Goal: Task Accomplishment & Management: Manage account settings

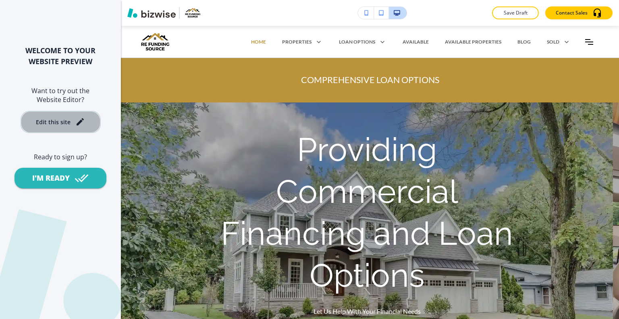
click at [62, 123] on div "Edit this site" at bounding box center [53, 122] width 35 height 6
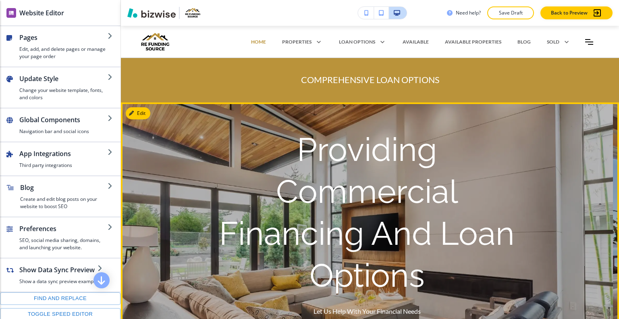
click at [518, 177] on p "Providing Commercial Financing And Loan Options" at bounding box center [368, 213] width 310 height 168
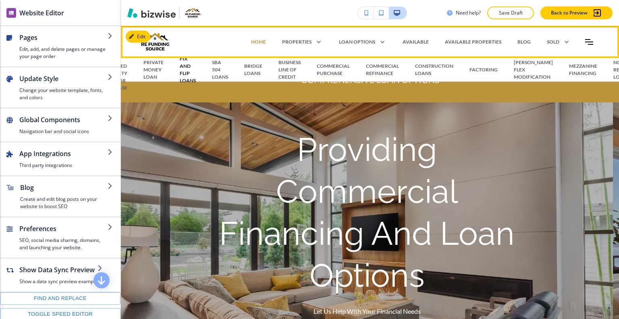
click at [180, 72] on p "FIX AND FLIP LOANS" at bounding box center [188, 69] width 16 height 29
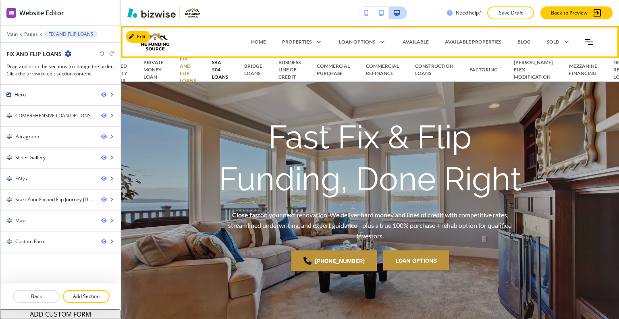
click at [224, 70] on p "SBA 504 LOANS" at bounding box center [220, 70] width 16 height 22
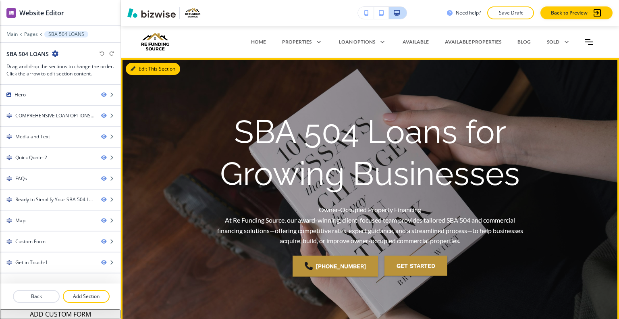
click at [143, 69] on button "Edit This Section" at bounding box center [153, 69] width 54 height 12
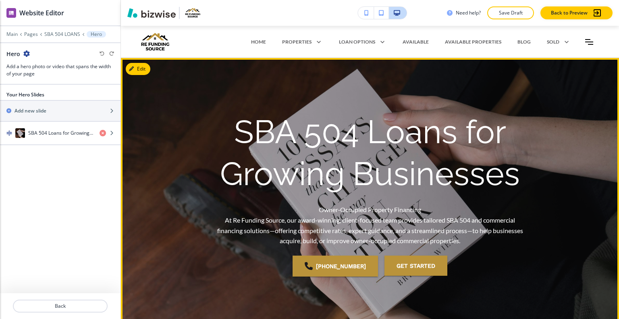
scroll to position [32, 0]
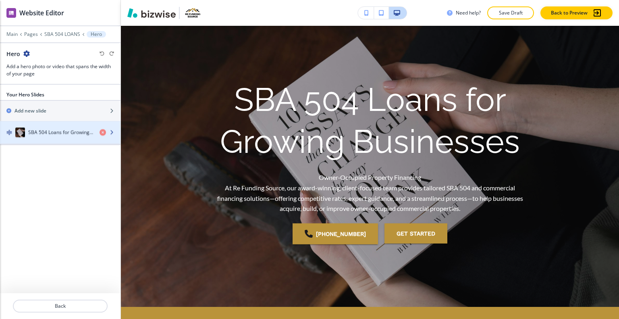
click at [74, 125] on div "button" at bounding box center [60, 125] width 121 height 6
click at [69, 135] on h4 "SBA 504 Loans for Growing Businesses" at bounding box center [60, 132] width 65 height 7
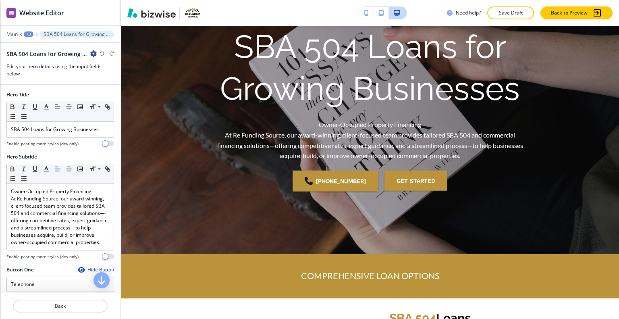
scroll to position [229, 0]
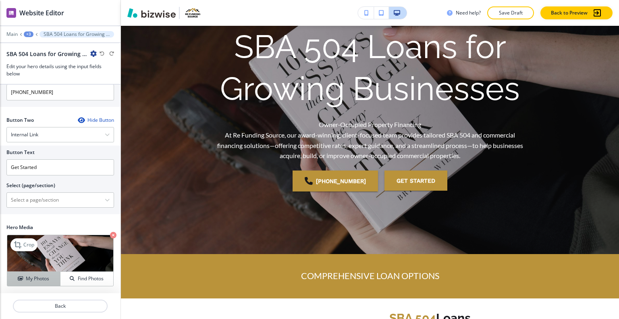
click at [31, 279] on h4 "My Photos" at bounding box center [37, 278] width 23 height 7
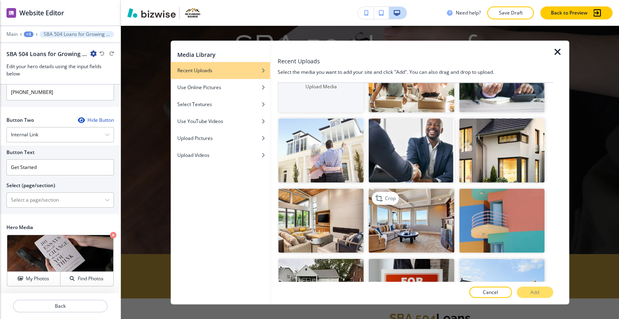
scroll to position [121, 0]
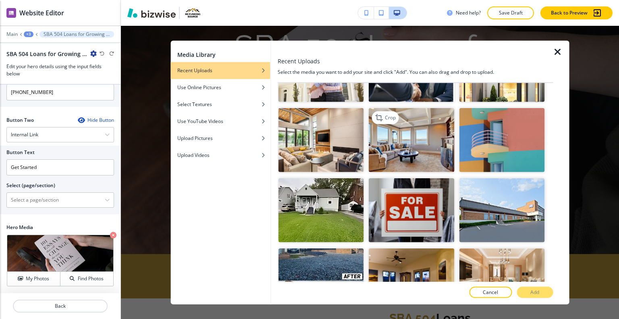
click at [403, 135] on img "button" at bounding box center [411, 140] width 85 height 64
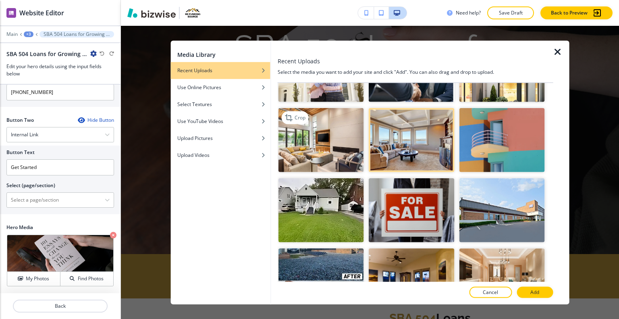
click at [315, 140] on img "button" at bounding box center [321, 140] width 85 height 64
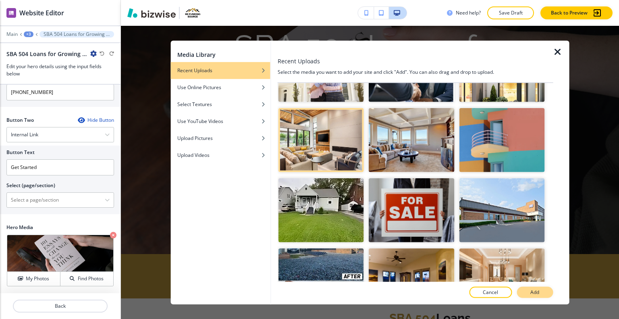
click at [536, 287] on button "Add" at bounding box center [535, 292] width 36 height 11
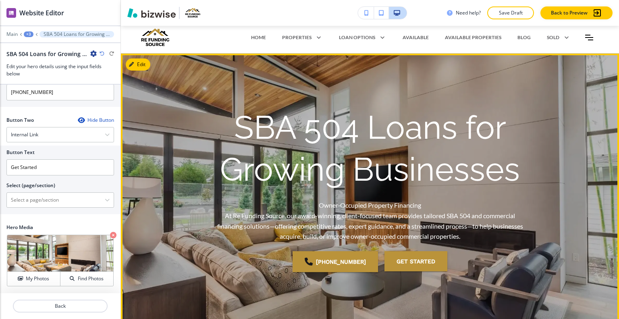
scroll to position [0, 0]
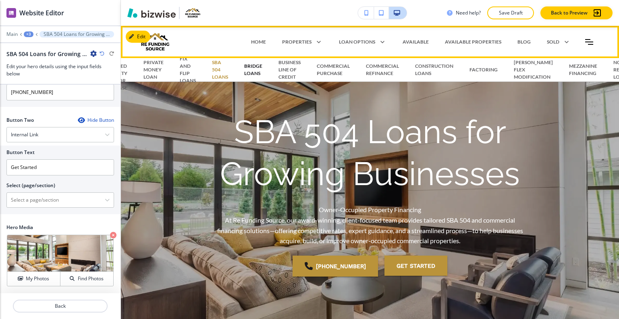
click at [253, 69] on p "BRIDGE LOANS" at bounding box center [253, 70] width 18 height 15
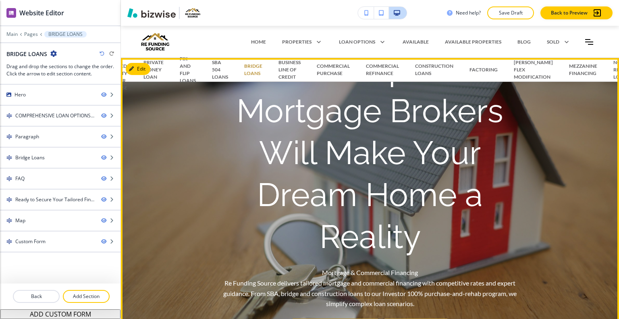
click at [240, 176] on h1 "Our Expert Mortgage Brokers Will Make Your Dream Home a Reality" at bounding box center [370, 153] width 310 height 210
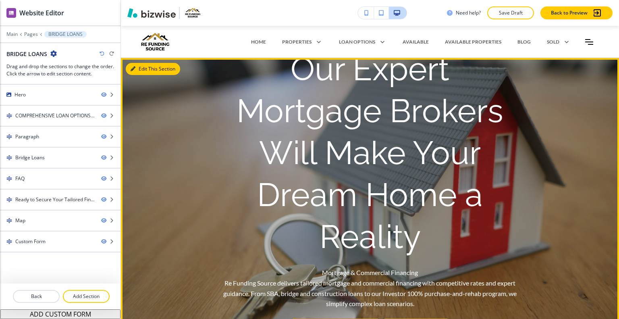
click at [144, 69] on button "Edit This Section" at bounding box center [153, 69] width 54 height 12
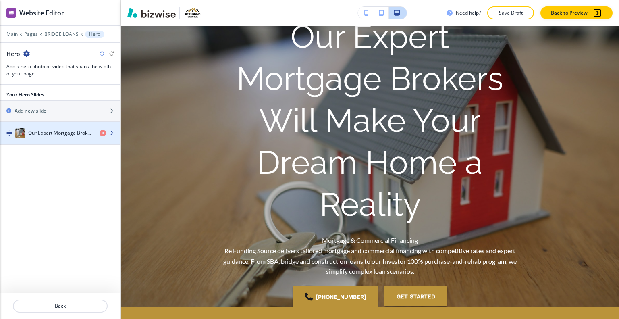
click at [70, 130] on h4 "Our Expert Mortgage Brokers Will Make Your Dream Home a Reality" at bounding box center [60, 132] width 65 height 7
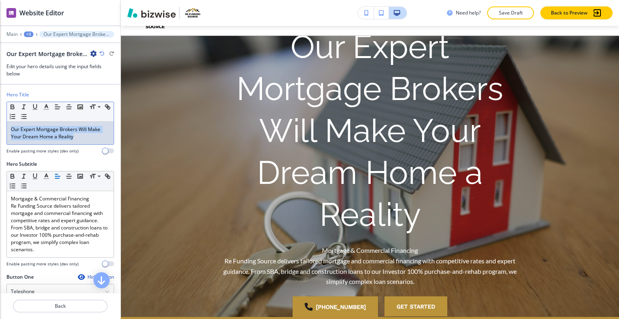
drag, startPoint x: 77, startPoint y: 138, endPoint x: 2, endPoint y: 119, distance: 77.0
click at [2, 119] on div "Hero Title Small Normal Large Huge Our Expert Mortgage Brokers Will Make Your D…" at bounding box center [60, 125] width 121 height 69
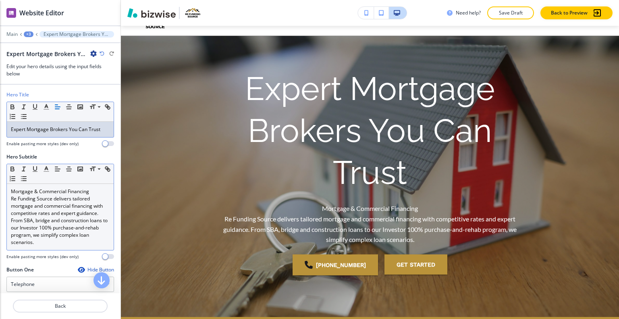
click at [78, 234] on p "Re Funding Source delivers tailored mortgage and commercial financing with comp…" at bounding box center [60, 220] width 99 height 51
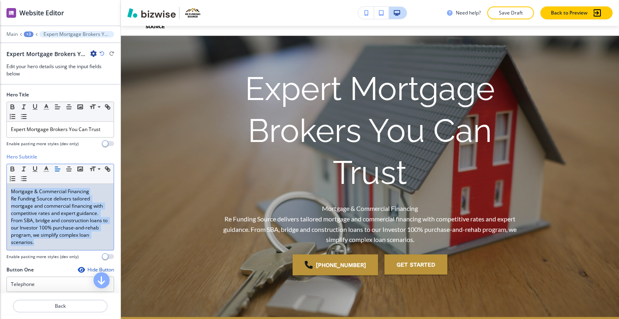
drag, startPoint x: 59, startPoint y: 243, endPoint x: 20, endPoint y: 194, distance: 62.9
click at [0, 186] on div "Hero Subtitle Small Normal Large Huge Mortgage & Commercial Financing Re Fundin…" at bounding box center [60, 209] width 121 height 113
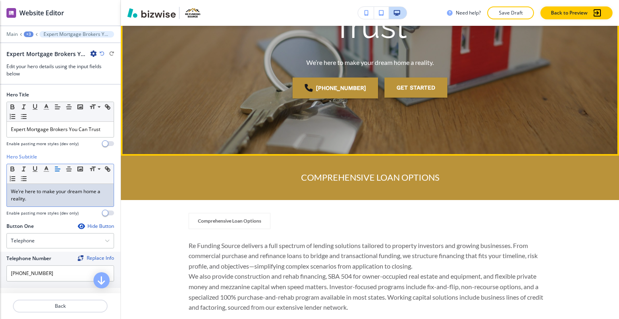
scroll to position [264, 0]
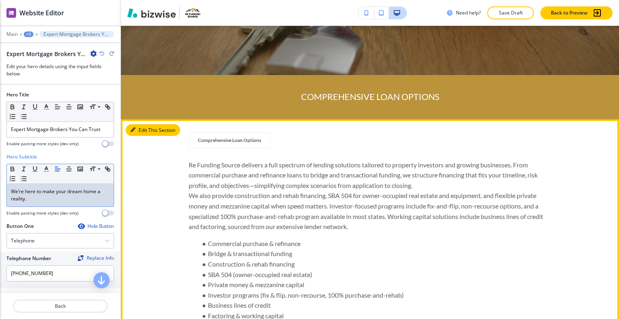
click at [142, 129] on button "Edit This Section" at bounding box center [153, 130] width 54 height 12
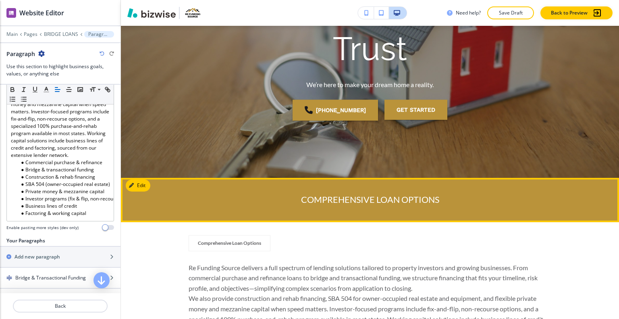
scroll to position [282, 0]
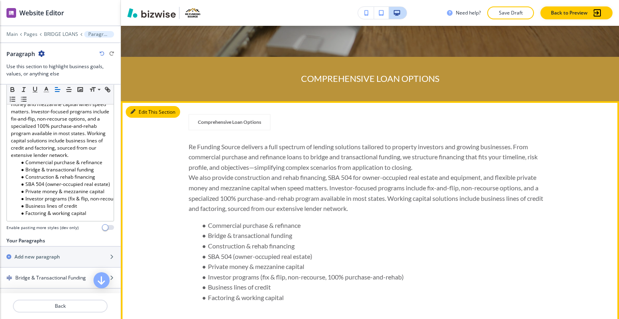
click at [141, 115] on button "Edit This Section" at bounding box center [153, 112] width 54 height 12
click at [142, 114] on button "Edit This Section" at bounding box center [153, 112] width 54 height 12
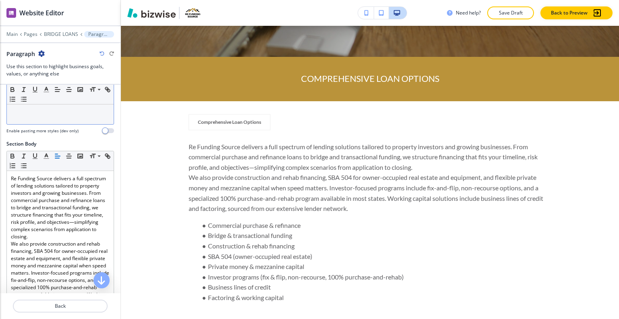
scroll to position [0, 0]
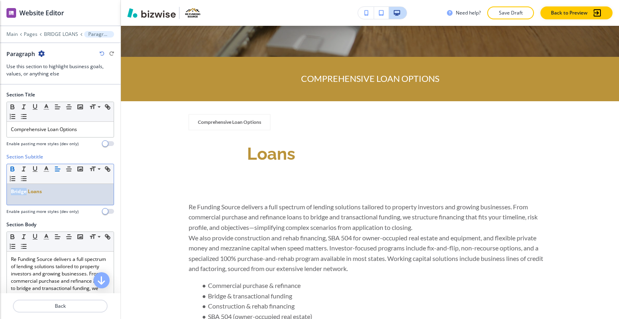
drag, startPoint x: 27, startPoint y: 194, endPoint x: 1, endPoint y: 192, distance: 25.5
click at [1, 192] on div "Section Subtitle Small Normal Large Huge Bridge Loans Enable pasting more style…" at bounding box center [60, 187] width 121 height 68
click at [48, 168] on icon "button" at bounding box center [46, 168] width 7 height 7
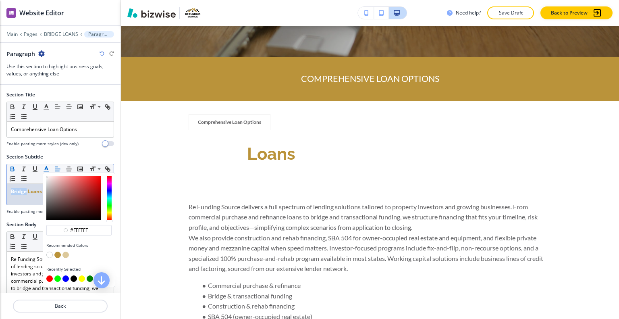
click at [74, 276] on button "button" at bounding box center [74, 278] width 6 height 6
type input "#000000"
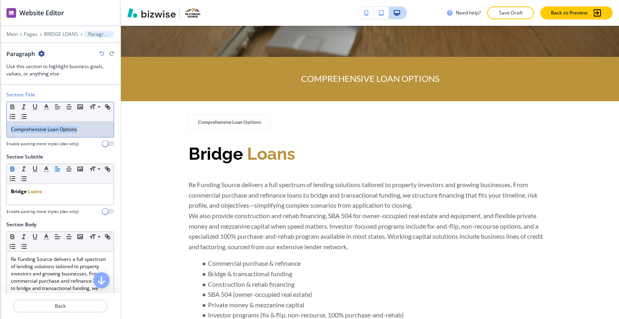
drag, startPoint x: 85, startPoint y: 128, endPoint x: 0, endPoint y: 121, distance: 85.7
click at [0, 123] on div "Section Title Small Normal Large Huge Comprehensive Loan Options Enable pasting…" at bounding box center [60, 122] width 121 height 62
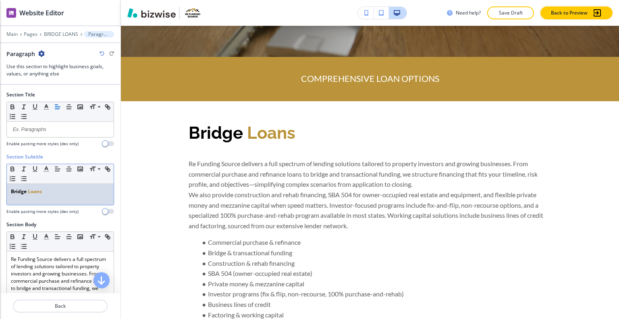
click at [71, 189] on p "Bridge Loans" at bounding box center [60, 191] width 99 height 7
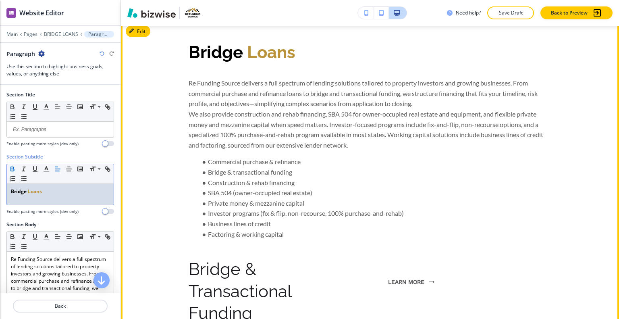
scroll to position [202, 0]
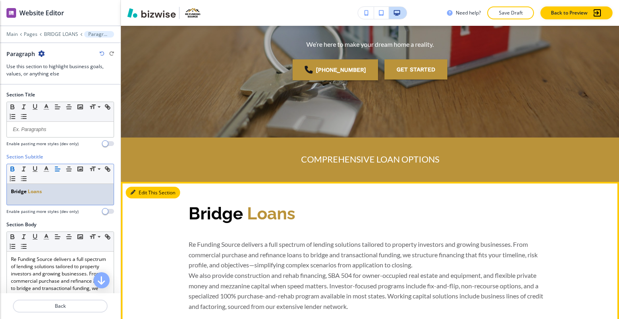
click at [143, 194] on button "Edit This Section" at bounding box center [153, 193] width 54 height 12
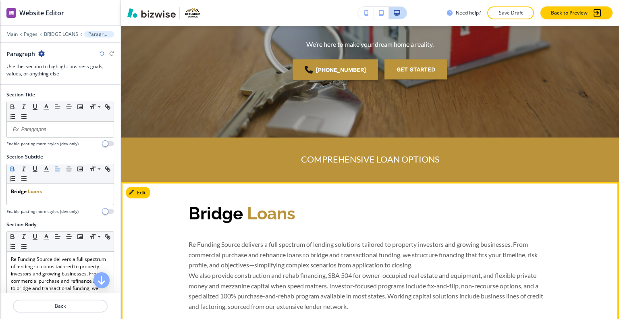
scroll to position [363, 0]
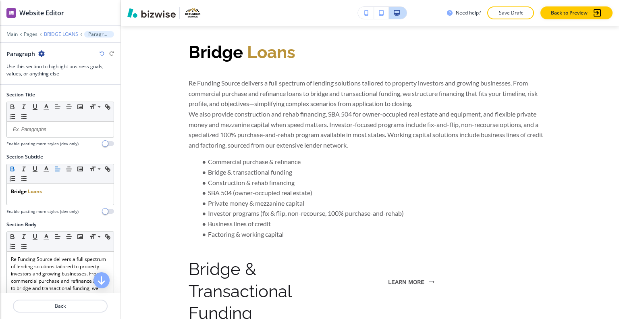
click at [73, 34] on p "BRIDGE LOANS" at bounding box center [61, 34] width 34 height 6
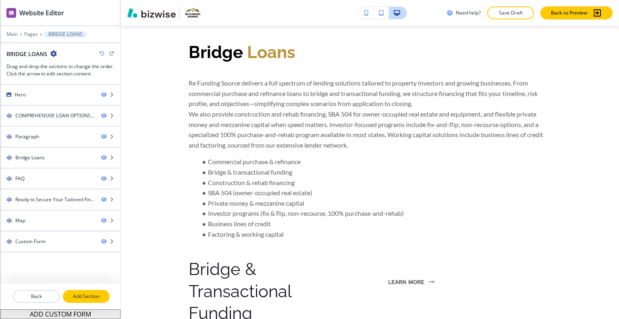
click at [90, 297] on p "Add Section" at bounding box center [86, 296] width 45 height 7
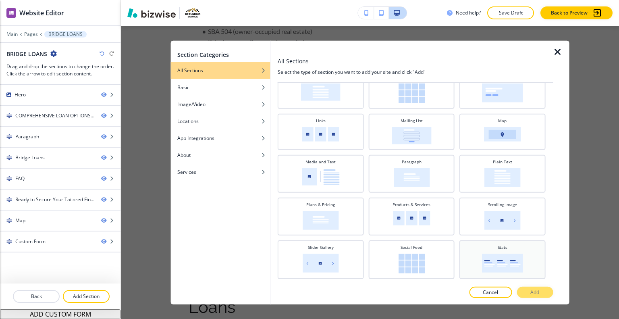
scroll to position [199, 0]
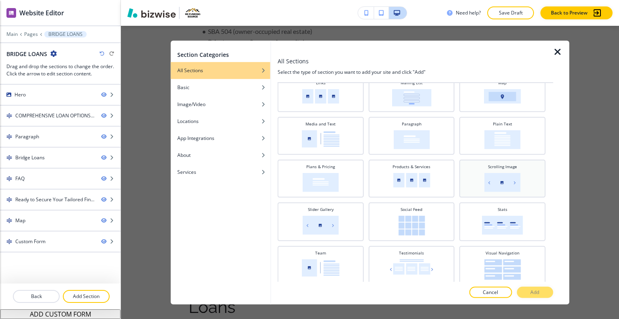
click at [482, 193] on div "Scrolling Image" at bounding box center [503, 178] width 86 height 38
click at [539, 295] on p "Add" at bounding box center [535, 292] width 9 height 7
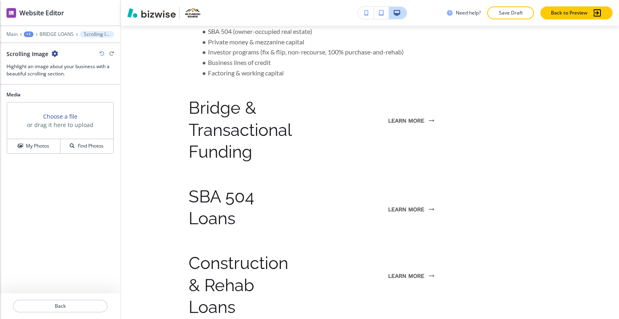
scroll to position [2688, 0]
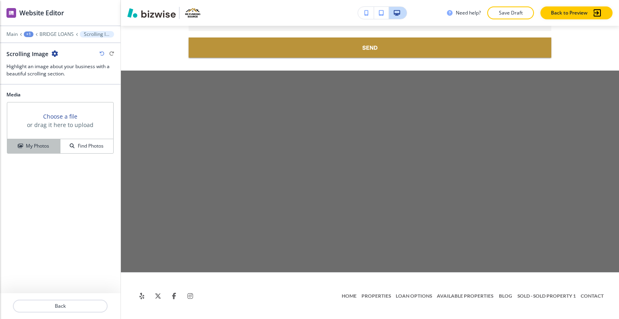
click at [30, 151] on button "My Photos" at bounding box center [33, 146] width 53 height 14
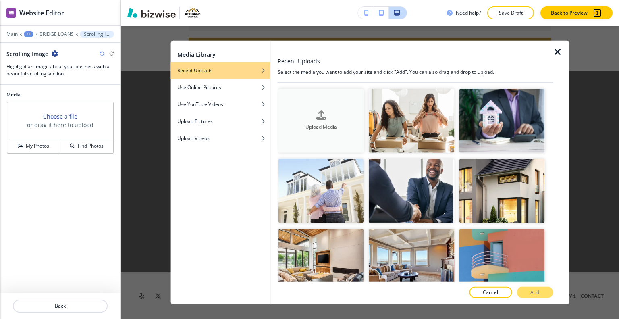
click at [329, 108] on button "Upload Media" at bounding box center [321, 120] width 85 height 64
click at [295, 115] on div "Upload Media" at bounding box center [321, 121] width 85 height 21
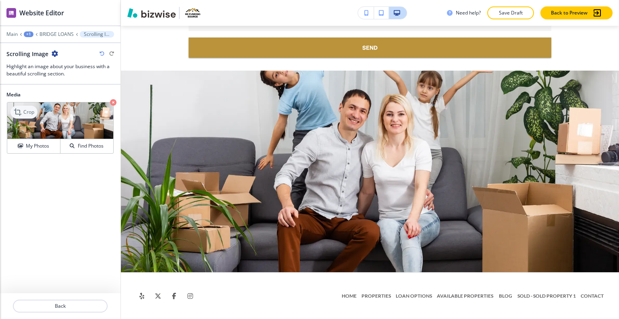
click at [34, 115] on div "Crop" at bounding box center [23, 112] width 27 height 13
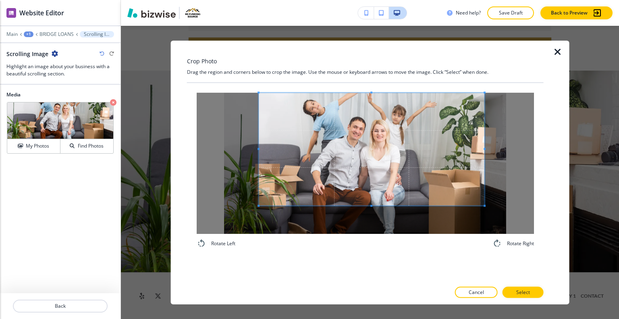
click at [374, 116] on span at bounding box center [372, 148] width 226 height 113
click at [517, 287] on button "Select" at bounding box center [523, 292] width 41 height 11
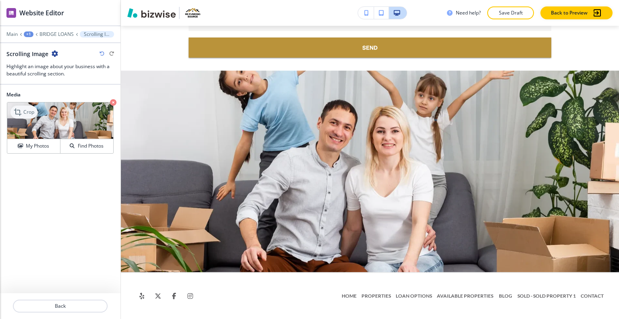
click at [28, 111] on p "Crop" at bounding box center [28, 111] width 11 height 7
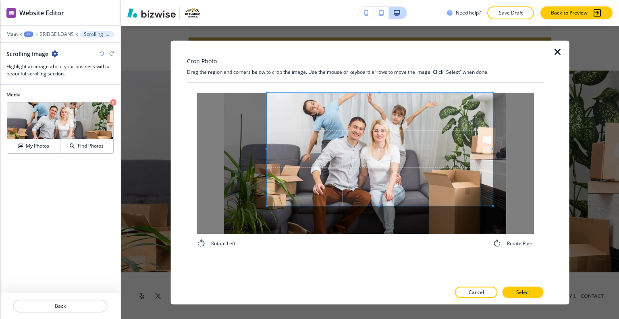
click at [332, 112] on span at bounding box center [380, 148] width 226 height 113
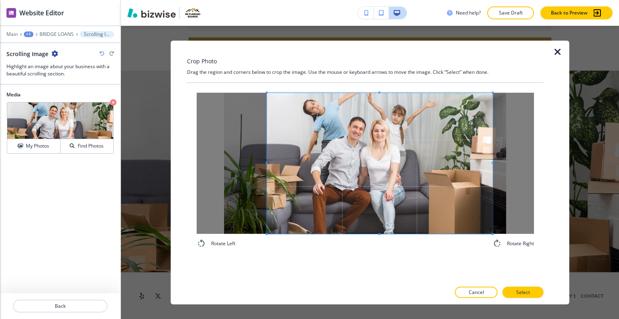
click at [377, 252] on div "Rotate Left Rotate Right" at bounding box center [365, 170] width 357 height 175
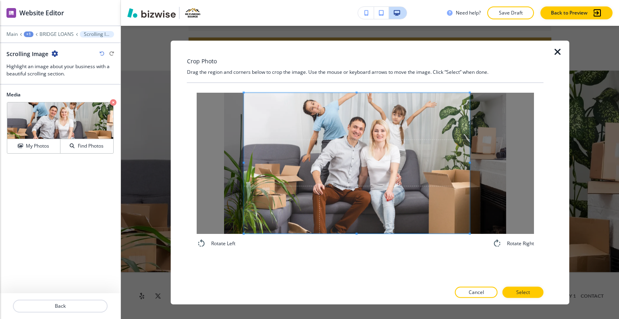
click at [371, 156] on span at bounding box center [357, 162] width 226 height 141
click at [524, 290] on p "Select" at bounding box center [524, 292] width 14 height 7
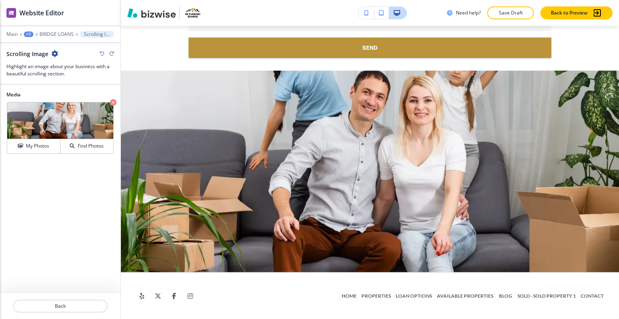
click at [102, 54] on icon "button" at bounding box center [102, 53] width 5 height 5
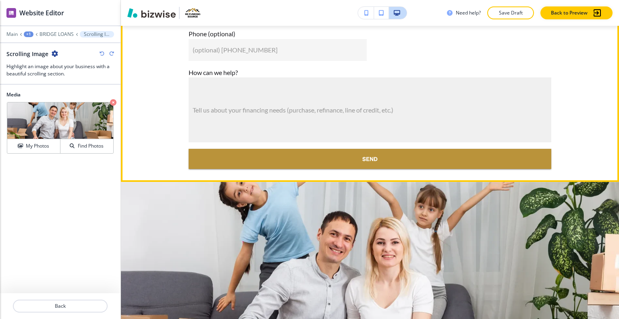
scroll to position [2648, 0]
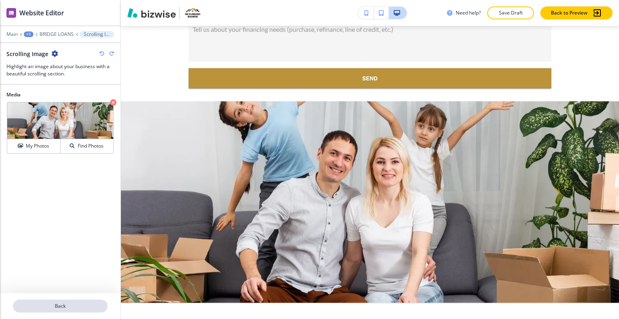
click at [73, 307] on p "Back" at bounding box center [60, 305] width 93 height 7
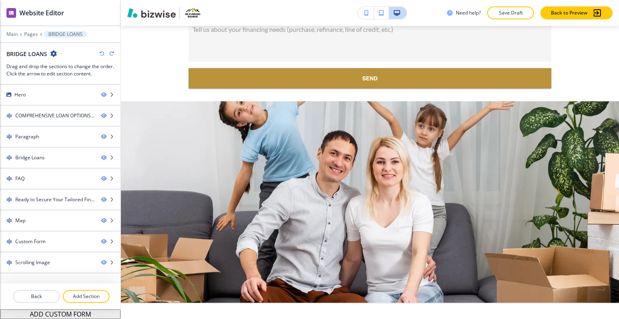
click at [86, 309] on div at bounding box center [60, 306] width 121 height 6
click at [87, 293] on button "Add Section" at bounding box center [86, 296] width 47 height 13
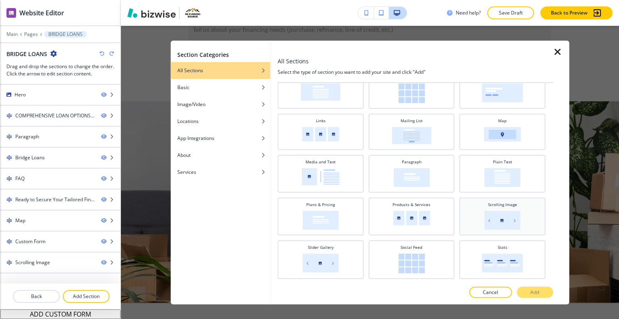
scroll to position [199, 0]
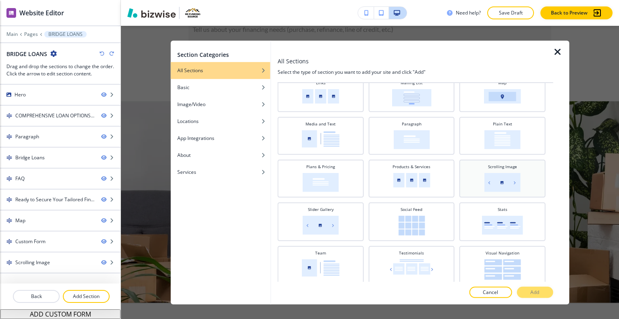
click at [496, 178] on img at bounding box center [503, 182] width 36 height 19
click at [323, 215] on img at bounding box center [321, 224] width 36 height 19
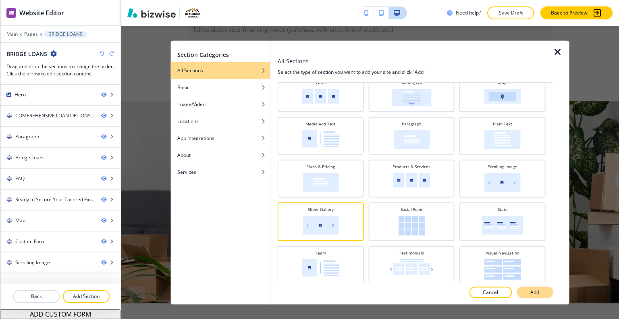
click at [537, 288] on button "Add" at bounding box center [535, 292] width 36 height 11
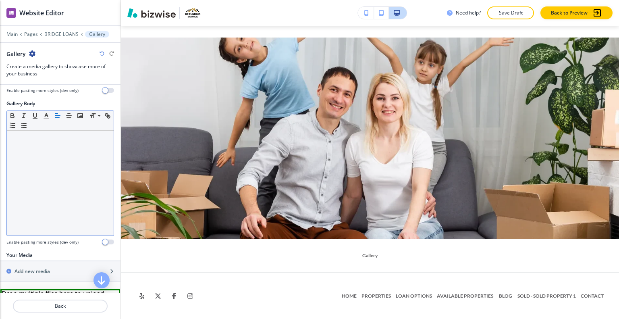
scroll to position [141, 0]
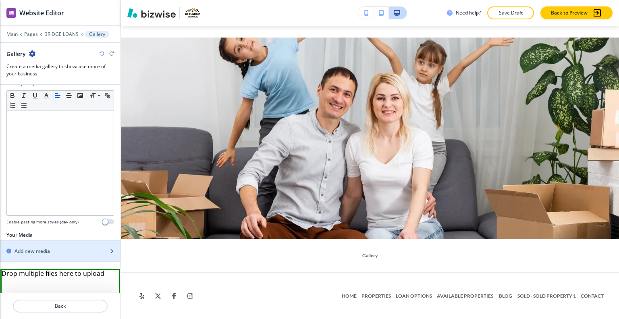
click at [45, 245] on div "button" at bounding box center [60, 244] width 121 height 6
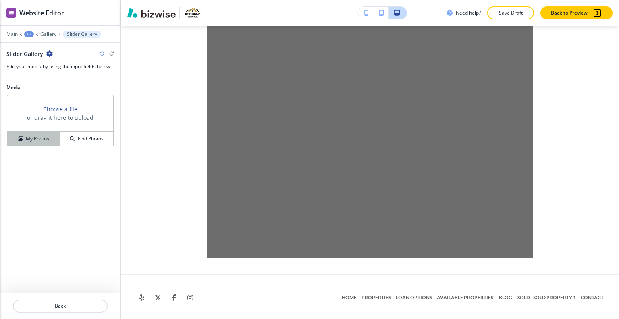
click at [46, 140] on h4 "My Photos" at bounding box center [37, 138] width 23 height 7
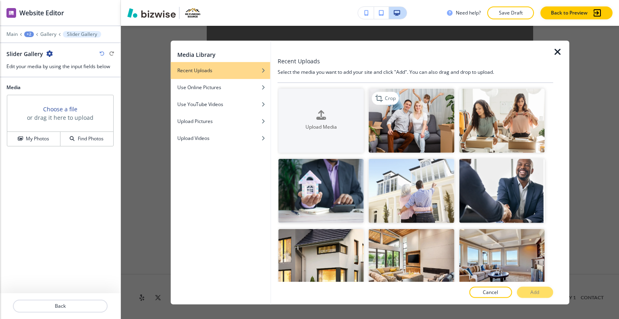
click at [393, 118] on img "button" at bounding box center [411, 120] width 85 height 64
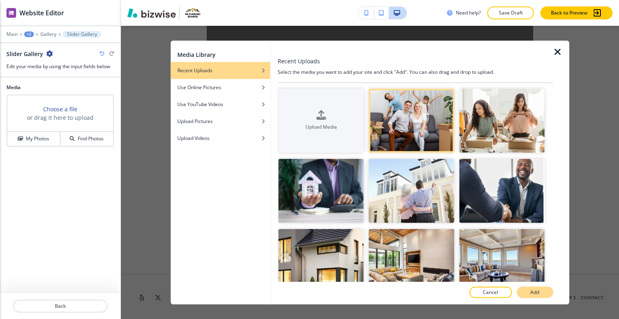
click at [542, 290] on button "Add" at bounding box center [535, 292] width 36 height 11
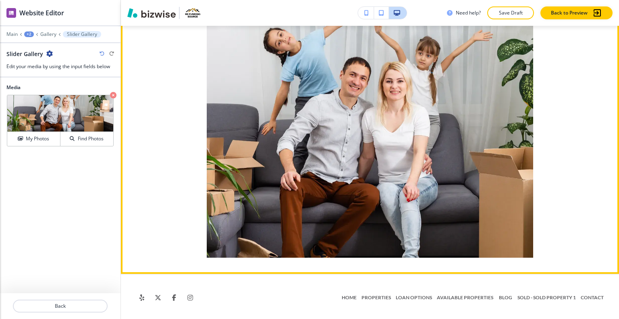
scroll to position [2874, 0]
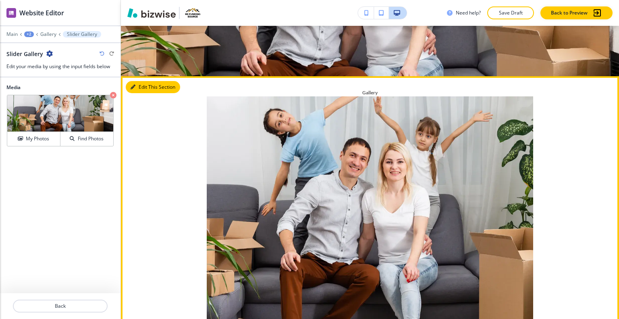
click at [142, 93] on button "Edit This Section" at bounding box center [153, 87] width 54 height 12
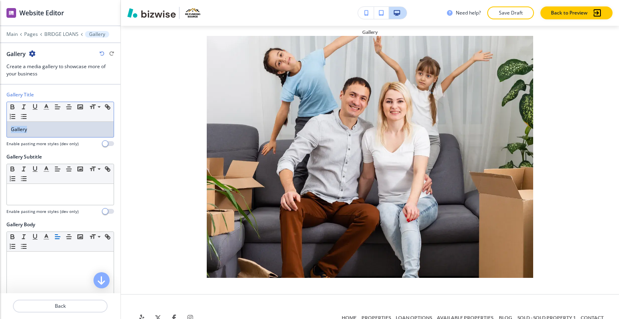
drag, startPoint x: 37, startPoint y: 125, endPoint x: 0, endPoint y: 101, distance: 44.3
click at [0, 113] on div "Gallery Title Small Normal Large Huge Gallery Enable pasting more styles (dev o…" at bounding box center [60, 122] width 121 height 62
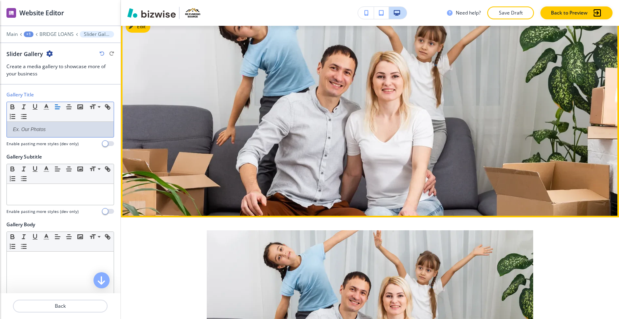
scroll to position [2612, 0]
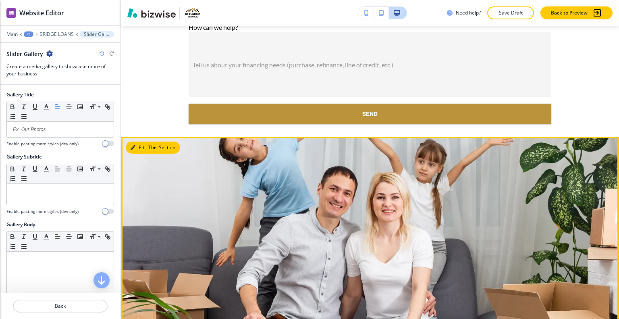
click at [139, 154] on button "Edit This Section" at bounding box center [153, 148] width 54 height 12
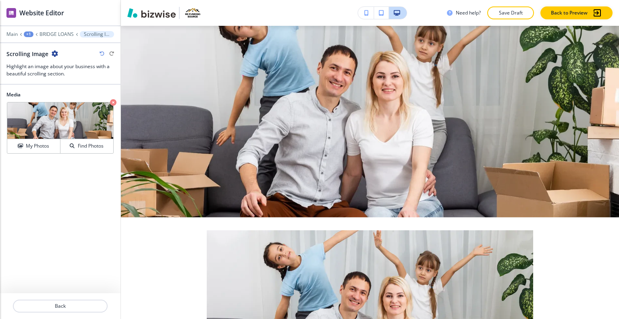
click at [56, 52] on icon "button" at bounding box center [55, 53] width 6 height 6
click at [67, 93] on p "Delete Section" at bounding box center [76, 95] width 41 height 7
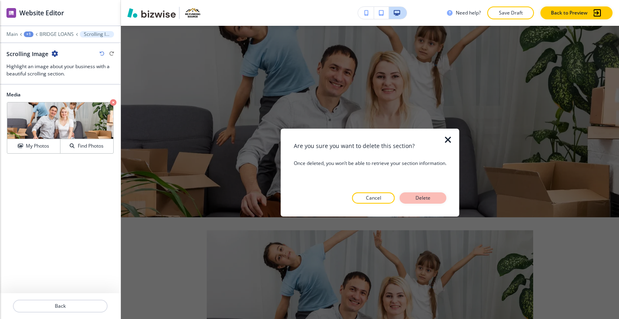
click at [431, 198] on p "Delete" at bounding box center [423, 197] width 19 height 7
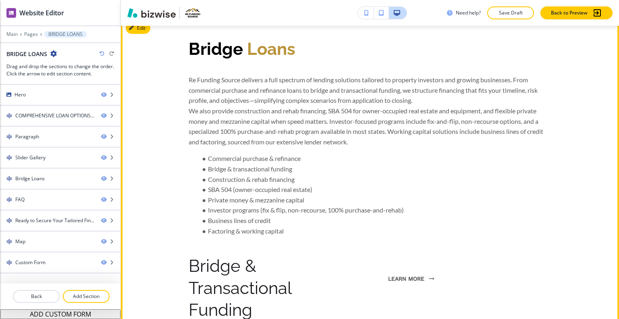
scroll to position [286, 0]
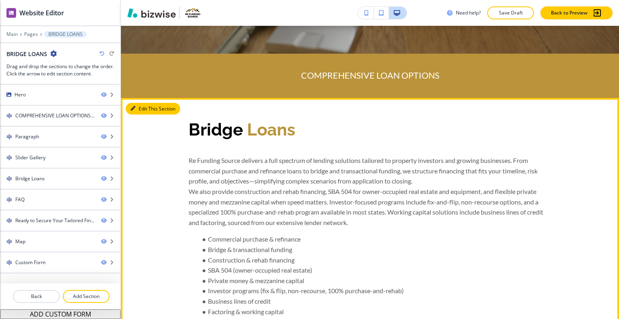
click at [144, 105] on button "Edit This Section" at bounding box center [153, 109] width 54 height 12
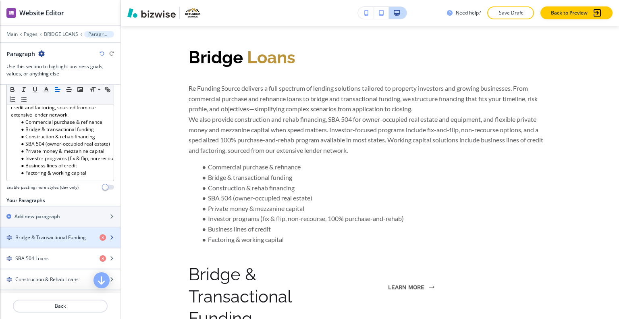
scroll to position [323, 0]
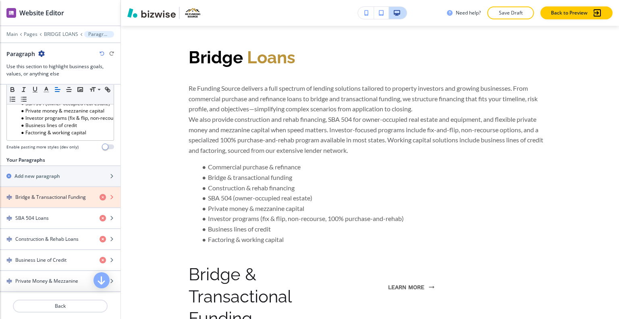
click at [100, 200] on icon "button" at bounding box center [103, 197] width 6 height 6
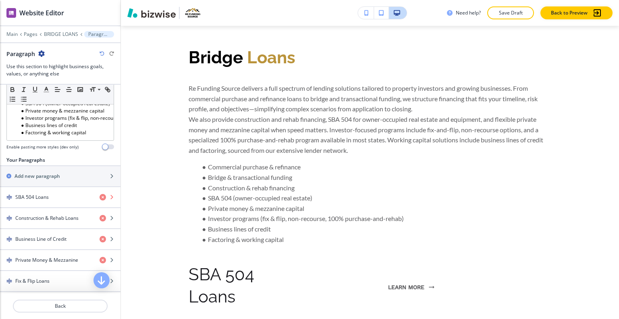
click at [100, 200] on icon "button" at bounding box center [103, 197] width 6 height 6
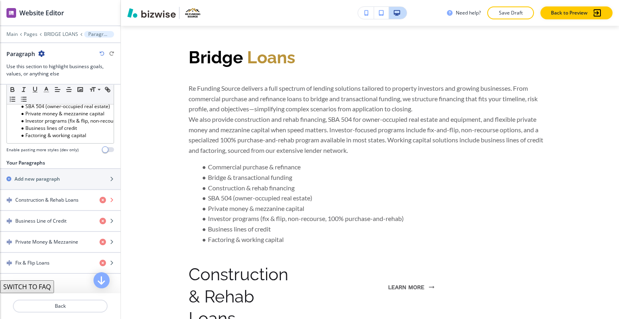
click at [100, 203] on icon "button" at bounding box center [103, 200] width 6 height 6
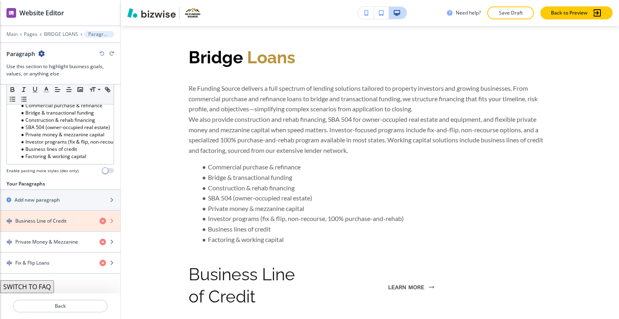
click at [100, 223] on icon "button" at bounding box center [103, 221] width 6 height 6
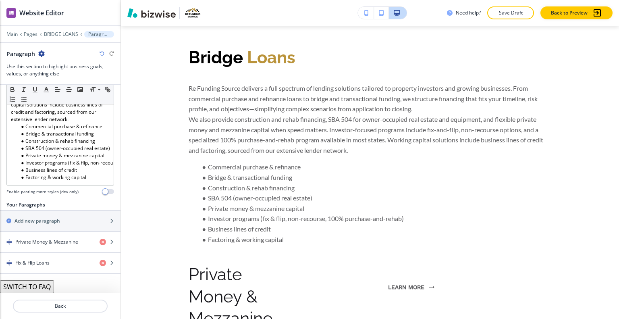
scroll to position [296, 0]
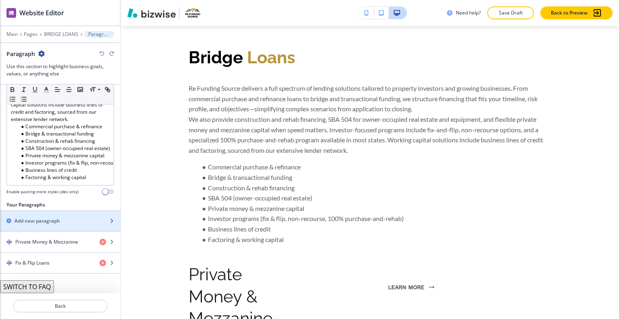
click at [97, 223] on div "Add new paragraph" at bounding box center [60, 220] width 121 height 7
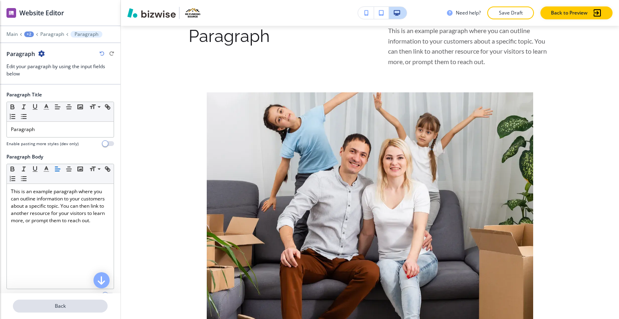
click at [73, 305] on p "Back" at bounding box center [60, 305] width 93 height 7
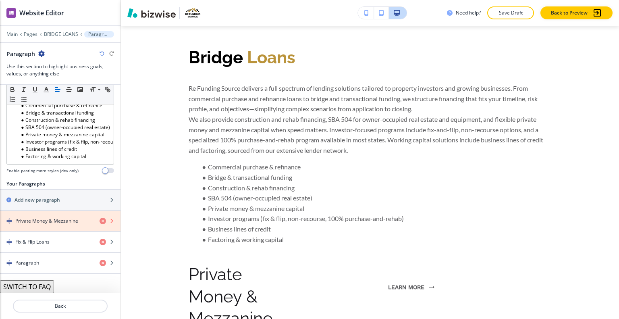
click at [100, 224] on icon "button" at bounding box center [103, 221] width 6 height 6
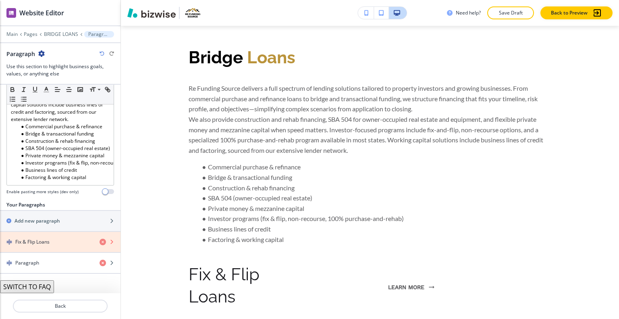
click at [100, 242] on icon "button" at bounding box center [103, 242] width 6 height 6
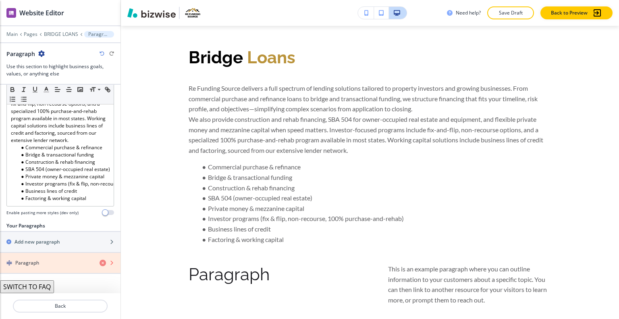
click at [100, 263] on icon "button" at bounding box center [103, 263] width 6 height 6
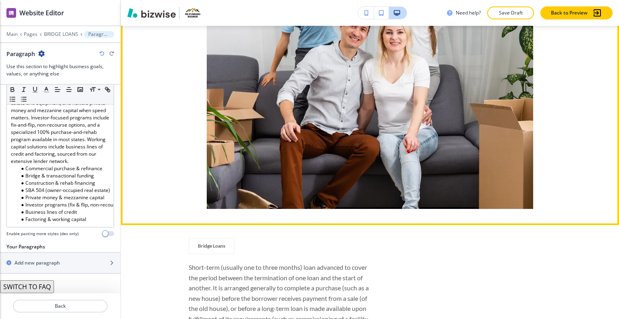
scroll to position [801, 0]
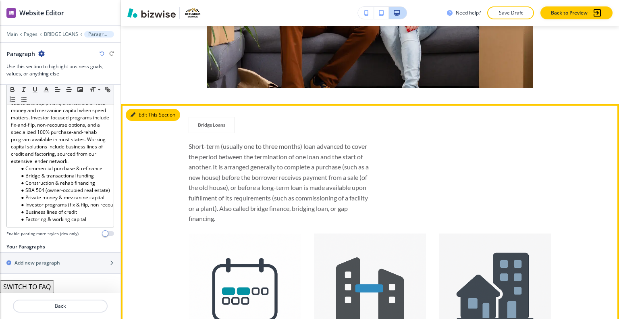
click at [147, 115] on button "Edit This Section" at bounding box center [153, 115] width 54 height 12
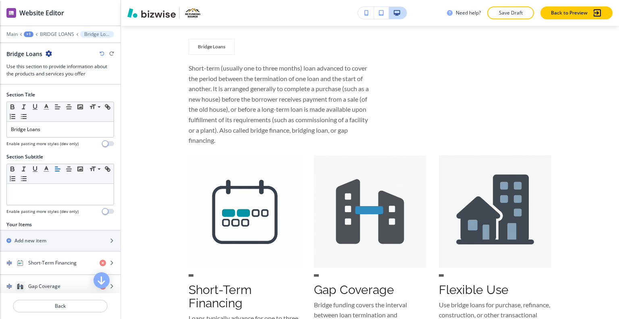
click at [47, 54] on icon "button" at bounding box center [49, 53] width 6 height 6
click at [74, 99] on button "Delete Section" at bounding box center [71, 95] width 52 height 15
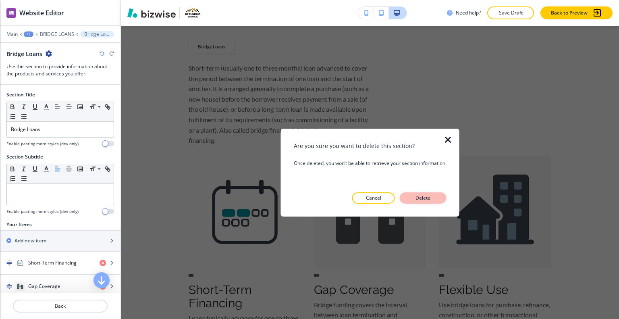
click at [419, 196] on p "Delete" at bounding box center [423, 197] width 19 height 7
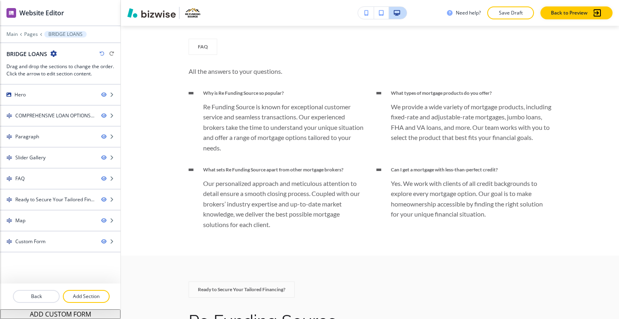
scroll to position [839, 0]
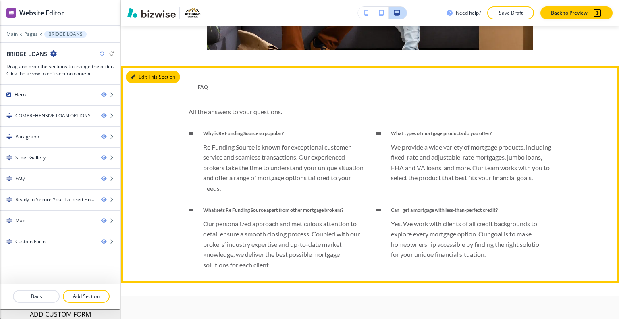
click at [146, 75] on button "Edit This Section" at bounding box center [153, 77] width 54 height 12
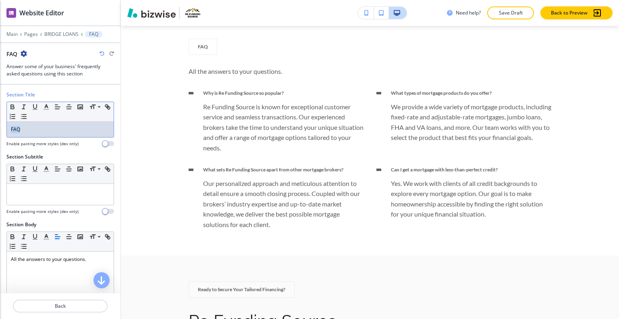
drag, startPoint x: 51, startPoint y: 134, endPoint x: 8, endPoint y: 124, distance: 44.3
click at [0, 123] on div "Section Title Small Normal Large Huge FAQ Enable pasting more styles (dev only)" at bounding box center [60, 122] width 121 height 62
copy p "FAQ"
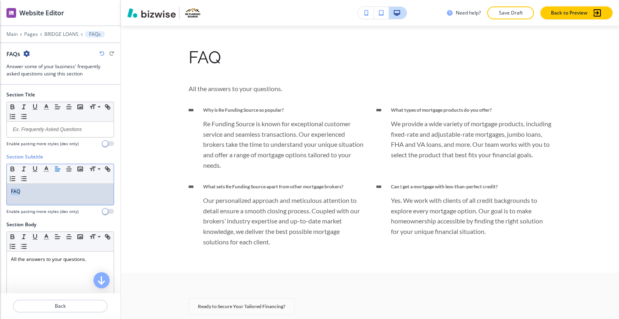
drag, startPoint x: 27, startPoint y: 192, endPoint x: 0, endPoint y: 183, distance: 28.4
click at [0, 183] on div "Section Subtitle Small Normal Large Huge FAQ Enable pasting more styles (dev on…" at bounding box center [60, 187] width 121 height 68
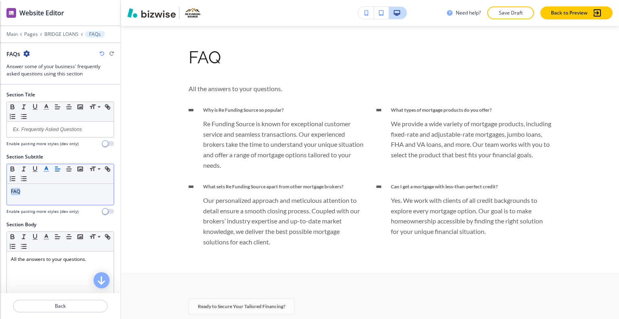
click at [49, 169] on icon "button" at bounding box center [46, 168] width 7 height 7
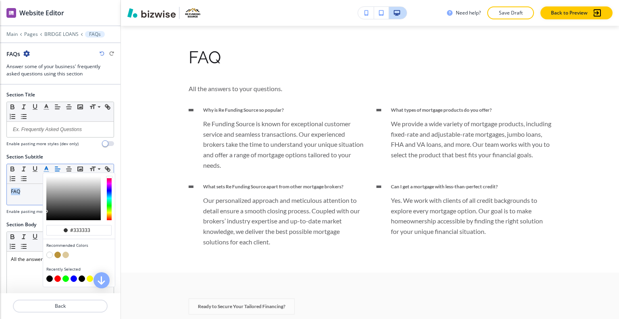
click at [58, 256] on button "button" at bounding box center [57, 255] width 6 height 6
type input "#ba933a"
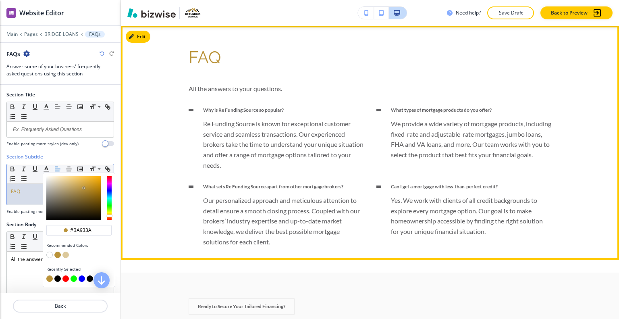
scroll to position [1041, 0]
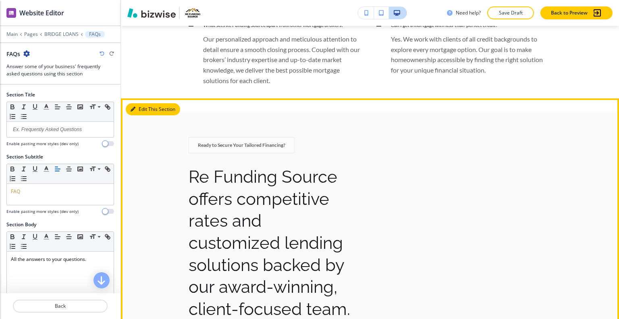
click at [143, 110] on button "Edit This Section" at bounding box center [153, 109] width 54 height 12
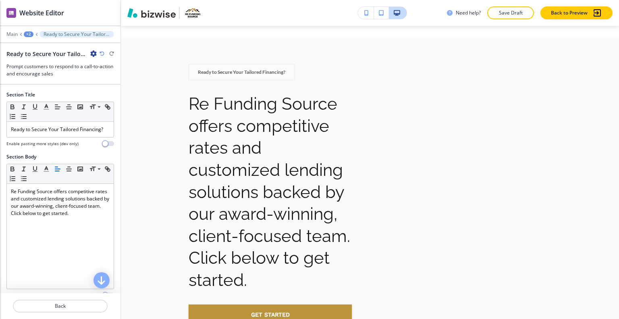
scroll to position [200, 0]
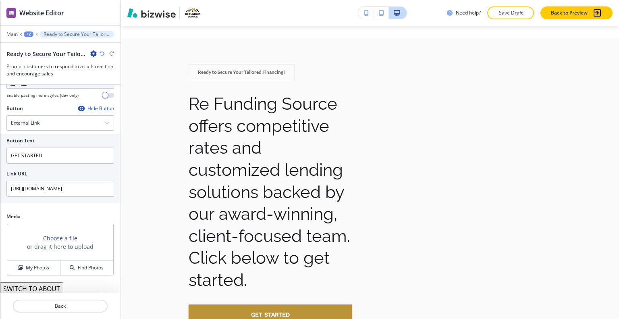
click at [48, 288] on button "SWITCH TO ABOUT" at bounding box center [31, 288] width 63 height 13
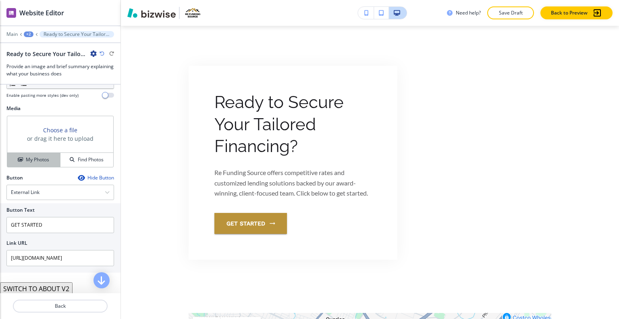
click at [42, 157] on h4 "My Photos" at bounding box center [37, 159] width 23 height 7
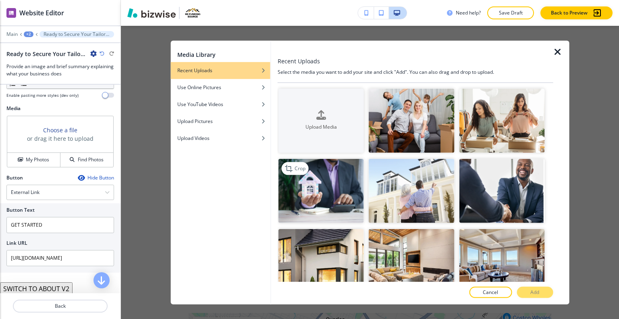
click at [315, 191] on img "button" at bounding box center [321, 191] width 85 height 64
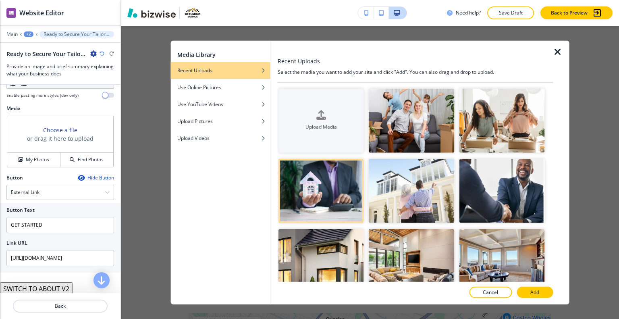
click at [530, 290] on button "Add" at bounding box center [535, 292] width 36 height 11
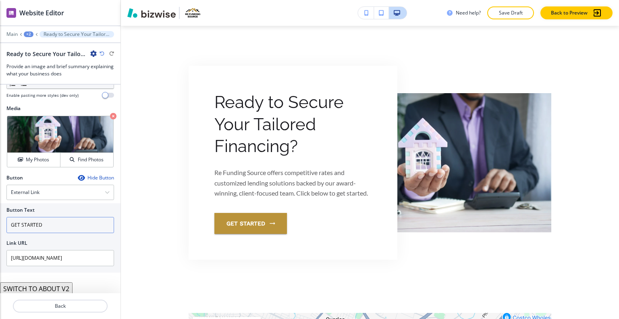
scroll to position [226, 0]
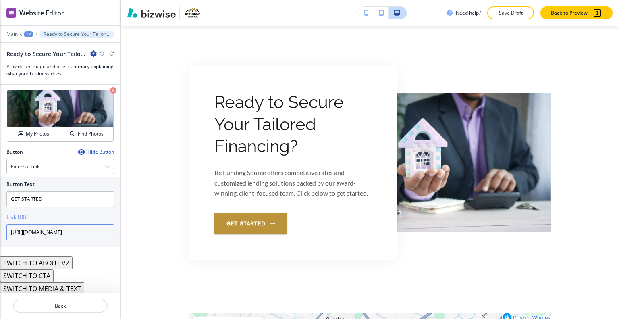
click at [71, 231] on input "[URL][DOMAIN_NAME]" at bounding box center [60, 232] width 108 height 16
click at [71, 165] on div "External Link" at bounding box center [60, 166] width 107 height 15
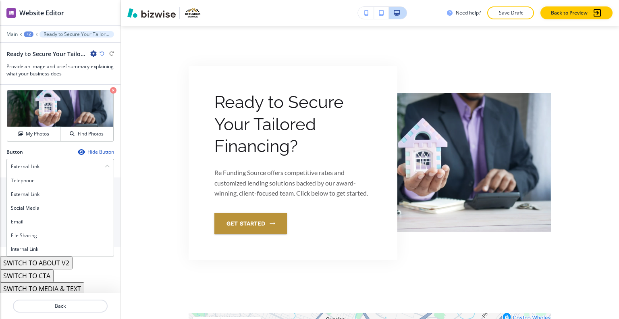
click at [68, 243] on div "Internal Link" at bounding box center [60, 249] width 107 height 14
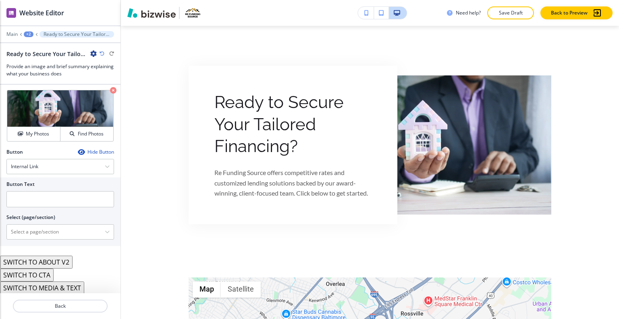
scroll to position [225, 0]
click at [103, 55] on icon "button" at bounding box center [102, 53] width 5 height 5
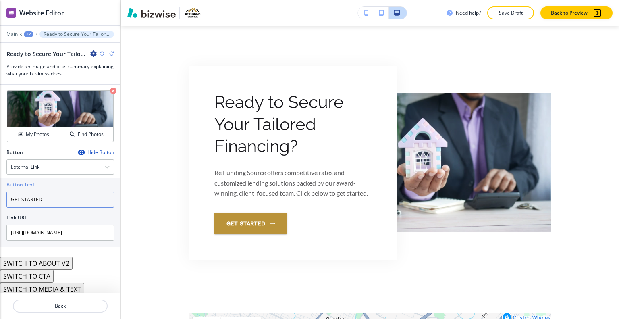
drag, startPoint x: 55, startPoint y: 190, endPoint x: 14, endPoint y: 195, distance: 41.8
click at [0, 192] on div "Button Text GET STARTED Link URL https://www.refundingsource.net/quote-form" at bounding box center [60, 212] width 121 height 69
click at [77, 165] on div "External Link" at bounding box center [60, 167] width 107 height 15
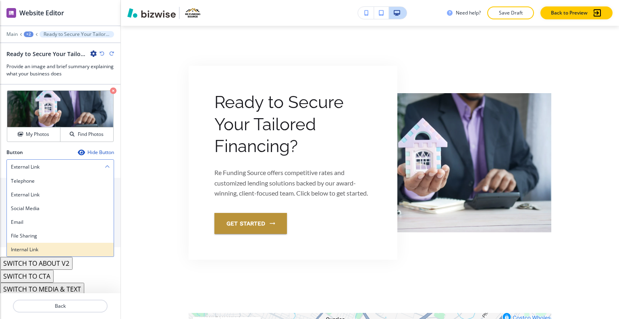
click at [53, 246] on h4 "Internal Link" at bounding box center [60, 249] width 99 height 7
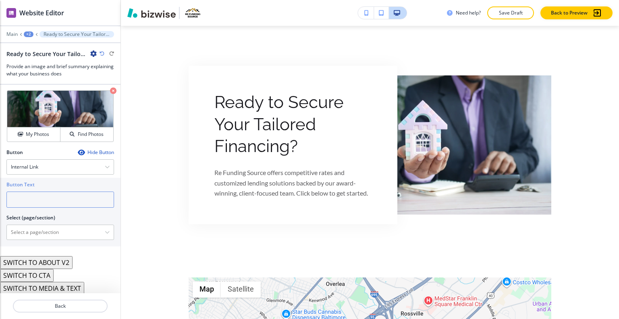
paste input "GET STARTED"
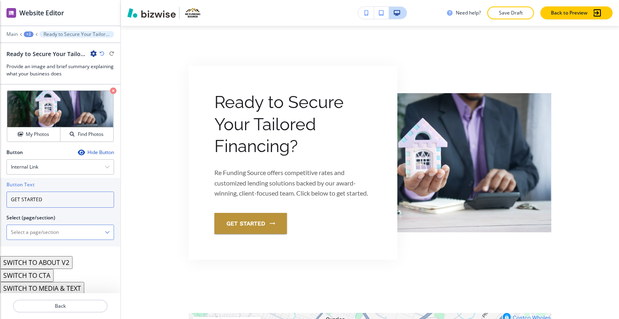
type input "GET STARTED"
click at [40, 233] on \(page\/section\) "Manual Input" at bounding box center [56, 232] width 98 height 14
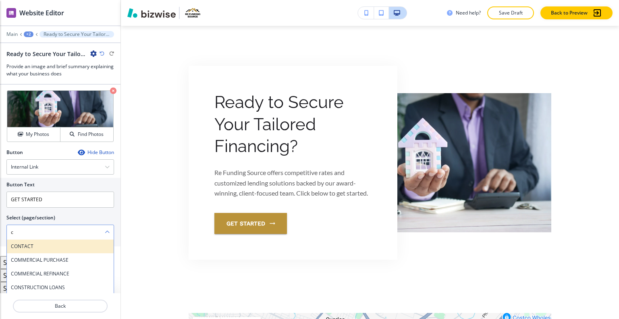
click at [39, 243] on h4 "CONTACT" at bounding box center [60, 246] width 99 height 7
type \(page\/section\) "CONTACT"
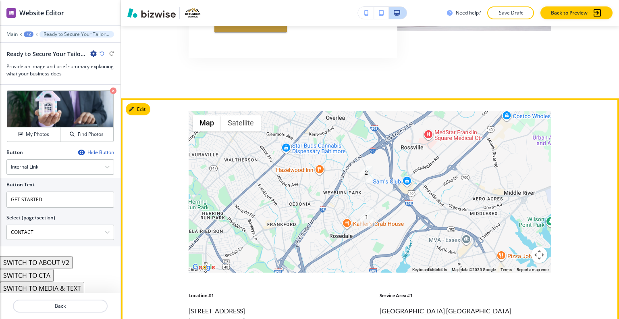
click at [158, 216] on div "← Move left → Move right ↑ Move up ↓ Move down + Zoom in - Zoom out Home Jump l…" at bounding box center [370, 230] width 498 height 239
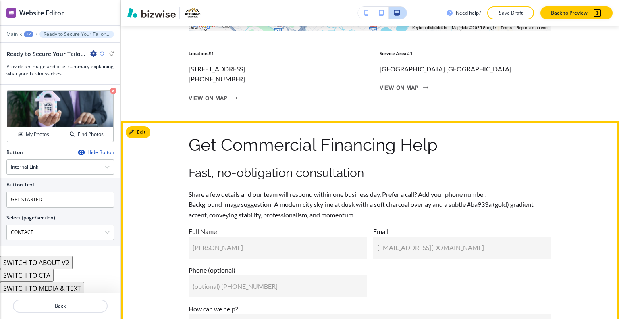
scroll to position [1598, 0]
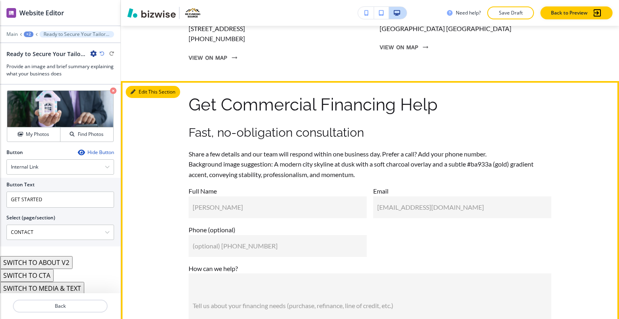
click at [148, 98] on button "Edit This Section" at bounding box center [153, 92] width 54 height 12
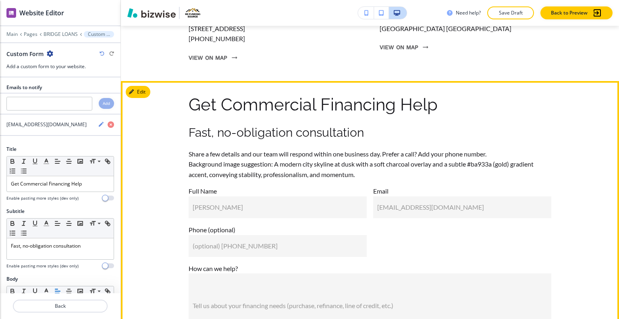
scroll to position [1664, 0]
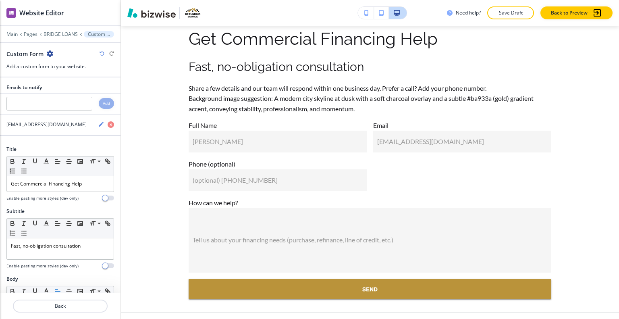
click at [49, 55] on icon "button" at bounding box center [50, 53] width 6 height 6
click at [58, 90] on button "Delete Section" at bounding box center [72, 95] width 52 height 15
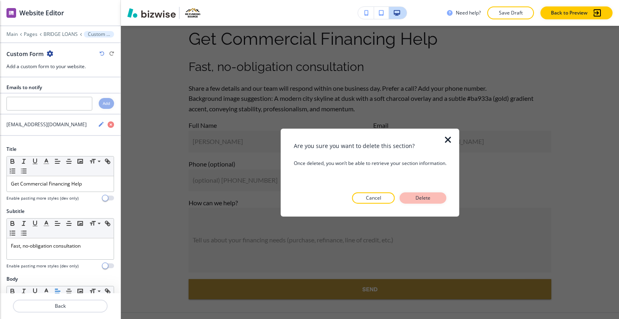
click at [426, 198] on p "Delete" at bounding box center [423, 197] width 19 height 7
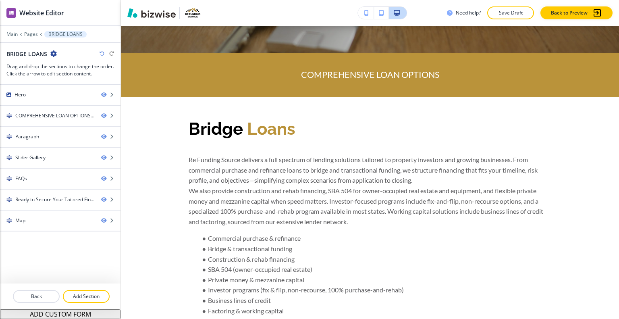
scroll to position [0, 0]
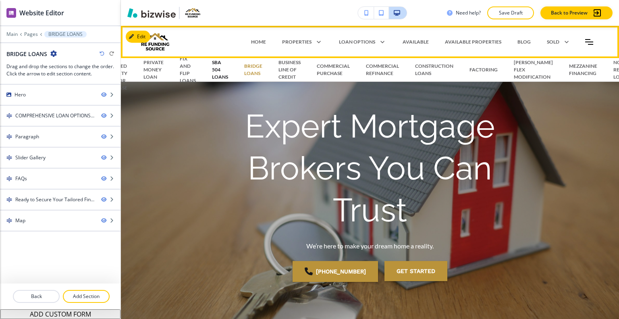
drag, startPoint x: 218, startPoint y: 73, endPoint x: 222, endPoint y: 74, distance: 4.2
click at [218, 73] on p "SBA 504 LOANS" at bounding box center [220, 70] width 16 height 22
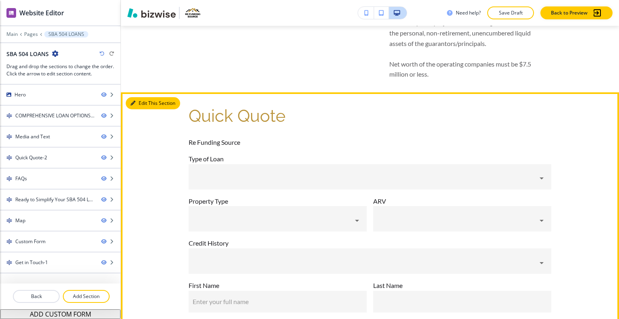
click at [144, 103] on button "Edit This Section" at bounding box center [153, 103] width 54 height 12
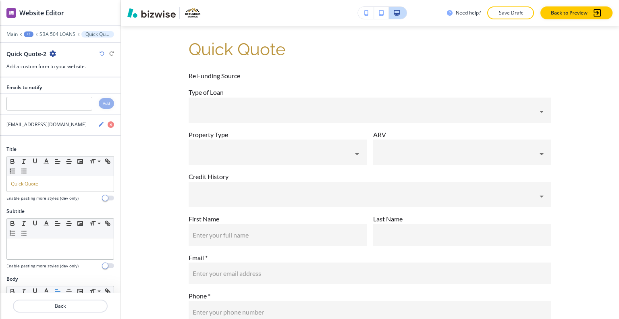
click at [50, 50] on icon "button" at bounding box center [53, 53] width 6 height 6
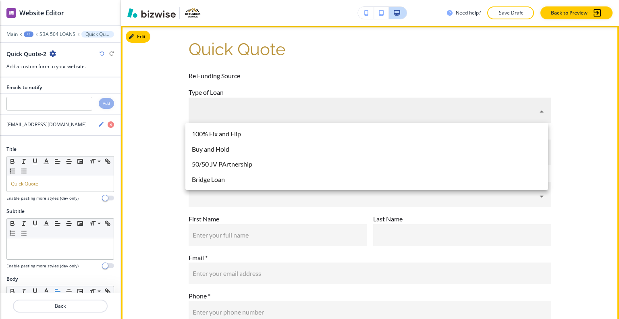
click at [211, 0] on body "WELCOME TO YOUR WEBSITE PREVIEW Want to try out the Website Editor? Edit this s…" at bounding box center [309, 0] width 619 height 0
click at [54, 53] on div at bounding box center [309, 159] width 619 height 319
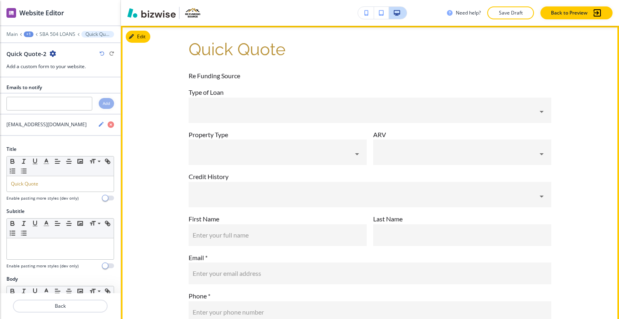
click at [51, 53] on icon "button" at bounding box center [53, 53] width 6 height 6
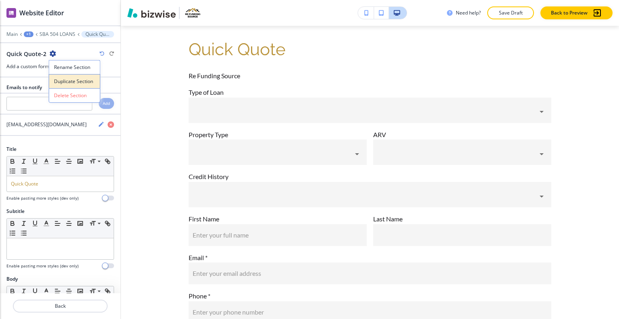
click at [60, 75] on button "Duplicate Section" at bounding box center [75, 81] width 52 height 14
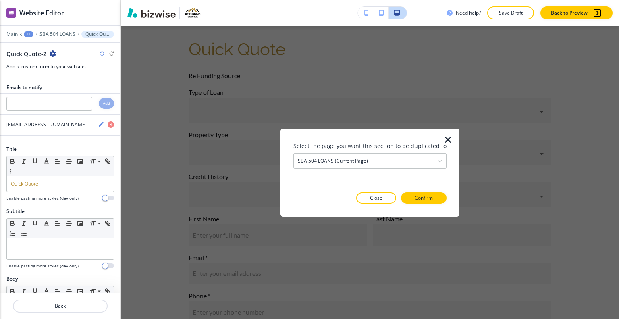
drag, startPoint x: 332, startPoint y: 147, endPoint x: 333, endPoint y: 152, distance: 5.8
click at [332, 147] on h3 "Select the page you want this section to be duplicated to" at bounding box center [370, 145] width 153 height 8
click at [334, 154] on div "SBA 504 LOANS (current page)" at bounding box center [370, 160] width 152 height 15
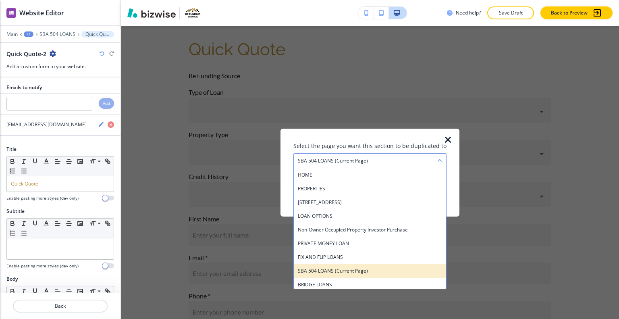
scroll to position [40, 0]
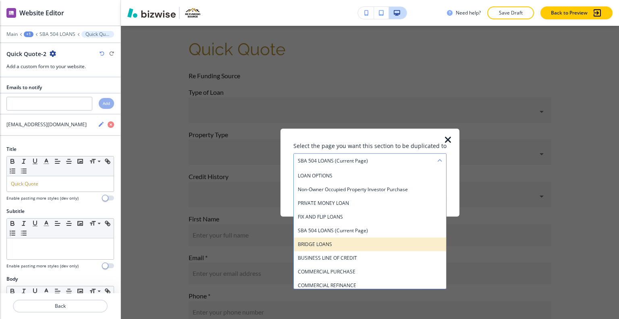
click at [323, 244] on h4 "BRIDGE LOANS" at bounding box center [370, 243] width 144 height 7
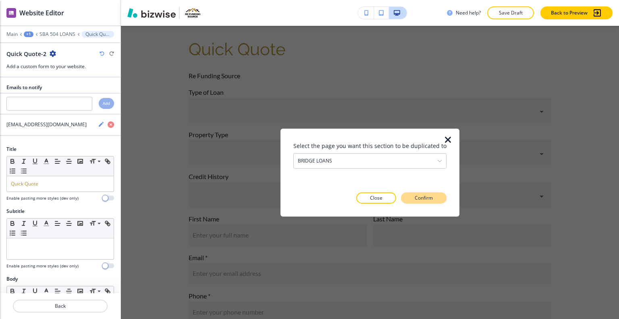
click at [432, 202] on button "Confirm" at bounding box center [424, 197] width 46 height 11
click at [365, 200] on p "Close" at bounding box center [362, 197] width 13 height 7
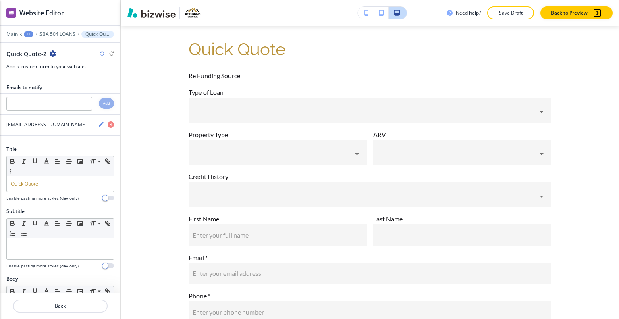
click at [53, 54] on icon "button" at bounding box center [53, 53] width 6 height 6
drag, startPoint x: 73, startPoint y: 77, endPoint x: 100, endPoint y: 79, distance: 27.6
click at [73, 77] on button "Duplicate Section" at bounding box center [75, 81] width 52 height 14
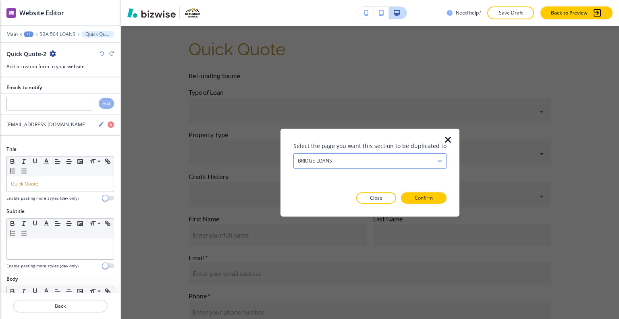
click at [380, 156] on div "BRIDGE LOANS" at bounding box center [370, 160] width 152 height 15
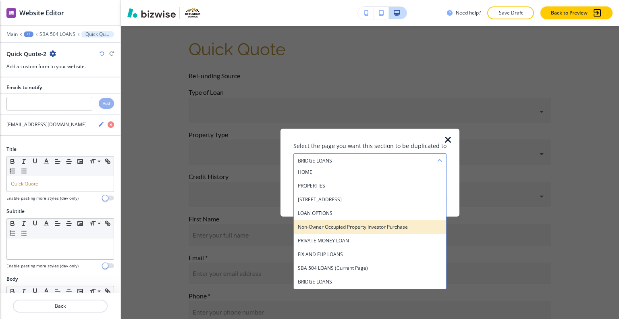
scroll to position [43, 0]
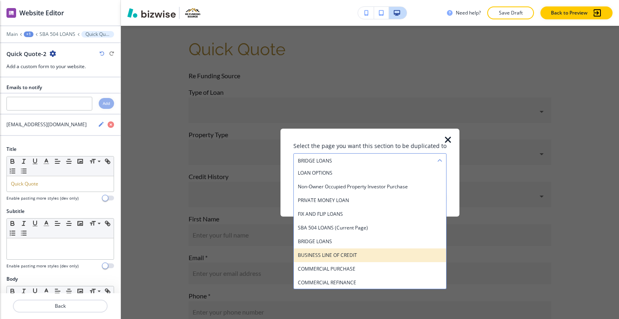
click at [377, 253] on h4 "BUSINESS LINE OF CREDIT" at bounding box center [370, 254] width 144 height 7
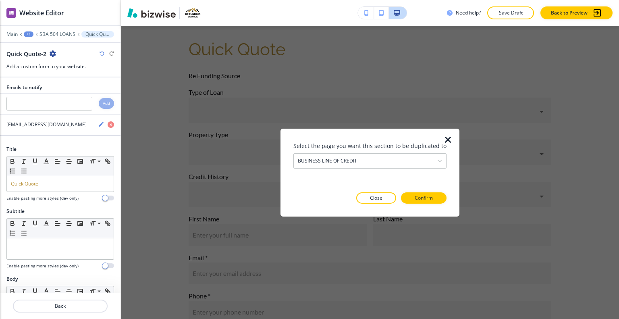
click at [421, 189] on div "Select the page you want this section to be duplicated to BUSINESS LINE OF CRED…" at bounding box center [370, 172] width 153 height 62
click at [421, 196] on p "Confirm" at bounding box center [424, 197] width 18 height 7
click at [377, 198] on button "Close" at bounding box center [362, 197] width 40 height 11
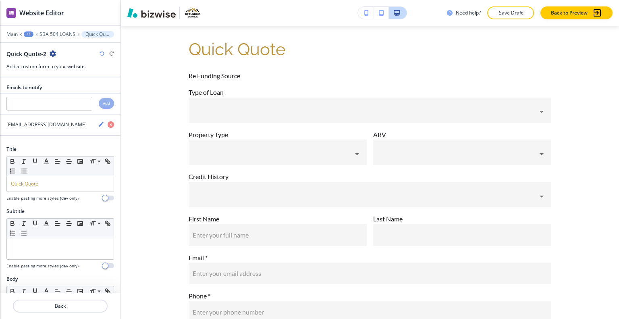
click at [50, 53] on icon "button" at bounding box center [53, 53] width 6 height 6
click at [72, 83] on p "Duplicate Section" at bounding box center [74, 81] width 41 height 7
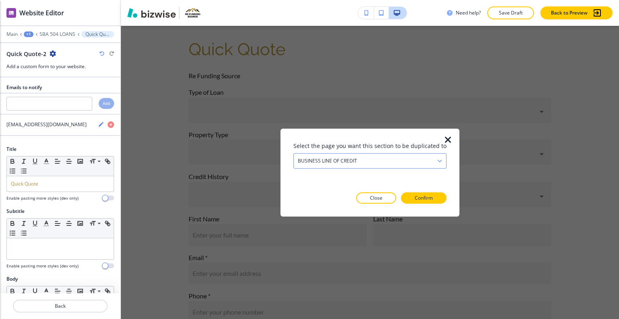
click at [384, 164] on div "BUSINESS LINE OF CREDIT" at bounding box center [370, 160] width 152 height 15
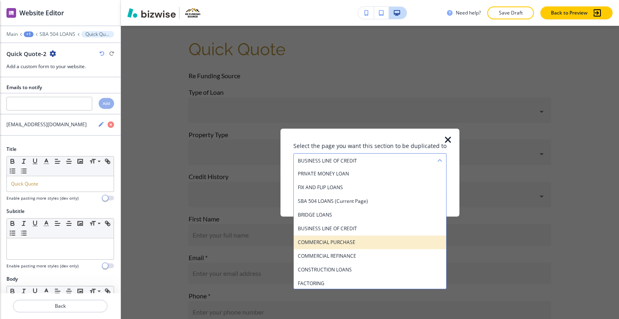
scroll to position [110, 0]
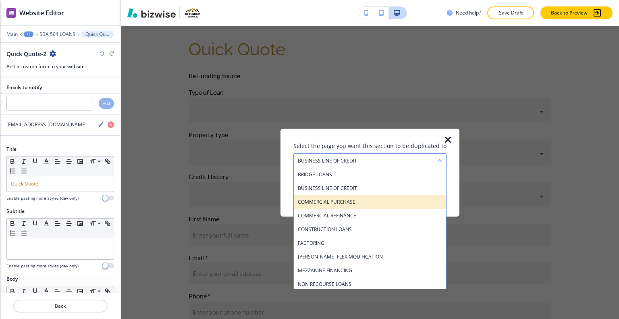
click at [363, 201] on h4 "COMMERCIAL PURCHASE" at bounding box center [370, 201] width 144 height 7
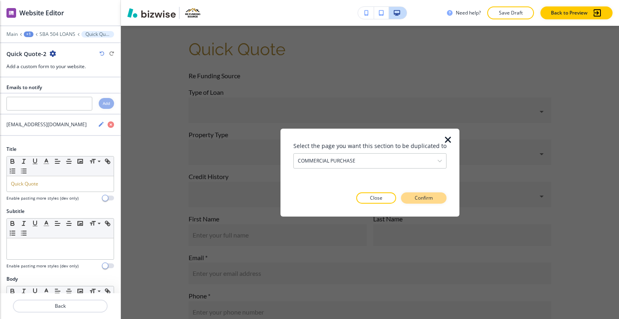
click at [415, 200] on p "Confirm" at bounding box center [424, 197] width 18 height 7
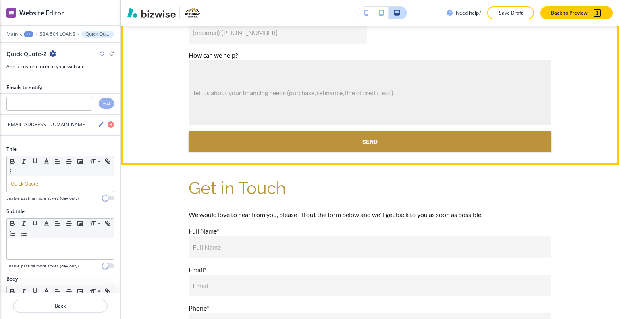
scroll to position [2083, 0]
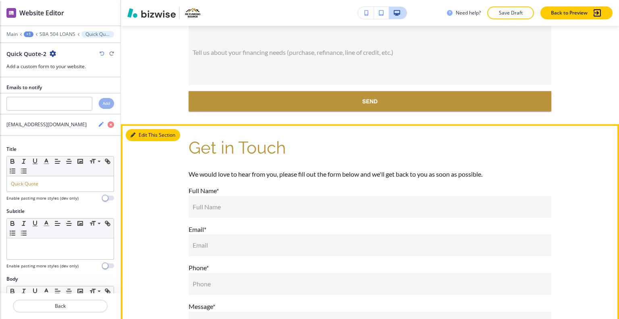
click at [141, 141] on button "Edit This Section" at bounding box center [153, 135] width 54 height 12
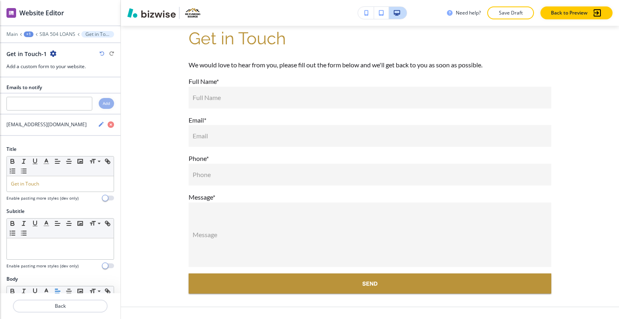
click at [52, 51] on icon "button" at bounding box center [53, 53] width 6 height 6
click at [78, 82] on p "Duplicate Section" at bounding box center [74, 81] width 41 height 7
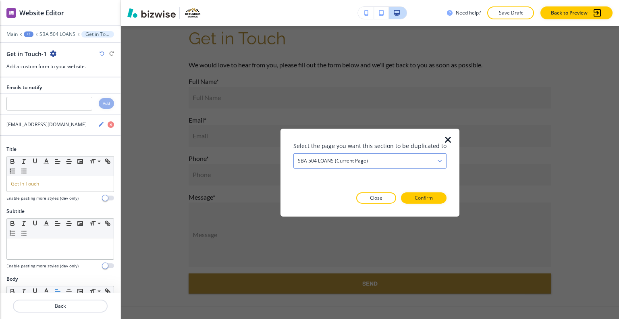
click at [365, 161] on h4 "SBA 504 LOANS (current page)" at bounding box center [333, 160] width 70 height 7
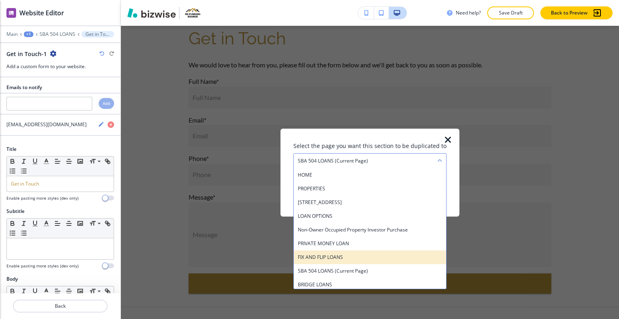
scroll to position [40, 0]
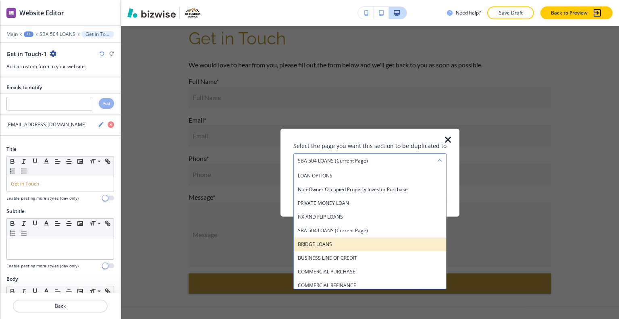
click at [347, 242] on h4 "BRIDGE LOANS" at bounding box center [370, 243] width 144 height 7
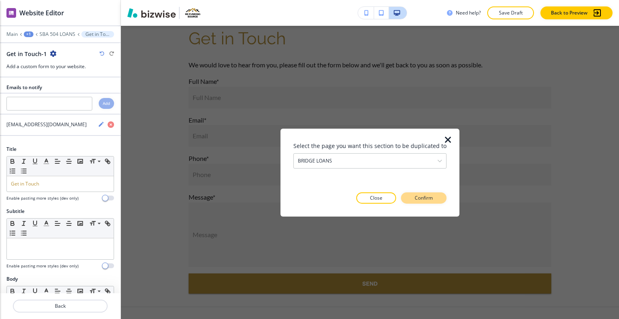
click at [423, 197] on p "Confirm" at bounding box center [424, 197] width 18 height 7
click at [363, 198] on p "Close" at bounding box center [362, 197] width 13 height 7
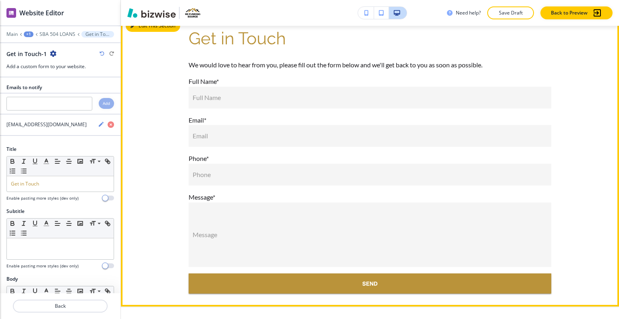
click at [136, 32] on button "Edit This Section" at bounding box center [153, 26] width 54 height 12
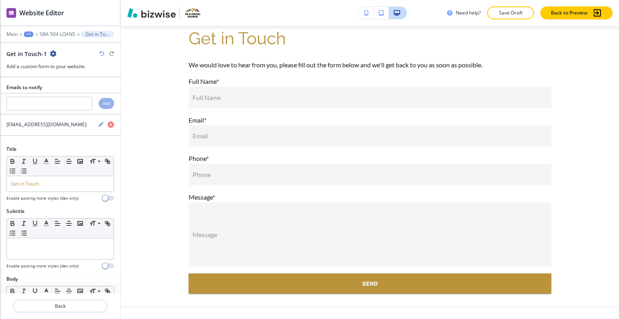
click at [52, 53] on icon "button" at bounding box center [53, 53] width 6 height 6
click at [76, 82] on p "Duplicate Section" at bounding box center [74, 81] width 41 height 7
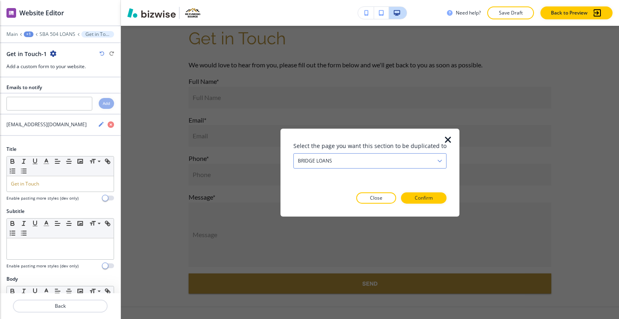
click at [345, 159] on div "BRIDGE LOANS" at bounding box center [370, 160] width 152 height 15
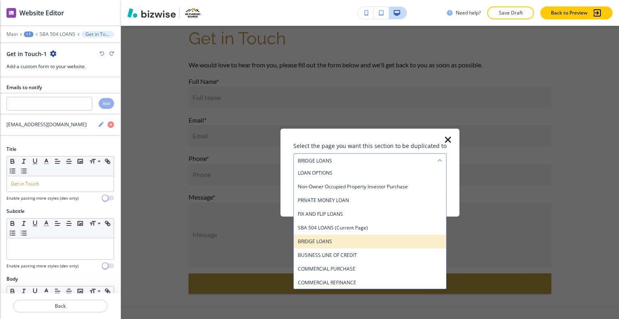
scroll to position [83, 0]
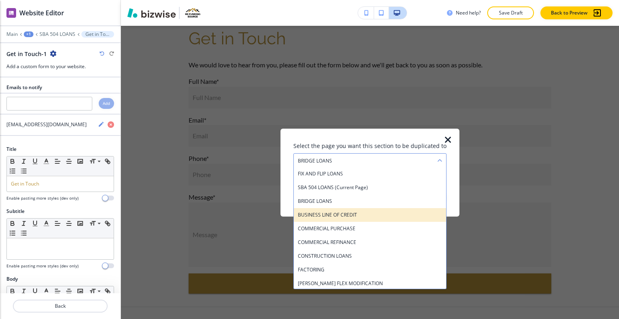
click at [344, 215] on h4 "BUSINESS LINE OF CREDIT" at bounding box center [370, 214] width 144 height 7
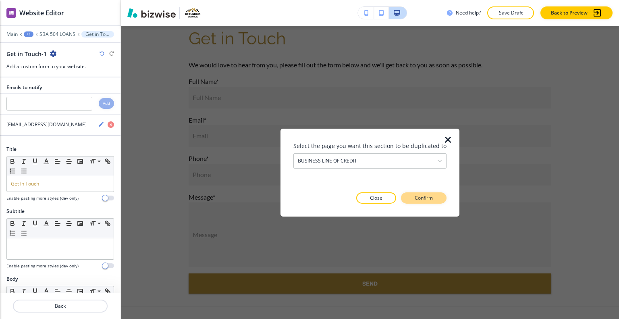
click at [411, 199] on button "Confirm" at bounding box center [424, 197] width 46 height 11
click at [370, 200] on button "Close" at bounding box center [362, 197] width 40 height 11
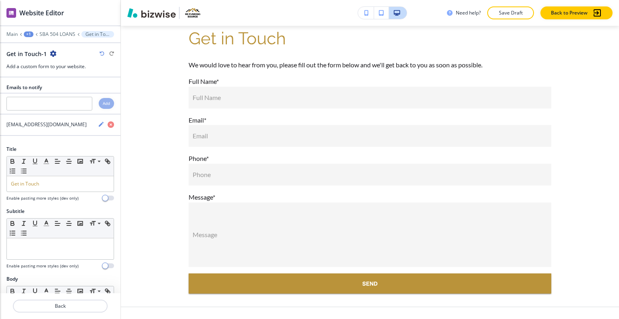
click at [51, 53] on icon "button" at bounding box center [53, 53] width 6 height 6
click at [69, 78] on p "Duplicate Section" at bounding box center [74, 81] width 41 height 7
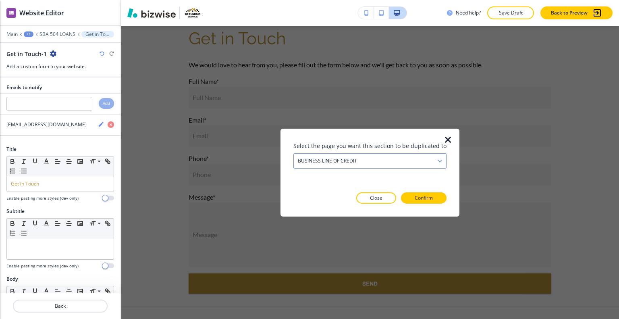
click at [374, 155] on div "BUSINESS LINE OF CREDIT" at bounding box center [370, 160] width 152 height 15
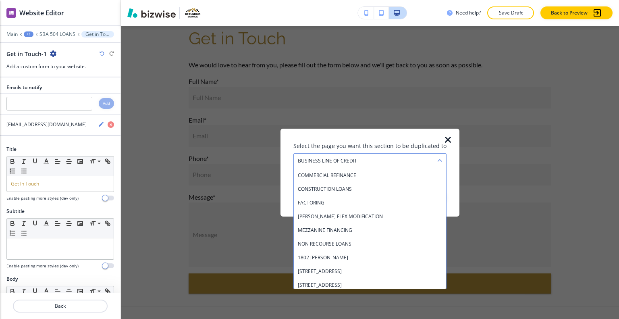
scroll to position [110, 0]
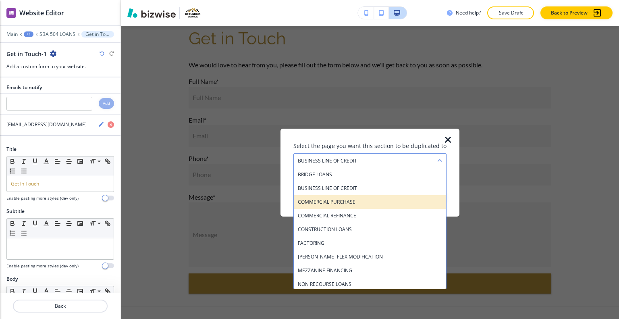
click at [351, 202] on h4 "COMMERCIAL PURCHASE" at bounding box center [370, 201] width 144 height 7
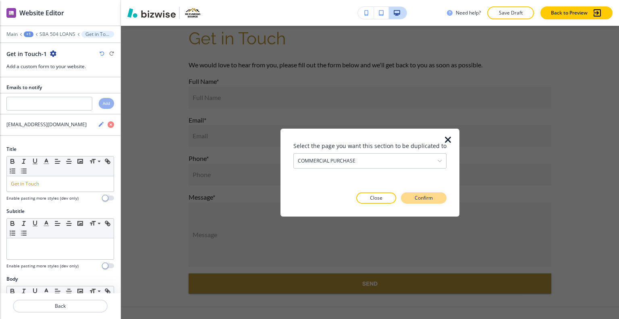
click at [419, 199] on p "Confirm" at bounding box center [424, 197] width 18 height 7
click at [371, 198] on button "Close" at bounding box center [362, 197] width 40 height 11
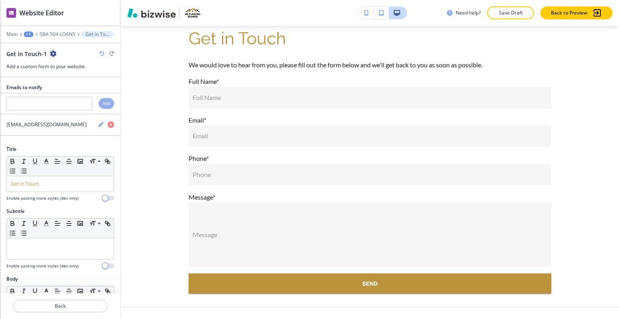
click at [52, 52] on icon "button" at bounding box center [53, 53] width 6 height 6
click at [63, 79] on p "Duplicate Section" at bounding box center [74, 81] width 41 height 7
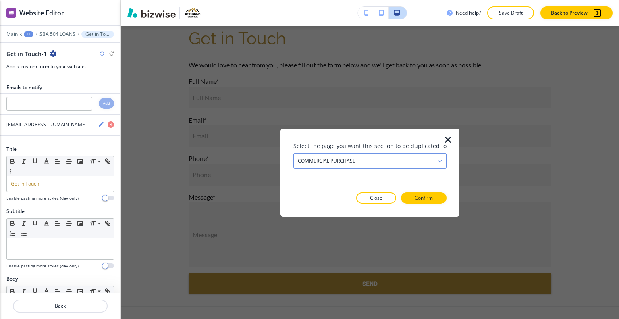
click at [395, 155] on div "COMMERCIAL PURCHASE" at bounding box center [370, 160] width 152 height 15
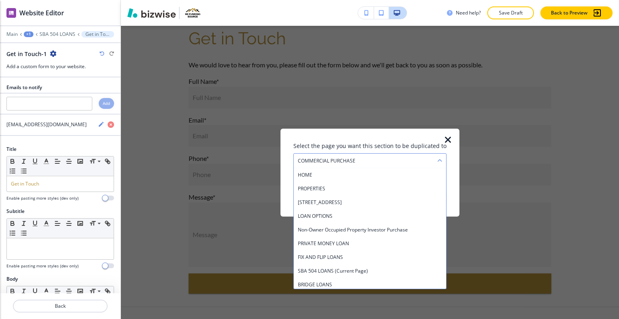
scroll to position [83, 0]
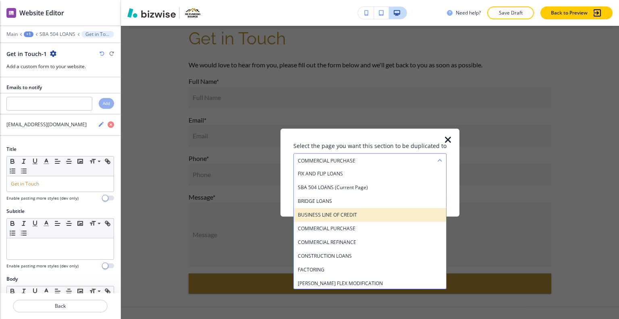
click at [365, 218] on h4 "BUSINESS LINE OF CREDIT" at bounding box center [370, 214] width 144 height 7
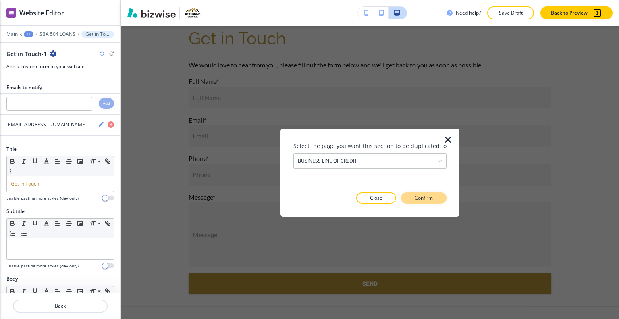
click at [412, 200] on button "Confirm" at bounding box center [424, 197] width 46 height 11
click at [375, 198] on button "Close" at bounding box center [362, 197] width 40 height 11
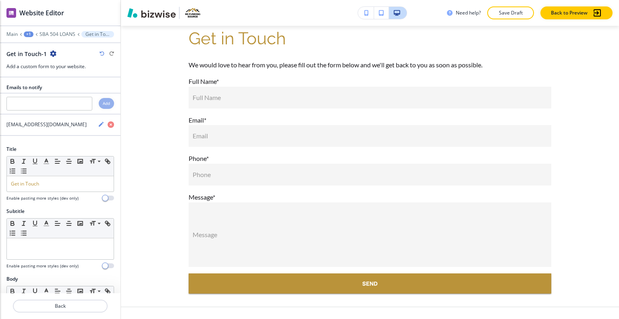
click at [52, 54] on icon "button" at bounding box center [53, 53] width 6 height 6
click at [72, 79] on p "Duplicate Section" at bounding box center [74, 81] width 41 height 7
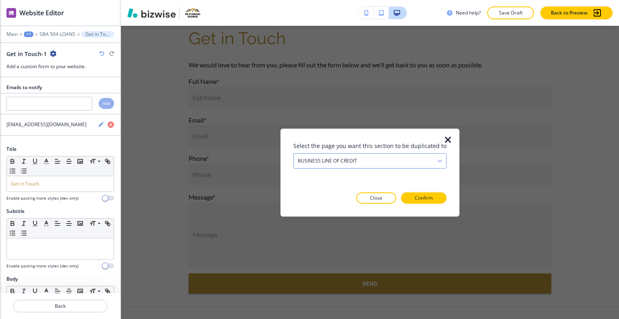
click at [408, 157] on div "BUSINESS LINE OF CREDIT" at bounding box center [370, 160] width 152 height 15
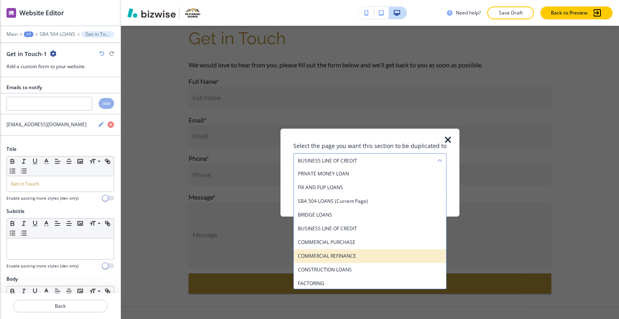
scroll to position [110, 0]
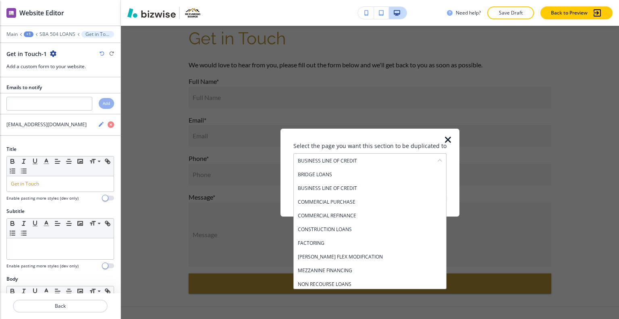
click at [376, 216] on h4 "COMMERCIAL REFINANCE" at bounding box center [370, 215] width 144 height 7
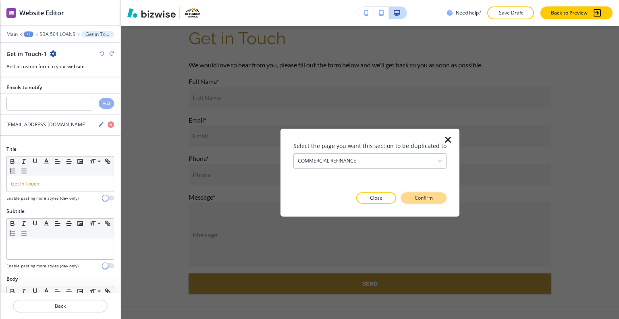
click at [415, 196] on p "Confirm" at bounding box center [424, 197] width 18 height 7
click at [366, 198] on p "Close" at bounding box center [362, 197] width 13 height 7
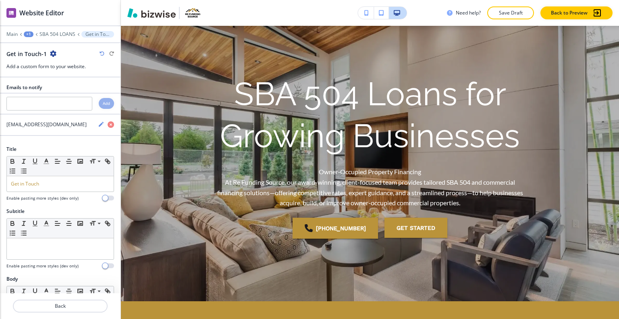
scroll to position [0, 0]
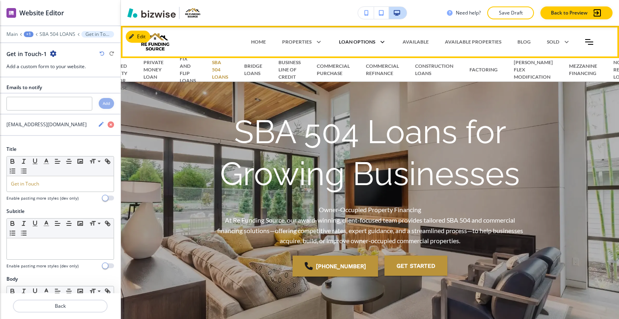
click at [375, 42] on icon at bounding box center [380, 41] width 11 height 11
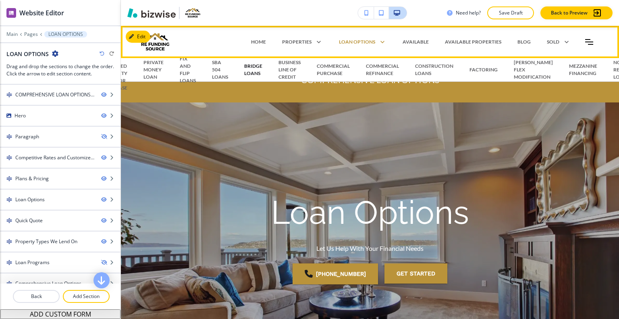
click at [253, 70] on p "BRIDGE LOANS" at bounding box center [253, 70] width 18 height 15
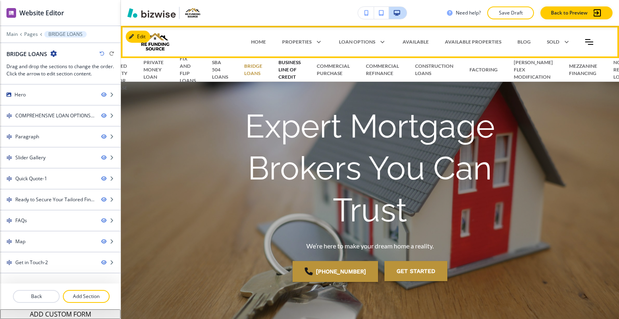
click at [294, 71] on p "BUSINESS LINE OF CREDIT" at bounding box center [290, 70] width 22 height 22
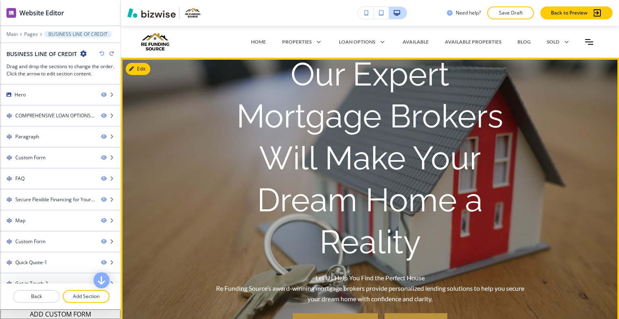
click at [217, 156] on h1 "Our Expert Mortgage Brokers Will Make Your Dream Home a Reality" at bounding box center [370, 158] width 310 height 210
click at [144, 66] on button "Edit This Section" at bounding box center [153, 69] width 54 height 12
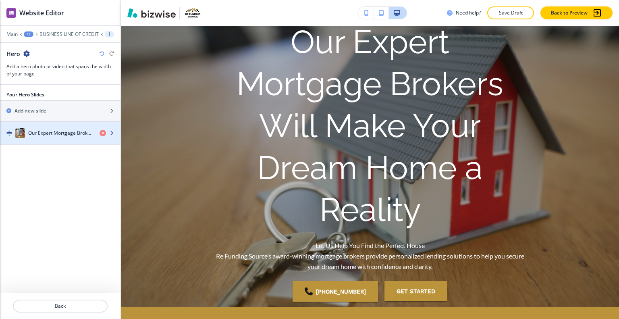
click at [59, 143] on div "button" at bounding box center [60, 141] width 121 height 6
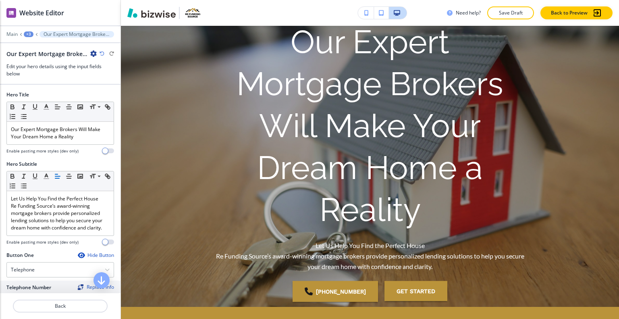
scroll to position [27, 0]
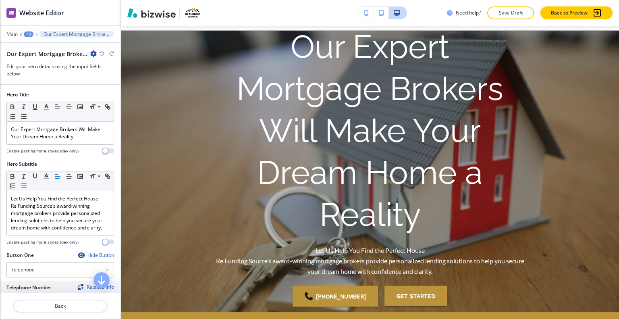
click at [81, 145] on div at bounding box center [60, 146] width 108 height 3
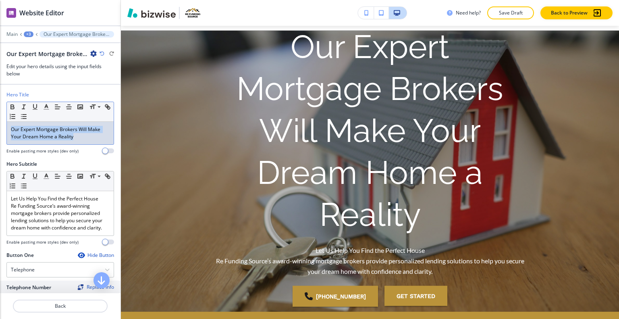
drag, startPoint x: 81, startPoint y: 140, endPoint x: 0, endPoint y: 131, distance: 81.1
click at [0, 131] on div "Hero Title Small Normal Large Huge Our Expert Mortgage Brokers Will Make Your D…" at bounding box center [60, 125] width 121 height 69
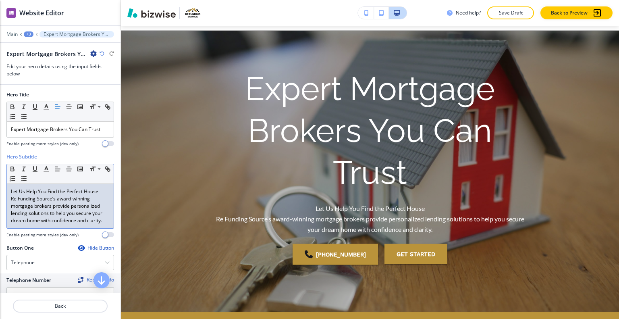
click at [52, 211] on p "Re Funding Source’s award-winning mortgage brokers provide personalized lending…" at bounding box center [60, 209] width 99 height 29
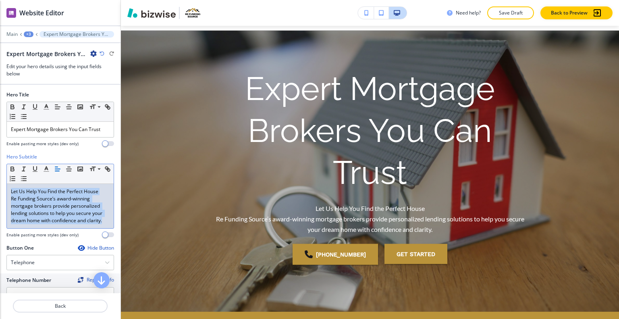
drag, startPoint x: 103, startPoint y: 219, endPoint x: 38, endPoint y: 205, distance: 66.8
click at [1, 177] on div "Hero Subtitle Small Normal Large Huge Let Us Help You Find the Perfect House Re…" at bounding box center [60, 198] width 121 height 91
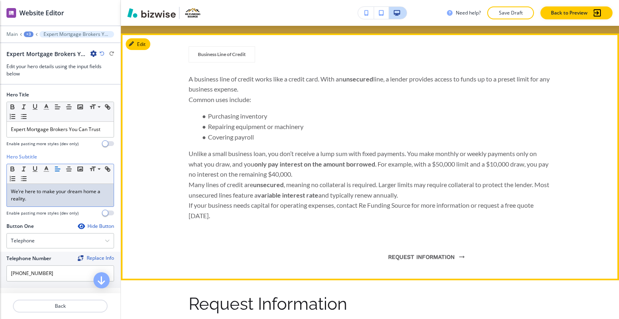
scroll to position [350, 0]
click at [139, 40] on button "Edit This Section" at bounding box center [153, 44] width 54 height 12
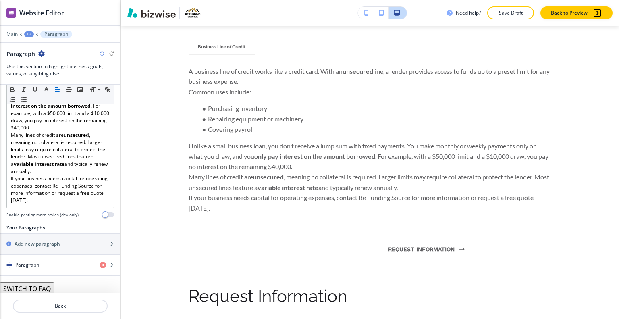
scroll to position [277, 0]
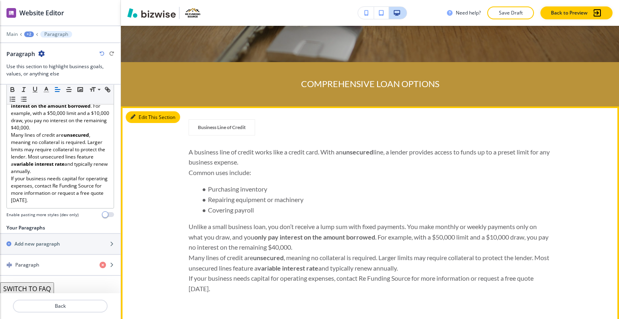
click at [134, 114] on button "Edit This Section" at bounding box center [153, 117] width 54 height 12
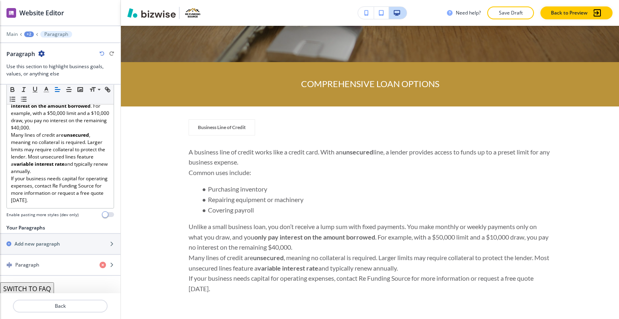
click at [27, 35] on div "+2" at bounding box center [29, 34] width 10 height 6
click at [35, 59] on p "BUSINESS LINE OF CREDIT" at bounding box center [49, 61] width 41 height 7
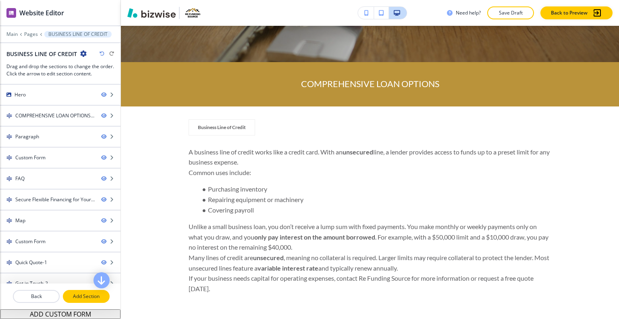
click at [85, 296] on p "Add Section" at bounding box center [86, 296] width 45 height 7
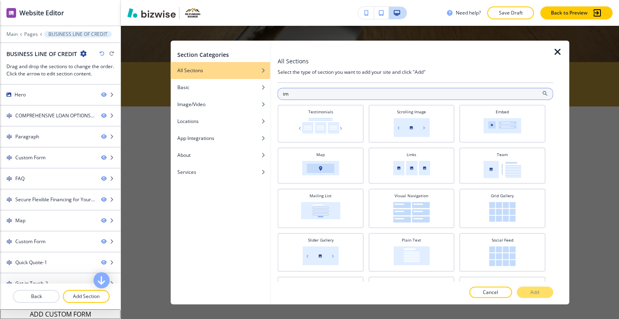
type input "i"
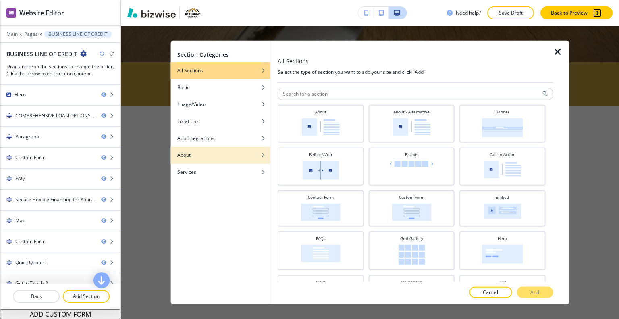
click at [217, 156] on div "About" at bounding box center [221, 154] width 100 height 7
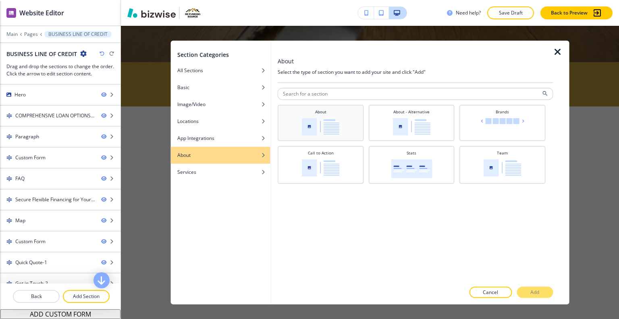
click at [298, 133] on div "About" at bounding box center [321, 121] width 78 height 27
click at [540, 298] on div at bounding box center [416, 301] width 276 height 6
click at [538, 295] on p "Add" at bounding box center [535, 292] width 9 height 7
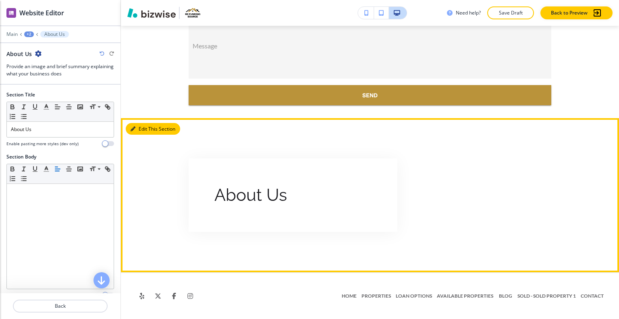
click at [144, 125] on button "Edit This Section" at bounding box center [153, 129] width 54 height 12
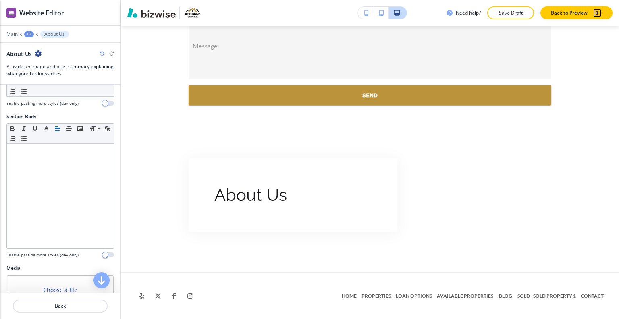
scroll to position [0, 0]
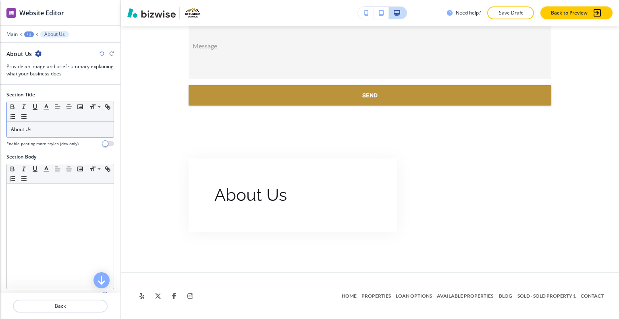
drag, startPoint x: 61, startPoint y: 117, endPoint x: 50, endPoint y: 130, distance: 16.6
click at [50, 130] on p "About Us" at bounding box center [60, 129] width 99 height 7
drag, startPoint x: 50, startPoint y: 130, endPoint x: 2, endPoint y: 128, distance: 47.6
click at [0, 127] on div "Section Title Small Normal Large Huge About Us Enable pasting more styles (dev …" at bounding box center [60, 122] width 121 height 62
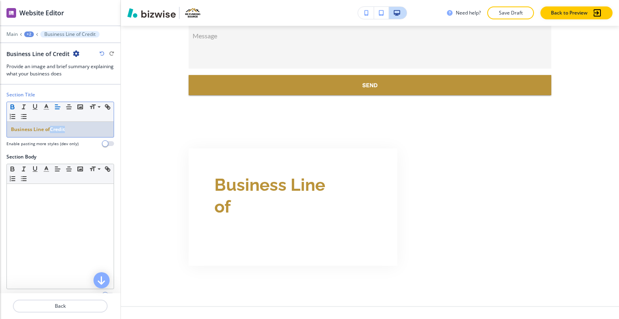
drag, startPoint x: 86, startPoint y: 129, endPoint x: 43, endPoint y: 126, distance: 43.2
click at [50, 129] on p "Business Line of Credit" at bounding box center [60, 129] width 99 height 7
click at [45, 108] on icon "button" at bounding box center [46, 106] width 7 height 7
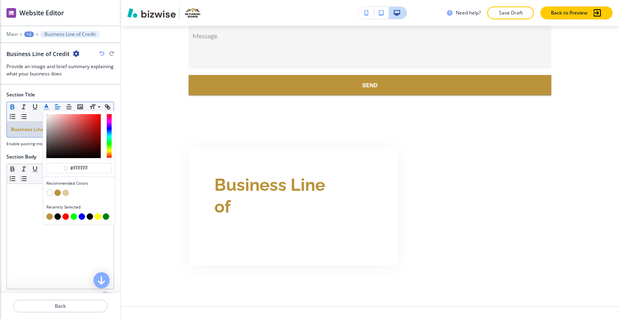
click at [57, 216] on button "button" at bounding box center [57, 216] width 6 height 6
type input "#000000"
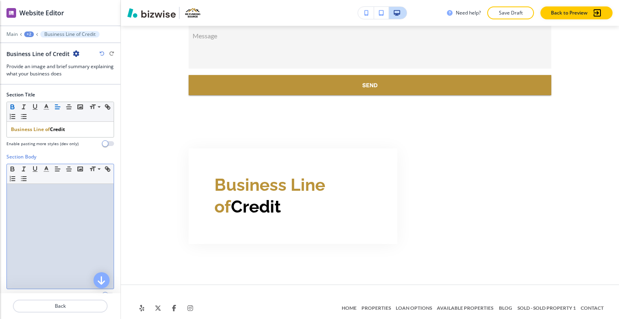
click at [59, 246] on div at bounding box center [60, 236] width 107 height 105
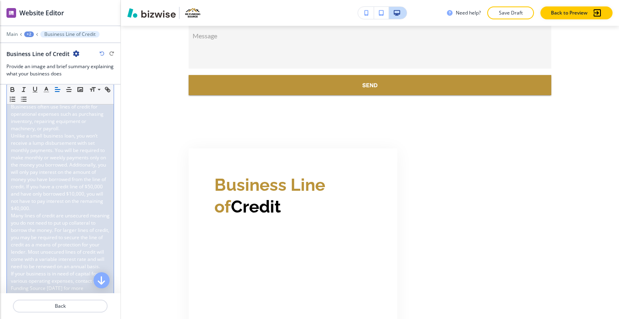
scroll to position [202, 0]
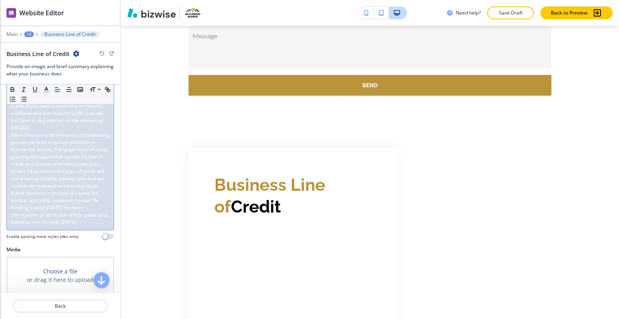
click at [63, 223] on span "If your business is in need of capital for various operating expenses, contact …" at bounding box center [60, 208] width 98 height 36
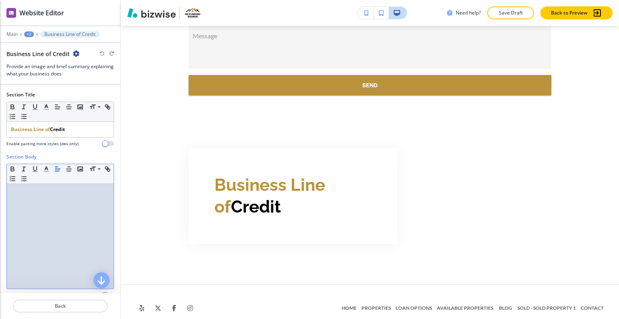
drag, startPoint x: 63, startPoint y: 222, endPoint x: 60, endPoint y: 242, distance: 19.6
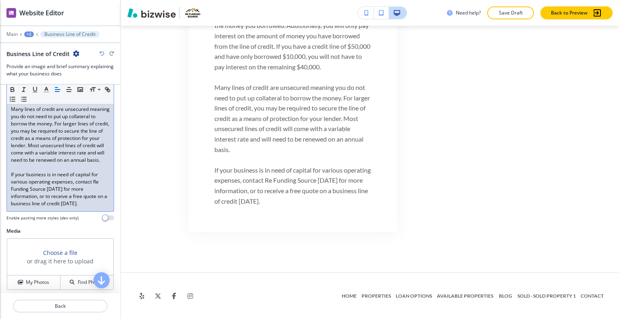
scroll to position [329, 0]
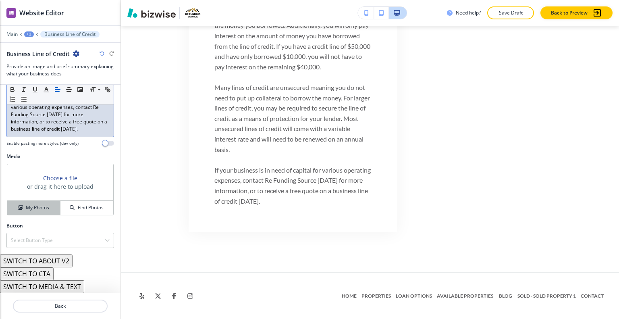
click at [43, 202] on button "My Photos" at bounding box center [33, 208] width 53 height 14
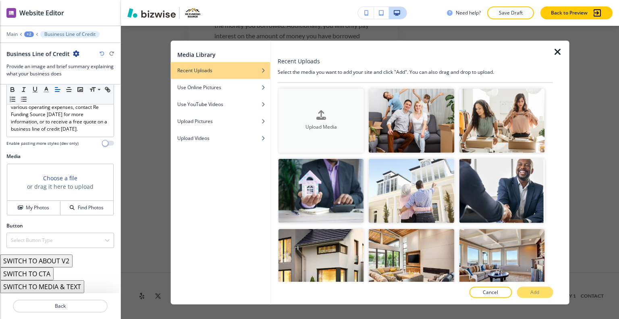
click at [309, 113] on div "Upload Media" at bounding box center [321, 121] width 85 height 21
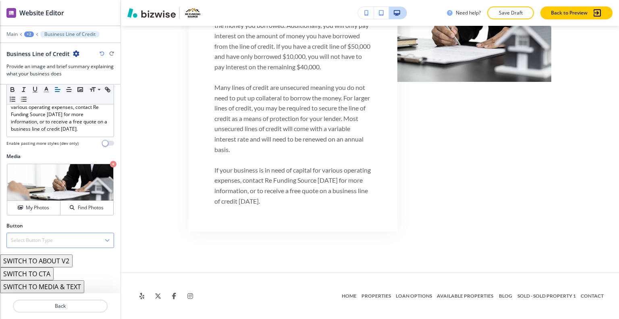
click at [89, 234] on div "Select Button Type" at bounding box center [60, 240] width 107 height 15
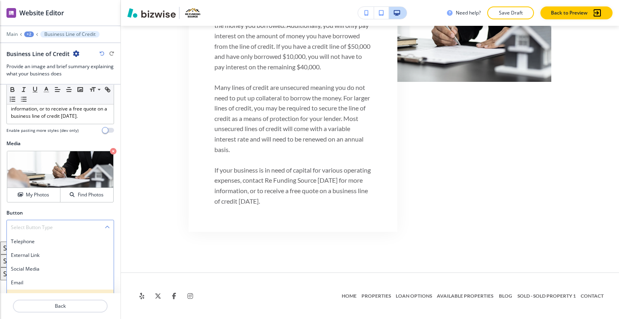
scroll to position [367, 0]
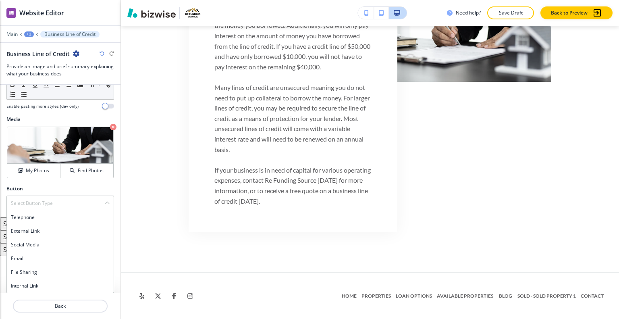
click at [61, 281] on div "Internal Link" at bounding box center [60, 286] width 107 height 14
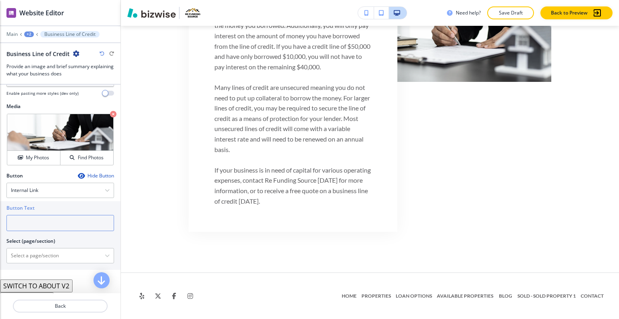
click at [46, 230] on input "text" at bounding box center [60, 223] width 108 height 16
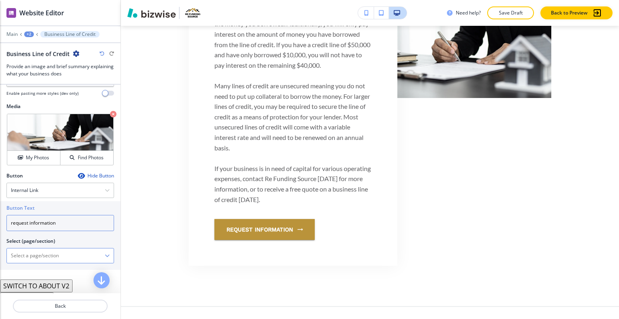
type input "request information"
click at [42, 263] on \(page\/section\) "Manual Input" at bounding box center [56, 256] width 98 height 14
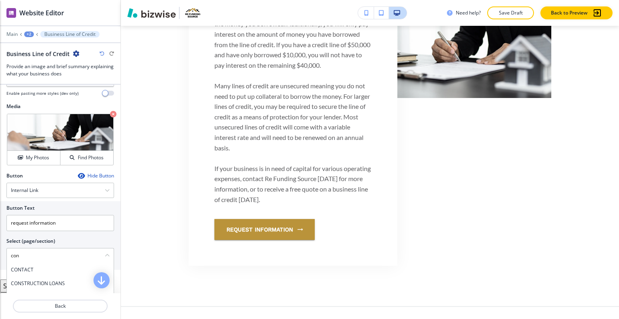
click at [38, 273] on h4 "CONTACT" at bounding box center [60, 269] width 99 height 7
type \(page\/section\) "CONTACT"
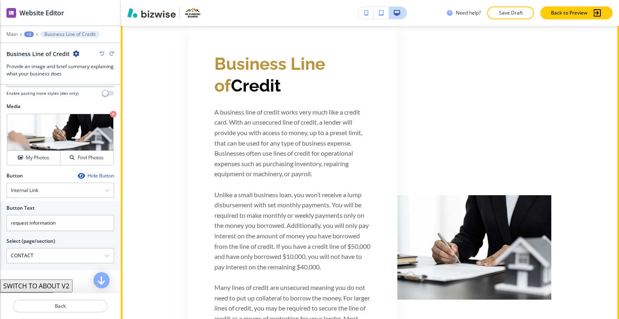
scroll to position [3078, 0]
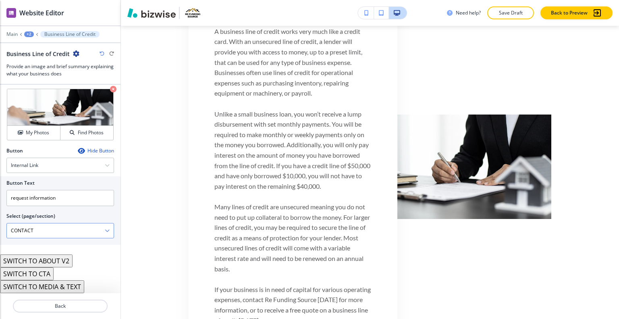
click at [65, 262] on button "SWITCH TO ABOUT V2" at bounding box center [36, 260] width 73 height 13
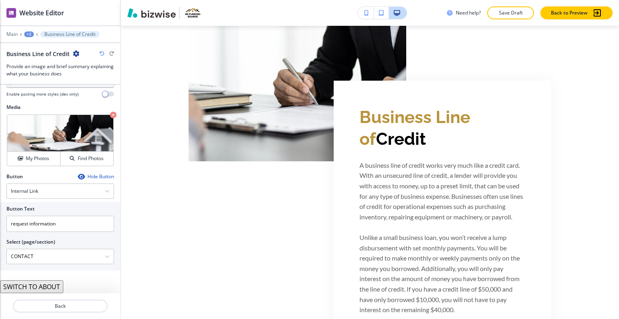
scroll to position [0, 0]
click at [56, 284] on button "SWITCH TO ABOUT" at bounding box center [31, 286] width 63 height 13
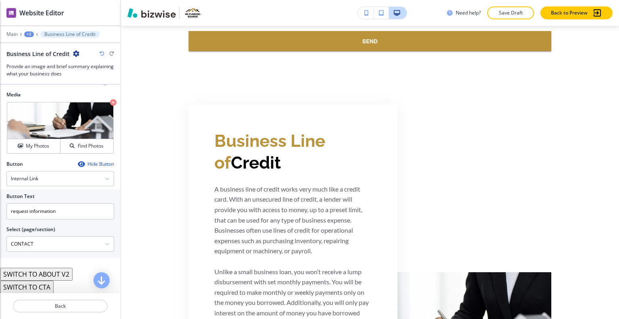
click at [67, 32] on p "Business Line of Credit" at bounding box center [69, 34] width 51 height 6
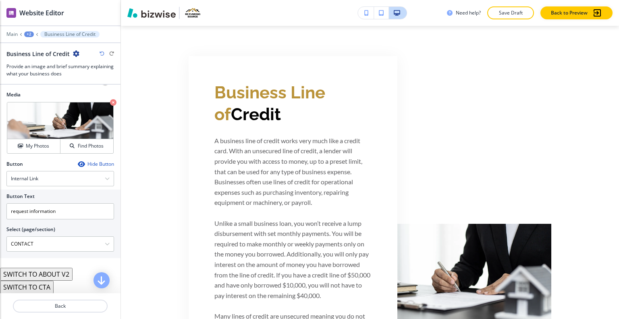
click at [33, 34] on button "+2" at bounding box center [29, 34] width 10 height 6
click at [41, 59] on p "BUSINESS LINE OF CREDIT" at bounding box center [49, 61] width 41 height 7
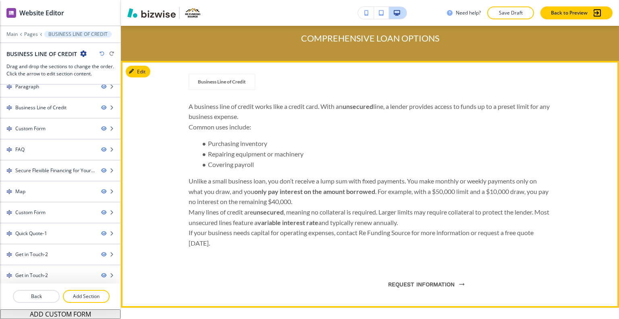
scroll to position [282, 0]
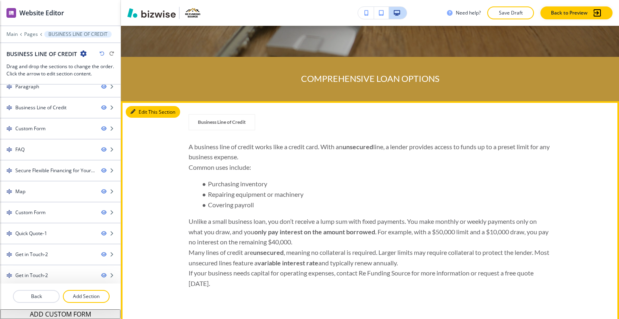
click at [134, 108] on button "Edit This Section" at bounding box center [153, 112] width 54 height 12
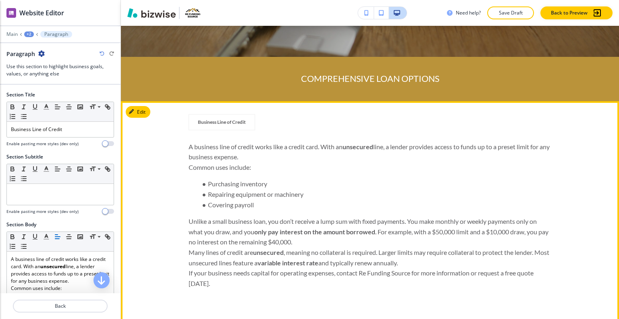
scroll to position [358, 0]
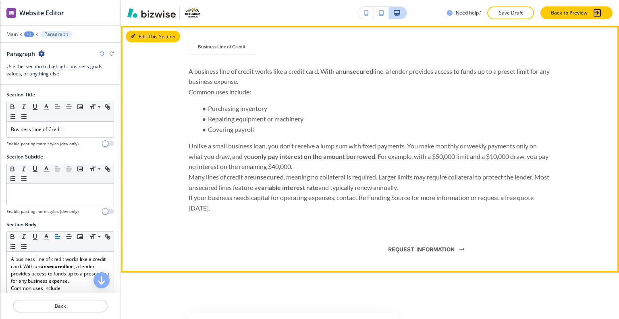
click at [135, 37] on icon "button" at bounding box center [133, 36] width 5 height 5
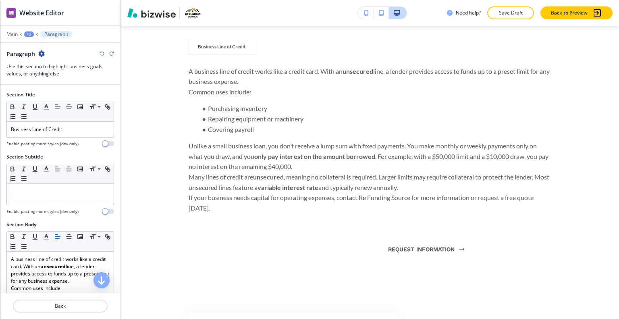
click at [40, 54] on icon "button" at bounding box center [41, 53] width 6 height 6
click at [59, 94] on p "Delete Section" at bounding box center [63, 95] width 41 height 7
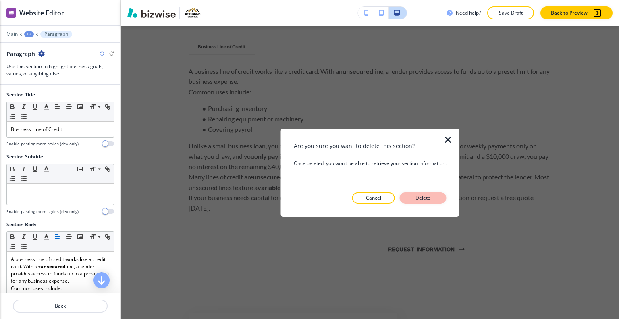
click at [421, 196] on p "Delete" at bounding box center [423, 197] width 19 height 7
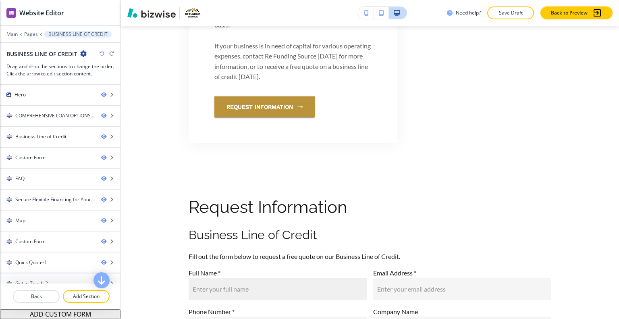
scroll to position [882, 0]
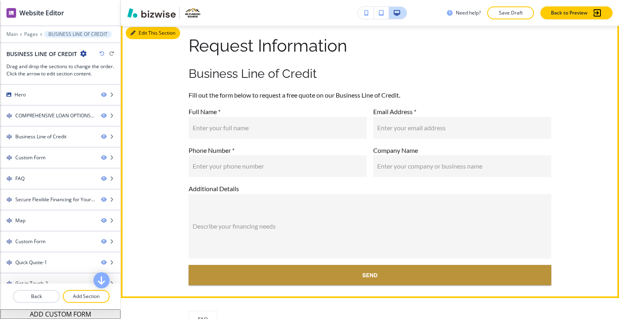
click at [140, 35] on button "Edit This Section" at bounding box center [153, 33] width 54 height 12
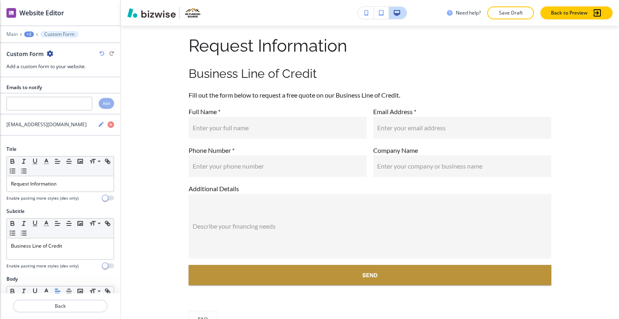
scroll to position [879, 0]
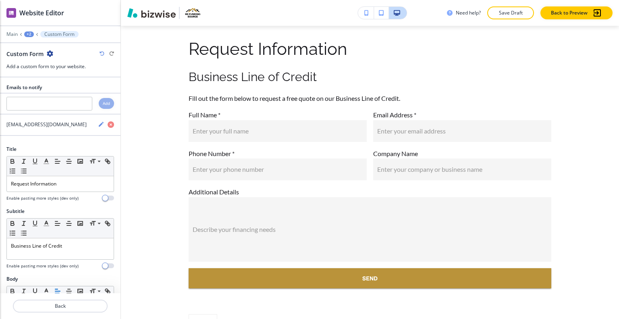
click at [47, 53] on icon "button" at bounding box center [50, 53] width 6 height 6
click at [68, 96] on p "Delete Section" at bounding box center [72, 95] width 41 height 7
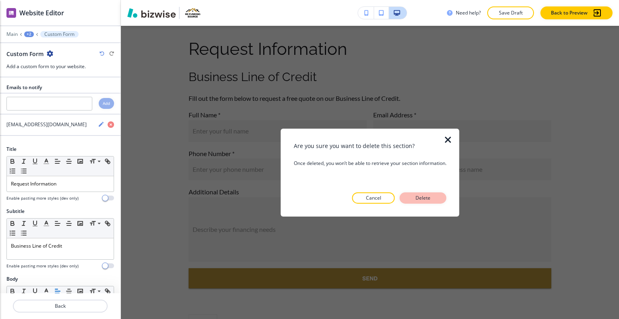
click at [437, 196] on button "Delete" at bounding box center [423, 197] width 47 height 11
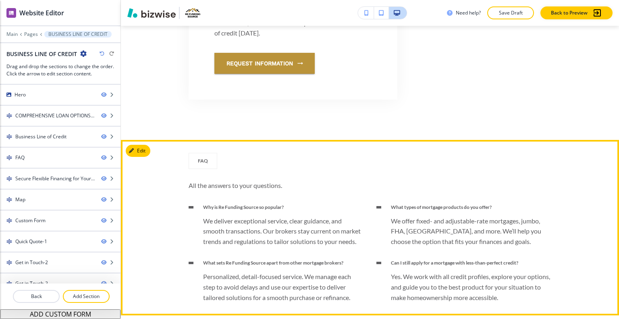
scroll to position [805, 0]
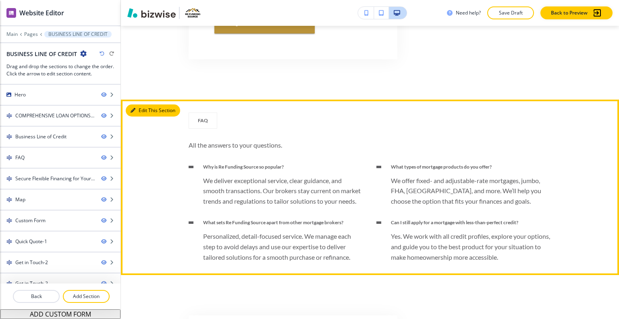
click at [145, 110] on button "Edit This Section" at bounding box center [153, 110] width 54 height 12
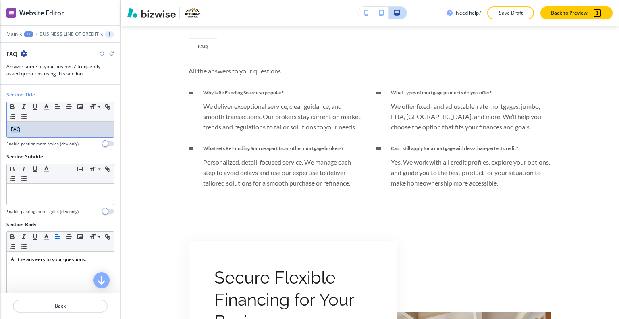
drag, startPoint x: 31, startPoint y: 131, endPoint x: 1, endPoint y: 127, distance: 30.2
click at [0, 127] on div "Section Title Small Normal Large Huge FAQ Enable pasting more styles (dev only)" at bounding box center [60, 122] width 121 height 62
copy p "FAQ"
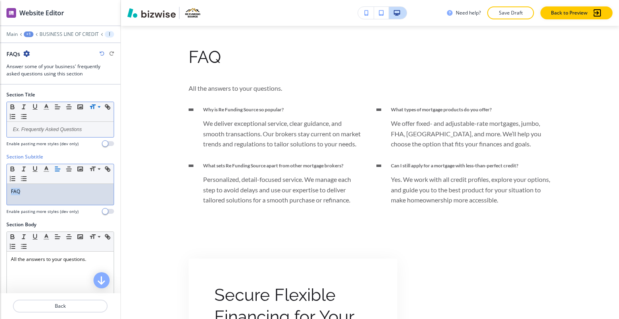
drag, startPoint x: 41, startPoint y: 191, endPoint x: 23, endPoint y: 185, distance: 18.2
click at [1, 190] on div "Section Subtitle Small Normal Large Huge FAQ Enable pasting more styles (dev on…" at bounding box center [60, 187] width 121 height 68
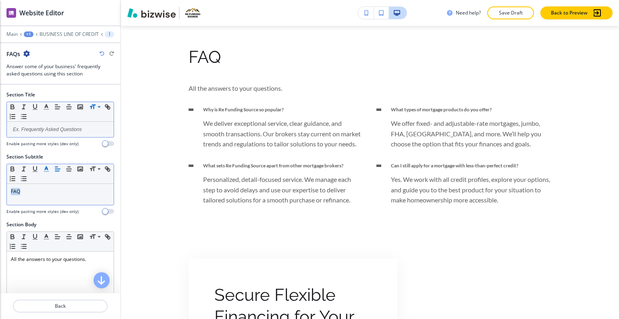
click at [44, 167] on icon "button" at bounding box center [46, 168] width 7 height 7
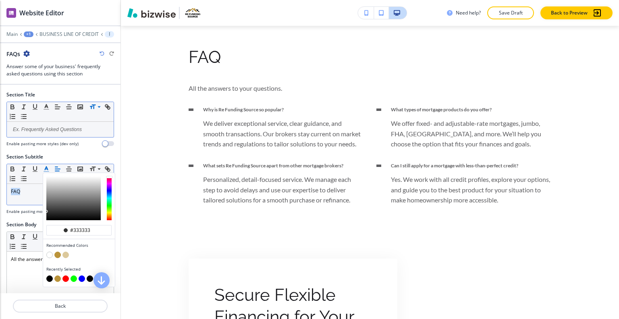
click at [56, 255] on button "button" at bounding box center [57, 255] width 6 height 6
type input "#ba933a"
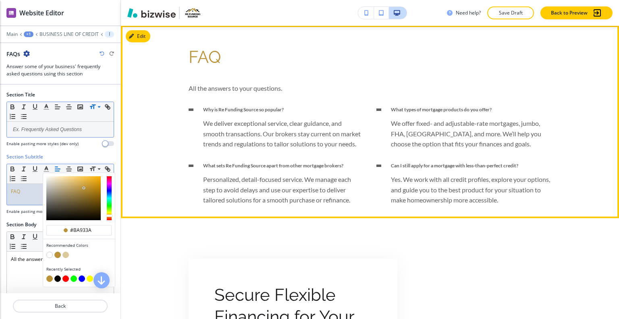
scroll to position [1040, 0]
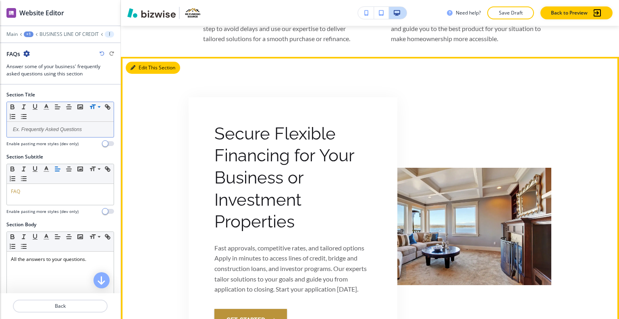
click at [138, 63] on button "Edit This Section" at bounding box center [153, 68] width 54 height 12
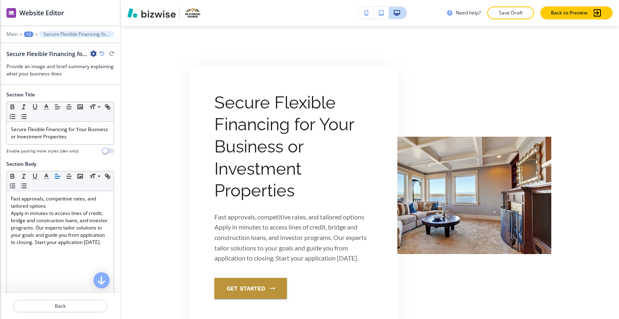
scroll to position [233, 0]
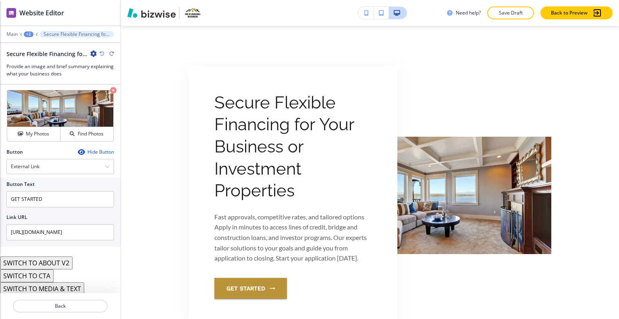
click at [47, 262] on button "SWITCH TO ABOUT V2" at bounding box center [36, 262] width 73 height 13
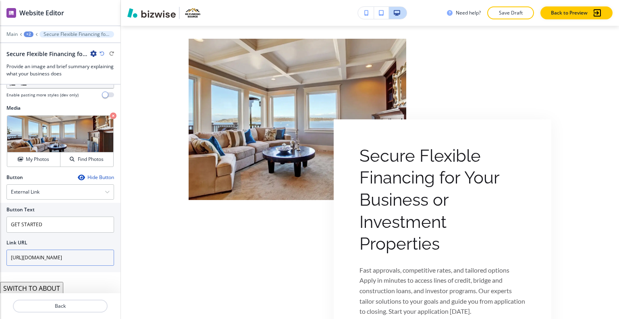
scroll to position [207, 0]
click at [43, 284] on button "SWITCH TO ABOUT" at bounding box center [31, 288] width 63 height 13
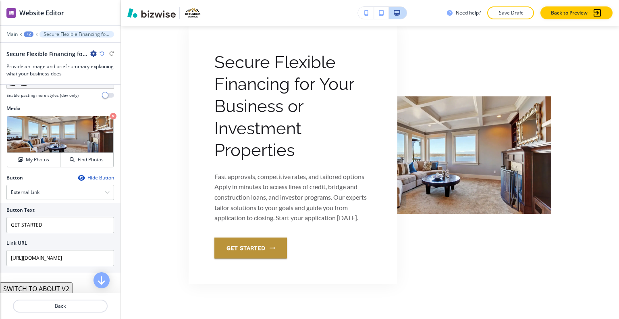
scroll to position [233, 0]
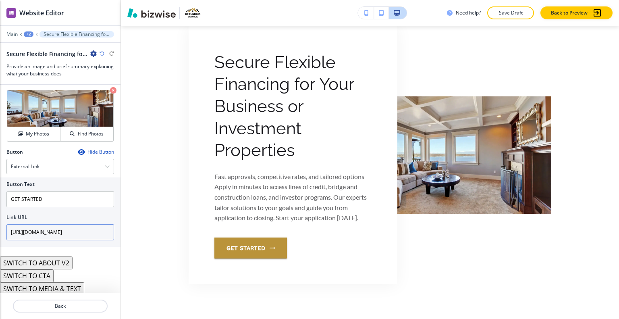
click at [52, 263] on button "SWITCH TO ABOUT V2" at bounding box center [36, 262] width 73 height 13
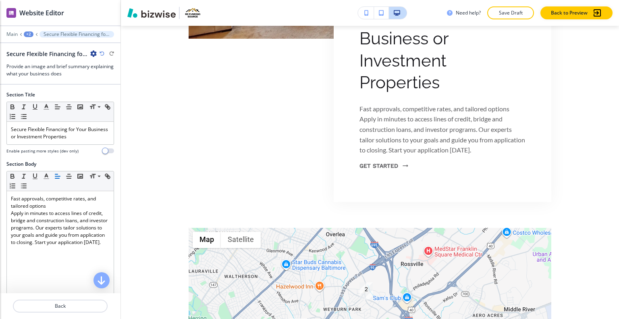
scroll to position [161, 0]
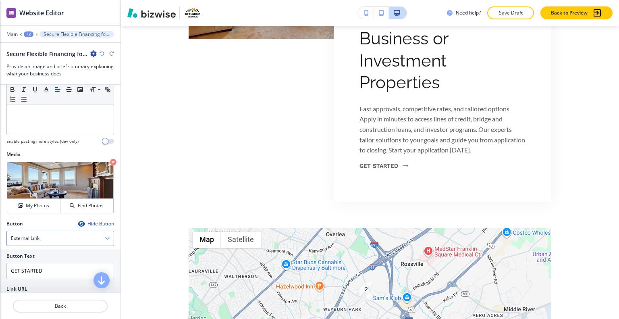
click at [71, 240] on div "External Link" at bounding box center [60, 238] width 107 height 15
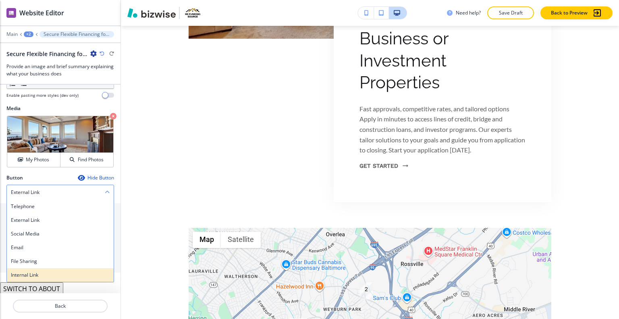
click at [63, 271] on h4 "Internal Link" at bounding box center [60, 274] width 99 height 7
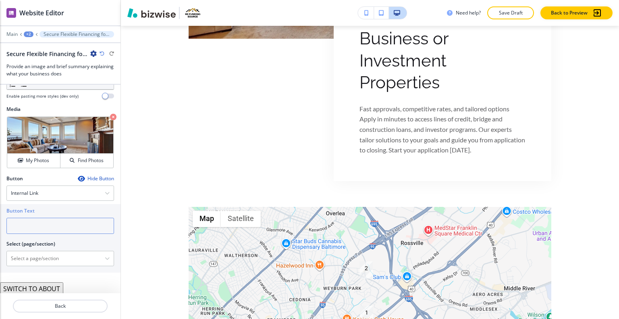
click at [43, 229] on input "text" at bounding box center [60, 226] width 108 height 16
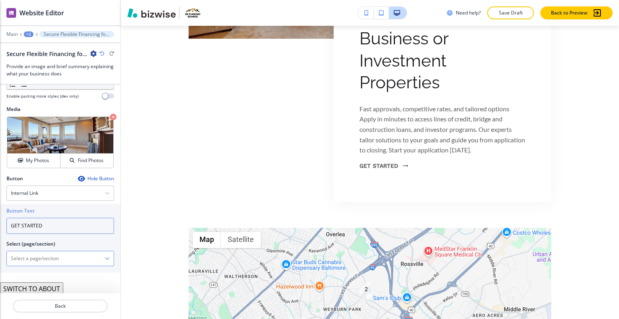
type input "GET STARTED"
click at [46, 259] on \(page\/section\) "Manual Input" at bounding box center [56, 259] width 98 height 14
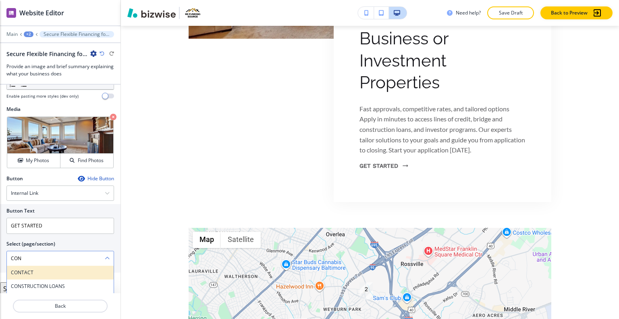
click at [47, 269] on h4 "CONTACT" at bounding box center [60, 272] width 99 height 7
type \(page\/section\) "CONTACT"
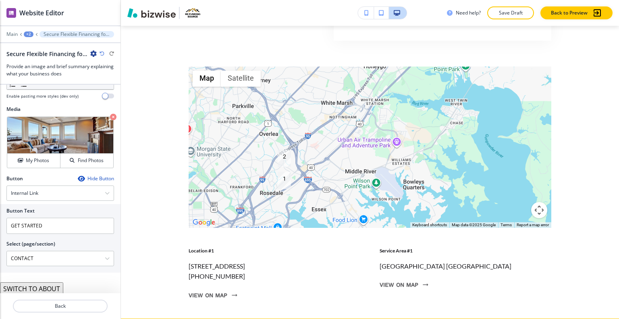
scroll to position [1595, 0]
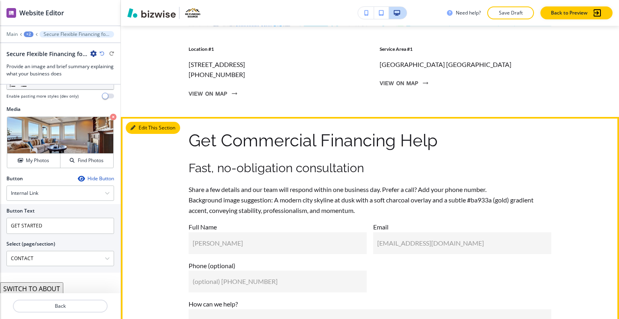
click at [138, 134] on button "Edit This Section" at bounding box center [153, 128] width 54 height 12
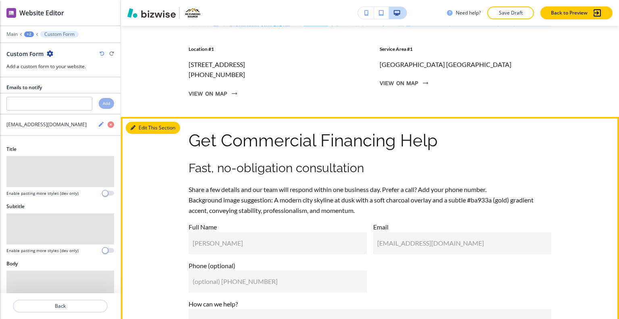
scroll to position [1697, 0]
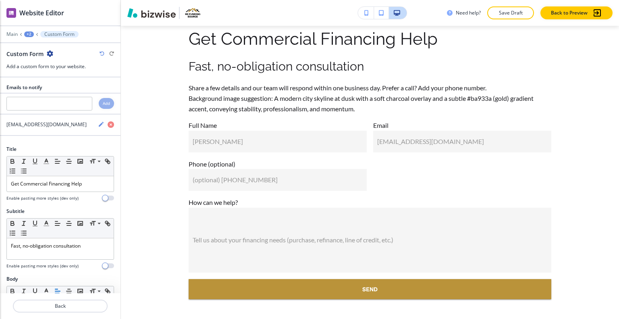
click at [52, 53] on icon "button" at bounding box center [50, 53] width 6 height 6
click at [83, 99] on button "Delete Section" at bounding box center [72, 95] width 52 height 15
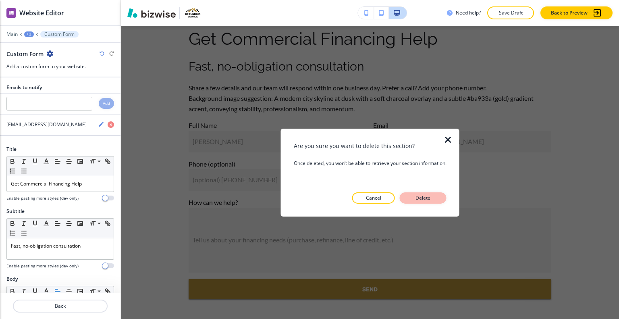
click at [436, 193] on button "Delete" at bounding box center [423, 197] width 47 height 11
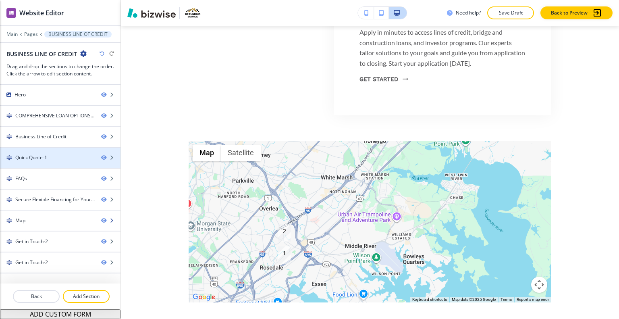
scroll to position [879, 0]
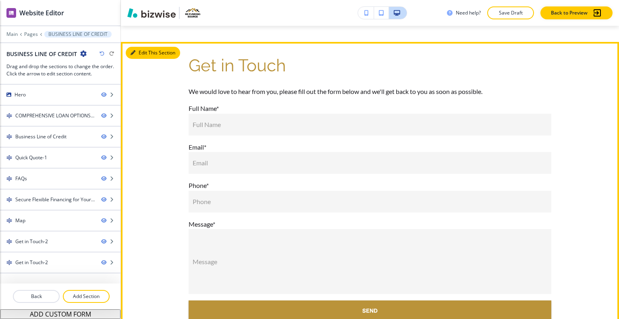
click at [134, 59] on button "Edit This Section" at bounding box center [153, 53] width 54 height 12
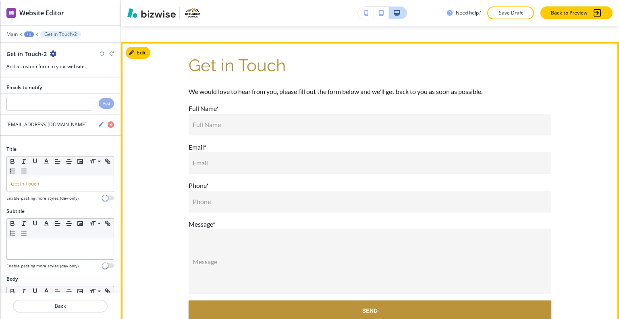
scroll to position [2115, 0]
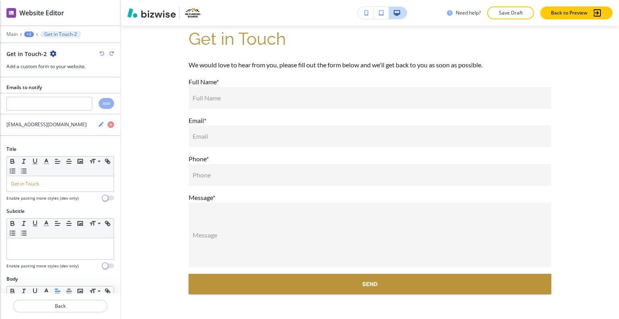
click at [54, 54] on div "Get in Touch-2" at bounding box center [60, 54] width 108 height 8
click at [54, 54] on icon "button" at bounding box center [53, 53] width 6 height 6
click at [77, 103] on input "text" at bounding box center [49, 104] width 86 height 14
click at [50, 53] on icon "button" at bounding box center [53, 53] width 6 height 6
click at [69, 99] on button "Delete Section" at bounding box center [75, 95] width 52 height 15
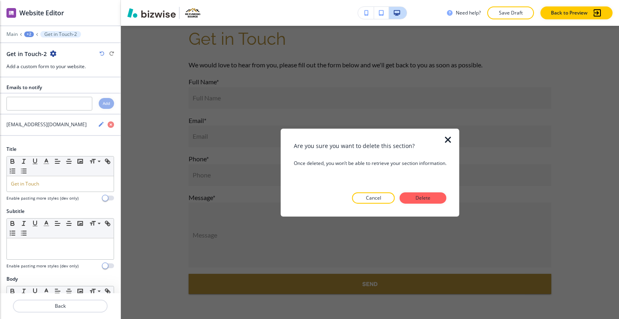
click at [434, 196] on button "Delete" at bounding box center [423, 197] width 47 height 11
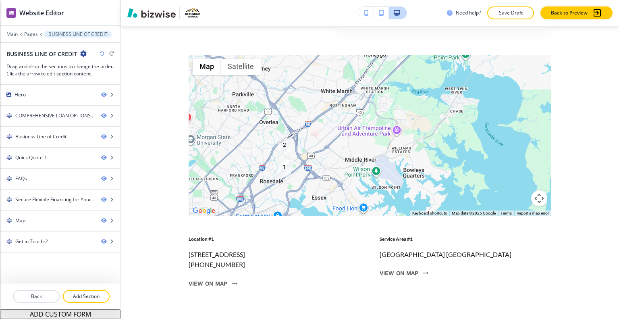
click at [507, 24] on div "Need help? Save Draft Back to Preview" at bounding box center [370, 13] width 498 height 26
click at [508, 13] on p "Save Draft" at bounding box center [511, 12] width 26 height 7
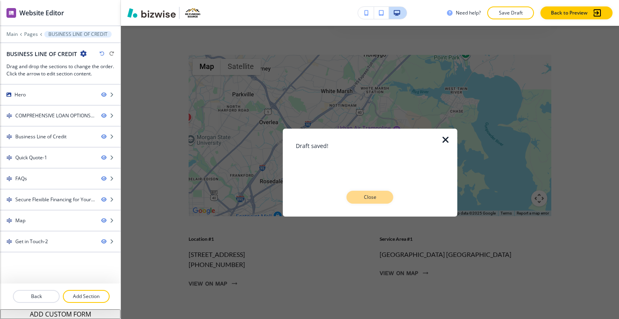
click at [379, 201] on button "Close" at bounding box center [370, 197] width 47 height 13
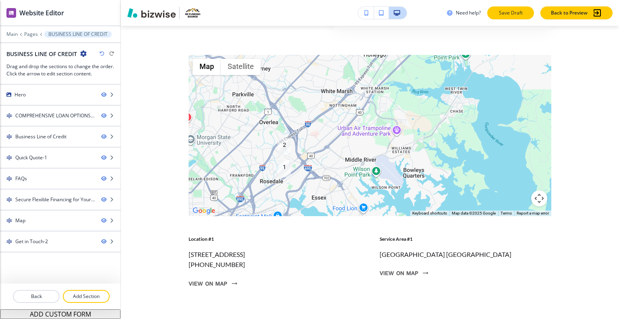
click at [505, 14] on p "Save Draft" at bounding box center [511, 12] width 26 height 7
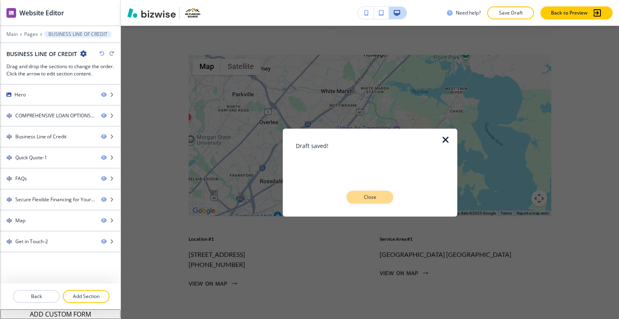
click at [370, 193] on button "Close" at bounding box center [370, 197] width 47 height 13
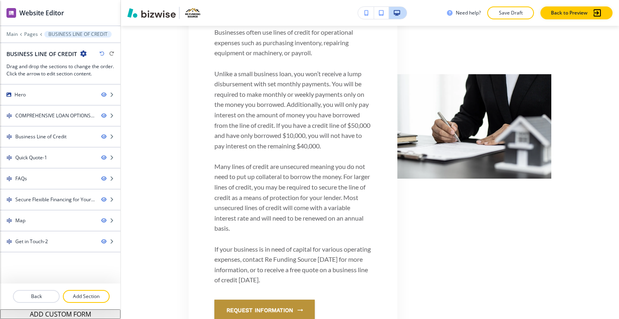
scroll to position [0, 0]
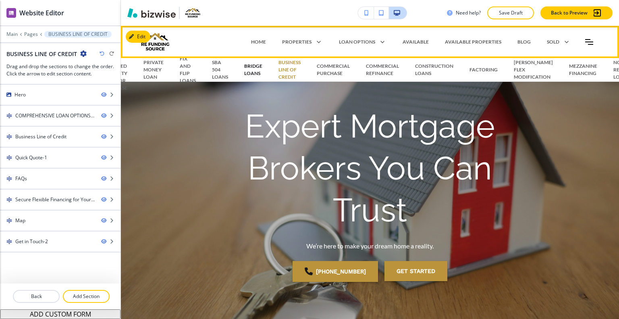
click at [253, 73] on p "BRIDGE LOANS" at bounding box center [253, 70] width 18 height 15
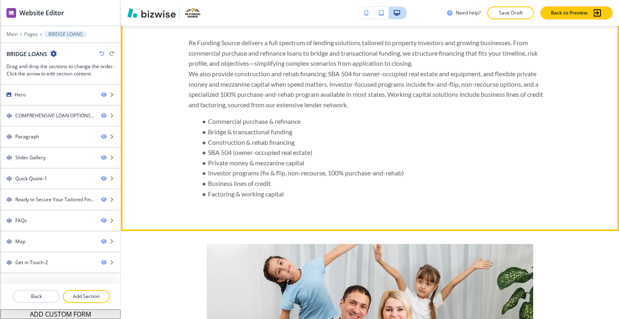
scroll to position [282, 0]
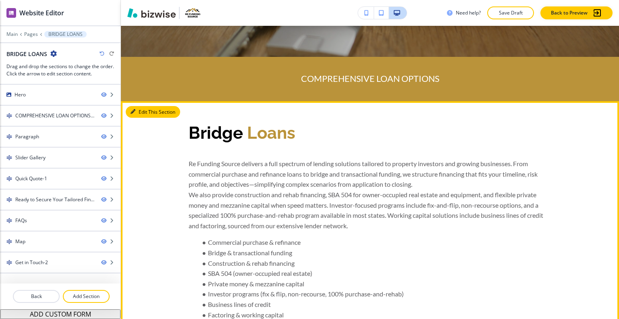
click at [137, 112] on button "Edit This Section" at bounding box center [153, 112] width 54 height 12
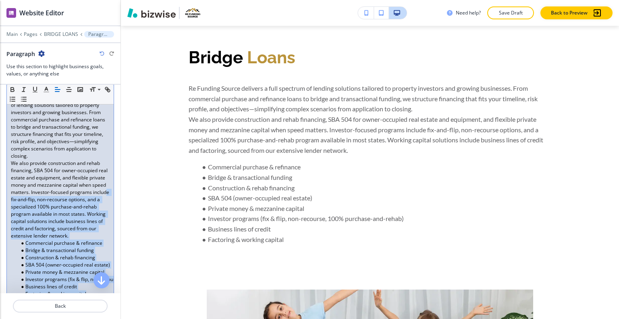
scroll to position [121, 0]
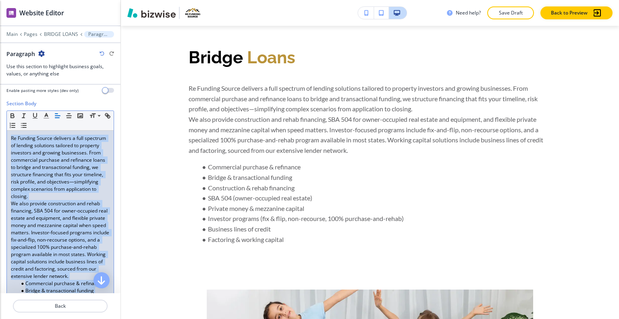
drag, startPoint x: 98, startPoint y: 269, endPoint x: 35, endPoint y: 171, distance: 116.8
click at [0, 138] on div "Section Body Small Normal Large Huge Re Funding Source delivers a full spectrum…" at bounding box center [60, 229] width 121 height 258
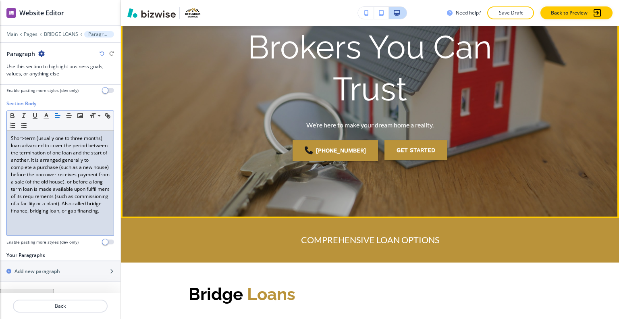
scroll to position [0, 0]
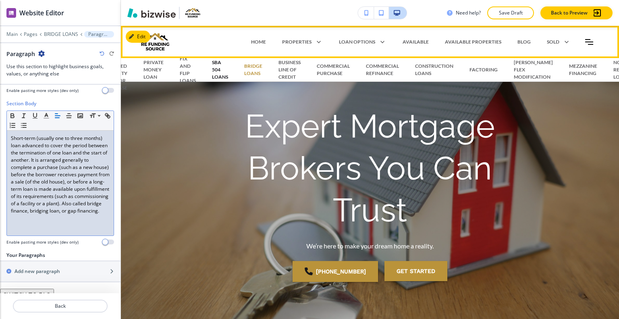
click at [214, 70] on p "SBA 504 LOANS" at bounding box center [220, 70] width 16 height 22
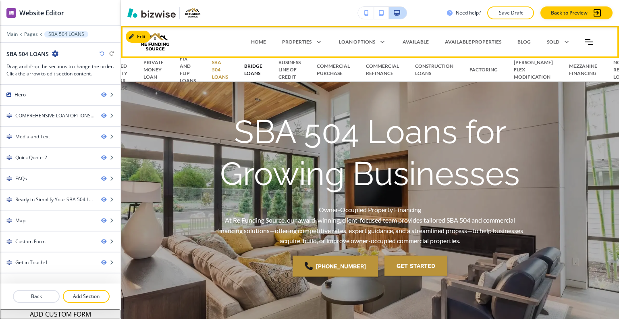
click at [260, 70] on p "BRIDGE LOANS" at bounding box center [253, 70] width 18 height 15
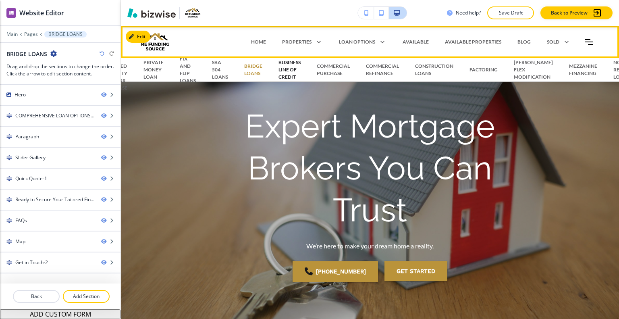
click at [287, 79] on p "BUSINESS LINE OF CREDIT" at bounding box center [290, 70] width 22 height 22
click at [289, 72] on p "BUSINESS LINE OF CREDIT" at bounding box center [290, 70] width 22 height 22
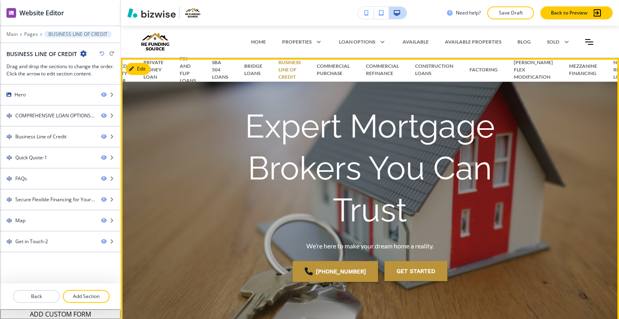
click at [346, 134] on p "Expert Mortgage Brokers You Can Trust" at bounding box center [370, 169] width 310 height 126
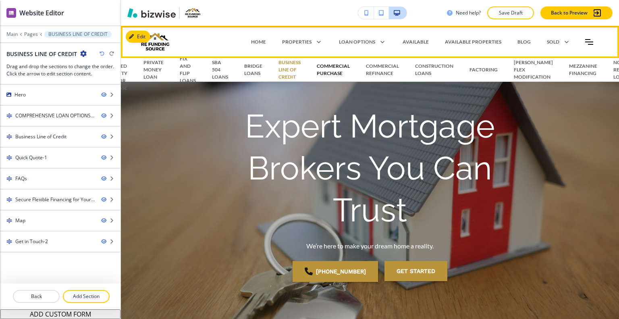
click at [327, 71] on p "COMMERCIAL PURCHASE" at bounding box center [333, 70] width 33 height 15
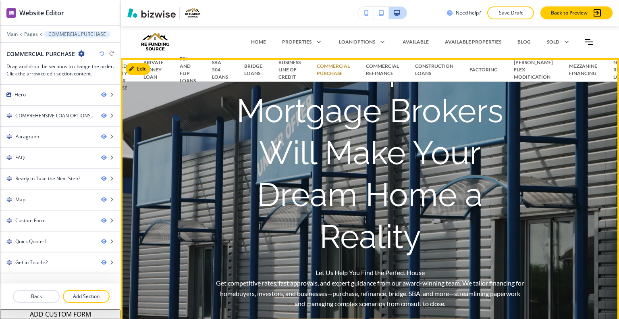
click at [284, 163] on h1 "Our Expert Mortgage Brokers Will Make Your Dream Home a Reality" at bounding box center [370, 153] width 310 height 210
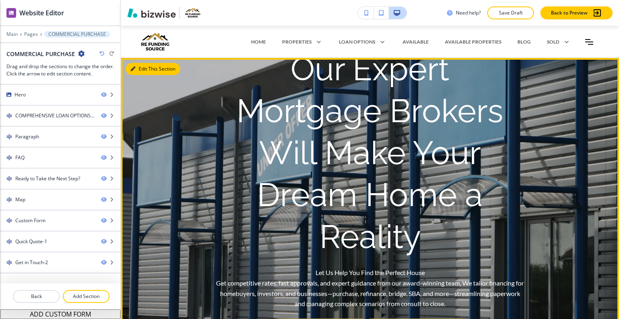
click at [144, 73] on button "Edit This Section" at bounding box center [153, 69] width 54 height 12
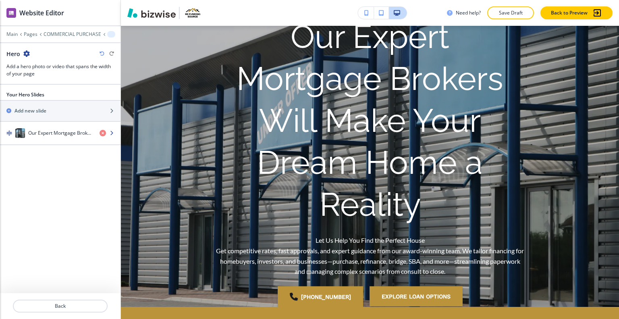
click at [62, 129] on h4 "Our Expert Mortgage Brokers Will Make Your Dream Home a Reality" at bounding box center [60, 132] width 65 height 7
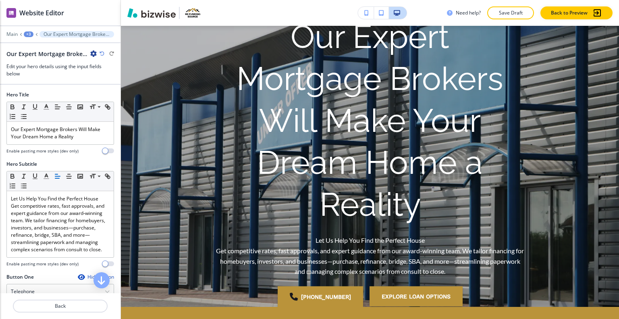
scroll to position [22, 0]
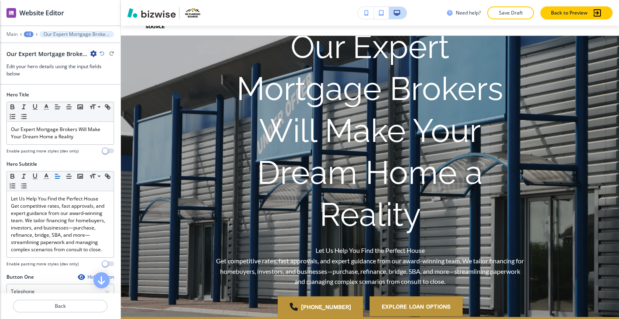
click at [78, 145] on div at bounding box center [60, 146] width 108 height 3
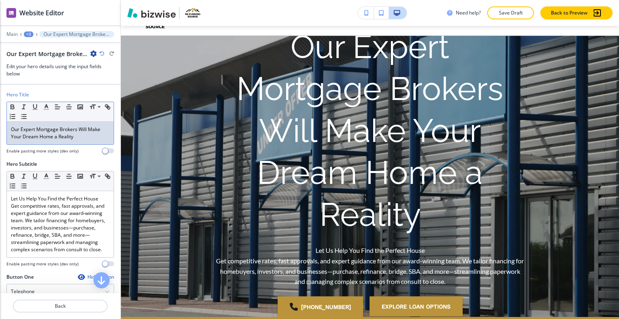
click at [79, 136] on p "Our Expert Mortgage Brokers Will Make Your Dream Home a Reality" at bounding box center [60, 133] width 99 height 15
drag, startPoint x: 79, startPoint y: 136, endPoint x: 0, endPoint y: 130, distance: 79.2
click at [0, 130] on div "Hero Title Small Normal Large Huge Our Expert Mortgage Brokers Will Make Your D…" at bounding box center [60, 125] width 121 height 69
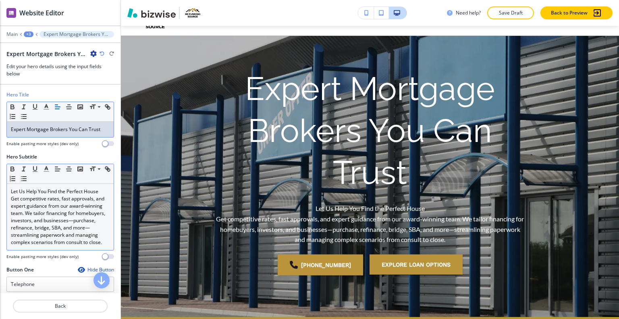
click at [35, 236] on p "Get competitive rates, fast approvals, and expert guidance from our award‑winni…" at bounding box center [60, 220] width 99 height 51
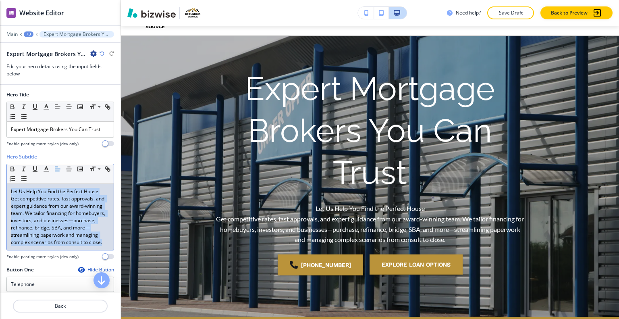
drag, startPoint x: 55, startPoint y: 249, endPoint x: 0, endPoint y: 167, distance: 99.4
click at [0, 167] on div "Hero Subtitle Small Normal Large Huge Let Us Help You Find the Perfect House Ge…" at bounding box center [60, 209] width 121 height 113
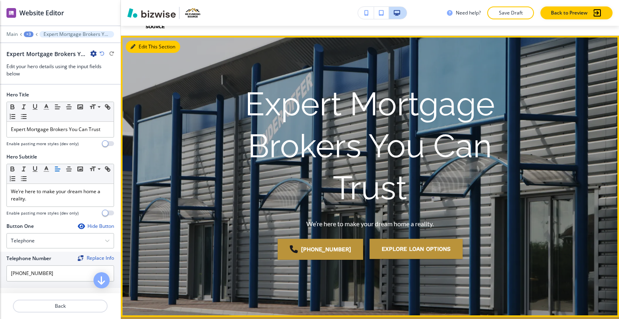
click at [147, 49] on button "Edit This Section" at bounding box center [153, 47] width 54 height 12
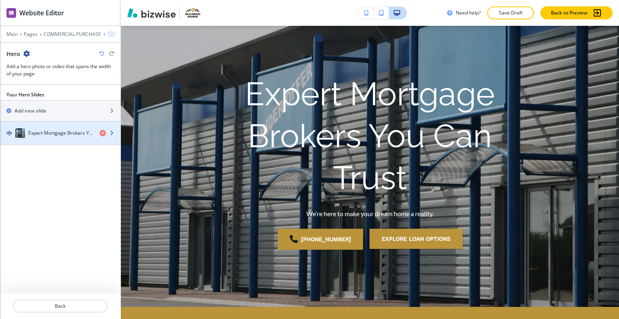
click at [31, 132] on h4 "Expert Mortgage Brokers You Can Trust" at bounding box center [60, 132] width 65 height 7
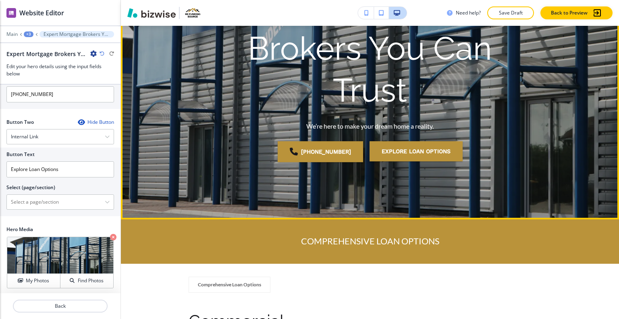
scroll to position [0, 0]
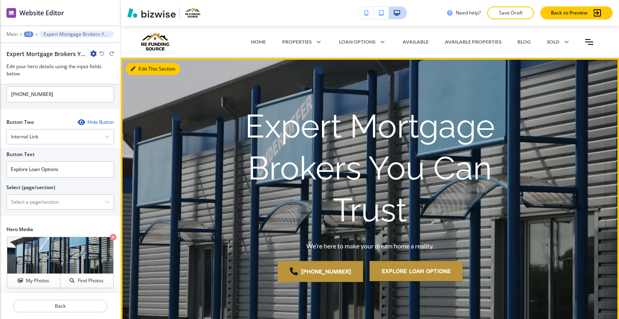
click at [146, 70] on button "Edit This Section" at bounding box center [153, 69] width 54 height 12
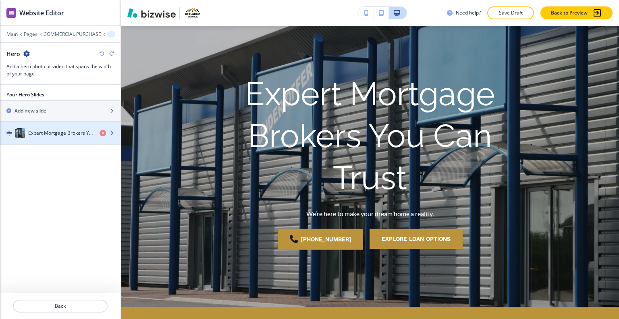
click at [35, 138] on div "button" at bounding box center [60, 141] width 121 height 6
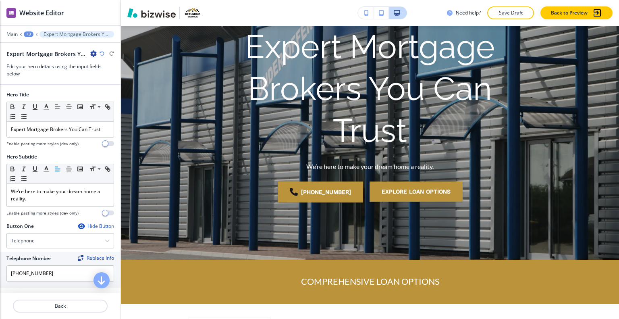
scroll to position [179, 0]
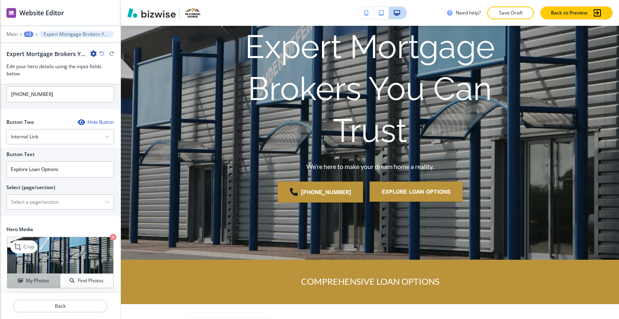
click at [39, 278] on h4 "My Photos" at bounding box center [37, 280] width 23 height 7
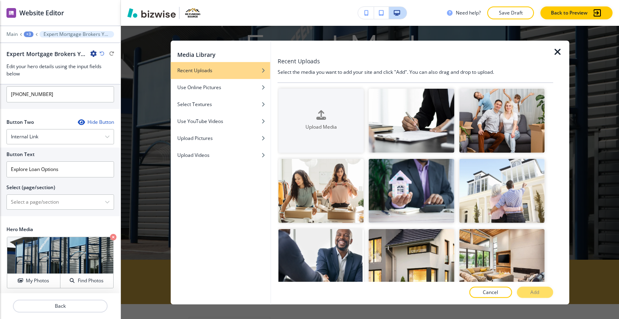
scroll to position [121, 0]
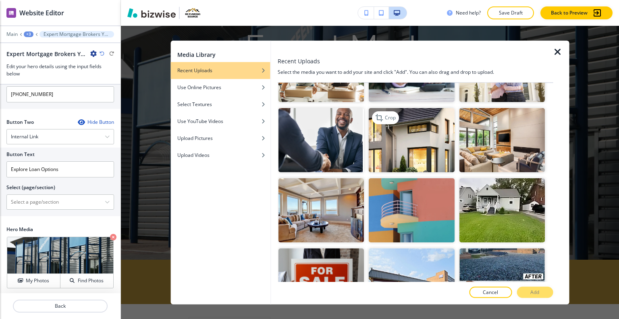
click at [421, 124] on img "button" at bounding box center [411, 140] width 85 height 64
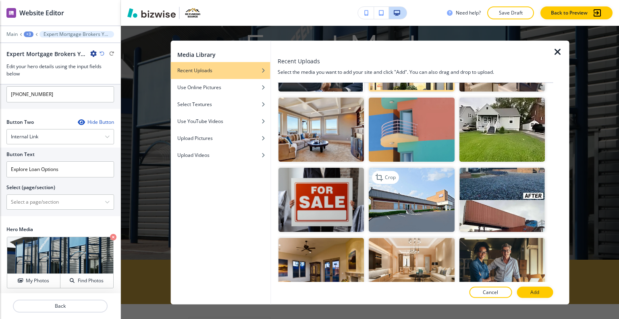
scroll to position [242, 0]
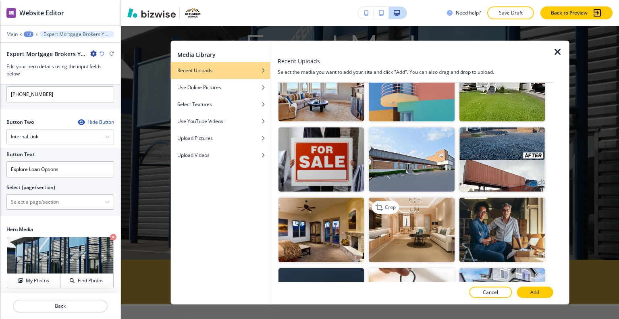
click at [385, 221] on img "button" at bounding box center [411, 230] width 85 height 64
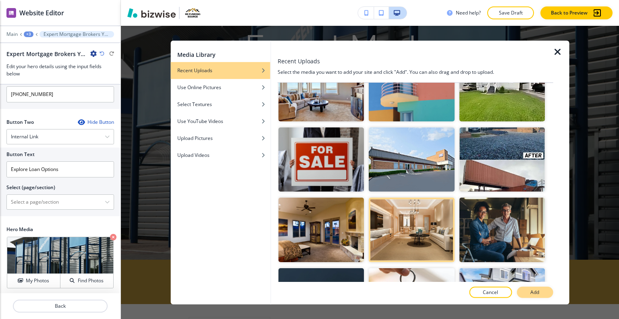
click at [544, 296] on button "Add" at bounding box center [535, 292] width 36 height 11
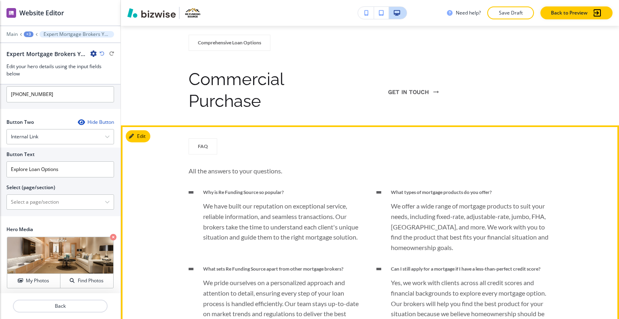
scroll to position [281, 0]
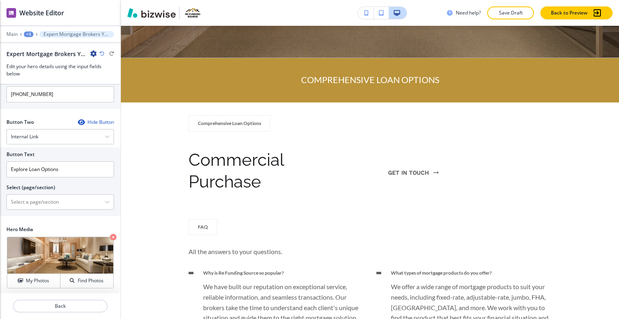
click at [21, 31] on div "Main +3 Expert Mortgage Brokers You Can Trust" at bounding box center [60, 34] width 108 height 6
click at [25, 35] on div "+3" at bounding box center [29, 34] width 10 height 6
click at [42, 65] on button "COMMERCIAL PURCHASE" at bounding box center [50, 61] width 52 height 14
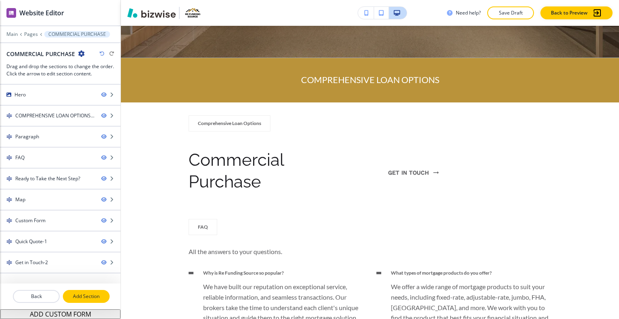
click at [81, 299] on p "Add Section" at bounding box center [86, 296] width 45 height 7
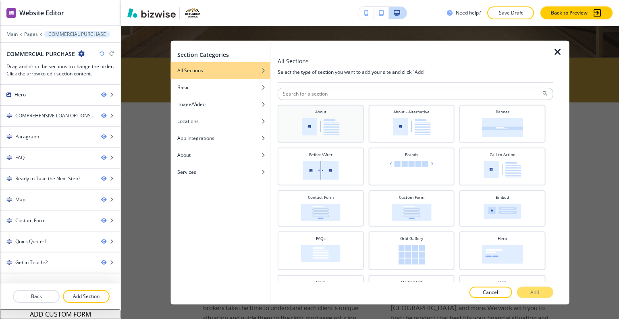
click at [339, 111] on div "About" at bounding box center [321, 122] width 78 height 28
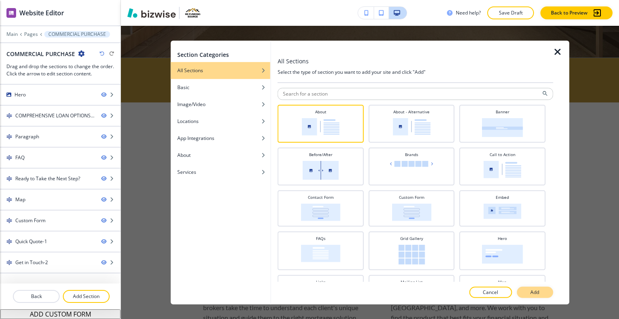
click at [529, 293] on button "Add" at bounding box center [535, 292] width 36 height 11
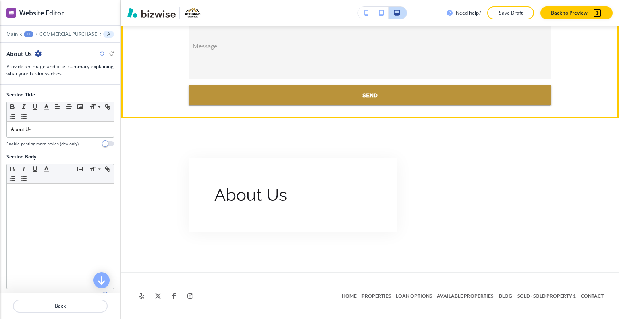
scroll to position [2130, 0]
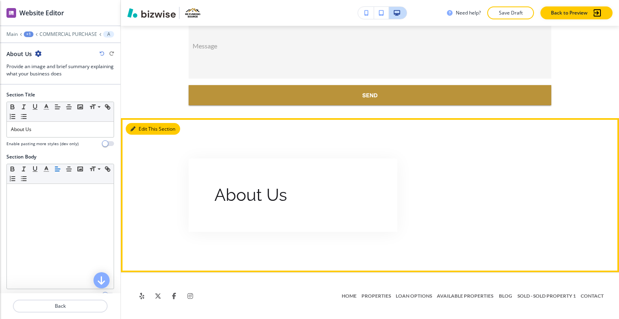
click at [139, 128] on button "Edit This Section" at bounding box center [153, 129] width 54 height 12
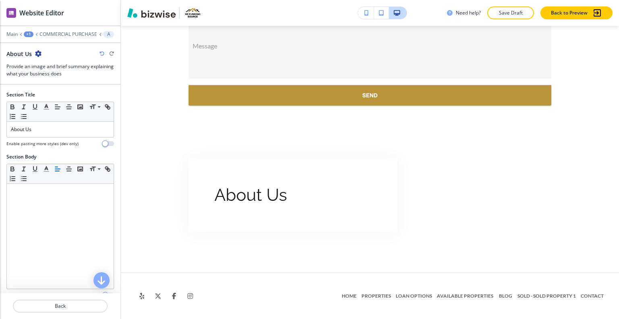
scroll to position [150, 0]
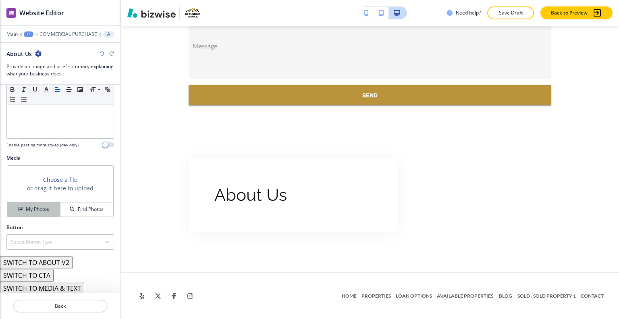
click at [38, 209] on h4 "My Photos" at bounding box center [37, 209] width 23 height 7
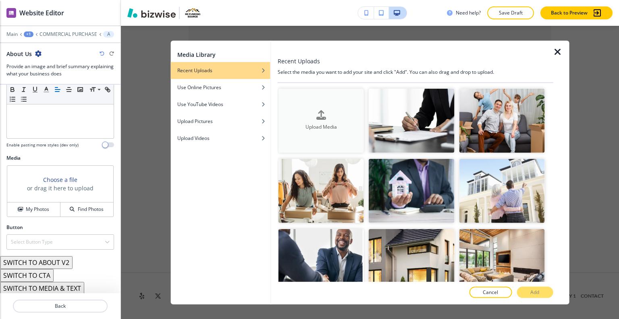
click at [345, 120] on div "button" at bounding box center [321, 121] width 85 height 3
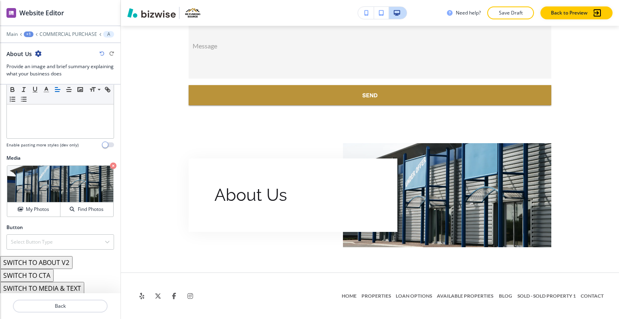
scroll to position [0, 0]
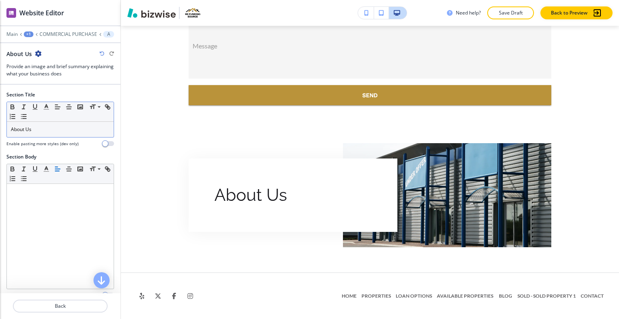
click at [33, 123] on div "About Us" at bounding box center [60, 129] width 107 height 15
drag, startPoint x: 32, startPoint y: 124, endPoint x: 0, endPoint y: 124, distance: 31.9
click at [0, 124] on div "Section Title Small Normal Large Huge About Us Enable pasting more styles (dev …" at bounding box center [60, 122] width 121 height 62
drag, startPoint x: 2, startPoint y: 124, endPoint x: 31, endPoint y: 125, distance: 29.9
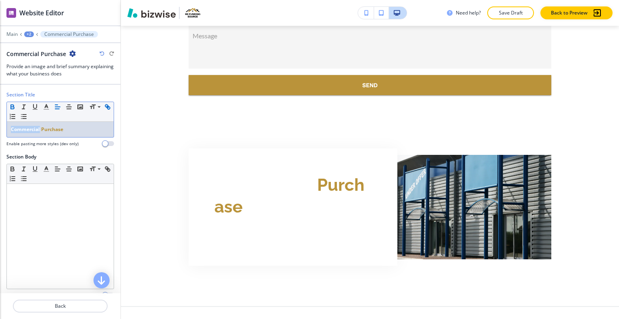
drag, startPoint x: 40, startPoint y: 131, endPoint x: 17, endPoint y: 111, distance: 31.5
click at [0, 125] on div "Section Title Small Normal Large Huge Commercial Purchase Enable pasting more s…" at bounding box center [60, 122] width 121 height 62
click at [44, 107] on icon "button" at bounding box center [46, 106] width 7 height 7
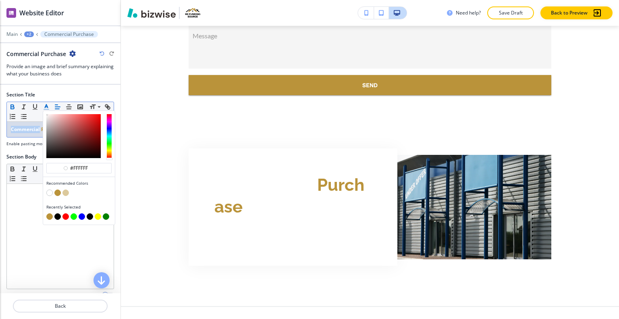
click at [92, 214] on button "button" at bounding box center [90, 216] width 6 height 6
type input "#000000"
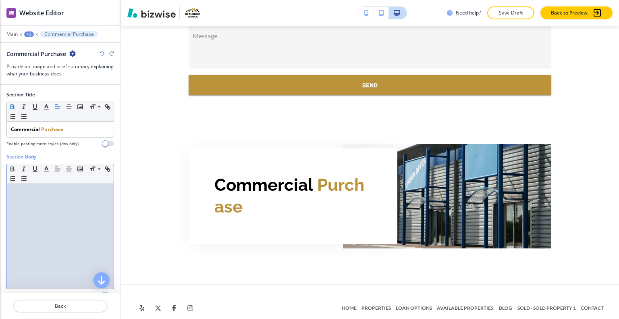
click at [58, 256] on div at bounding box center [60, 236] width 107 height 105
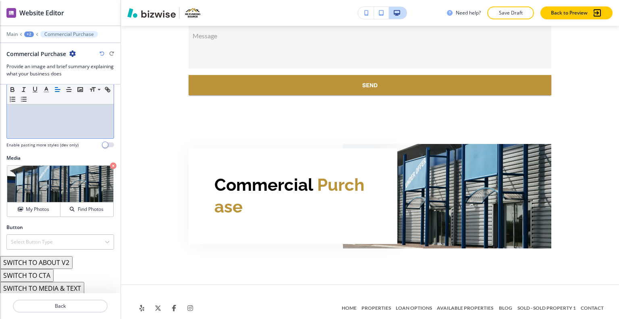
click at [54, 266] on button "SWITCH TO ABOUT V2" at bounding box center [36, 262] width 73 height 13
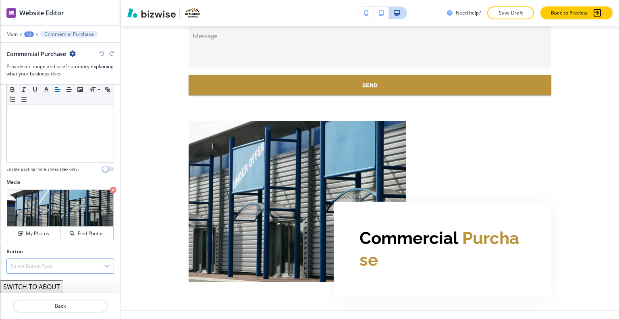
scroll to position [125, 0]
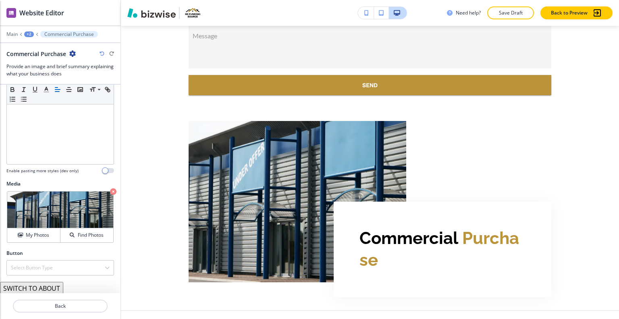
click at [46, 288] on button "SWITCH TO ABOUT" at bounding box center [31, 288] width 63 height 13
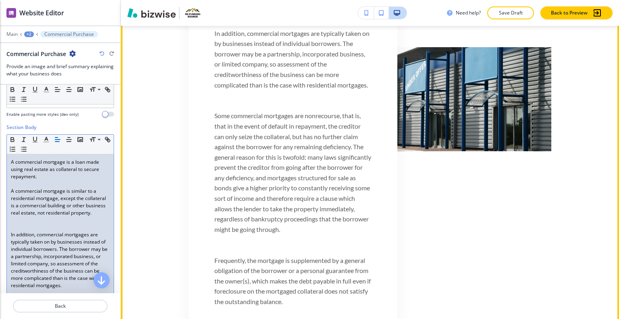
scroll to position [2523, 0]
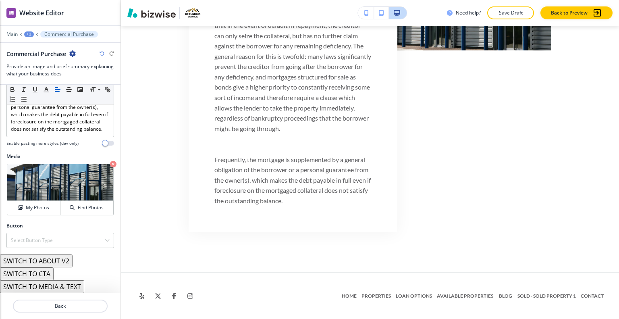
click at [61, 260] on button "SWITCH TO ABOUT V2" at bounding box center [36, 260] width 73 height 13
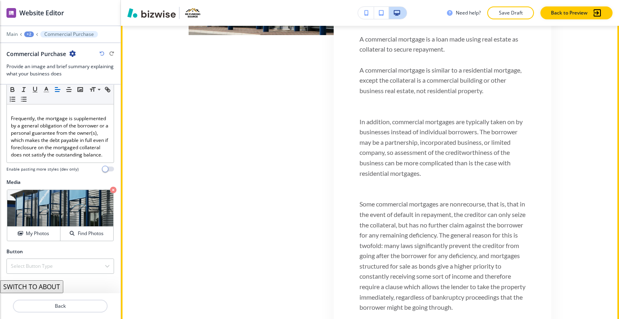
scroll to position [2256, 0]
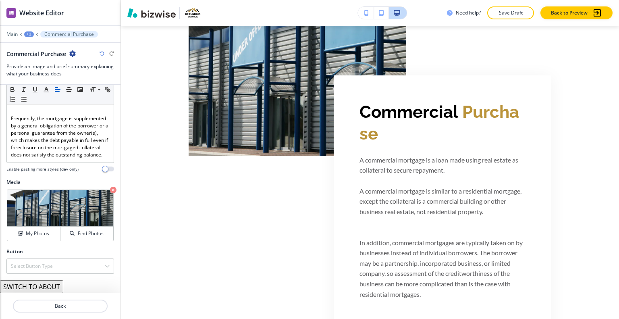
click at [58, 288] on button "SWITCH TO ABOUT" at bounding box center [31, 286] width 63 height 13
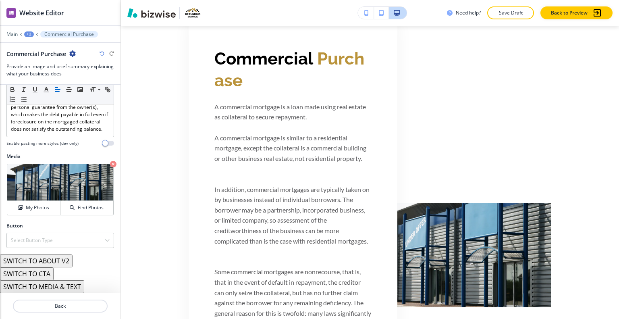
scroll to position [402, 0]
click at [58, 288] on button "SWITCH TO MEDIA & TEXT" at bounding box center [42, 286] width 84 height 13
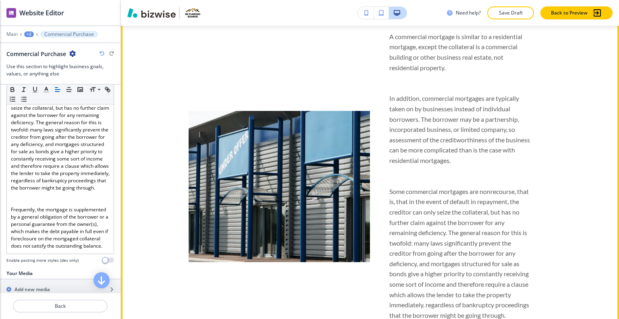
scroll to position [2498, 0]
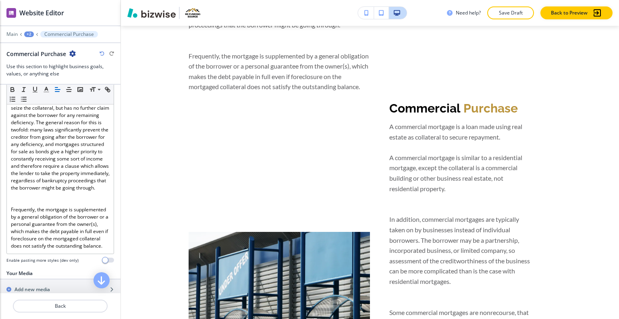
click at [104, 52] on icon "button" at bounding box center [102, 53] width 5 height 5
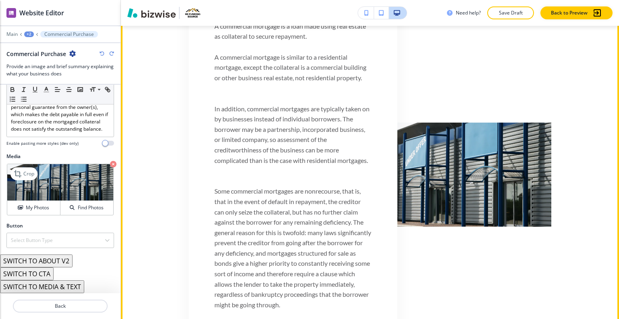
scroll to position [2297, 0]
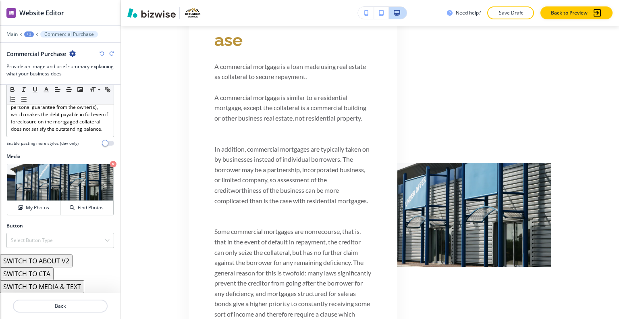
click at [54, 260] on button "SWITCH TO ABOUT V2" at bounding box center [36, 260] width 73 height 13
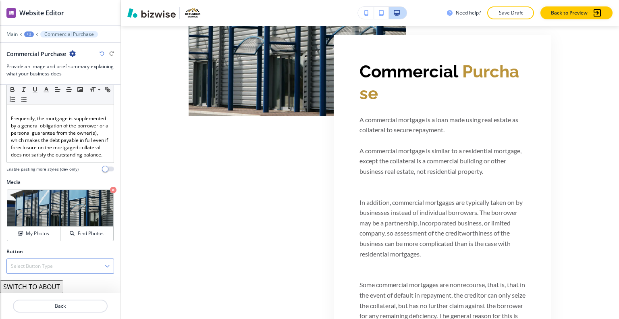
scroll to position [376, 0]
click at [54, 270] on div "Select Button Type" at bounding box center [60, 266] width 107 height 15
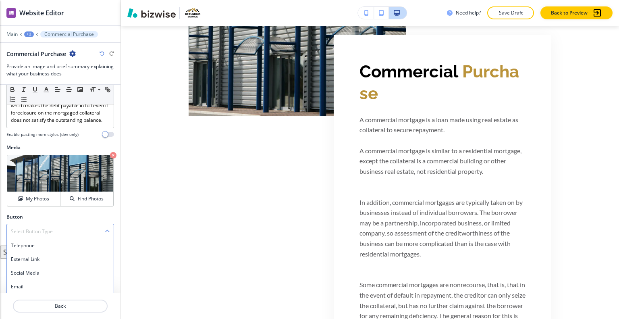
scroll to position [439, 0]
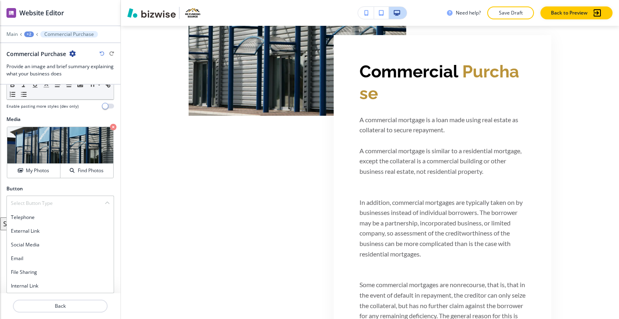
click at [52, 283] on h4 "Internal Link" at bounding box center [60, 285] width 99 height 7
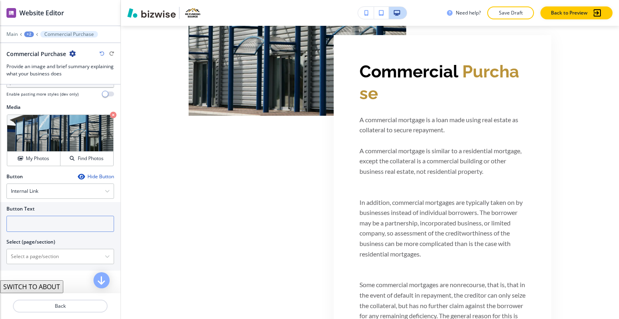
click at [74, 232] on input "text" at bounding box center [60, 224] width 108 height 16
type input "GET IN TOUCH"
click at [71, 263] on \(page\/section\) "Manual Input" at bounding box center [56, 257] width 98 height 14
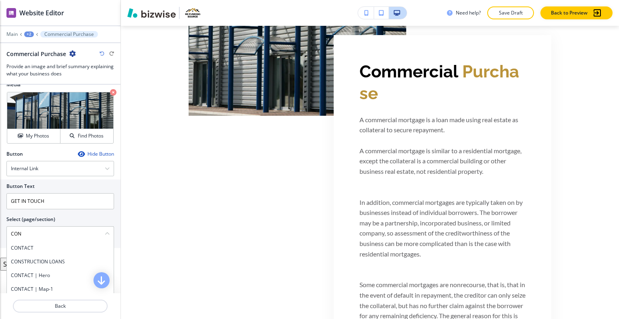
click at [69, 252] on h4 "CONTACT" at bounding box center [60, 247] width 99 height 7
type \(page\/section\) "CONTACT"
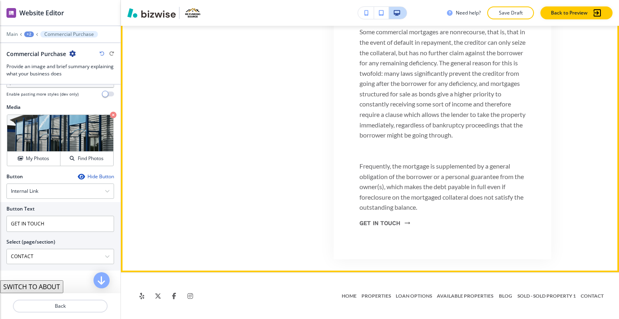
scroll to position [2479, 0]
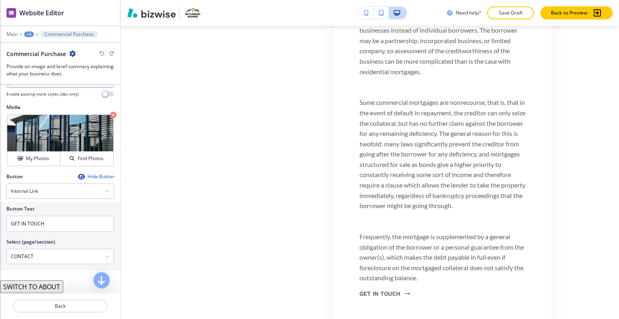
click at [31, 33] on div "+2" at bounding box center [29, 34] width 10 height 6
click at [33, 68] on button "COMMERCIAL PURCHASE" at bounding box center [50, 61] width 52 height 15
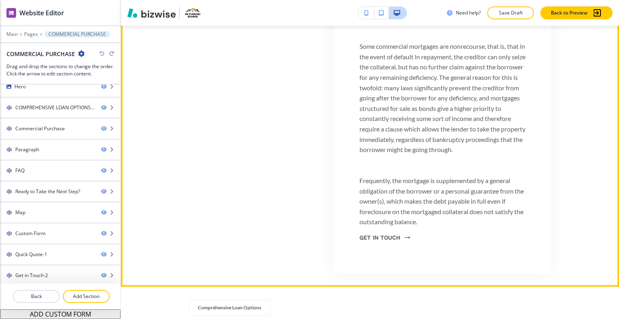
scroll to position [842, 0]
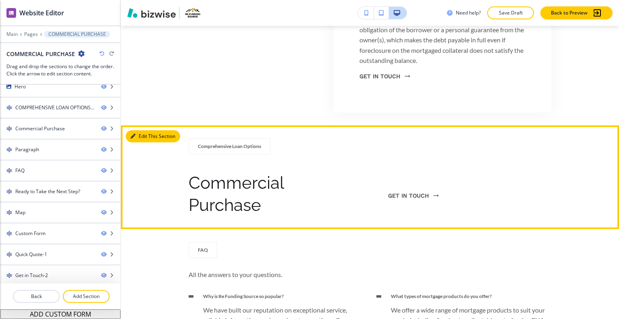
click at [148, 135] on button "Edit This Section" at bounding box center [153, 136] width 54 height 12
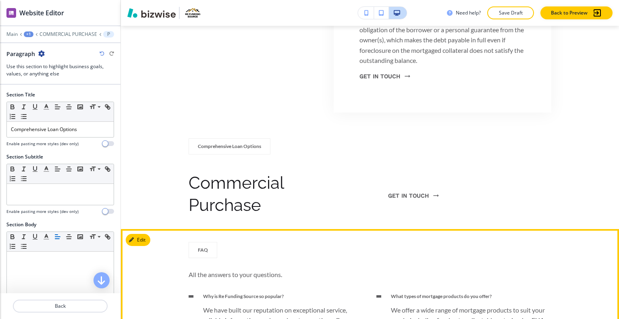
scroll to position [942, 0]
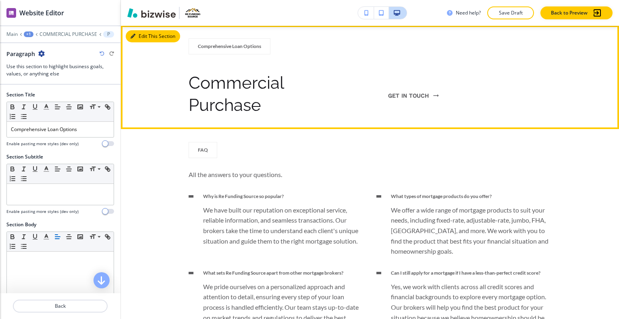
click at [134, 38] on icon "button" at bounding box center [133, 36] width 5 height 5
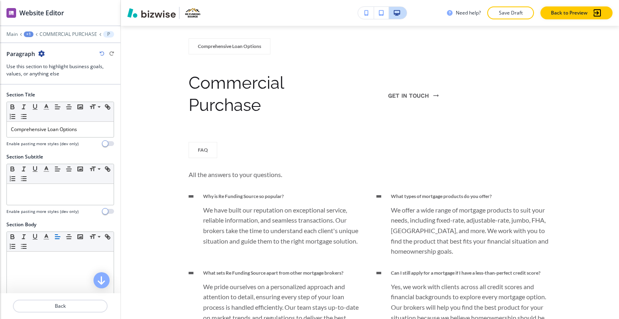
click at [42, 51] on icon "button" at bounding box center [41, 53] width 6 height 6
click at [58, 100] on button "Delete Section" at bounding box center [64, 95] width 52 height 15
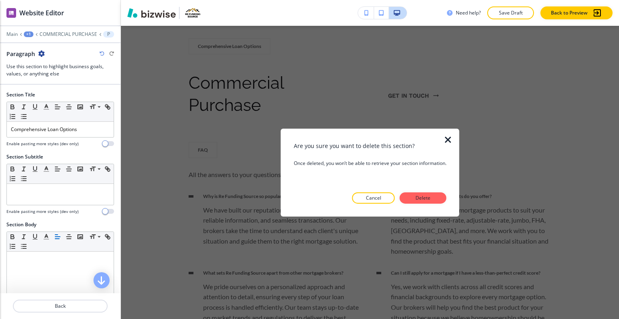
click at [435, 194] on button "Delete" at bounding box center [423, 197] width 47 height 11
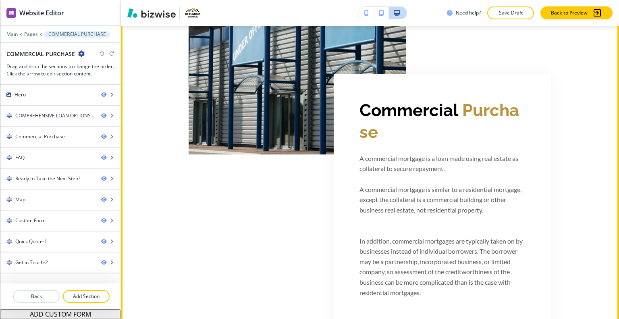
scroll to position [282, 0]
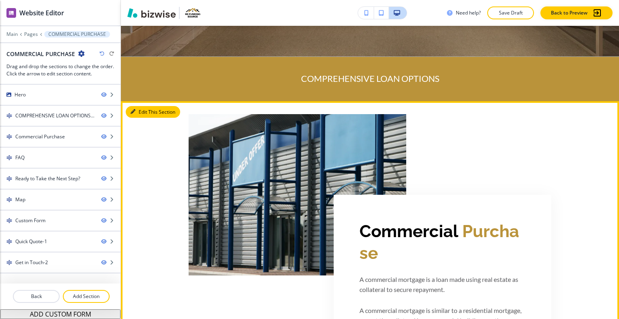
click at [140, 111] on button "Edit This Section" at bounding box center [153, 112] width 54 height 12
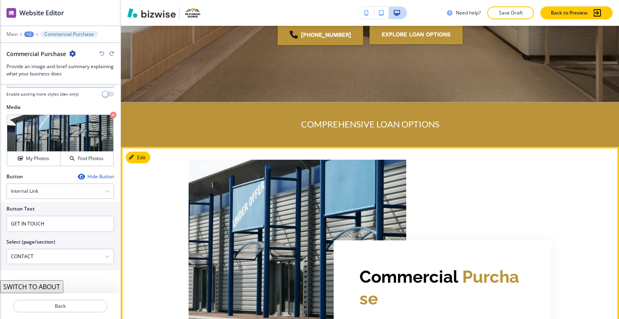
scroll to position [0, 0]
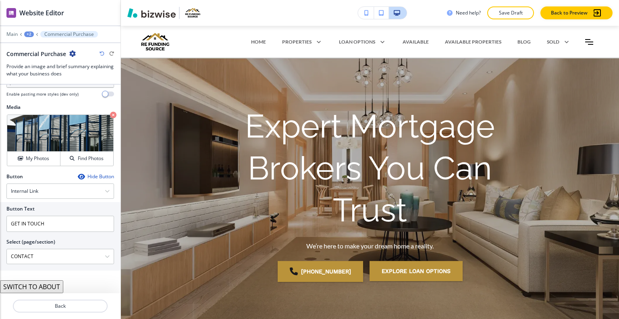
click at [101, 56] on div "Commercial Purchase" at bounding box center [60, 54] width 108 height 8
click at [101, 55] on icon "button" at bounding box center [102, 53] width 5 height 5
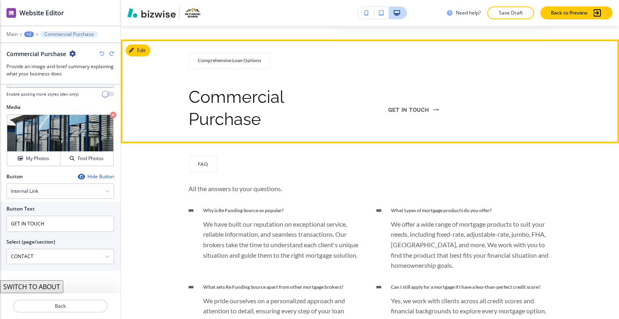
scroll to position [887, 0]
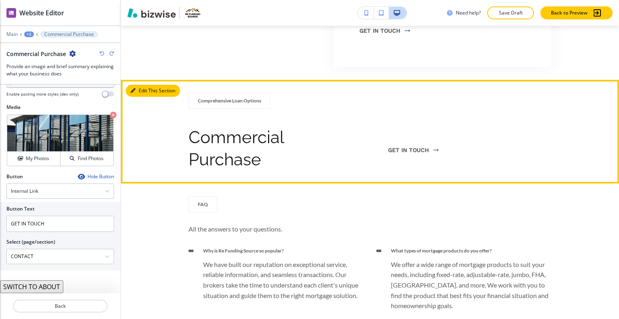
click at [136, 90] on button "Edit This Section" at bounding box center [153, 91] width 54 height 12
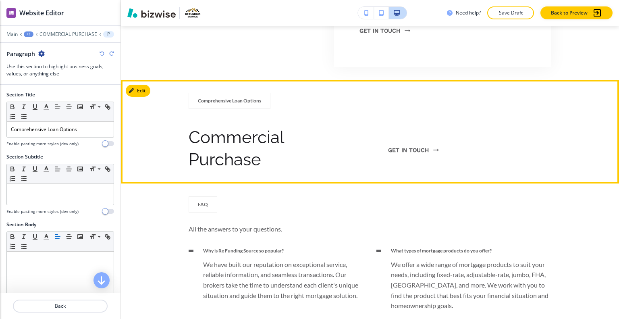
scroll to position [942, 0]
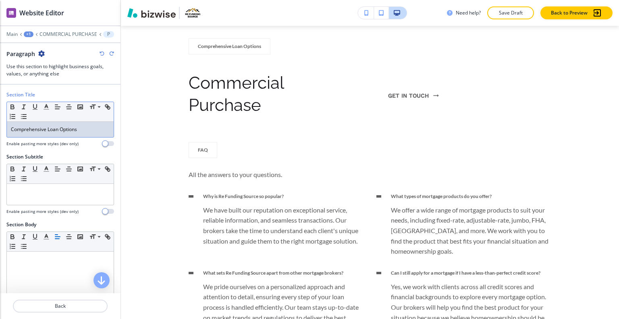
click at [83, 125] on div "Comprehensive Loan Options" at bounding box center [60, 129] width 107 height 15
drag, startPoint x: 92, startPoint y: 131, endPoint x: 0, endPoint y: 89, distance: 101.0
click at [0, 89] on div "Section Title Small Normal Large Huge Comprehensive Loan Options Enable pasting…" at bounding box center [60, 189] width 121 height 209
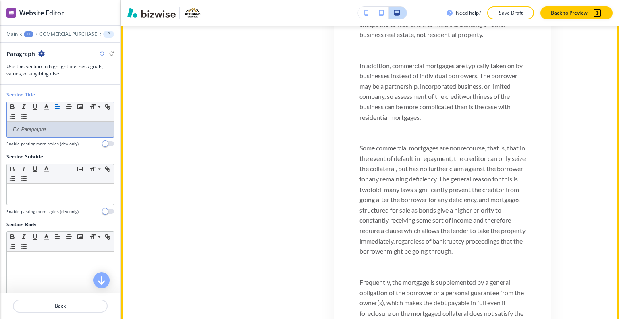
scroll to position [417, 0]
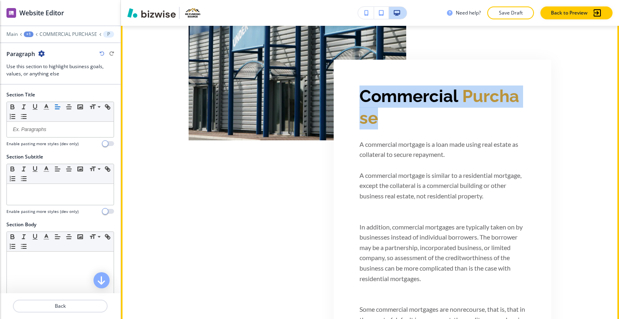
drag, startPoint x: 401, startPoint y: 108, endPoint x: 382, endPoint y: 100, distance: 20.2
click at [338, 77] on div "Commercial Purchase A commercial mortgage is a loan made using real estate as c…" at bounding box center [443, 298] width 218 height 477
copy p "Commercial Purchase"
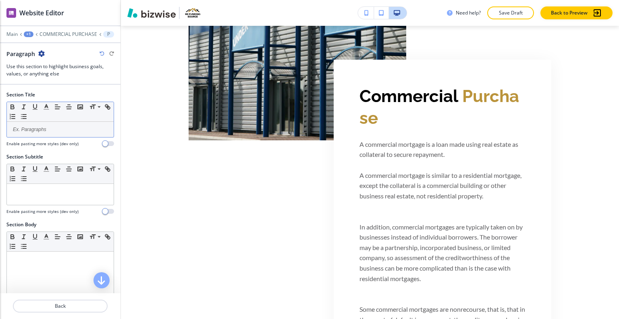
click at [44, 131] on p at bounding box center [60, 129] width 99 height 7
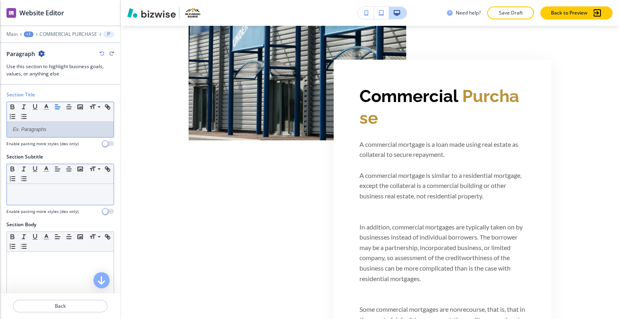
drag, startPoint x: 44, startPoint y: 132, endPoint x: 14, endPoint y: 199, distance: 73.1
click at [14, 199] on div at bounding box center [60, 194] width 107 height 21
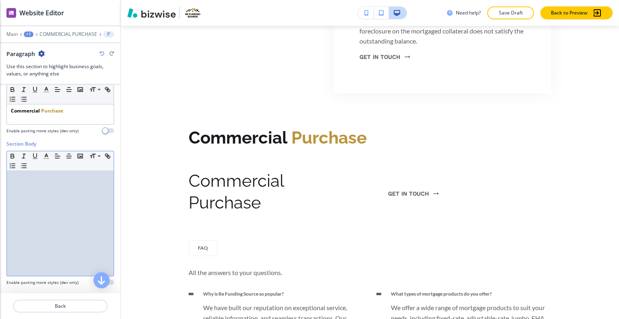
scroll to position [0, 0]
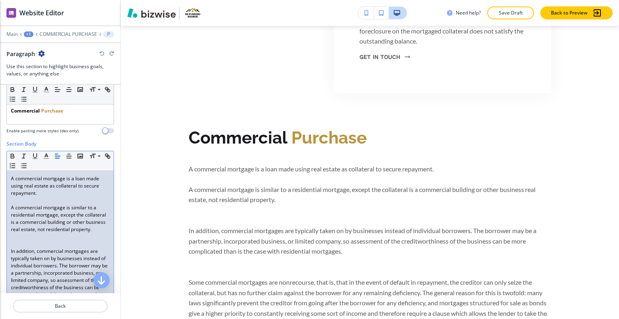
click at [33, 248] on p at bounding box center [60, 243] width 99 height 7
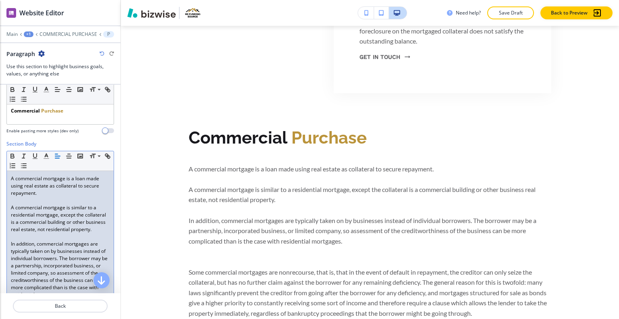
click at [34, 197] on p at bounding box center [60, 200] width 99 height 7
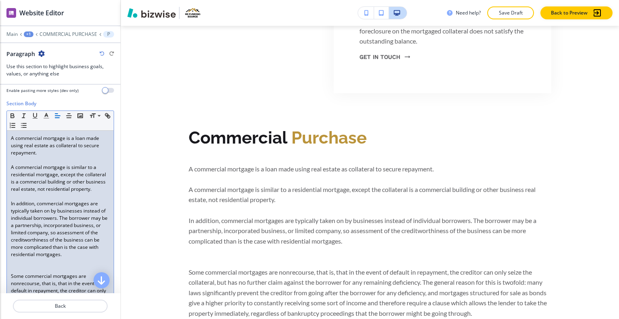
scroll to position [161, 0]
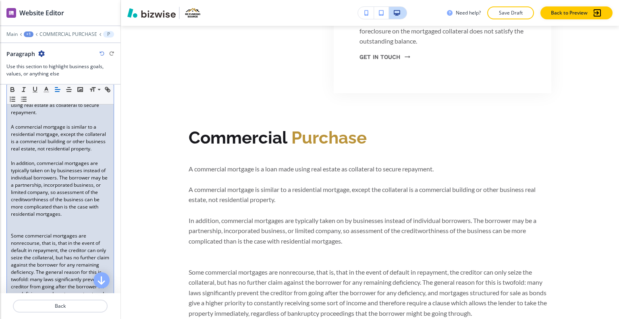
click at [27, 246] on p "Some commercial mortgages are nonrecourse, that is, that in the event of defaul…" at bounding box center [60, 286] width 99 height 109
click at [27, 232] on p at bounding box center [60, 228] width 99 height 7
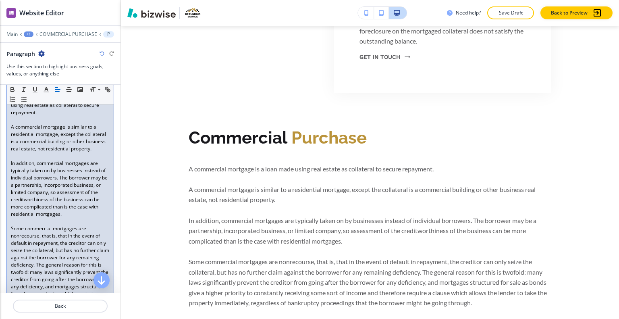
scroll to position [323, 0]
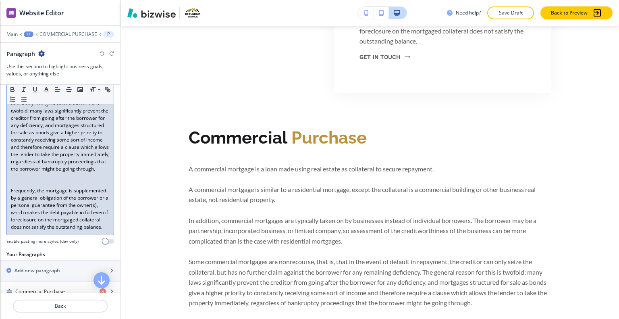
click at [33, 187] on p at bounding box center [60, 183] width 99 height 7
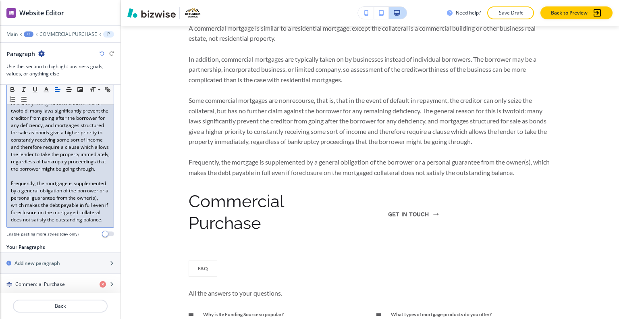
scroll to position [378, 0]
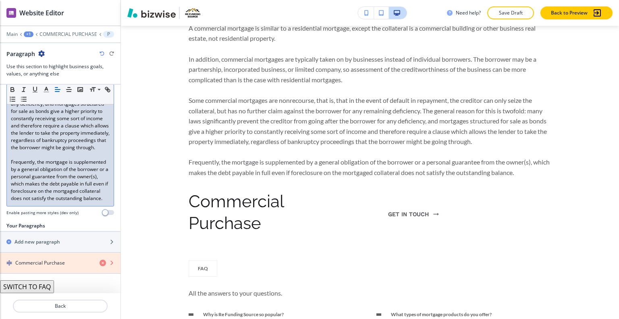
click at [100, 261] on icon "button" at bounding box center [103, 263] width 6 height 6
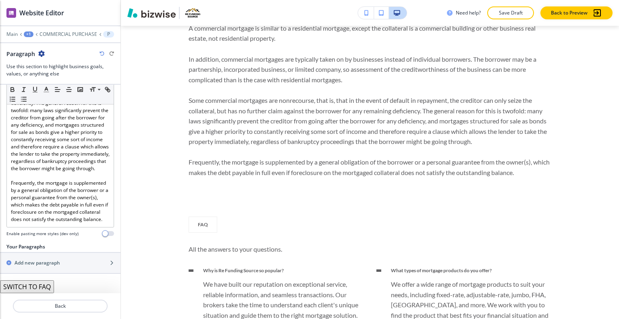
scroll to position [358, 0]
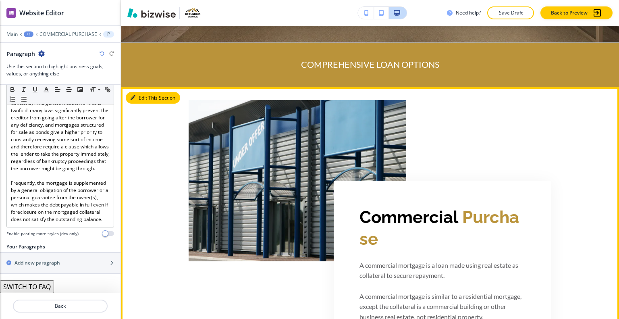
click at [140, 93] on button "Edit This Section" at bounding box center [153, 98] width 54 height 12
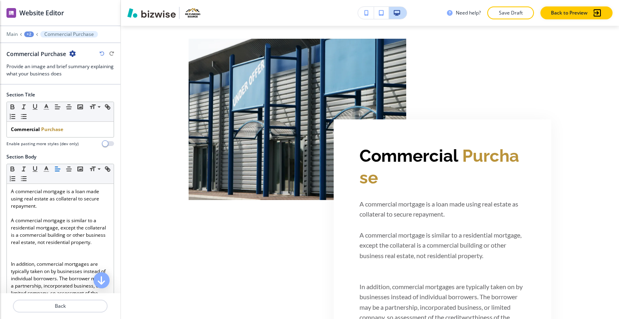
click at [73, 54] on icon "button" at bounding box center [72, 53] width 6 height 6
click at [85, 88] on button "Delete Section" at bounding box center [95, 95] width 52 height 15
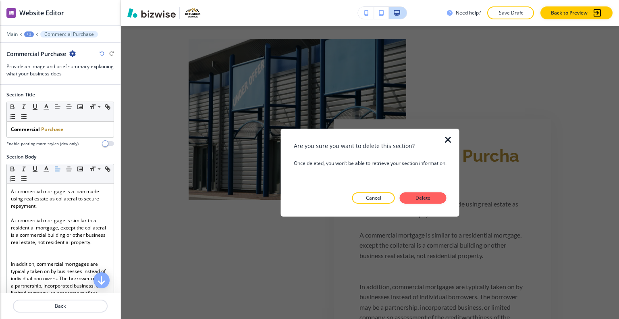
click at [434, 204] on div at bounding box center [370, 210] width 153 height 13
click at [431, 200] on p "Delete" at bounding box center [423, 197] width 19 height 7
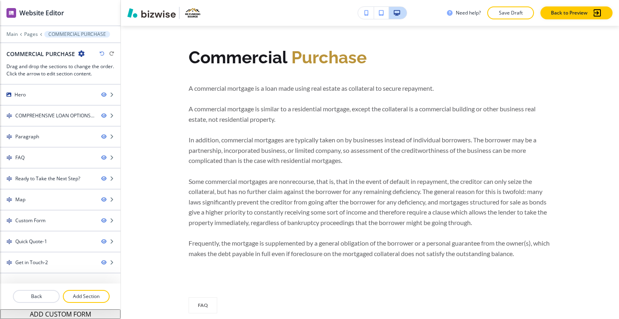
scroll to position [479, 0]
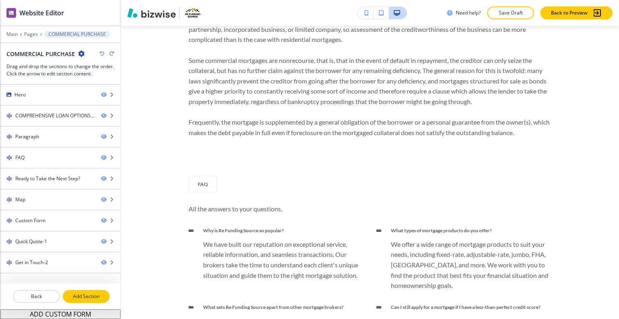
click at [81, 300] on p "Add Section" at bounding box center [86, 296] width 45 height 7
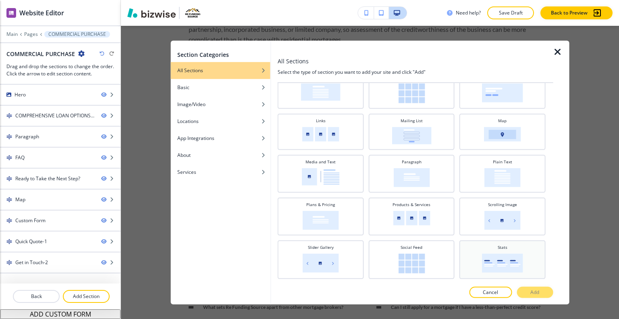
scroll to position [199, 0]
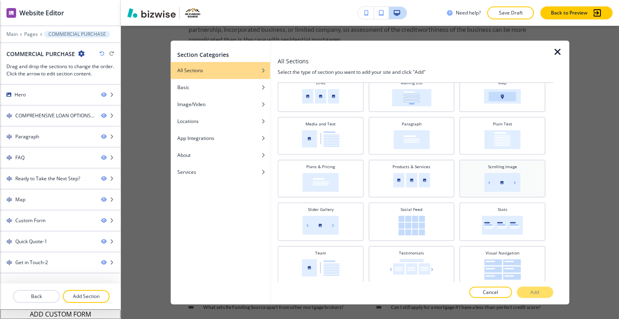
click at [499, 170] on div "Scrolling Image" at bounding box center [503, 177] width 78 height 28
click at [543, 292] on button "Add" at bounding box center [535, 292] width 36 height 11
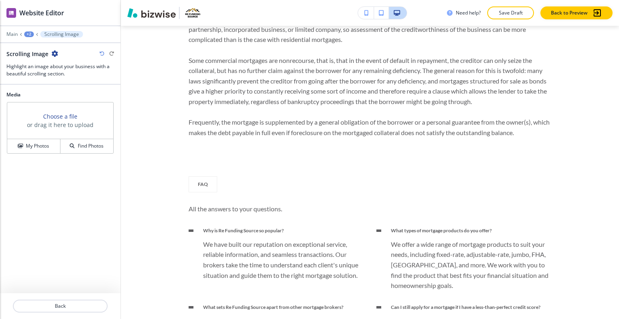
scroll to position [2333, 0]
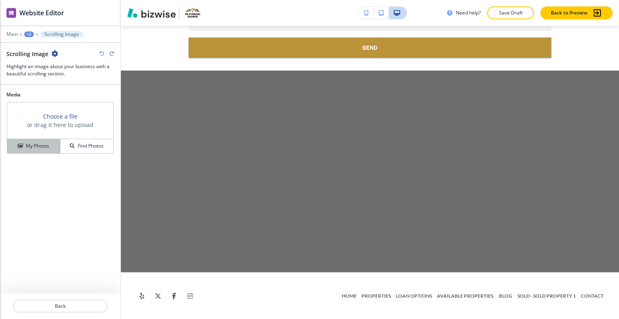
click at [42, 141] on button "My Photos" at bounding box center [33, 146] width 53 height 14
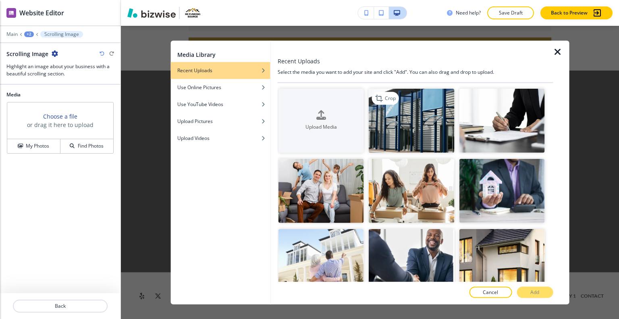
click at [402, 126] on img "button" at bounding box center [411, 120] width 85 height 64
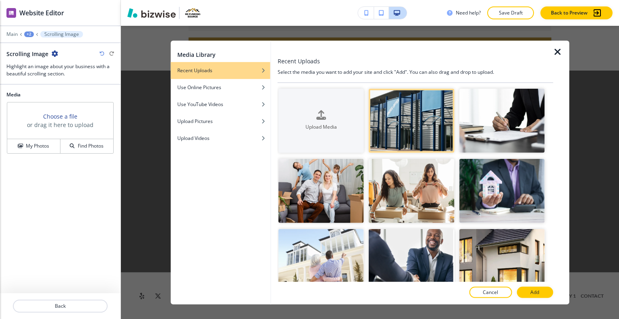
click at [538, 291] on p "Add" at bounding box center [535, 292] width 9 height 7
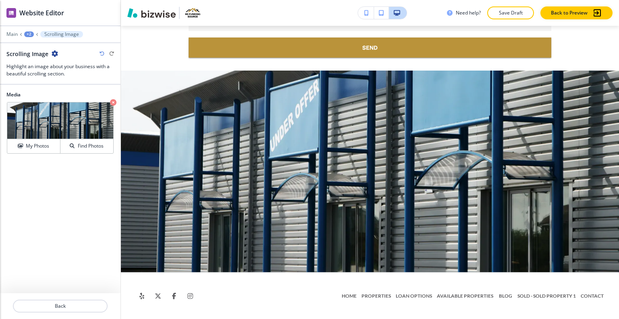
click at [31, 38] on div at bounding box center [60, 40] width 121 height 5
click at [27, 35] on div "+2" at bounding box center [29, 34] width 10 height 6
click at [37, 63] on p "COMMERCIAL PURCHASE" at bounding box center [49, 61] width 41 height 7
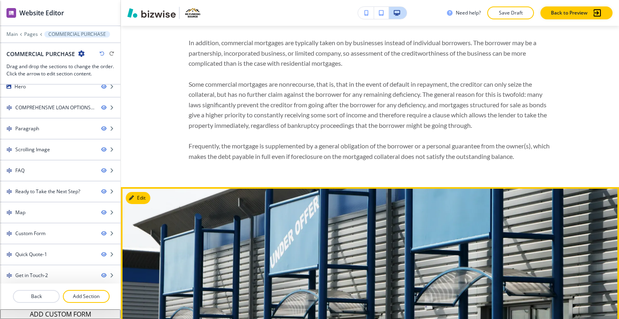
scroll to position [697, 0]
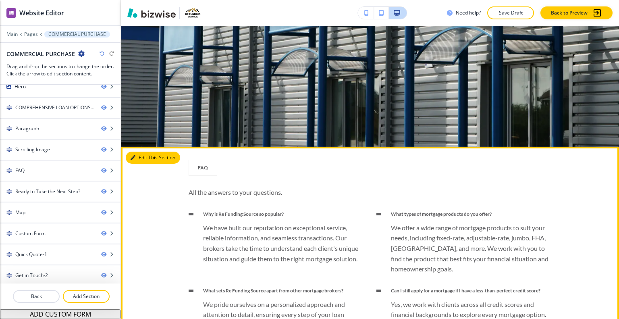
click at [134, 155] on button "Edit This Section" at bounding box center [153, 158] width 54 height 12
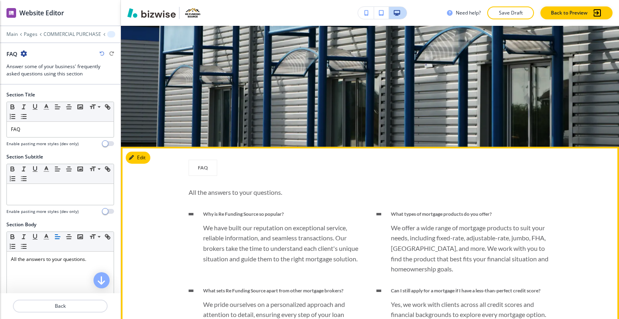
scroll to position [818, 0]
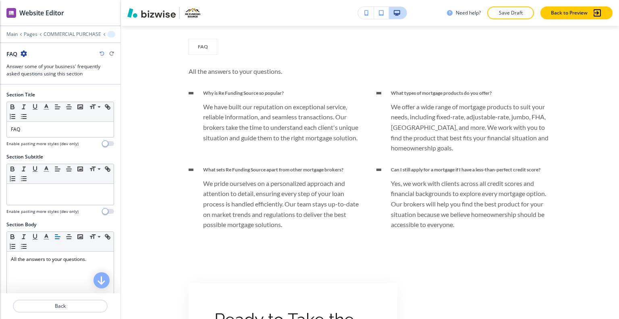
click at [56, 138] on div at bounding box center [60, 139] width 108 height 3
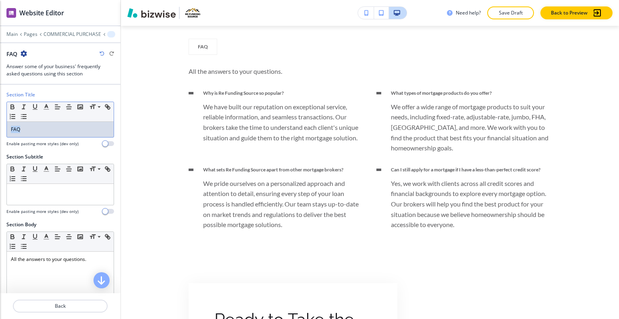
drag, startPoint x: 42, startPoint y: 130, endPoint x: 6, endPoint y: 128, distance: 36.0
click at [0, 127] on div "Section Title Small Normal Large Huge FAQ Enable pasting more styles (dev only)" at bounding box center [60, 122] width 121 height 62
copy p "FAQ"
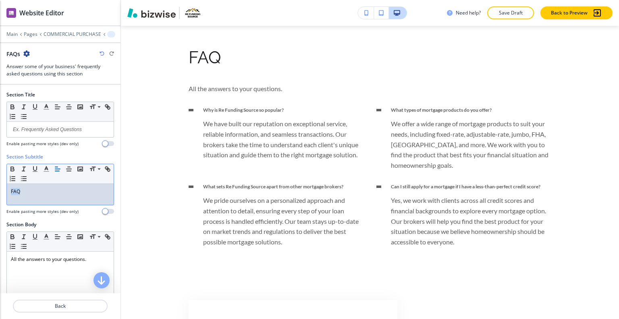
drag, startPoint x: 60, startPoint y: 195, endPoint x: 6, endPoint y: 185, distance: 55.0
click at [0, 191] on div "Section Subtitle Small Normal Large Huge FAQ Enable pasting more styles (dev on…" at bounding box center [60, 187] width 121 height 68
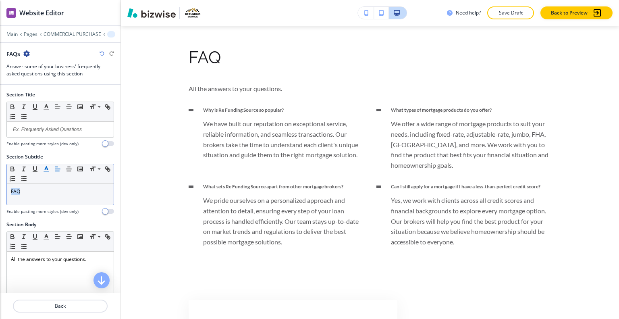
click at [46, 167] on icon "button" at bounding box center [46, 168] width 7 height 7
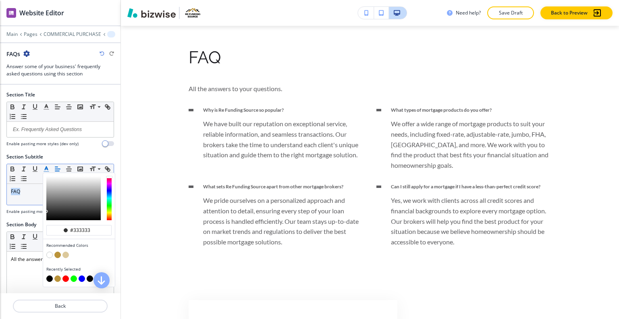
click at [58, 253] on button "button" at bounding box center [57, 255] width 6 height 6
type input "#ba933a"
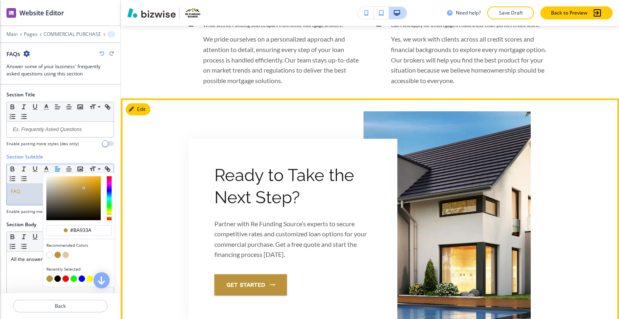
scroll to position [1020, 0]
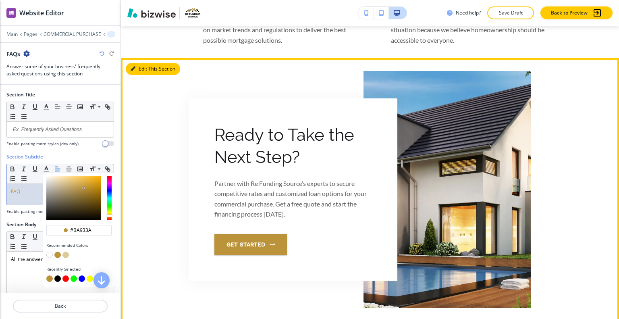
click at [147, 71] on button "Edit This Section" at bounding box center [153, 69] width 54 height 12
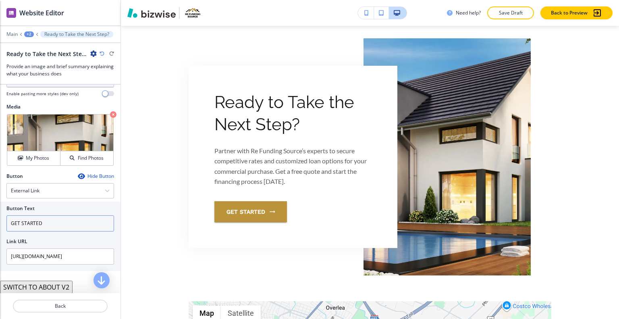
scroll to position [226, 0]
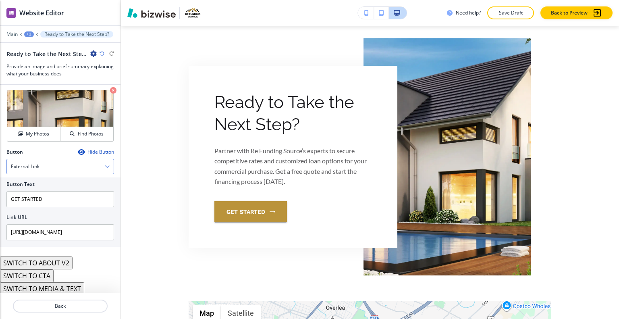
click at [80, 165] on div "External Link" at bounding box center [60, 166] width 107 height 15
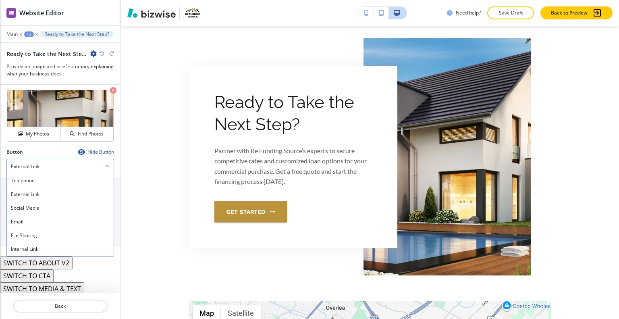
click at [80, 165] on div "External Link" at bounding box center [60, 166] width 107 height 15
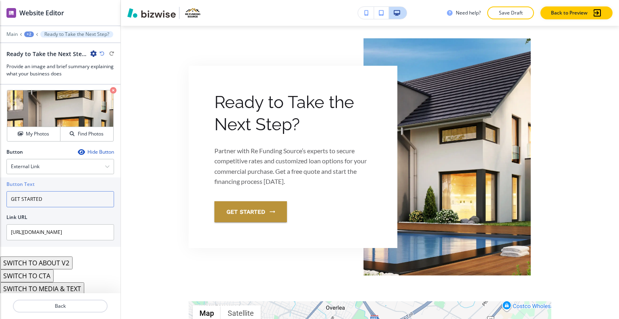
drag, startPoint x: 66, startPoint y: 201, endPoint x: 8, endPoint y: 193, distance: 59.0
click at [2, 194] on div "Button Text GET STARTED Link URL https://www.refundingsource.net/quote-form" at bounding box center [60, 211] width 121 height 69
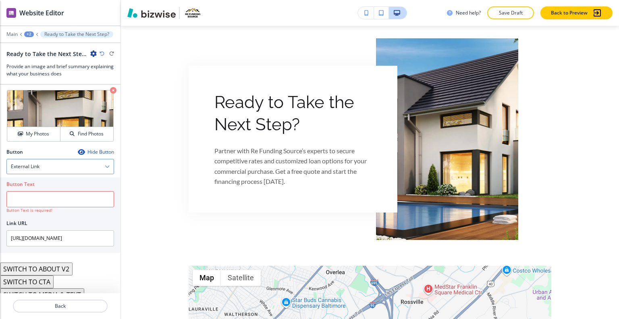
click at [84, 163] on div "External Link" at bounding box center [60, 166] width 107 height 15
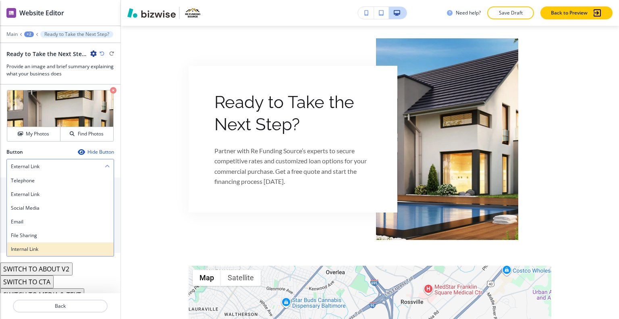
click at [75, 242] on div "Internal Link" at bounding box center [60, 249] width 107 height 14
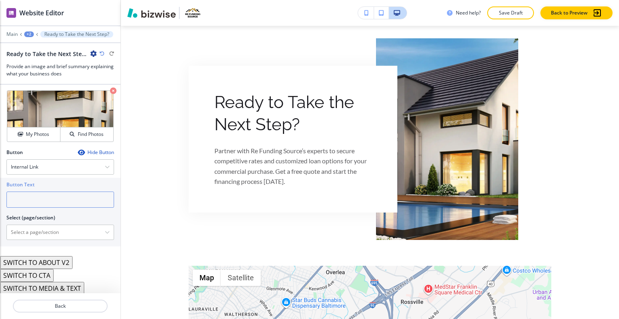
paste input "GET STARTED"
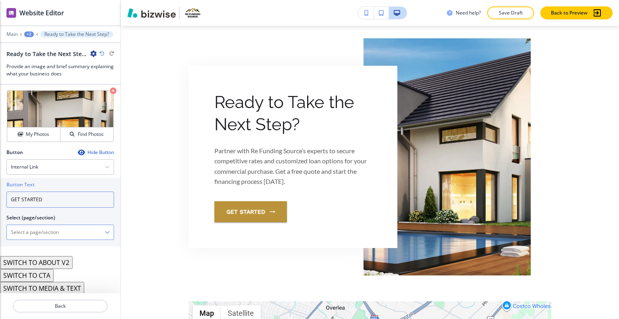
type input "GET STARTED"
click at [72, 232] on \(page\/section\) "Manual Input" at bounding box center [56, 232] width 98 height 14
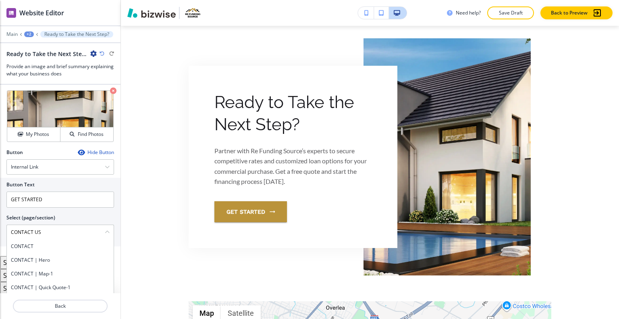
click at [40, 244] on h4 "CONTACT" at bounding box center [60, 246] width 99 height 7
type \(page\/section\) "CONTACT"
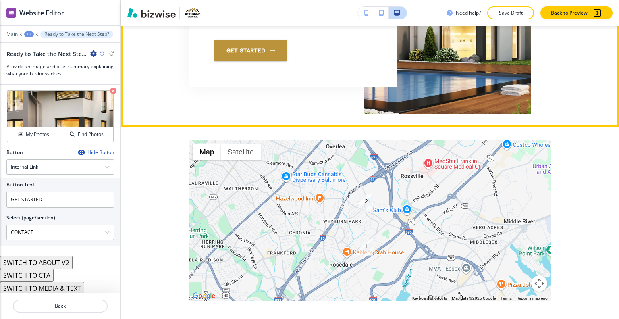
scroll to position [1254, 0]
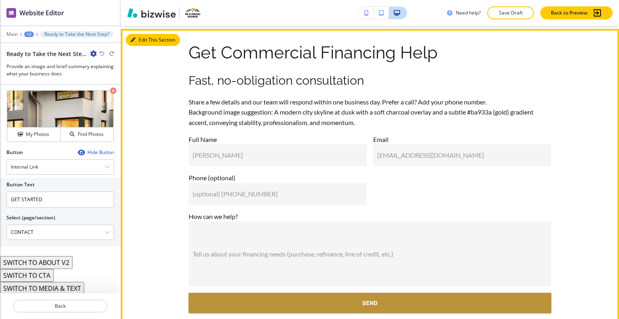
click at [144, 46] on button "Edit This Section" at bounding box center [153, 40] width 54 height 12
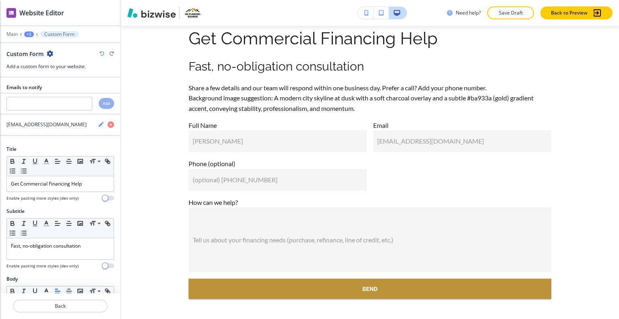
click at [53, 54] on div "Custom Form" at bounding box center [60, 54] width 108 height 8
click at [51, 51] on icon "button" at bounding box center [50, 53] width 6 height 6
drag, startPoint x: 68, startPoint y: 88, endPoint x: 69, endPoint y: 99, distance: 11.4
click at [69, 99] on div "Rename Section Duplicate Section Delete Section" at bounding box center [72, 81] width 52 height 43
click at [69, 98] on p "Delete Section" at bounding box center [72, 95] width 41 height 7
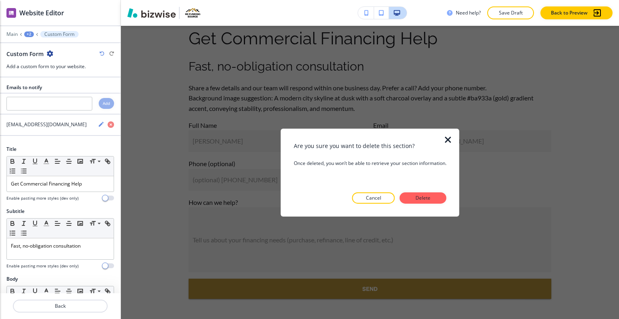
click at [418, 204] on div at bounding box center [370, 210] width 153 height 13
click at [419, 197] on p "Delete" at bounding box center [423, 197] width 19 height 7
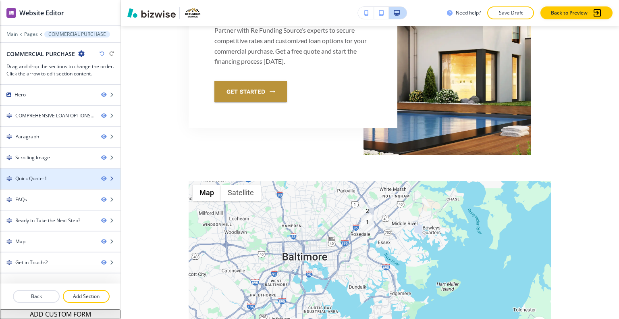
scroll to position [818, 0]
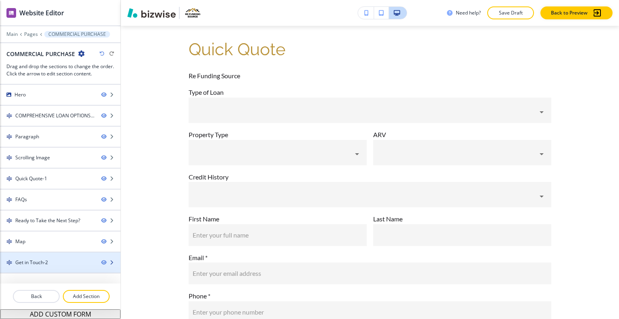
click at [58, 268] on div at bounding box center [60, 269] width 121 height 6
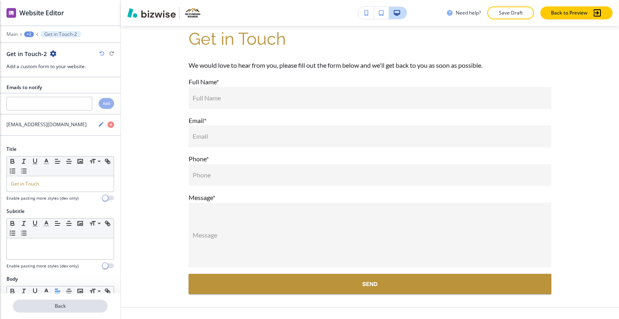
click at [73, 309] on p "Back" at bounding box center [60, 305] width 93 height 7
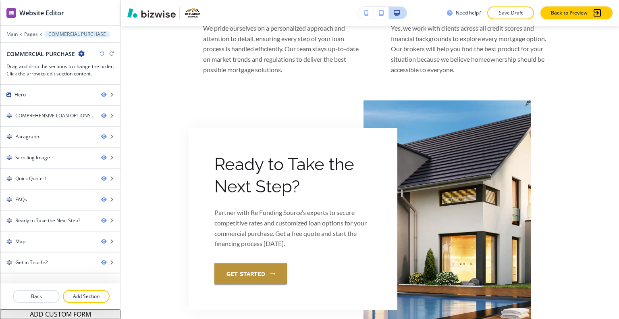
scroll to position [0, 0]
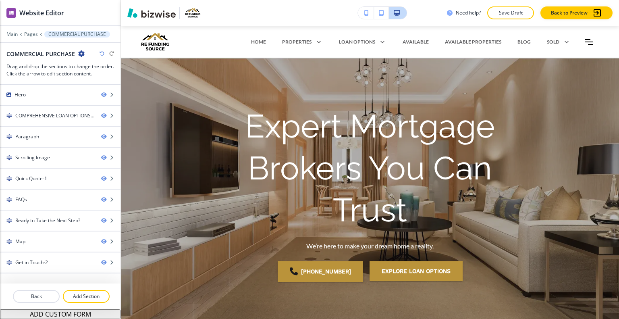
click at [508, 17] on button "Save Draft" at bounding box center [511, 12] width 47 height 13
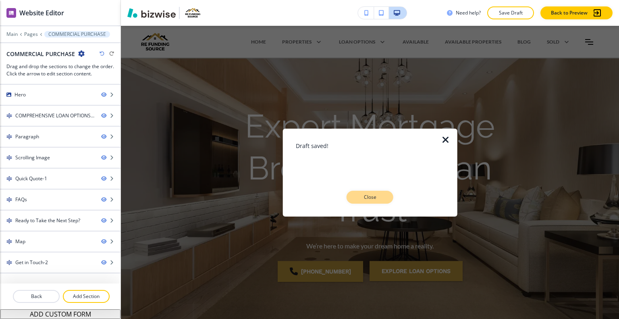
click at [376, 202] on button "Close" at bounding box center [370, 197] width 47 height 13
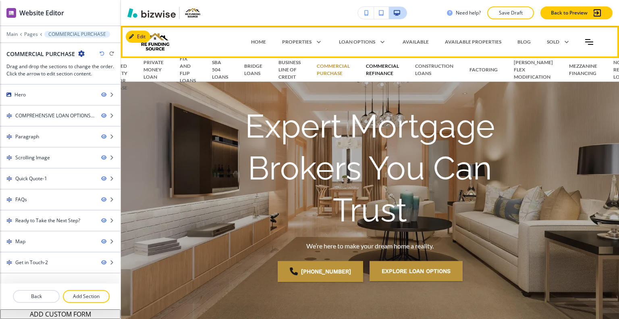
click at [374, 71] on p "COMMERCIAL REFINANCE" at bounding box center [382, 70] width 33 height 15
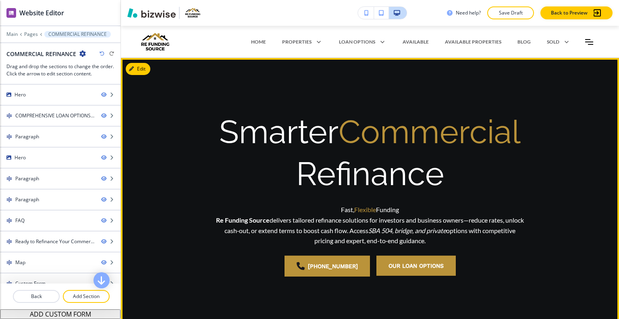
click at [405, 180] on h1 "Smarter Commercial Refinance" at bounding box center [370, 153] width 310 height 84
click at [144, 71] on button "Edit This Section" at bounding box center [153, 69] width 54 height 12
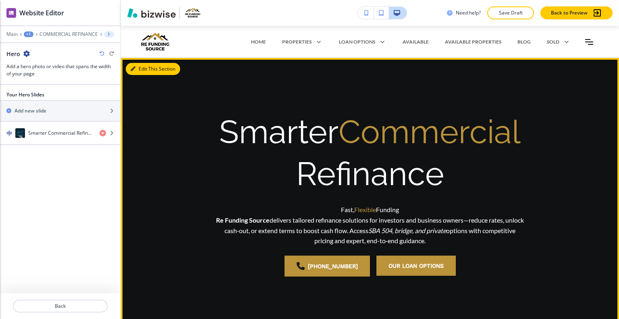
scroll to position [32, 0]
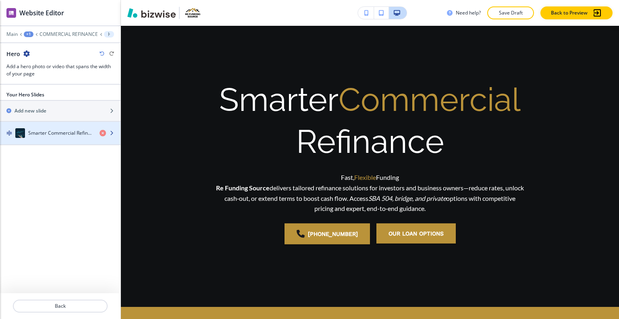
click at [73, 133] on h4 "Smarter Commercial Refinance" at bounding box center [60, 132] width 65 height 7
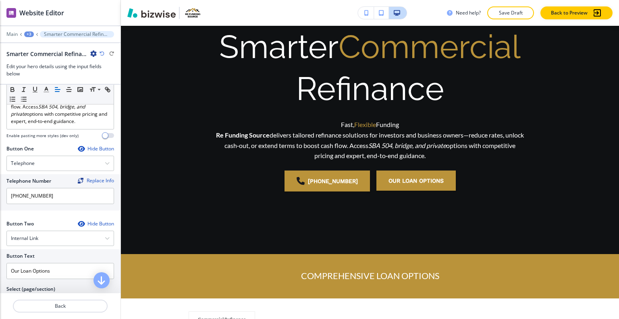
scroll to position [223, 0]
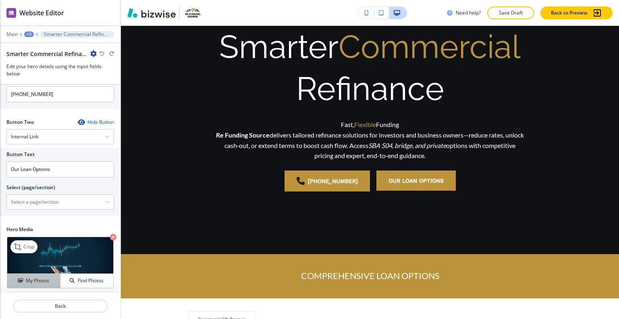
click at [38, 279] on h4 "My Photos" at bounding box center [37, 280] width 23 height 7
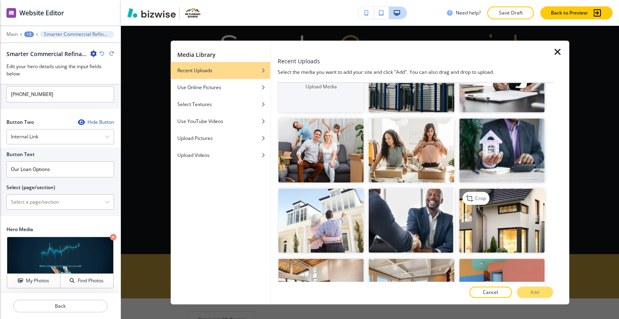
scroll to position [81, 0]
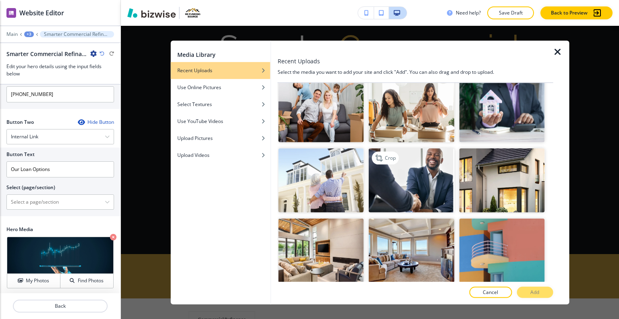
click at [419, 165] on img "button" at bounding box center [411, 180] width 85 height 64
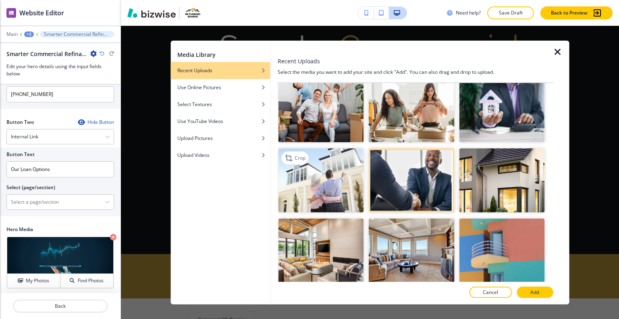
scroll to position [0, 0]
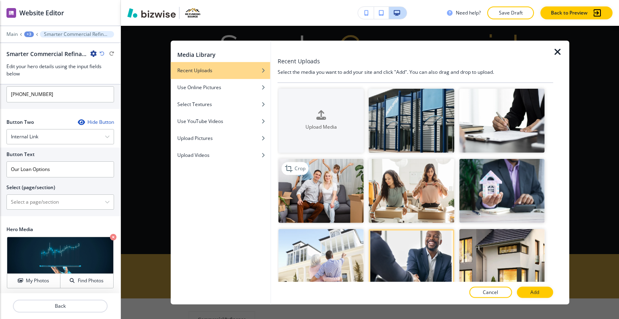
click at [327, 194] on img "button" at bounding box center [321, 191] width 85 height 64
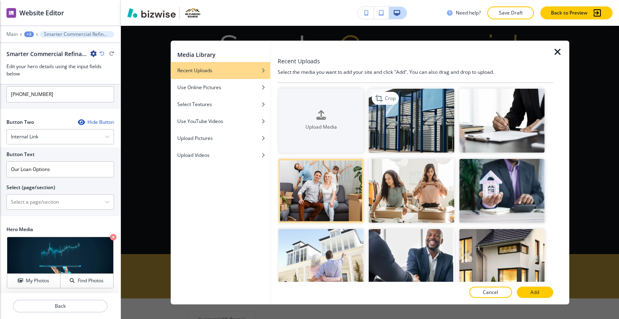
click at [409, 94] on img "button" at bounding box center [411, 120] width 85 height 64
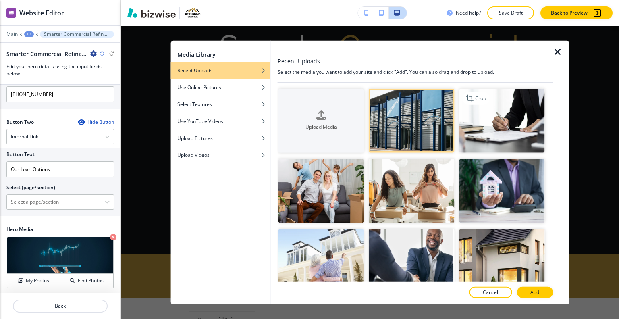
click at [486, 127] on img "button" at bounding box center [501, 120] width 85 height 64
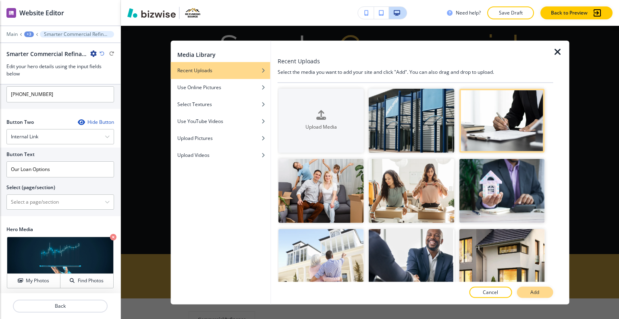
click at [534, 288] on button "Add" at bounding box center [535, 292] width 36 height 11
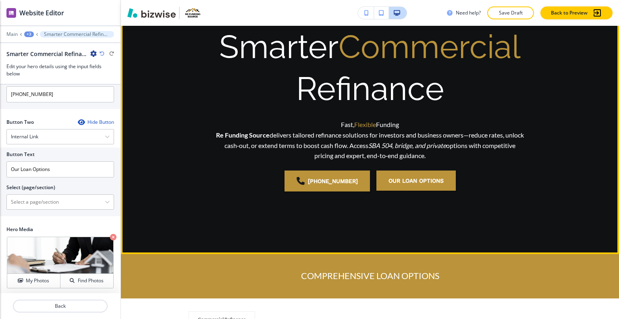
scroll to position [4, 0]
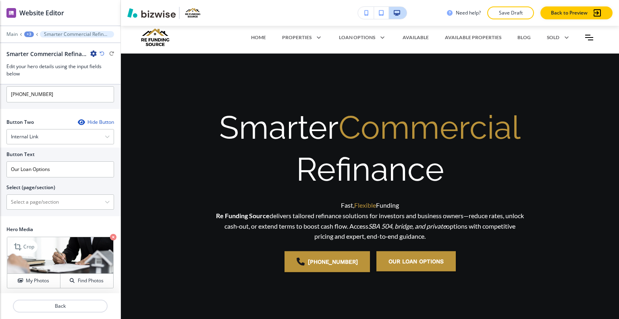
click at [110, 234] on icon "button" at bounding box center [113, 237] width 6 height 6
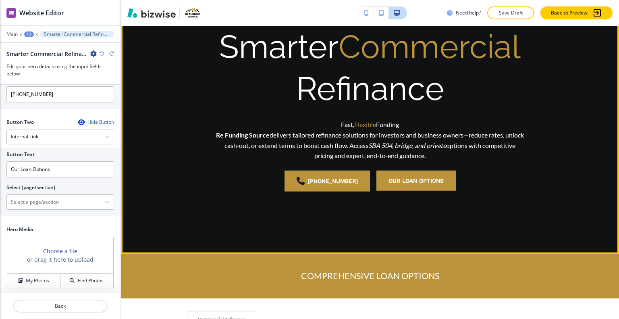
scroll to position [0, 0]
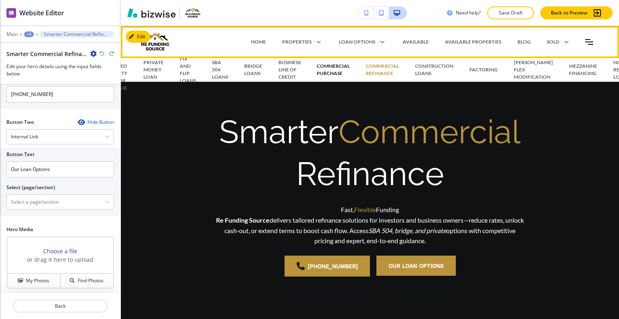
click at [337, 74] on p "COMMERCIAL PURCHASE" at bounding box center [333, 70] width 33 height 15
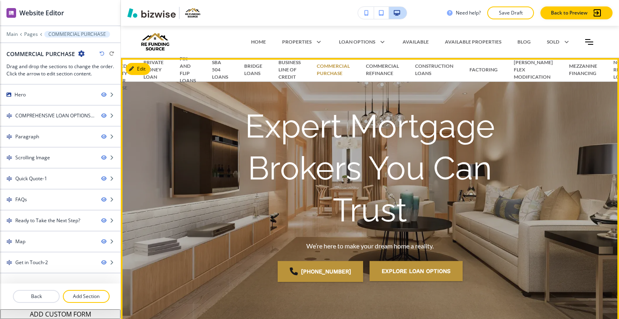
click at [217, 136] on p "Expert Mortgage Brokers You Can Trust" at bounding box center [370, 169] width 310 height 126
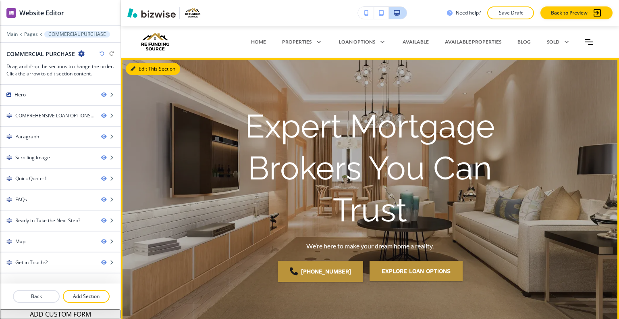
click at [137, 67] on button "Edit This Section" at bounding box center [153, 69] width 54 height 12
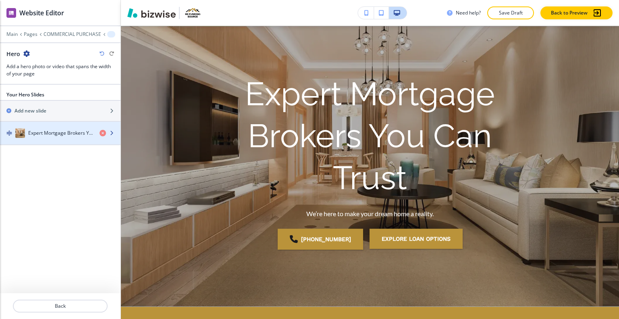
click at [63, 135] on h4 "Expert Mortgage Brokers You Can Trust" at bounding box center [60, 132] width 65 height 7
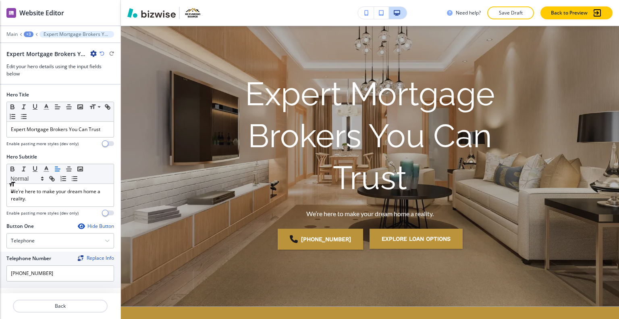
scroll to position [79, 0]
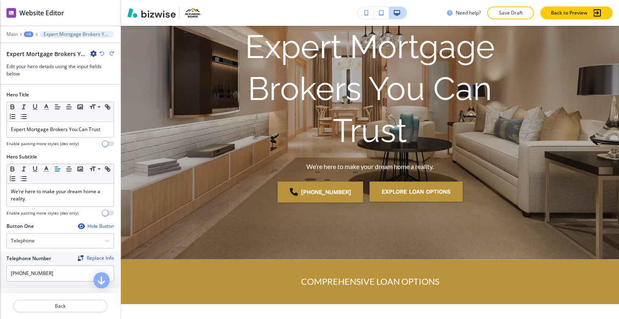
click at [92, 53] on icon "button" at bounding box center [93, 53] width 6 height 6
click at [107, 75] on button "Duplicate Expert Mortgage Brokers You Can Trust" at bounding box center [116, 81] width 52 height 14
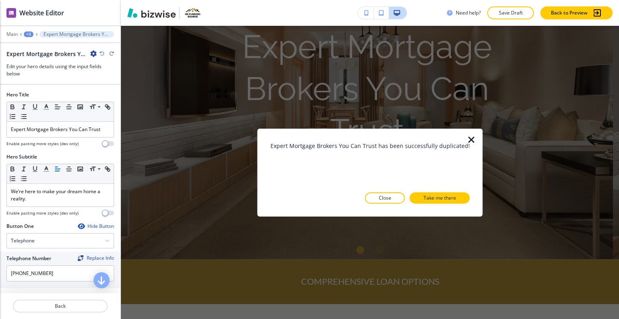
click at [469, 138] on icon "button" at bounding box center [472, 140] width 10 height 10
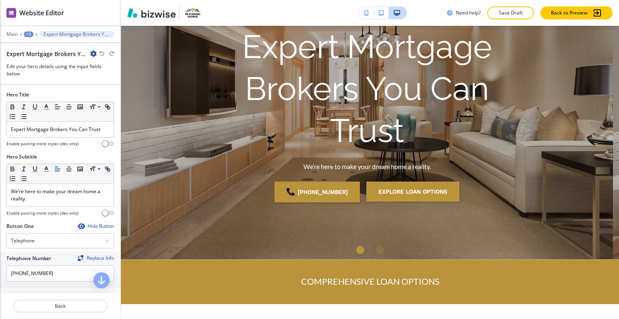
click at [95, 54] on icon "button" at bounding box center [93, 53] width 6 height 6
click at [113, 84] on p "Duplicate Expert Mortgage Brokers You Can Trust" at bounding box center [116, 81] width 41 height 7
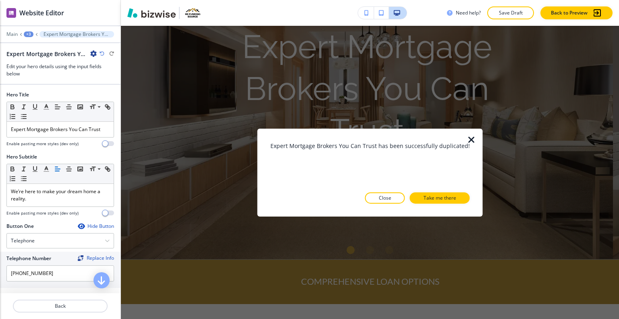
click at [470, 138] on icon "button" at bounding box center [472, 140] width 10 height 10
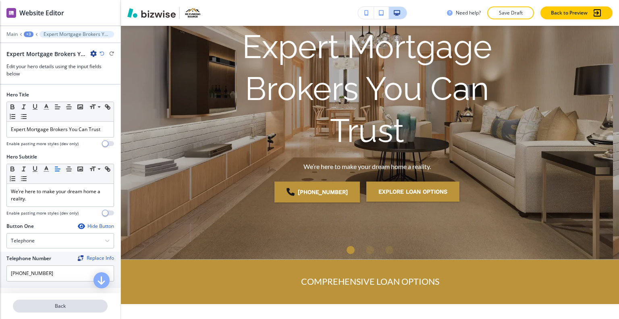
click at [60, 304] on p "Back" at bounding box center [60, 305] width 93 height 7
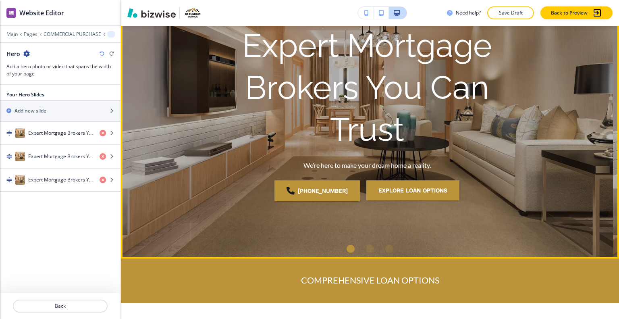
scroll to position [0, 0]
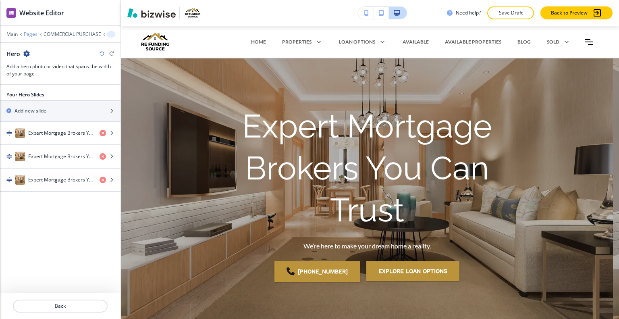
click at [29, 32] on p "Pages" at bounding box center [31, 34] width 14 height 6
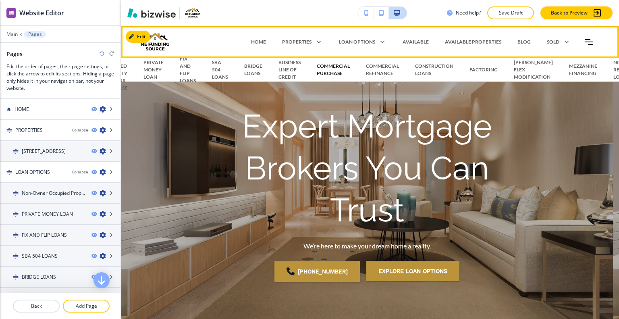
click at [331, 69] on p "COMMERCIAL PURCHASE" at bounding box center [333, 70] width 33 height 15
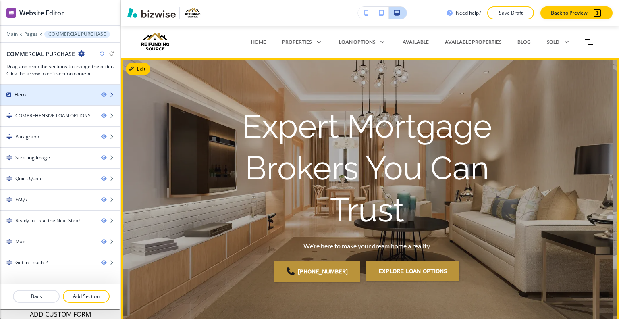
click at [72, 98] on div at bounding box center [60, 101] width 121 height 6
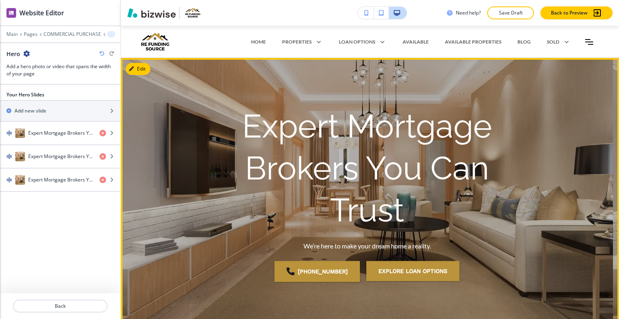
scroll to position [32, 0]
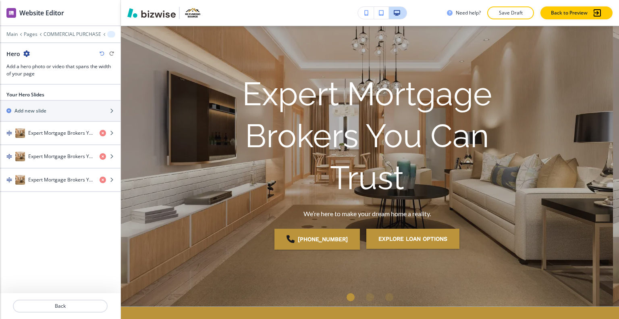
click at [27, 54] on icon "button" at bounding box center [26, 53] width 6 height 6
click at [56, 206] on div "Your Hero Slides Add new slide Expert Mortgage Brokers You Can Trust Expert Mor…" at bounding box center [60, 189] width 121 height 209
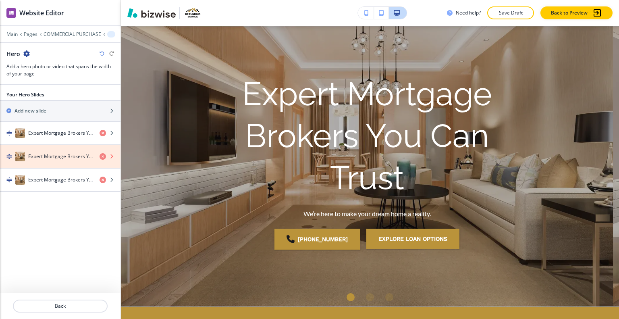
click at [102, 154] on icon "button" at bounding box center [103, 156] width 6 height 6
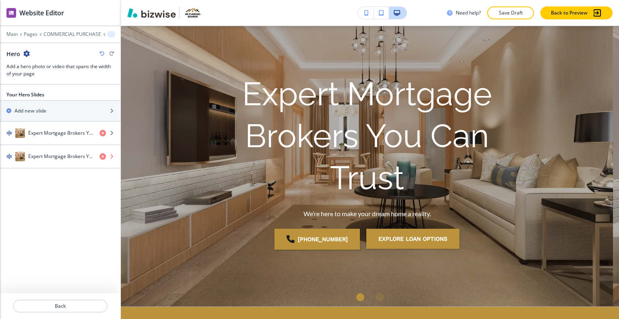
click at [102, 154] on icon "button" at bounding box center [103, 156] width 6 height 6
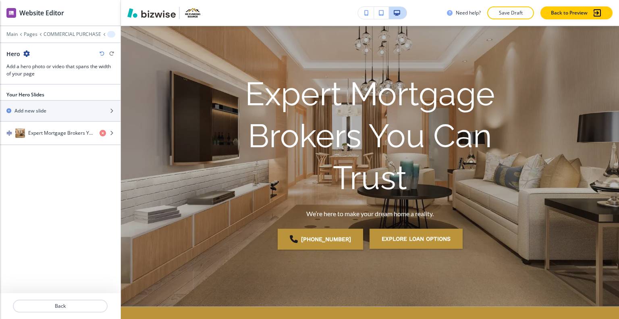
click at [26, 54] on icon "button" at bounding box center [26, 53] width 6 height 6
click at [35, 80] on p "Duplicate Section" at bounding box center [48, 81] width 41 height 7
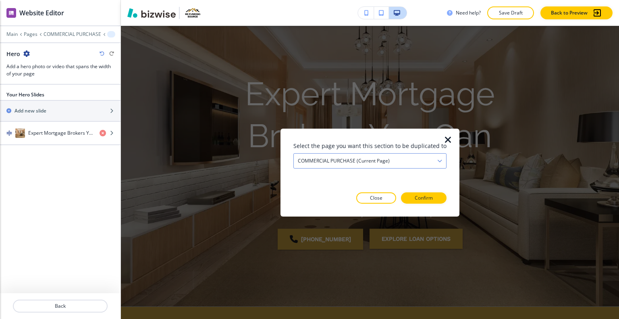
click at [326, 160] on h4 "COMMERCIAL PURCHASE (current page)" at bounding box center [344, 160] width 92 height 7
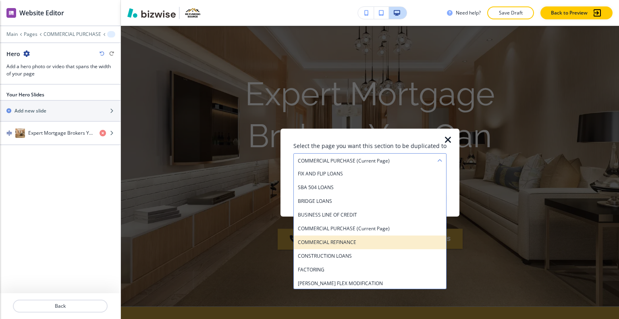
scroll to position [124, 0]
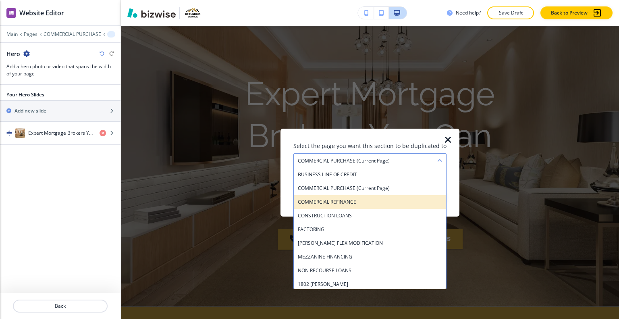
click at [360, 196] on div "COMMERCIAL REFINANCE" at bounding box center [370, 202] width 152 height 14
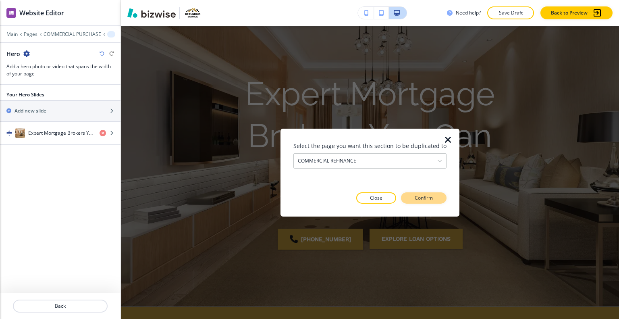
click at [431, 199] on button "Confirm" at bounding box center [424, 197] width 46 height 11
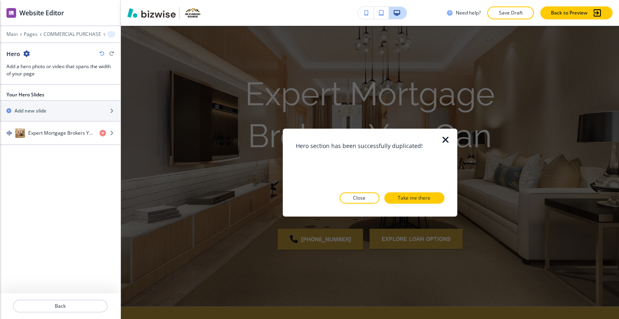
click at [431, 199] on p "Take me there" at bounding box center [414, 197] width 33 height 7
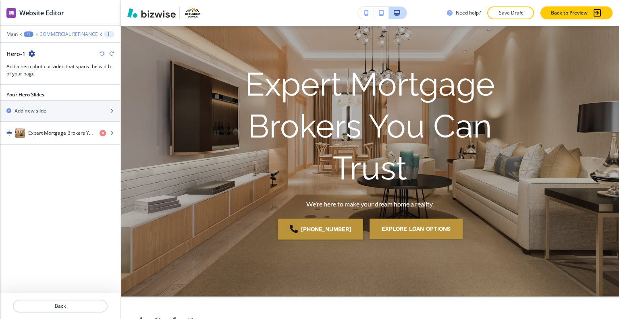
click at [72, 34] on p "COMMERCIAL REFINANCE" at bounding box center [69, 34] width 58 height 6
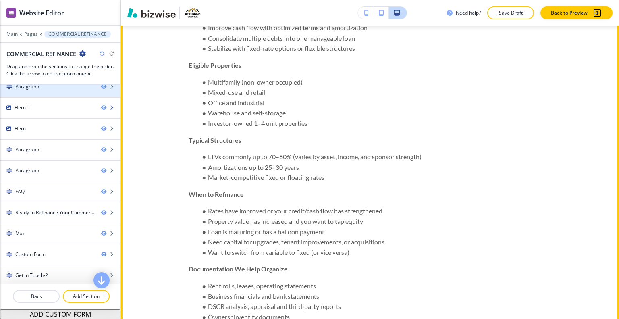
scroll to position [0, 0]
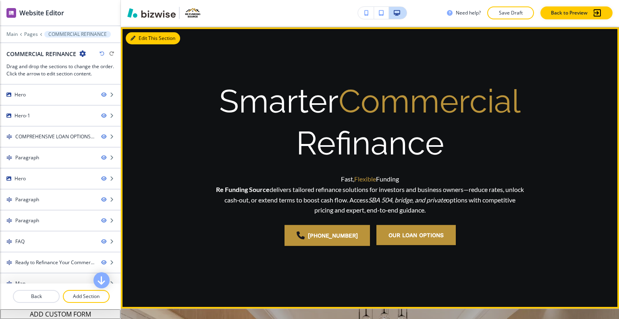
click at [133, 38] on icon "button" at bounding box center [133, 38] width 5 height 5
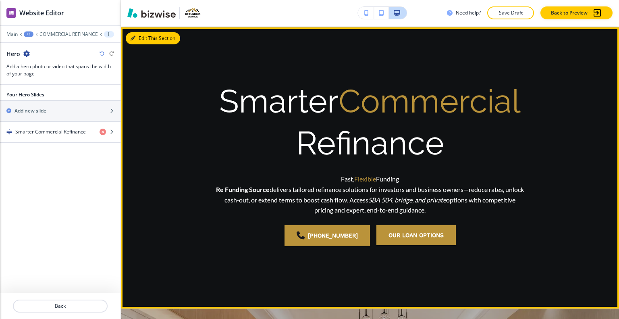
scroll to position [32, 0]
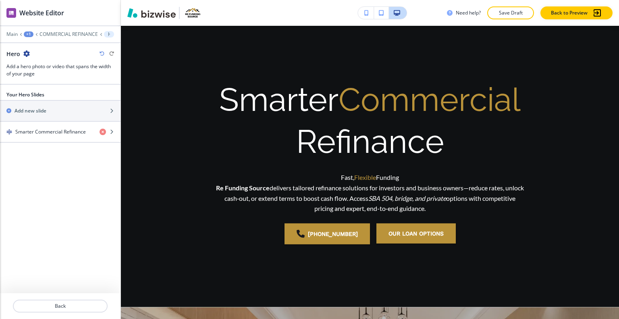
click at [25, 52] on icon "button" at bounding box center [26, 53] width 6 height 6
click at [42, 89] on button "Delete Section" at bounding box center [49, 95] width 52 height 15
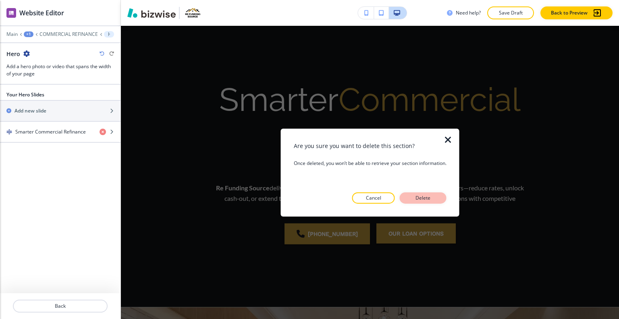
click at [422, 198] on p "Delete" at bounding box center [423, 197] width 19 height 7
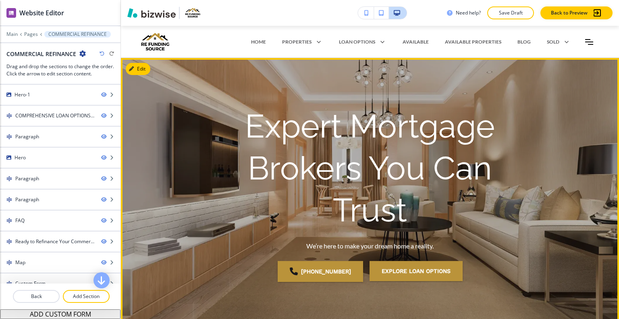
scroll to position [282, 0]
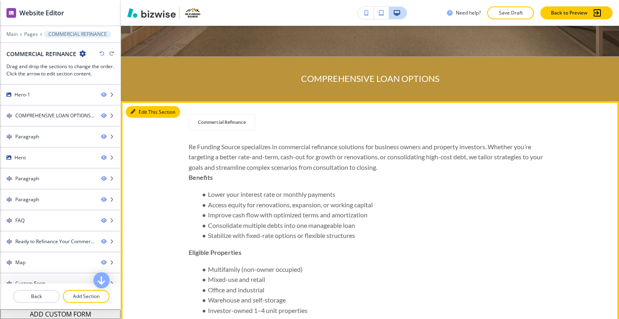
drag, startPoint x: 141, startPoint y: 114, endPoint x: 131, endPoint y: 121, distance: 12.3
click at [142, 114] on button "Edit This Section" at bounding box center [153, 112] width 54 height 12
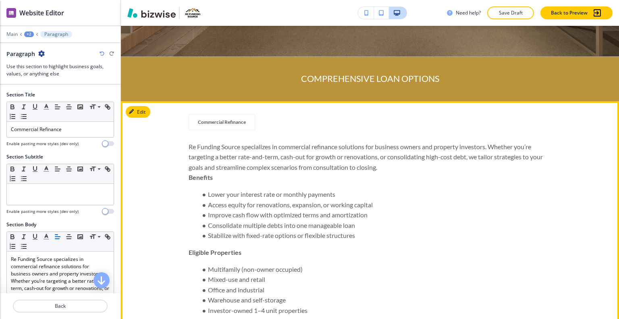
scroll to position [358, 0]
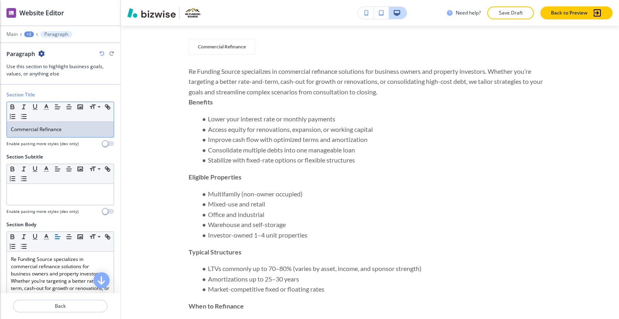
click at [61, 129] on p "Commercial Refinance" at bounding box center [60, 129] width 99 height 7
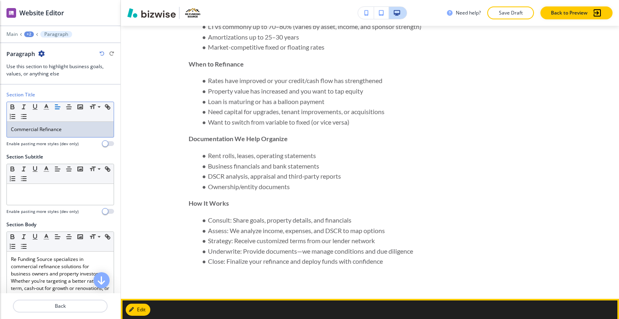
scroll to position [761, 0]
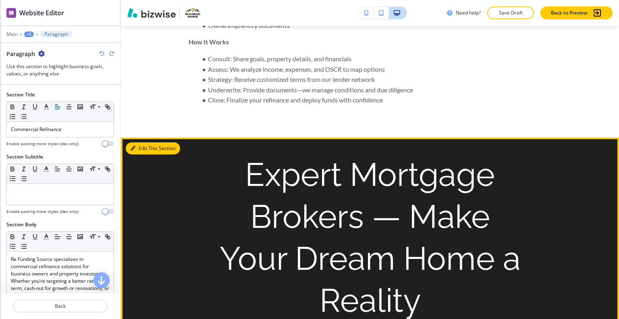
drag, startPoint x: 148, startPoint y: 150, endPoint x: 145, endPoint y: 146, distance: 4.6
click at [148, 150] on button "Edit This Section" at bounding box center [153, 148] width 54 height 12
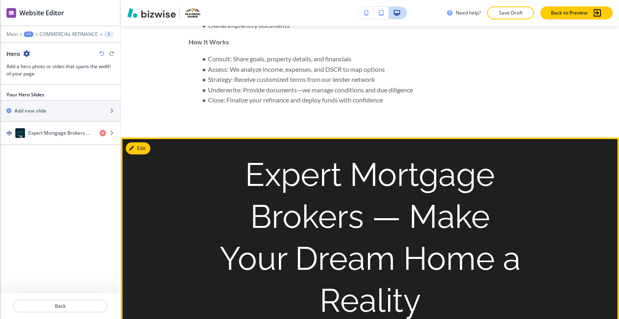
scroll to position [873, 0]
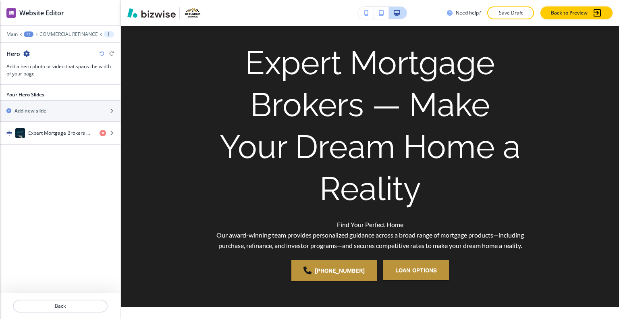
click at [26, 55] on icon "button" at bounding box center [26, 53] width 6 height 6
click at [38, 96] on p "Delete Section" at bounding box center [48, 95] width 41 height 7
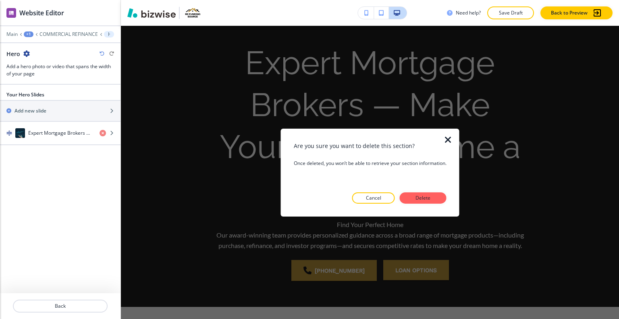
click at [417, 198] on p "Delete" at bounding box center [423, 197] width 19 height 7
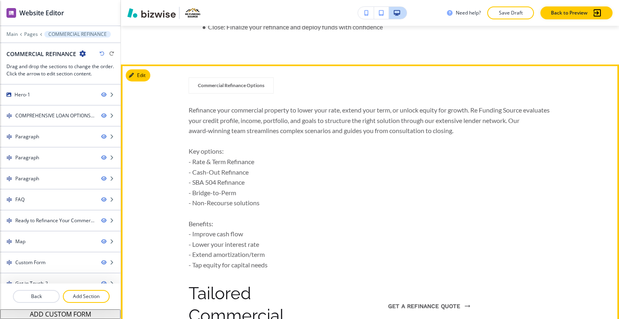
scroll to position [995, 0]
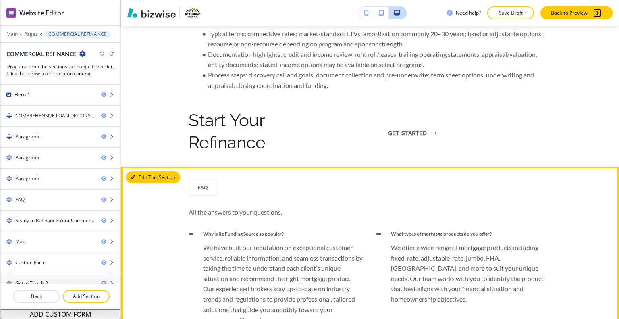
click at [144, 175] on button "Edit This Section" at bounding box center [153, 177] width 54 height 12
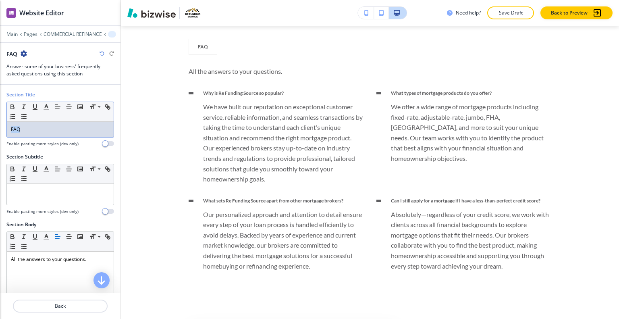
drag, startPoint x: 49, startPoint y: 126, endPoint x: 0, endPoint y: 121, distance: 49.5
click at [0, 121] on div "Section Title Small Normal Large Huge FAQ Enable pasting more styles (dev only)" at bounding box center [60, 122] width 121 height 62
drag, startPoint x: 15, startPoint y: 129, endPoint x: 10, endPoint y: 129, distance: 4.5
copy p "FAQ"
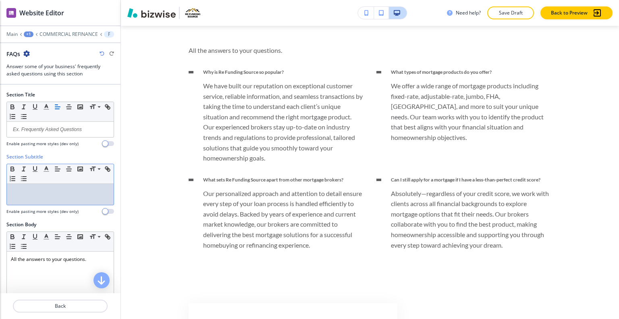
click at [46, 200] on div at bounding box center [60, 194] width 107 height 21
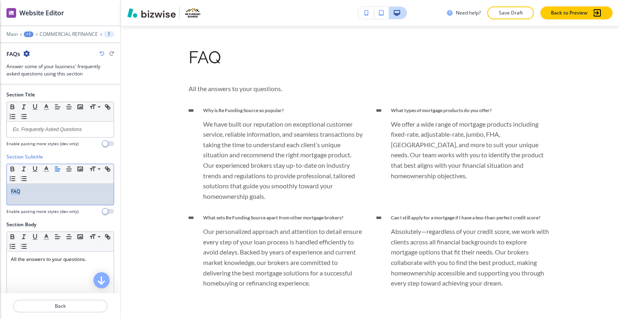
drag, startPoint x: 23, startPoint y: 192, endPoint x: 4, endPoint y: 192, distance: 19.0
click at [4, 192] on div "Section Subtitle Small Normal Large Huge FAQ Enable pasting more styles (dev on…" at bounding box center [60, 187] width 121 height 68
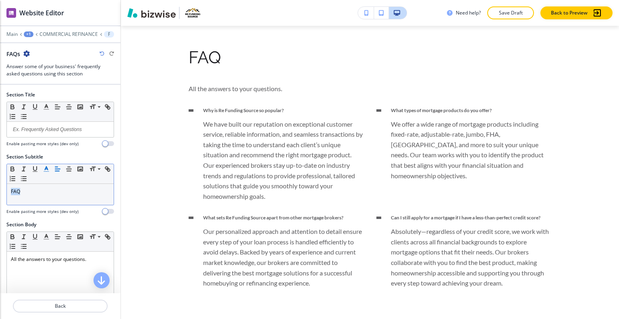
click at [45, 169] on icon "button" at bounding box center [46, 168] width 7 height 7
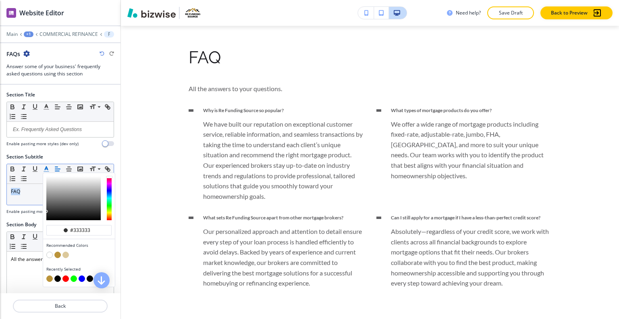
click at [55, 253] on button "button" at bounding box center [57, 255] width 6 height 6
type input "#ba933a"
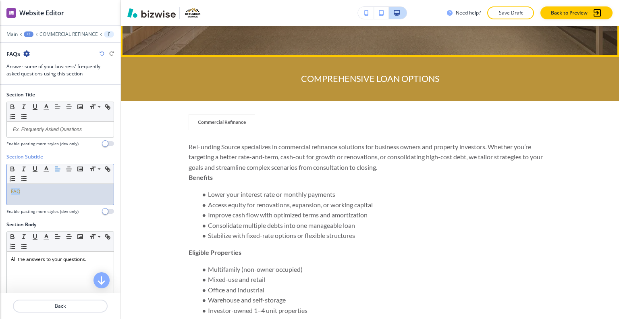
scroll to position [323, 0]
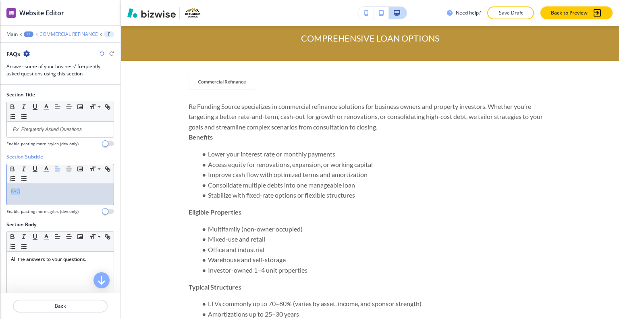
click at [64, 35] on p "COMMERCIAL REFINANCE" at bounding box center [69, 34] width 58 height 6
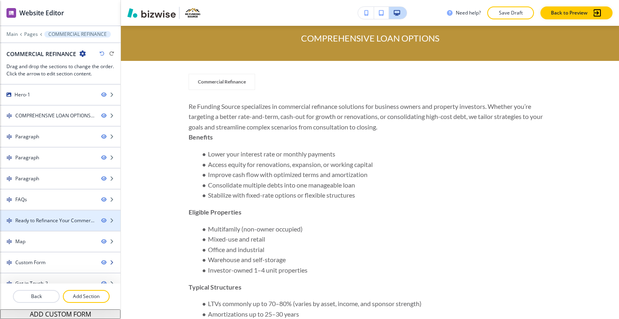
scroll to position [8, 0]
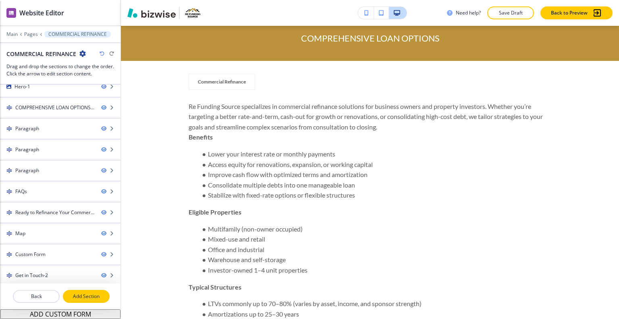
click at [89, 293] on p "Add Section" at bounding box center [86, 296] width 45 height 7
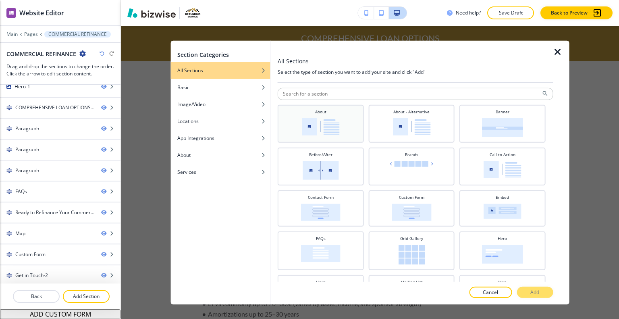
click at [309, 119] on img at bounding box center [321, 126] width 38 height 17
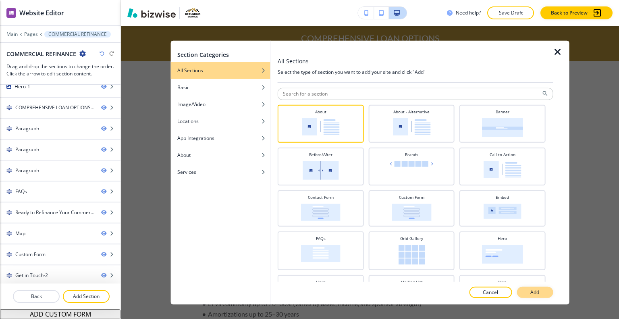
click at [542, 296] on button "Add" at bounding box center [535, 292] width 36 height 11
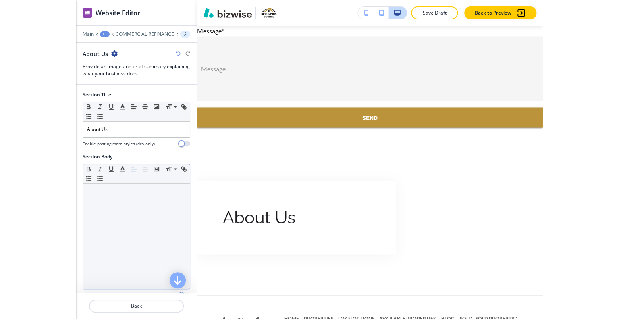
scroll to position [2830, 0]
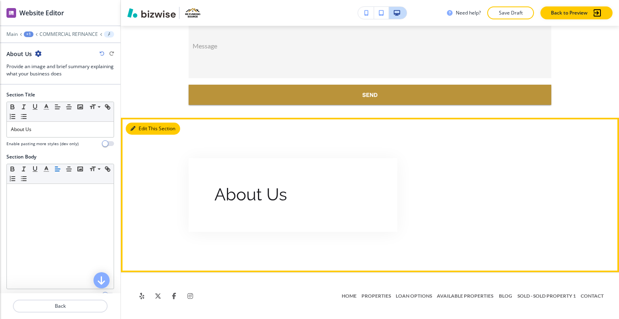
click at [147, 128] on button "Edit This Section" at bounding box center [153, 129] width 54 height 12
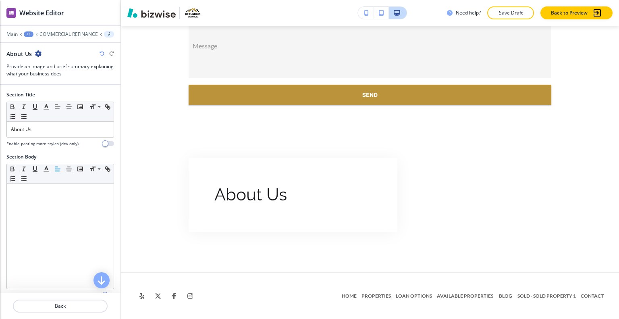
scroll to position [150, 0]
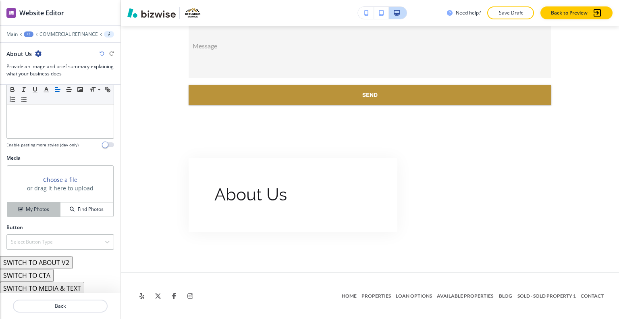
click at [55, 208] on div "My Photos" at bounding box center [33, 209] width 53 height 7
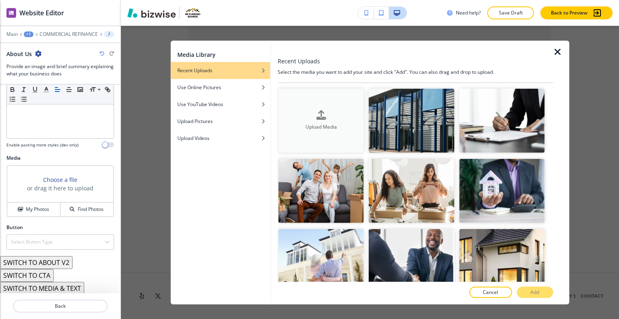
click at [336, 130] on button "Upload Media" at bounding box center [321, 120] width 85 height 64
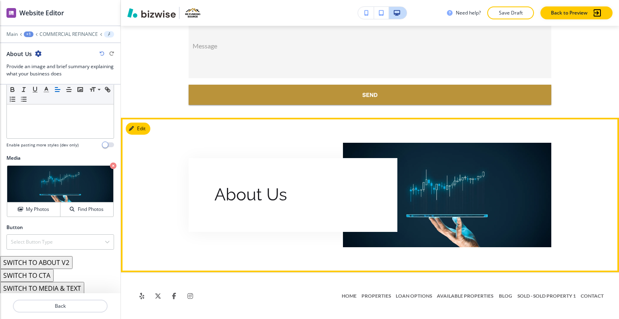
click at [142, 134] on button "Edit" at bounding box center [138, 129] width 25 height 12
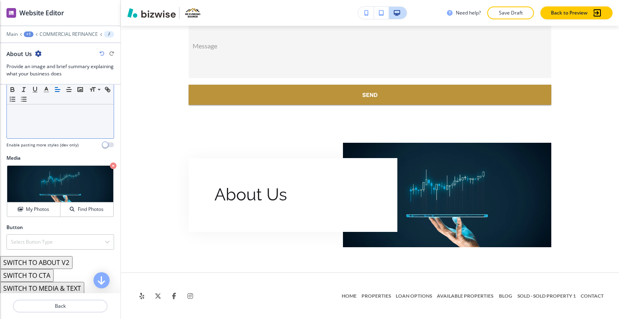
scroll to position [0, 0]
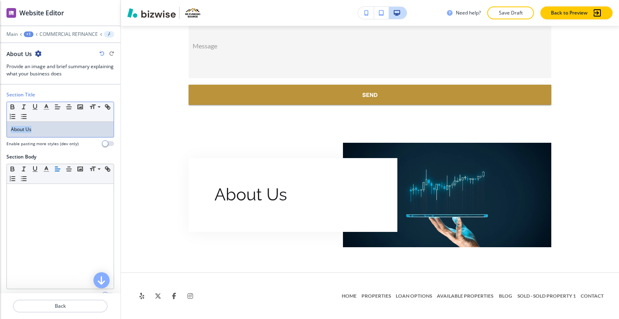
drag, startPoint x: 46, startPoint y: 123, endPoint x: 33, endPoint y: 127, distance: 12.5
click at [8, 125] on div "About Us" at bounding box center [60, 129] width 107 height 15
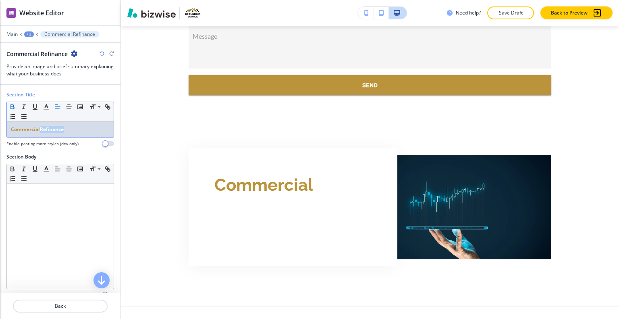
drag, startPoint x: 72, startPoint y: 127, endPoint x: 42, endPoint y: 130, distance: 30.4
click at [40, 130] on p "Commercial Refinance" at bounding box center [60, 129] width 99 height 7
click at [47, 107] on polyline "button" at bounding box center [46, 105] width 3 height 3
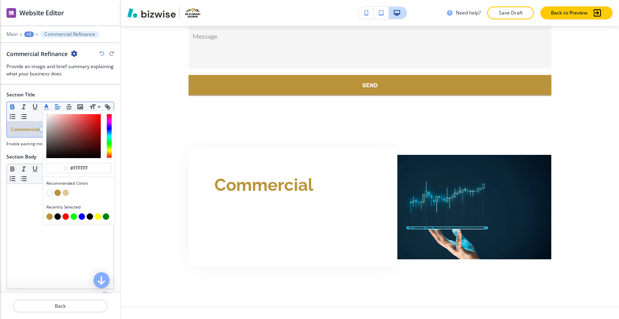
click at [55, 214] on button "button" at bounding box center [57, 216] width 6 height 6
type input "#000000"
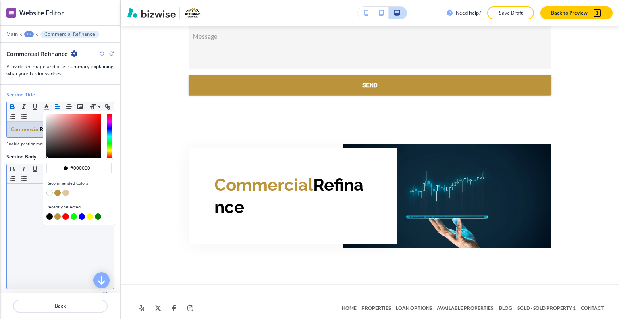
click at [48, 259] on div at bounding box center [60, 236] width 107 height 105
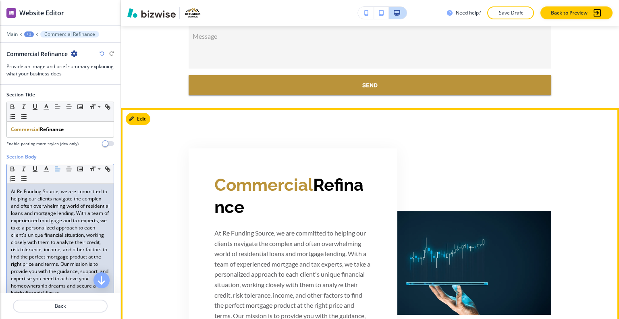
scroll to position [2951, 0]
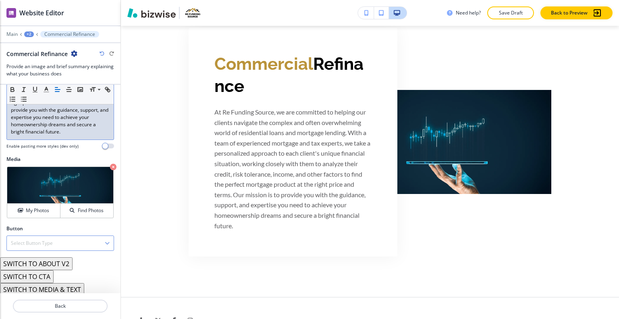
click at [51, 269] on button "SWITCH TO ABOUT V2" at bounding box center [36, 263] width 73 height 13
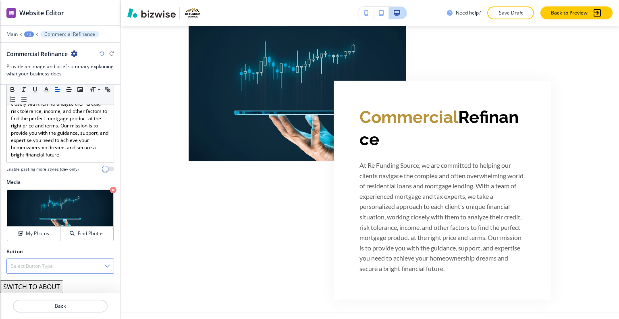
scroll to position [144, 0]
click at [42, 287] on button "SWITCH TO ABOUT" at bounding box center [31, 286] width 63 height 13
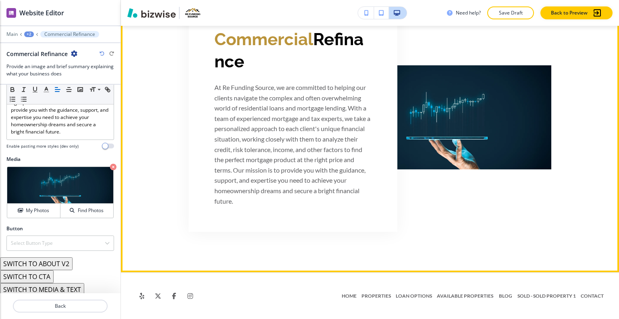
scroll to position [2784, 0]
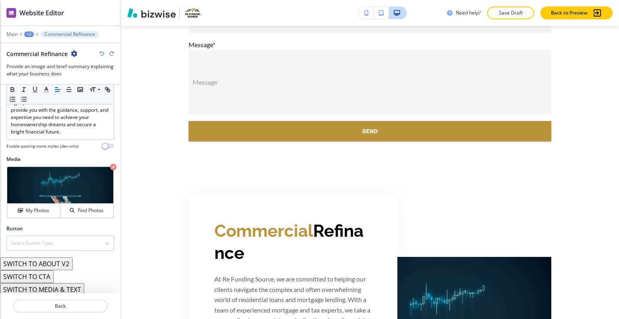
click at [32, 32] on div "+2" at bounding box center [29, 34] width 10 height 6
click at [44, 63] on p "COMMERCIAL REFINANCE" at bounding box center [49, 61] width 41 height 7
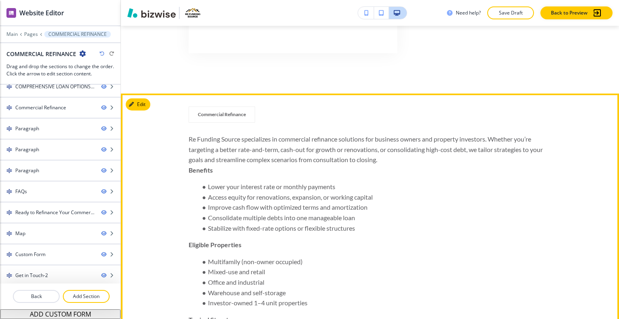
scroll to position [640, 0]
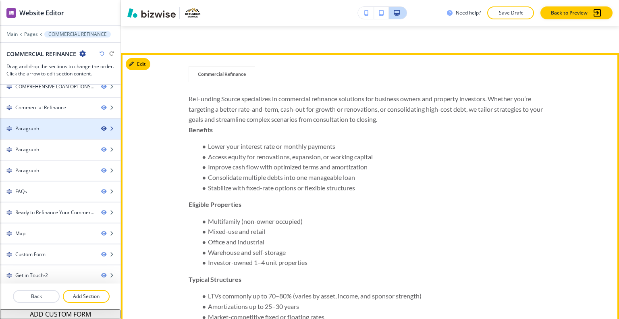
click at [101, 129] on icon "button" at bounding box center [103, 128] width 5 height 5
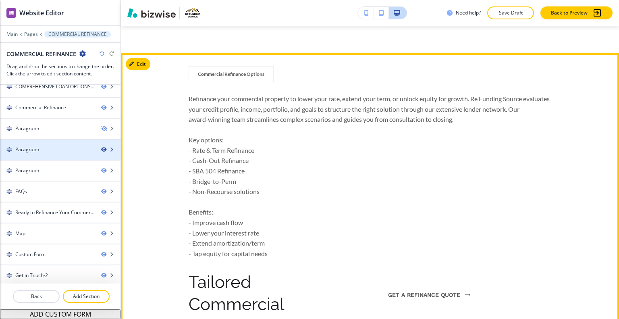
click at [101, 150] on icon "button" at bounding box center [103, 149] width 5 height 5
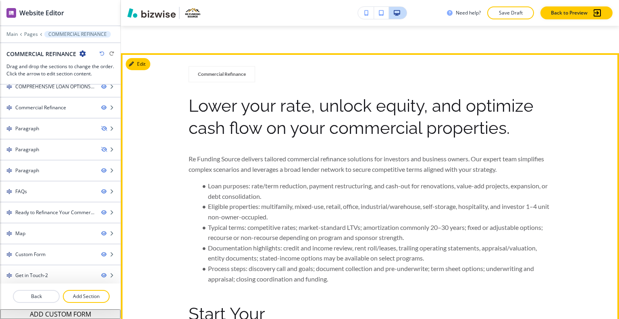
scroll to position [721, 0]
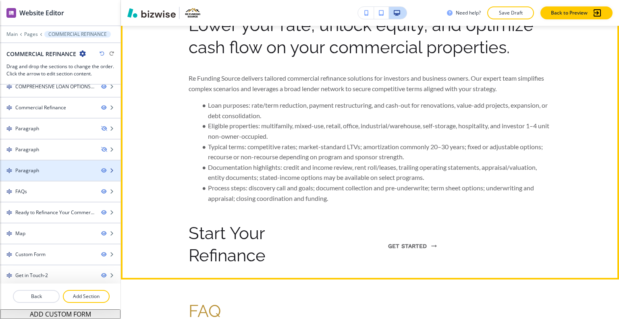
click at [98, 172] on div "Paragraph" at bounding box center [60, 170] width 121 height 7
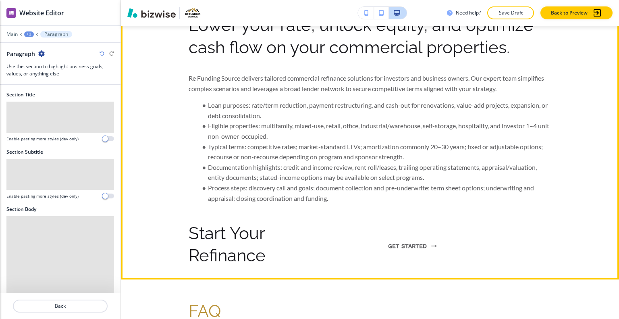
scroll to position [668, 0]
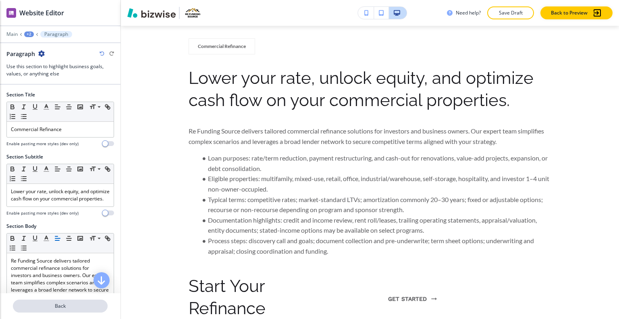
click at [58, 302] on p "Back" at bounding box center [60, 305] width 93 height 7
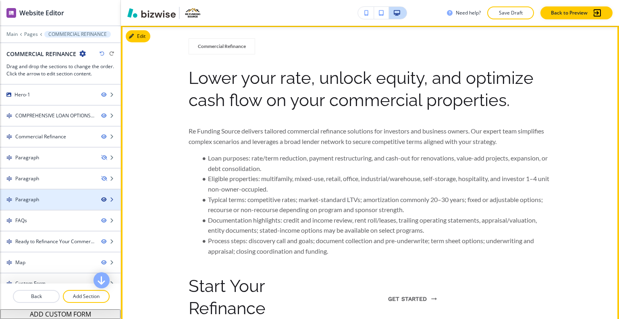
click at [101, 199] on icon "button" at bounding box center [103, 199] width 5 height 5
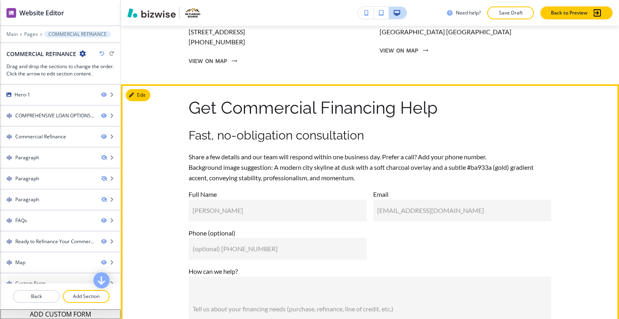
scroll to position [1474, 0]
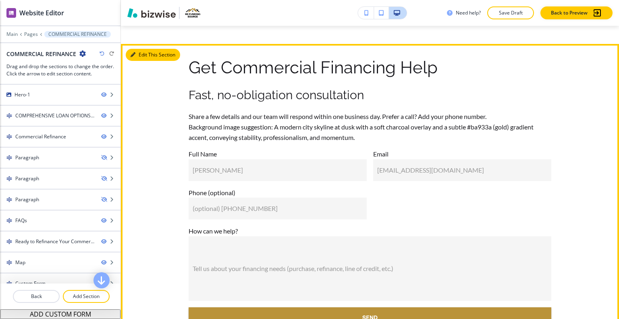
click at [145, 61] on button "Edit This Section" at bounding box center [153, 55] width 54 height 12
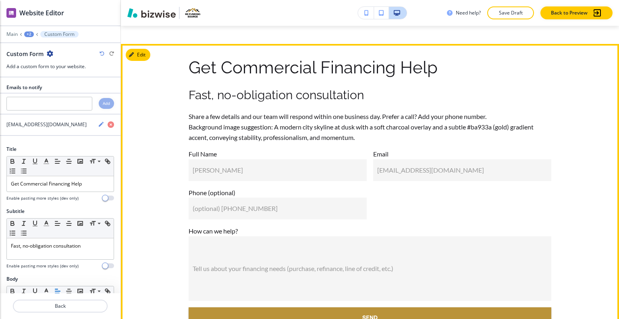
scroll to position [1503, 0]
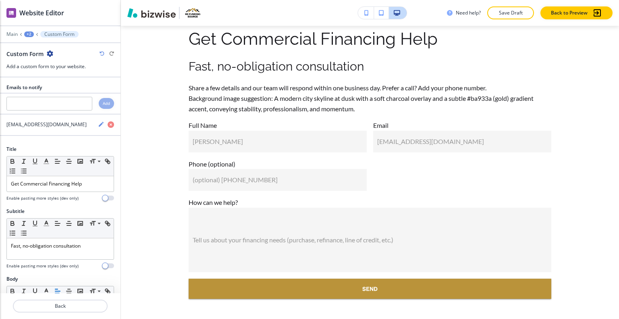
click at [51, 52] on icon "button" at bounding box center [50, 53] width 6 height 6
click at [66, 100] on button "Delete Section" at bounding box center [72, 95] width 52 height 15
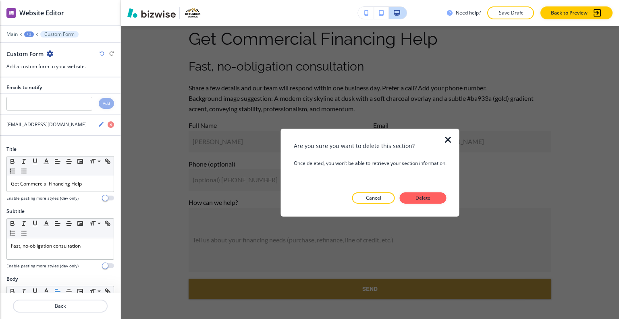
click at [434, 202] on button "Delete" at bounding box center [423, 197] width 47 height 11
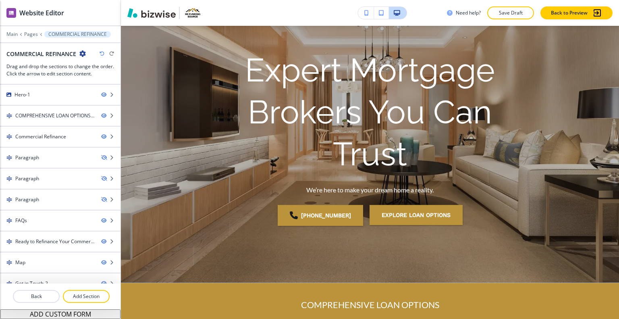
scroll to position [0, 0]
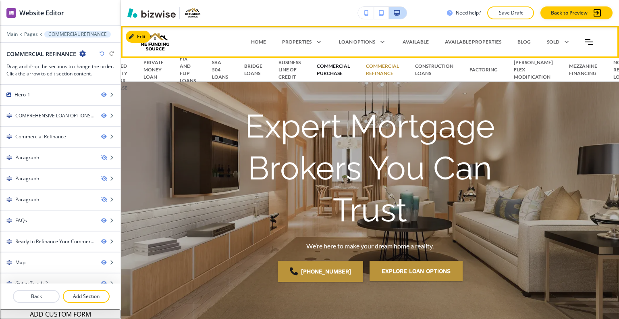
click at [325, 74] on p "COMMERCIAL PURCHASE" at bounding box center [333, 70] width 33 height 15
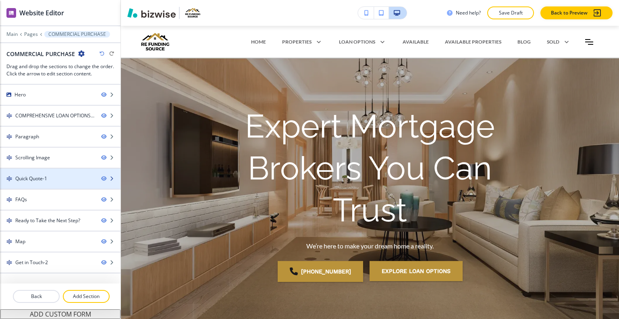
click at [69, 179] on div "Quick Quote-1" at bounding box center [47, 178] width 95 height 7
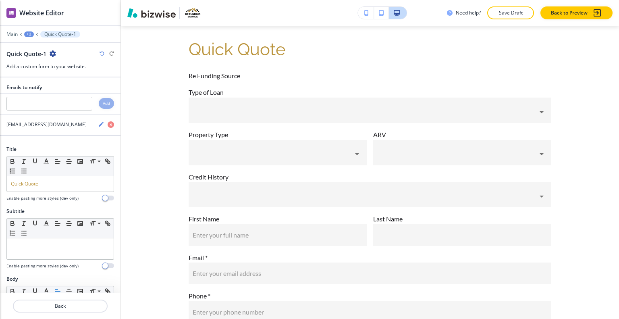
click at [52, 54] on icon "button" at bounding box center [53, 53] width 6 height 6
click at [77, 79] on p "Duplicate Section" at bounding box center [74, 81] width 41 height 7
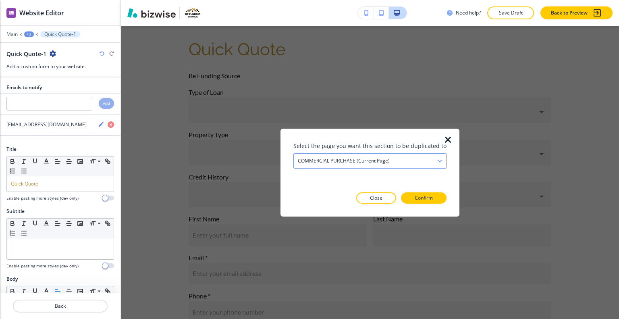
click at [370, 167] on div "COMMERCIAL PURCHASE (current page)" at bounding box center [370, 160] width 152 height 15
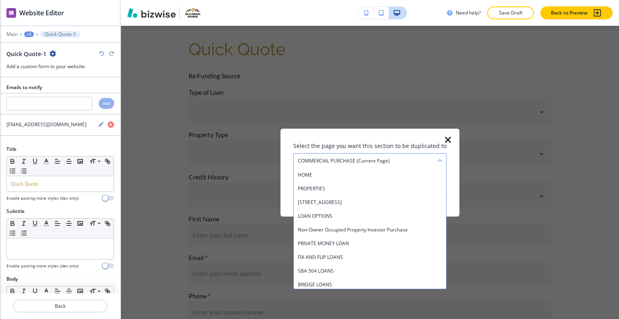
scroll to position [83, 0]
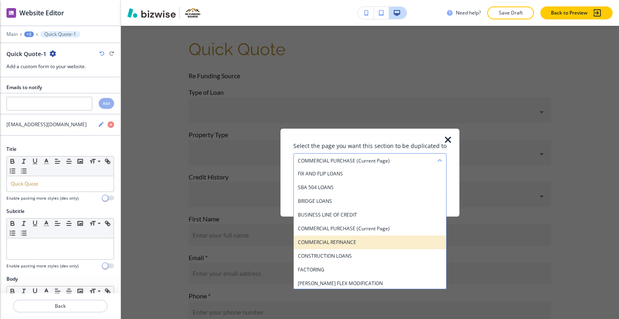
click at [352, 244] on h4 "COMMERCIAL REFINANCE" at bounding box center [370, 241] width 144 height 7
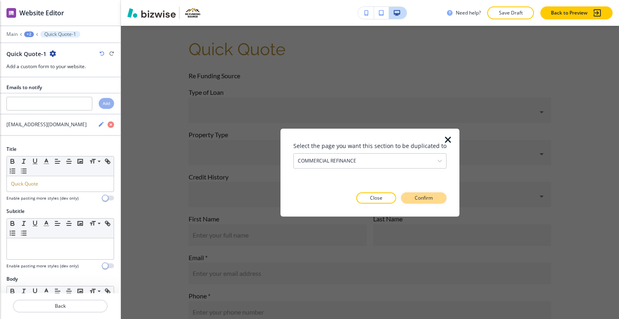
click at [408, 200] on button "Confirm" at bounding box center [424, 197] width 46 height 11
click at [409, 199] on p "Take me there" at bounding box center [416, 197] width 33 height 7
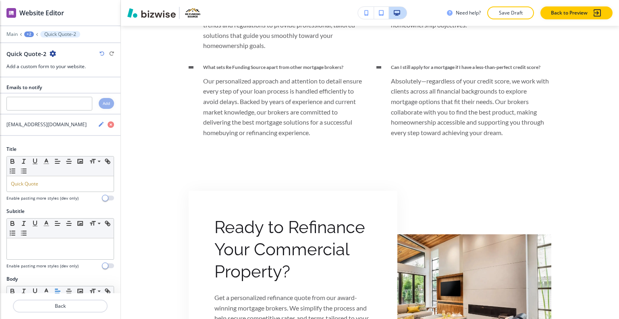
scroll to position [1795, 0]
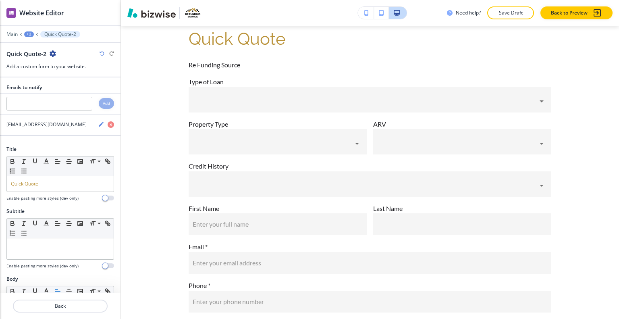
click at [31, 29] on div at bounding box center [60, 28] width 121 height 5
click at [31, 33] on div "+2" at bounding box center [29, 34] width 10 height 6
click at [39, 58] on p "COMMERCIAL REFINANCE" at bounding box center [49, 61] width 41 height 7
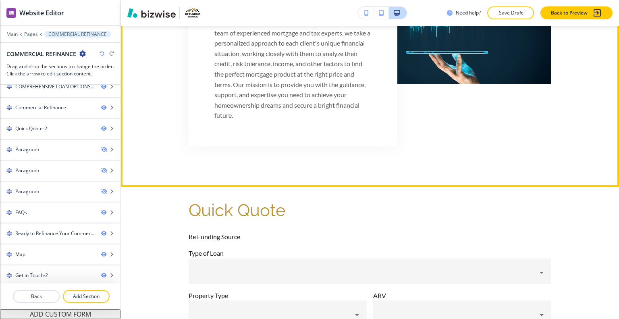
scroll to position [305, 0]
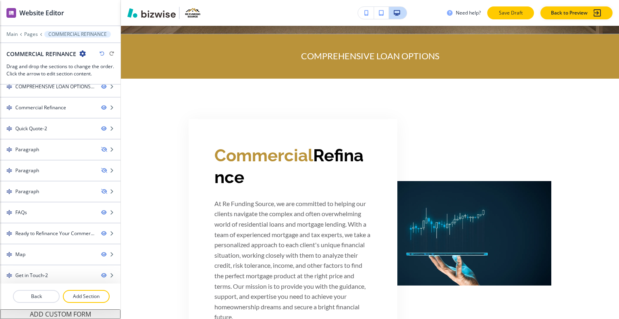
click at [515, 10] on p "Save Draft" at bounding box center [511, 12] width 26 height 7
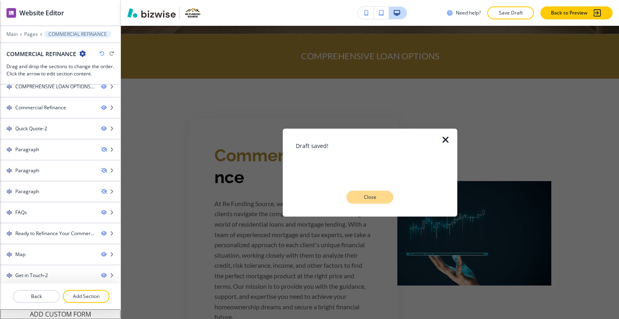
click at [370, 200] on p "Close" at bounding box center [370, 197] width 26 height 7
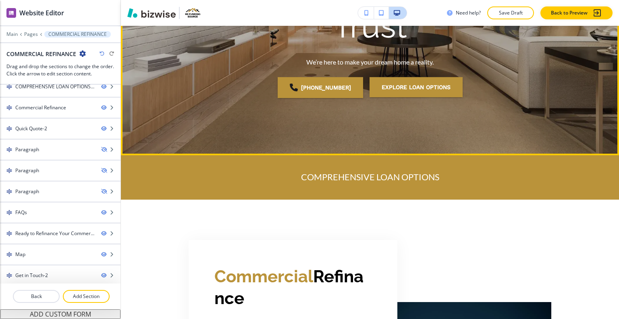
scroll to position [0, 0]
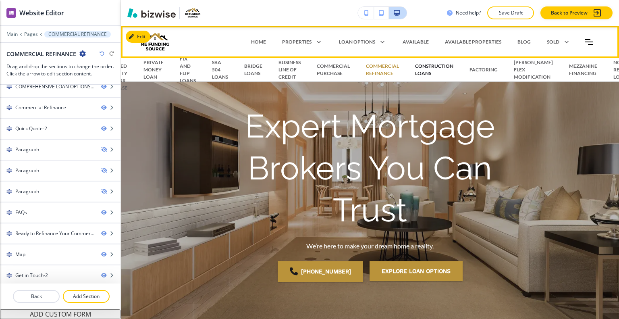
click at [425, 66] on p "CONSTRUCTION LOANS" at bounding box center [434, 70] width 38 height 15
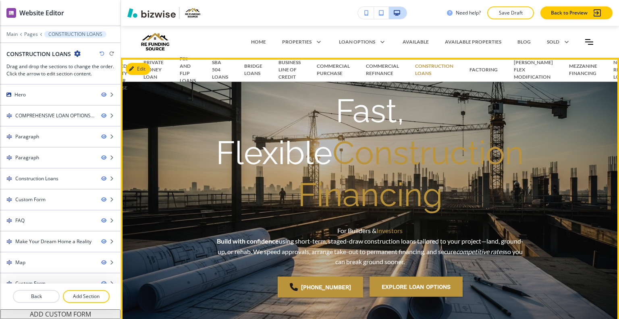
click at [255, 157] on h1 "Fast, Flexible Construction Financing" at bounding box center [370, 153] width 310 height 126
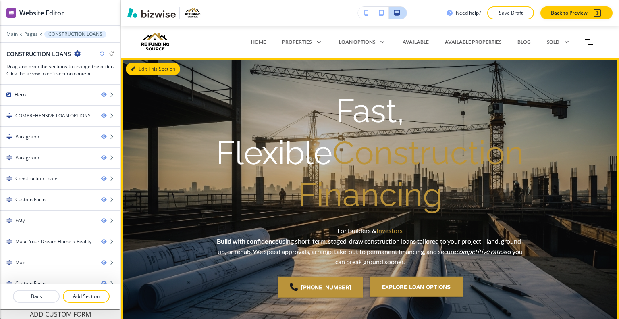
click at [147, 73] on button "Edit This Section" at bounding box center [153, 69] width 54 height 12
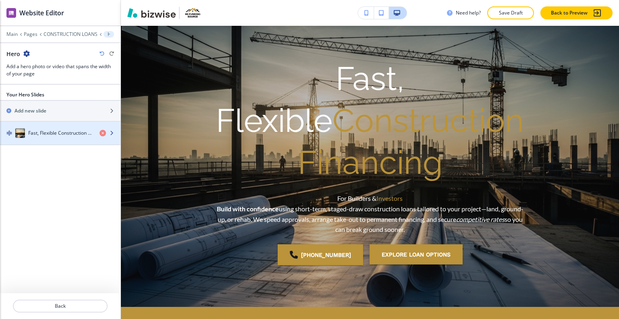
click at [80, 138] on div "button" at bounding box center [60, 141] width 121 height 6
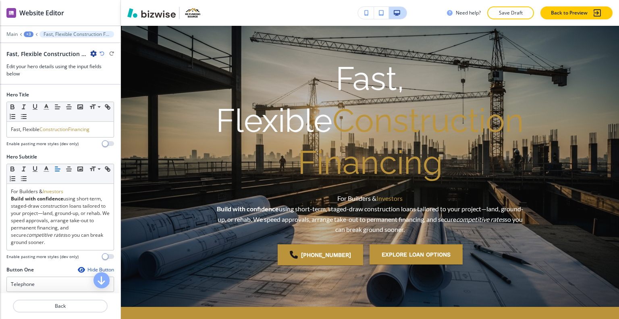
scroll to position [64, 0]
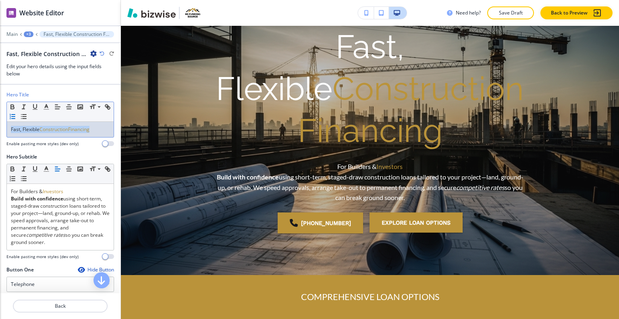
drag, startPoint x: 95, startPoint y: 126, endPoint x: 22, endPoint y: 114, distance: 74.0
click at [0, 118] on div "Hero Title Small Normal Large Huge Fast, Flexible ConstructionFinancing Enable …" at bounding box center [60, 122] width 121 height 62
click at [46, 104] on polyline "button" at bounding box center [46, 105] width 3 height 3
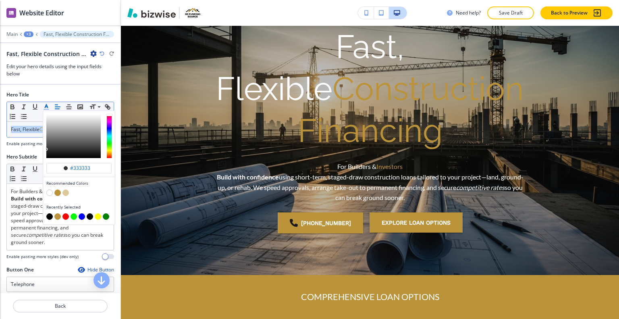
click at [50, 191] on button "button" at bounding box center [49, 193] width 6 height 6
type input "#ffffff"
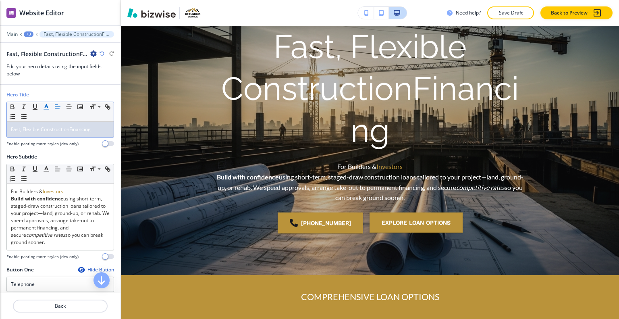
click at [30, 133] on div "Fast, Flexible ConstructionFinancing" at bounding box center [60, 129] width 107 height 15
drag, startPoint x: 48, startPoint y: 130, endPoint x: 44, endPoint y: 129, distance: 4.5
click at [37, 131] on span "Fast, Flexible ConstructionFinancing" at bounding box center [51, 129] width 80 height 7
click at [69, 128] on span "Fast, Flexible ConstructionFinancing" at bounding box center [51, 129] width 80 height 7
click at [70, 129] on span "Fast, Flexible ConstructionFinancing" at bounding box center [51, 129] width 80 height 7
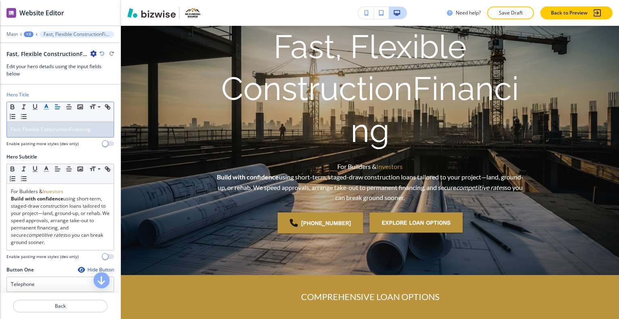
click at [74, 132] on p "Fast, Flexible ConstructionFinancing" at bounding box center [60, 129] width 99 height 7
click at [71, 132] on span "Fast, Flexible ConstructionFinancing" at bounding box center [51, 129] width 80 height 7
click at [71, 131] on span "Fast, Flexible ConstructionFinancing" at bounding box center [51, 129] width 80 height 7
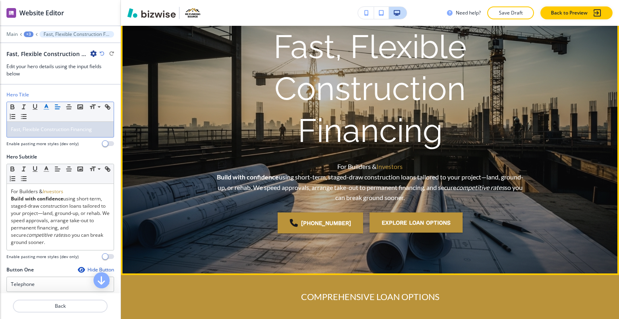
scroll to position [225, 0]
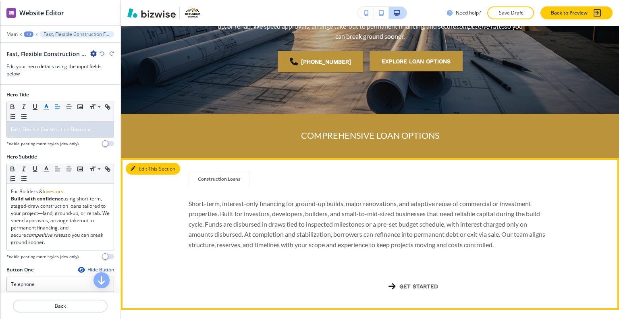
click at [148, 169] on button "Edit This Section" at bounding box center [153, 169] width 54 height 12
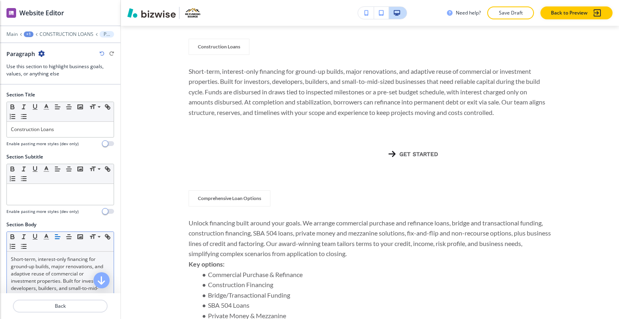
scroll to position [161, 0]
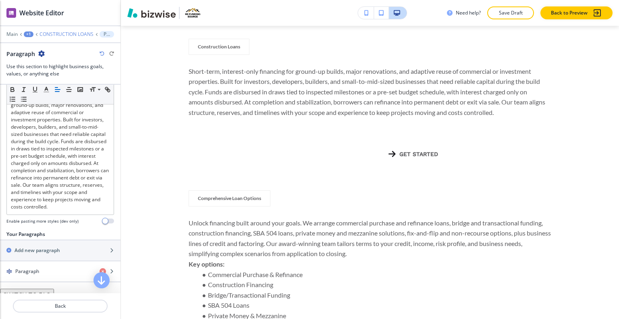
click at [52, 33] on p "CONSTRUCTION LOANS" at bounding box center [67, 34] width 54 height 6
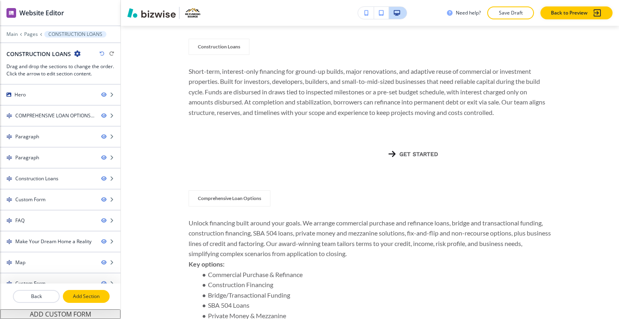
click at [86, 292] on button "Add Section" at bounding box center [86, 296] width 47 height 13
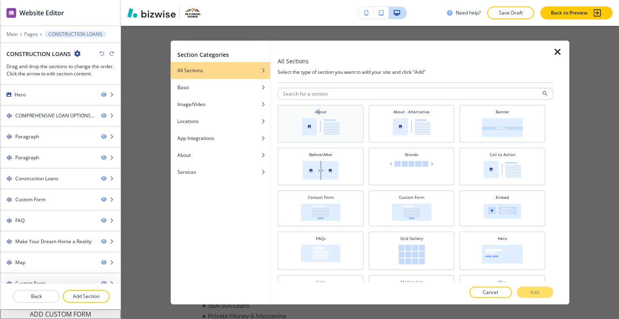
click at [319, 109] on h4 "About" at bounding box center [320, 111] width 11 height 6
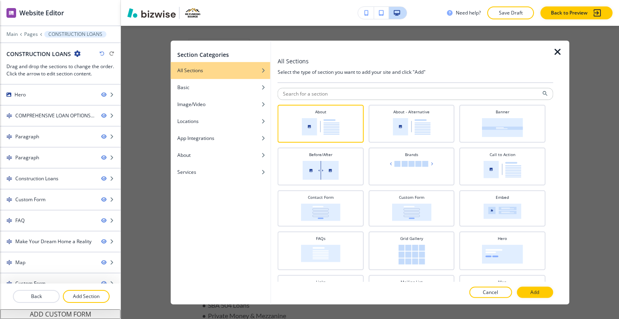
click at [548, 301] on div at bounding box center [416, 301] width 276 height 6
click at [542, 294] on button "Add" at bounding box center [535, 292] width 36 height 11
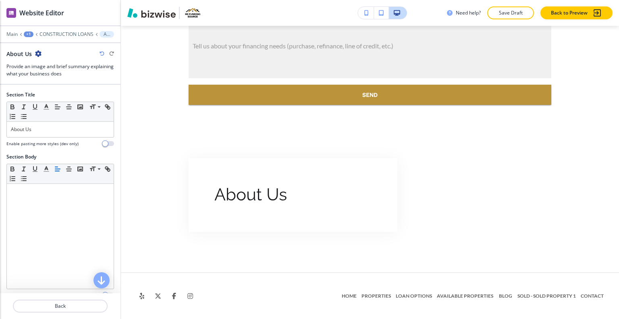
scroll to position [2511, 0]
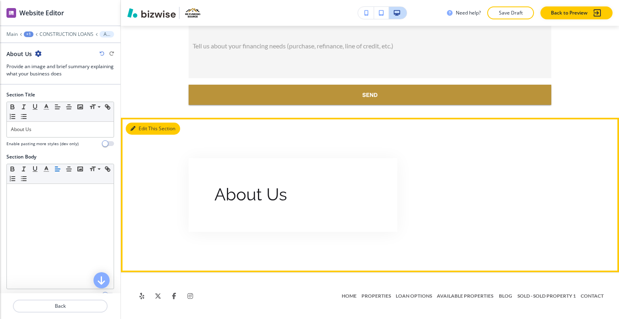
click at [144, 133] on button "Edit This Section" at bounding box center [153, 129] width 54 height 12
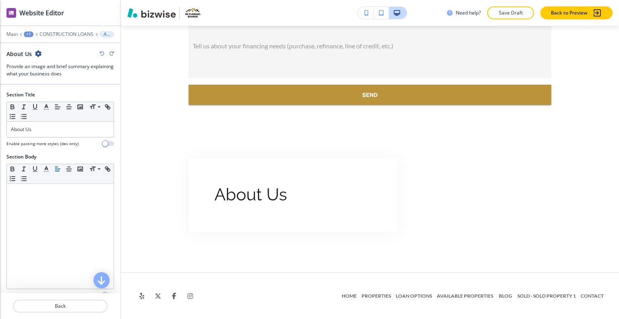
scroll to position [150, 0]
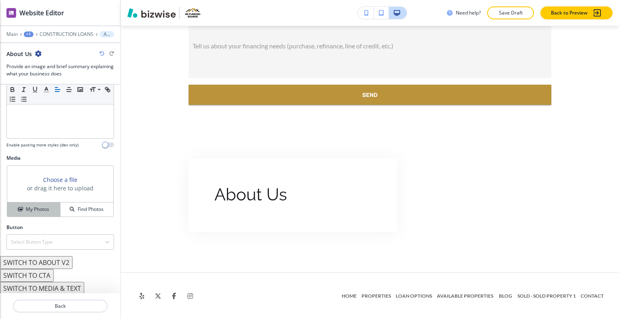
click at [51, 214] on button "My Photos" at bounding box center [33, 209] width 53 height 14
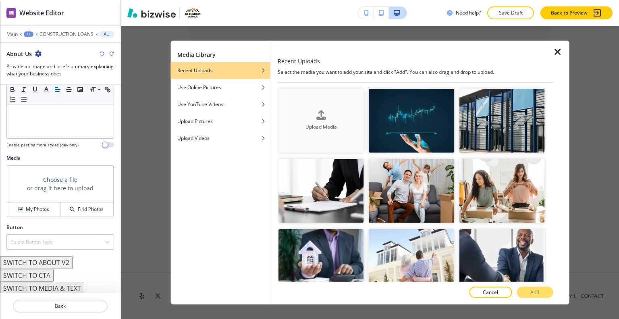
click at [286, 123] on h4 "Upload Media" at bounding box center [321, 126] width 85 height 7
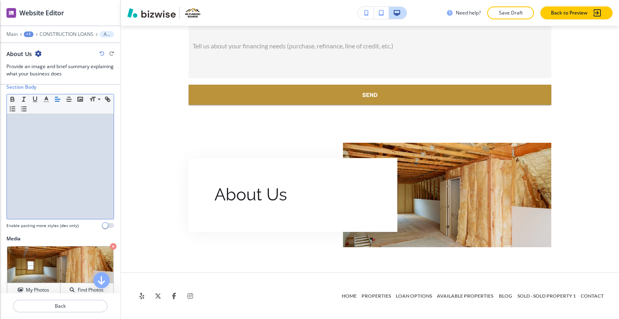
scroll to position [0, 0]
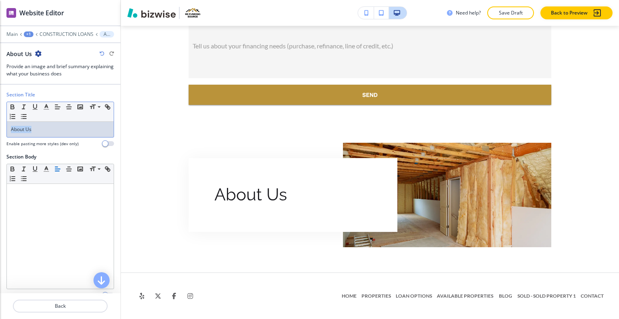
drag, startPoint x: 37, startPoint y: 131, endPoint x: 0, endPoint y: 126, distance: 37.1
click at [0, 126] on div "Section Title Small Normal Large Huge About Us Enable pasting more styles (dev …" at bounding box center [60, 122] width 121 height 62
drag, startPoint x: 56, startPoint y: 141, endPoint x: 42, endPoint y: 127, distance: 19.4
click at [42, 127] on p "About Us" at bounding box center [60, 129] width 99 height 7
drag, startPoint x: 42, startPoint y: 127, endPoint x: 0, endPoint y: 125, distance: 42.4
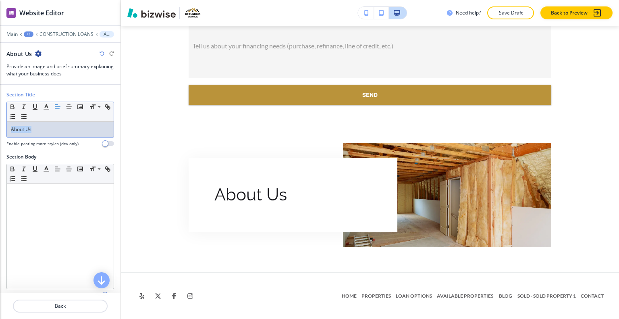
click at [0, 125] on div "Section Title Small Normal Large Huge About Us Enable pasting more styles (dev …" at bounding box center [60, 122] width 121 height 62
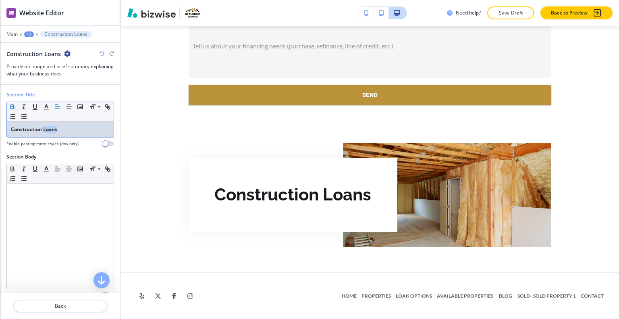
drag, startPoint x: 67, startPoint y: 129, endPoint x: 44, endPoint y: 129, distance: 23.4
click at [44, 129] on p "Construction Loans" at bounding box center [60, 129] width 99 height 7
click at [48, 107] on polyline "button" at bounding box center [46, 105] width 3 height 3
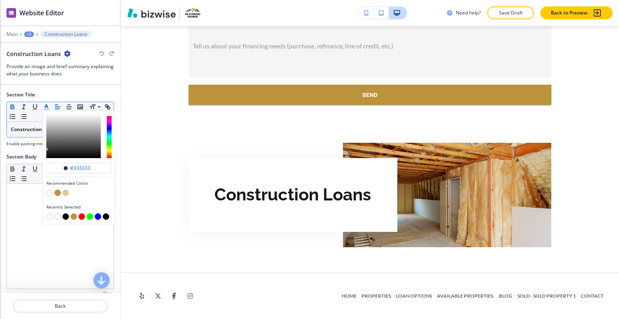
click at [57, 197] on div "Recommended Colors" at bounding box center [79, 189] width 72 height 24
click at [56, 196] on div "button" at bounding box center [78, 194] width 65 height 8
click at [58, 192] on button "button" at bounding box center [57, 193] width 6 height 6
type input "#ba933a"
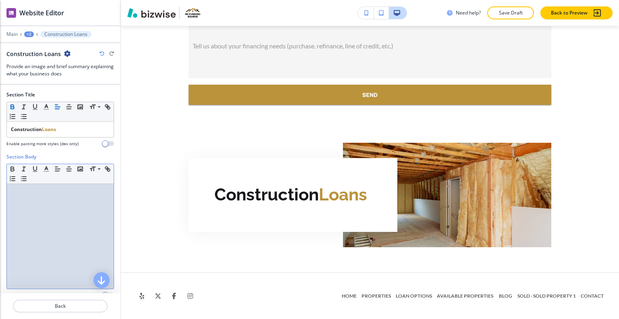
click at [31, 239] on div at bounding box center [60, 236] width 107 height 105
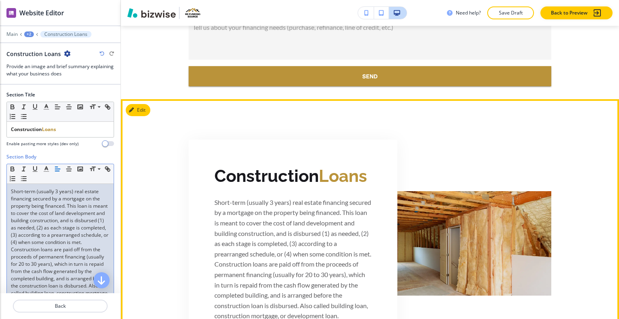
scroll to position [2591, 0]
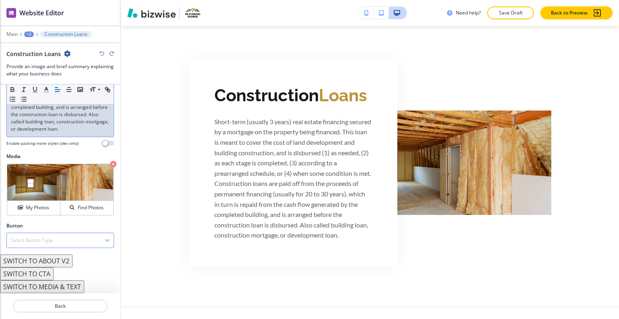
click at [55, 261] on button "SWITCH TO ABOUT V2" at bounding box center [36, 260] width 73 height 13
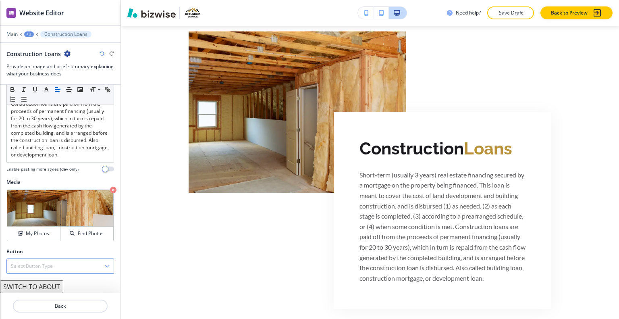
scroll to position [152, 0]
click at [32, 33] on div "+2" at bounding box center [29, 34] width 10 height 6
click at [36, 61] on p "CONSTRUCTION LOANS" at bounding box center [49, 61] width 41 height 7
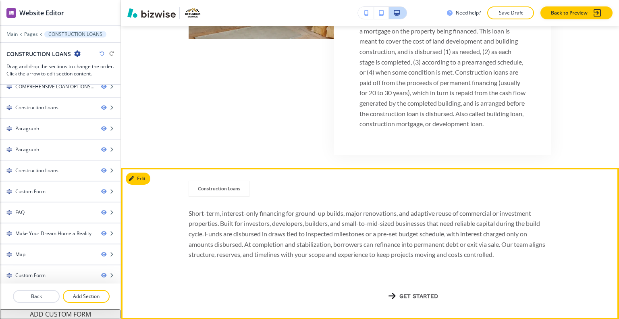
scroll to position [640, 0]
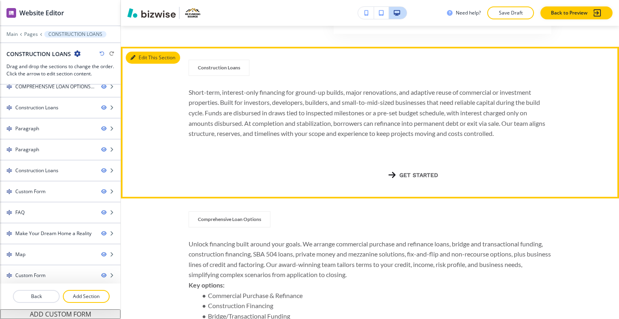
click at [146, 64] on button "Edit This Section" at bounding box center [153, 58] width 54 height 12
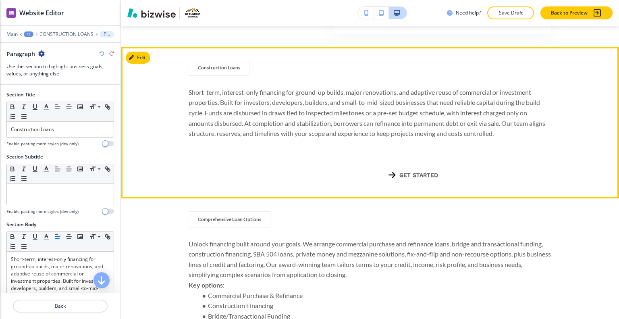
scroll to position [671, 0]
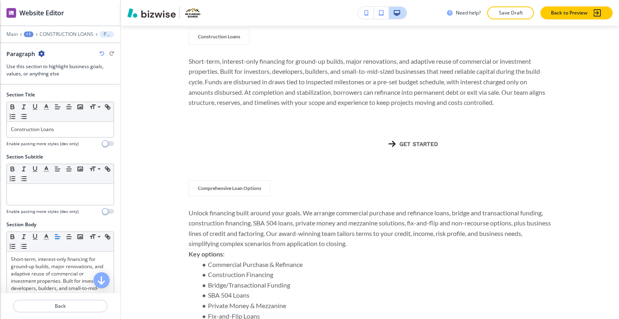
click at [42, 52] on icon "button" at bounding box center [41, 53] width 6 height 6
click at [56, 97] on p "Delete Section" at bounding box center [63, 95] width 41 height 7
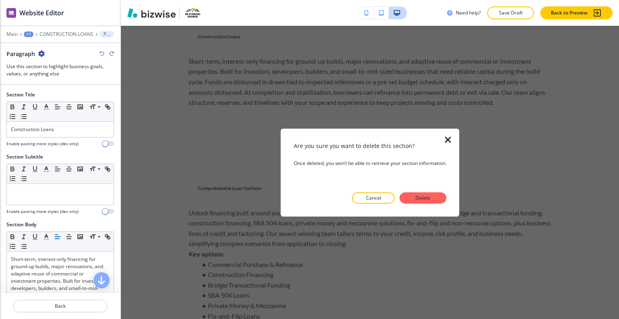
click at [426, 194] on button "Delete" at bounding box center [423, 197] width 47 height 11
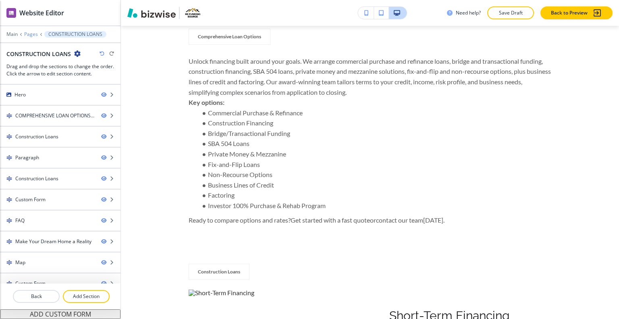
click at [32, 33] on p "Pages" at bounding box center [31, 34] width 14 height 6
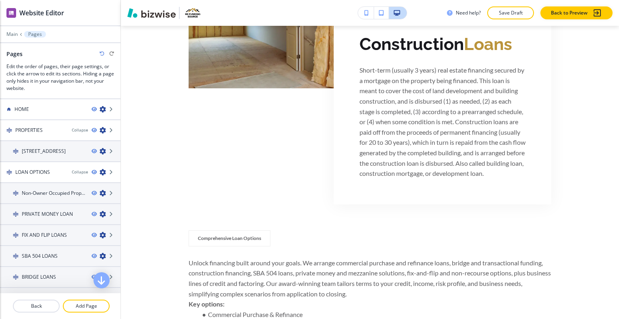
scroll to position [161, 0]
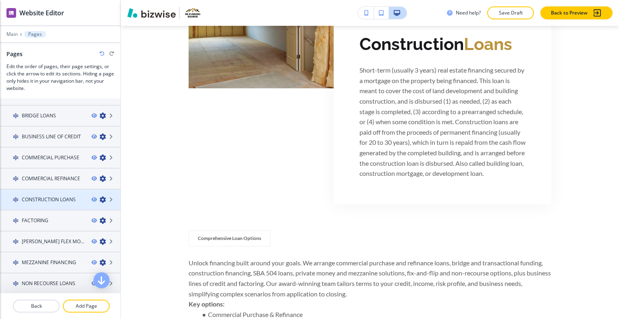
click at [52, 198] on h4 "CONSTRUCTION LOANS" at bounding box center [49, 199] width 54 height 7
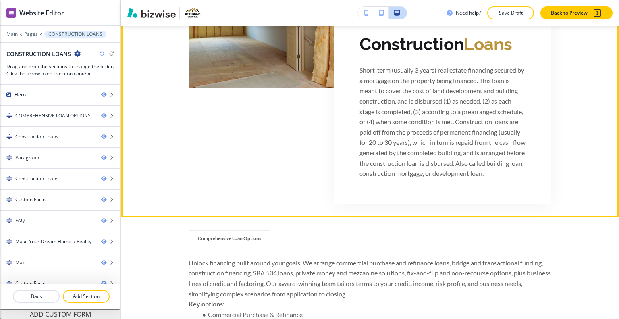
scroll to position [308, 0]
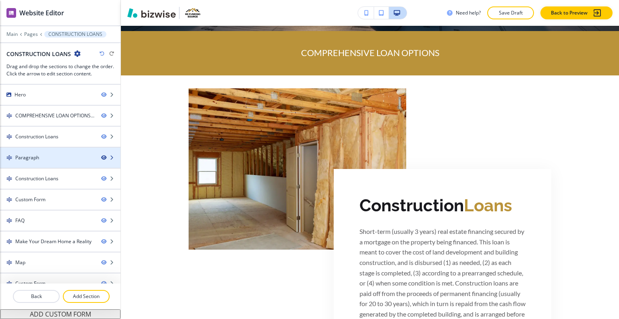
click at [101, 158] on icon "button" at bounding box center [103, 157] width 5 height 5
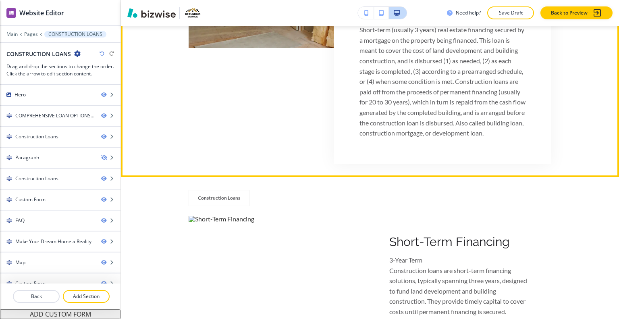
scroll to position [550, 0]
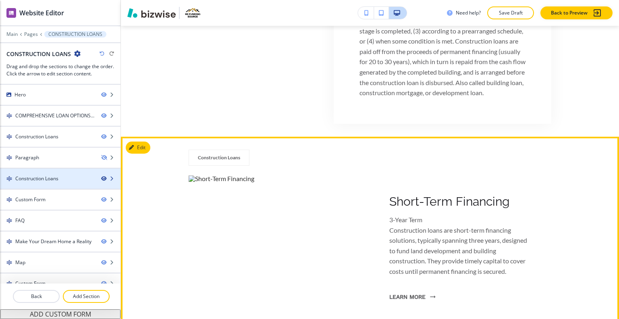
click at [101, 178] on icon "button" at bounding box center [103, 178] width 5 height 5
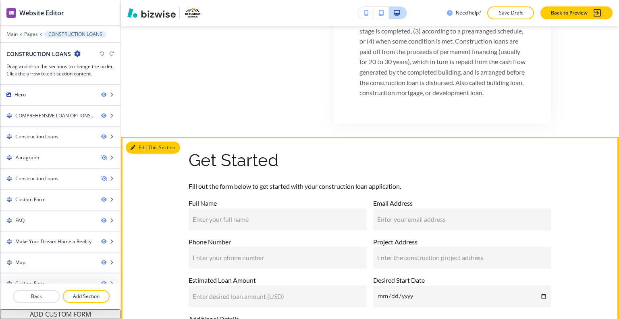
click at [144, 154] on button "Edit This Section" at bounding box center [153, 148] width 54 height 12
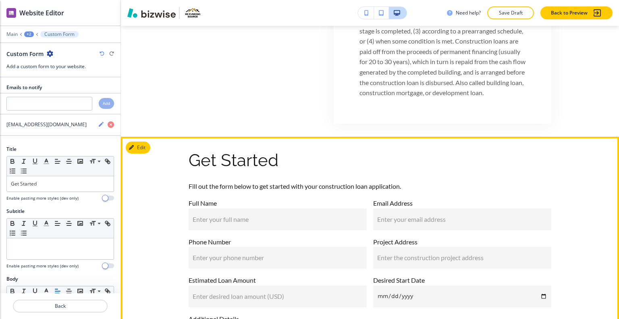
scroll to position [671, 0]
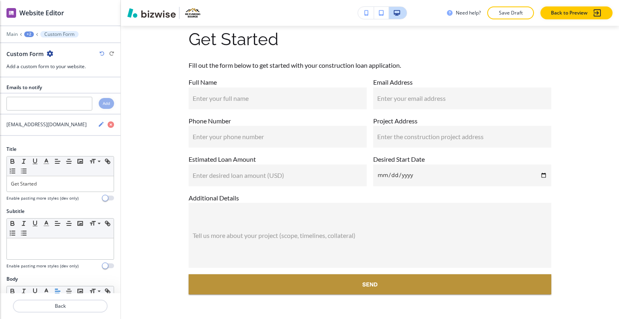
click at [50, 51] on icon "button" at bounding box center [50, 53] width 6 height 6
click at [66, 94] on p "Delete Section" at bounding box center [72, 95] width 41 height 7
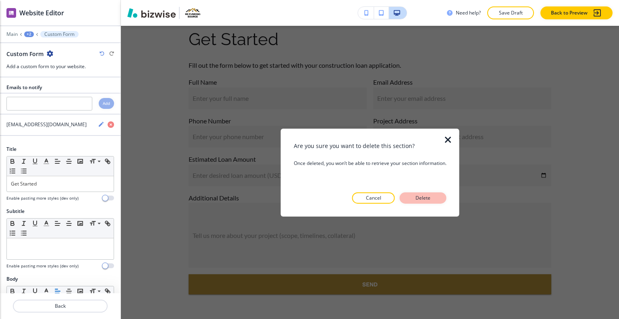
click at [420, 202] on button "Delete" at bounding box center [423, 197] width 47 height 11
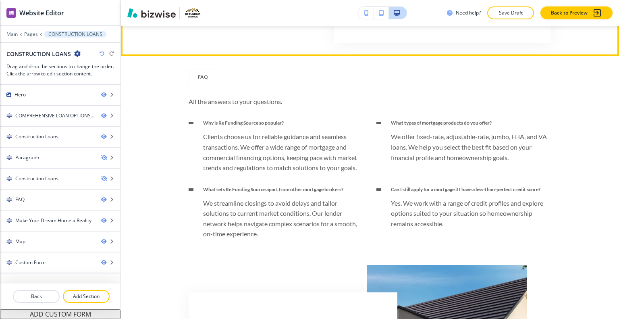
scroll to position [590, 0]
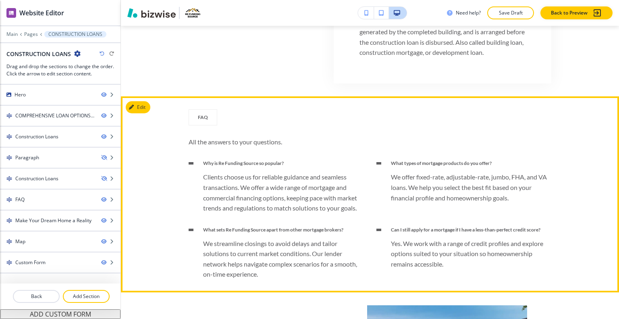
click at [139, 125] on div "FAQ All the answers to your questions. Why is Re Funding Source so popular? Cli…" at bounding box center [370, 194] width 498 height 170
click at [140, 113] on button "Edit This Section" at bounding box center [153, 107] width 54 height 12
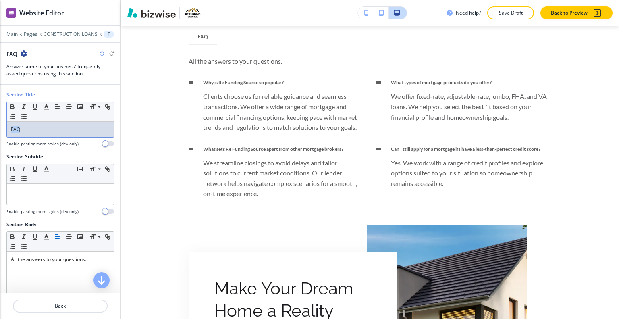
drag, startPoint x: 67, startPoint y: 123, endPoint x: 5, endPoint y: 132, distance: 62.7
click at [0, 132] on div "Section Title Small Normal Large Huge FAQ Enable pasting more styles (dev only)" at bounding box center [60, 122] width 121 height 62
copy p "FAQ"
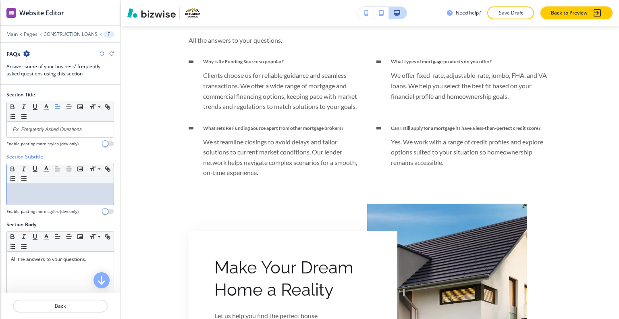
click at [45, 199] on div at bounding box center [60, 194] width 107 height 21
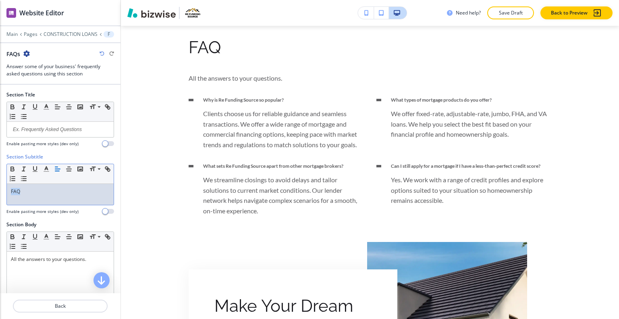
drag, startPoint x: 32, startPoint y: 198, endPoint x: 0, endPoint y: 188, distance: 33.8
click at [0, 188] on div "Section Subtitle Small Normal Large Huge FAQ Enable pasting more styles (dev on…" at bounding box center [60, 187] width 121 height 68
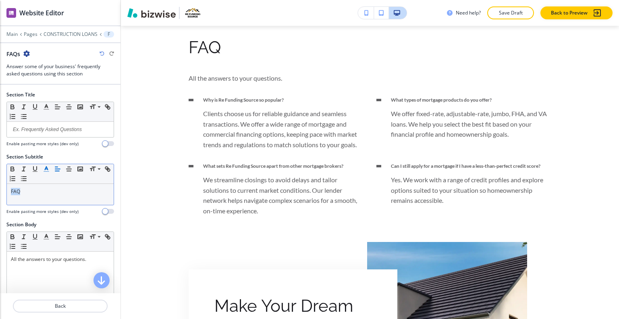
click at [42, 165] on button "button" at bounding box center [46, 169] width 11 height 10
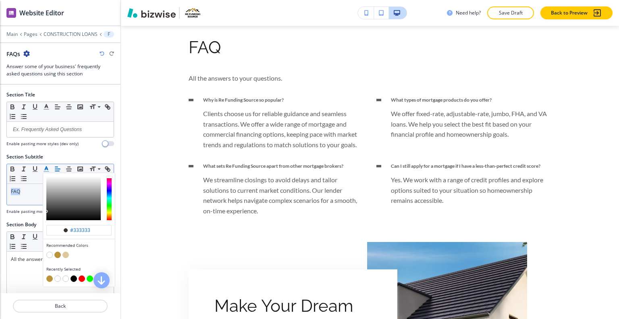
click at [56, 253] on button "button" at bounding box center [57, 255] width 6 height 6
type input "#ba933a"
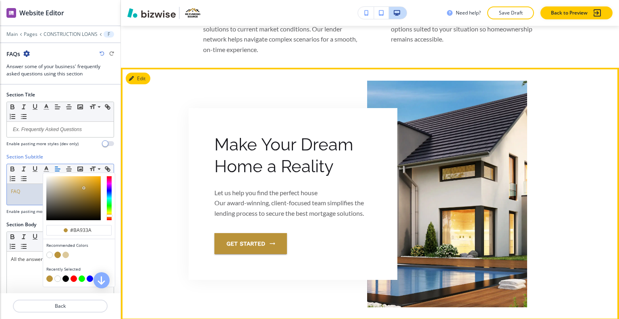
scroll to position [873, 0]
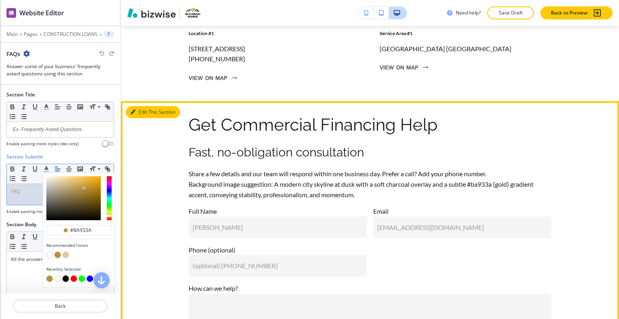
click at [136, 118] on button "Edit This Section" at bounding box center [153, 112] width 54 height 12
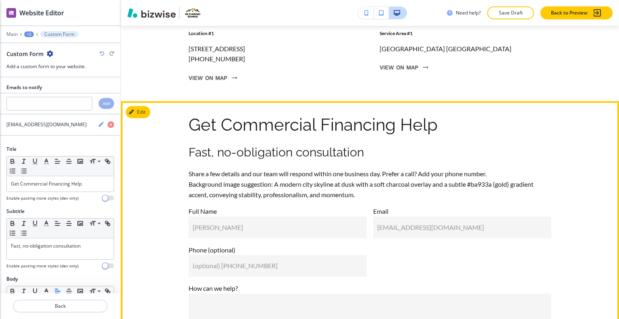
scroll to position [1413, 0]
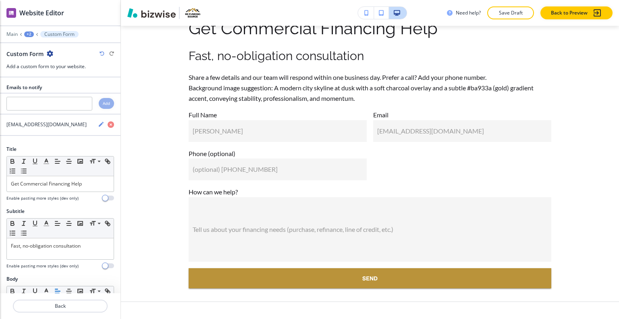
click at [46, 54] on div "Custom Form" at bounding box center [29, 54] width 47 height 8
click at [47, 54] on icon "button" at bounding box center [50, 53] width 6 height 6
click at [63, 92] on p "Delete Section" at bounding box center [72, 95] width 41 height 7
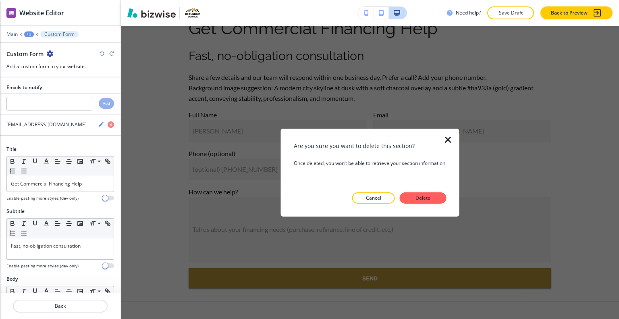
click at [436, 199] on button "Delete" at bounding box center [423, 197] width 47 height 11
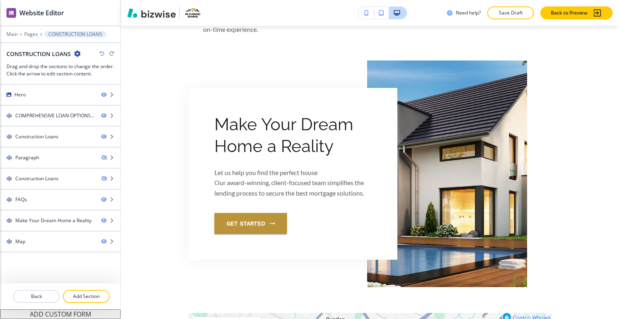
scroll to position [0, 0]
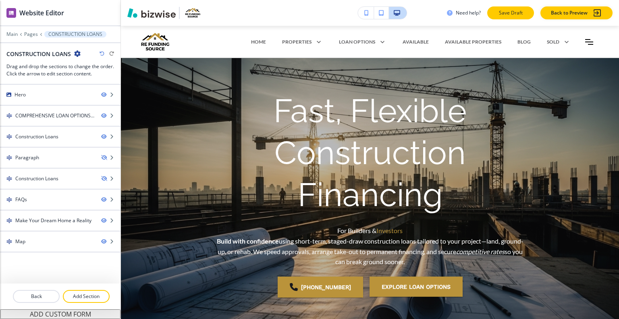
click at [502, 13] on p "Save Draft" at bounding box center [511, 12] width 26 height 7
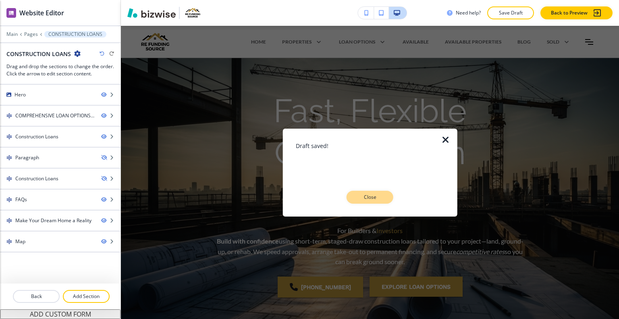
click at [375, 199] on p "Close" at bounding box center [370, 197] width 26 height 7
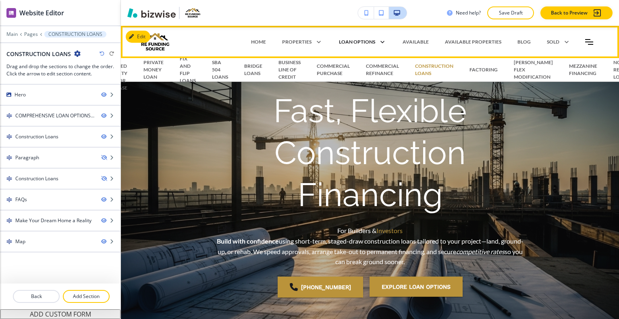
click at [375, 42] on icon at bounding box center [380, 41] width 11 height 11
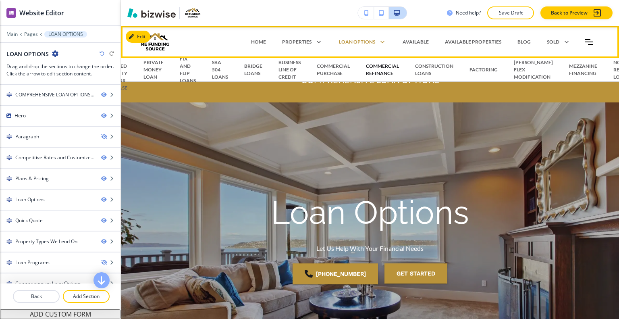
click at [385, 73] on p "COMMERCIAL REFINANCE" at bounding box center [382, 70] width 33 height 15
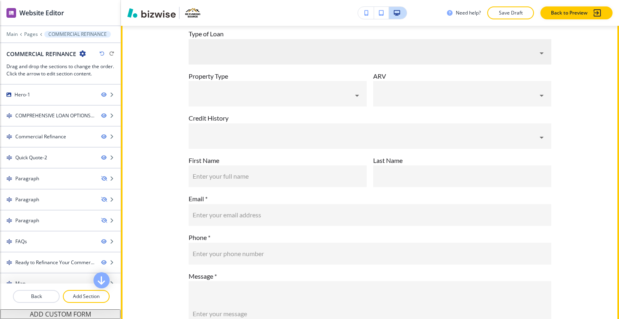
scroll to position [565, 0]
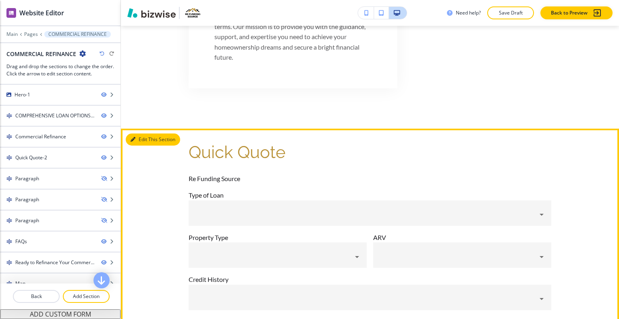
click at [141, 139] on button "Edit This Section" at bounding box center [153, 139] width 54 height 12
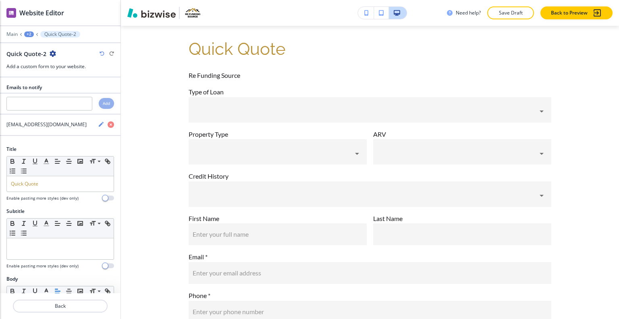
click at [52, 57] on div "Quick Quote-2" at bounding box center [31, 54] width 50 height 8
click at [51, 54] on icon "button" at bounding box center [53, 53] width 6 height 6
click at [77, 83] on p "Duplicate Section" at bounding box center [74, 81] width 41 height 7
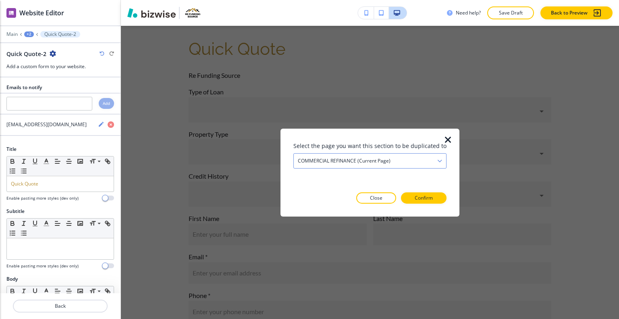
click at [399, 161] on div "COMMERCIAL REFINANCE (current page)" at bounding box center [370, 160] width 152 height 15
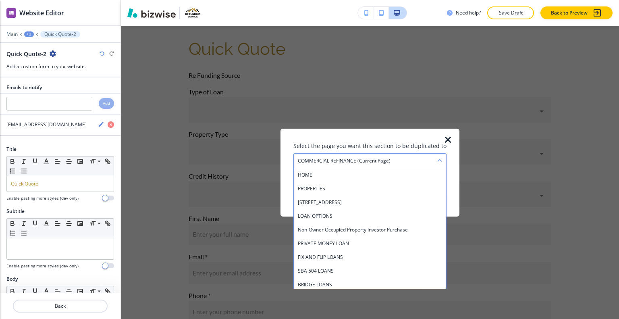
scroll to position [97, 0]
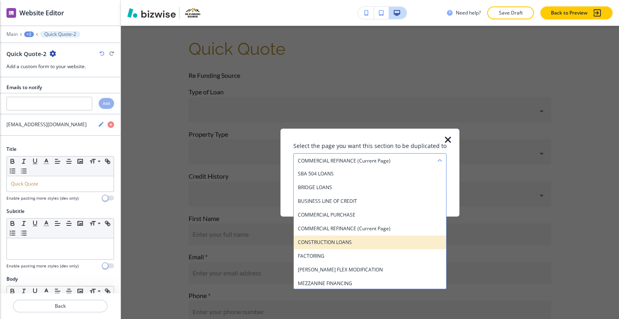
click at [360, 241] on h4 "CONSTRUCTION LOANS" at bounding box center [370, 241] width 144 height 7
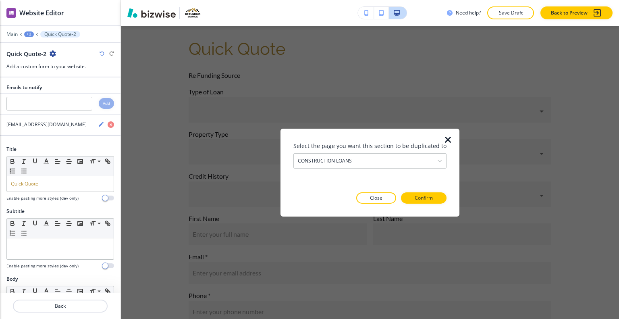
click at [418, 204] on div at bounding box center [370, 210] width 153 height 13
click at [418, 198] on p "Confirm" at bounding box center [424, 197] width 18 height 7
click at [418, 198] on p "Take me there" at bounding box center [416, 197] width 33 height 7
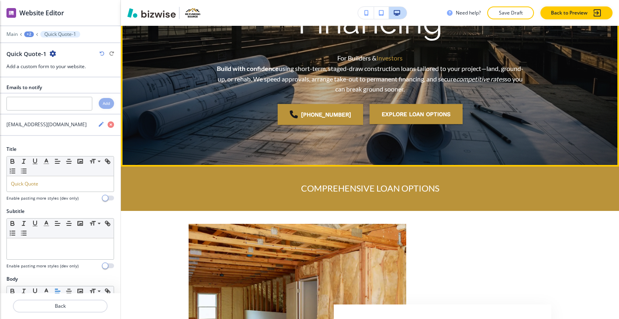
scroll to position [253, 0]
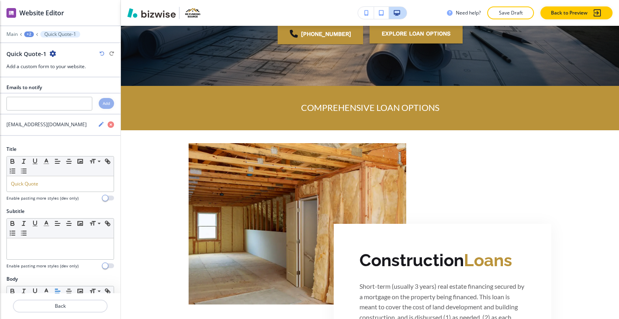
click at [29, 36] on div "+2" at bounding box center [29, 34] width 10 height 6
click at [42, 61] on p "CONSTRUCTION LOANS" at bounding box center [49, 61] width 41 height 7
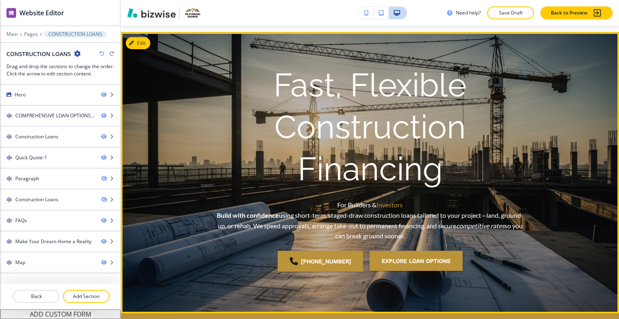
scroll to position [0, 0]
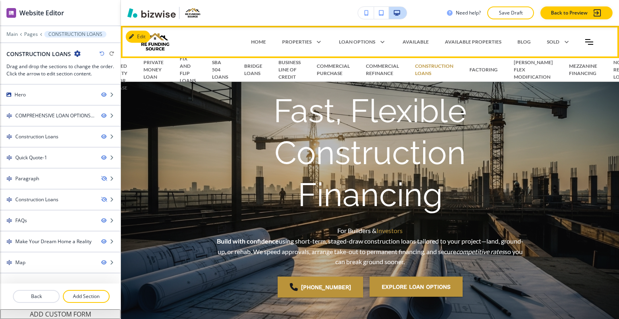
click at [381, 79] on div "COMMERCIAL REFINANCE" at bounding box center [382, 70] width 49 height 24
click at [379, 73] on p "COMMERCIAL REFINANCE" at bounding box center [382, 70] width 33 height 15
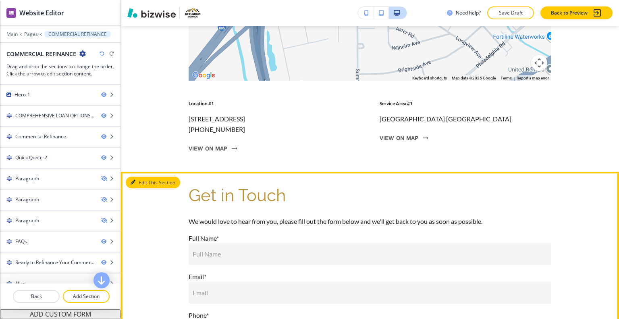
click at [147, 189] on button "Edit This Section" at bounding box center [153, 183] width 54 height 12
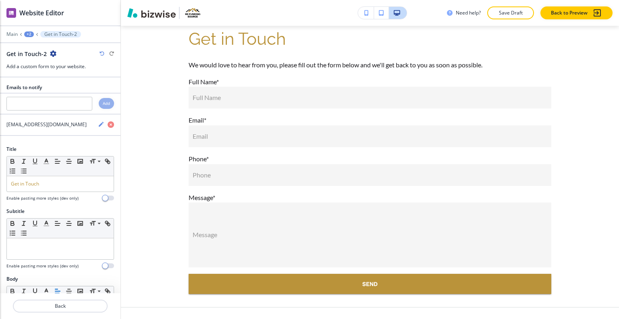
click at [53, 53] on icon "button" at bounding box center [53, 53] width 6 height 6
click at [74, 79] on p "Duplicate Section" at bounding box center [74, 81] width 41 height 7
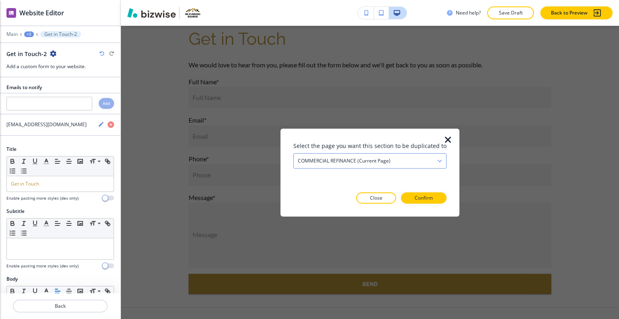
click at [405, 165] on div "COMMERCIAL REFINANCE (current page)" at bounding box center [370, 160] width 152 height 15
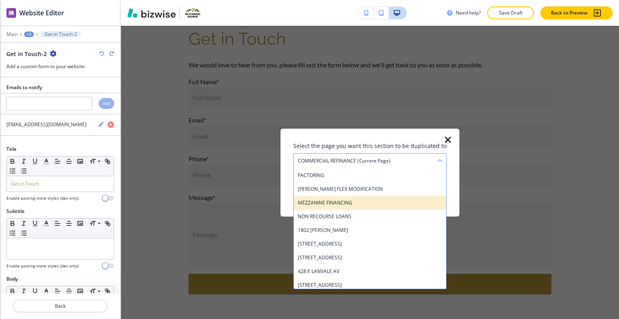
scroll to position [138, 0]
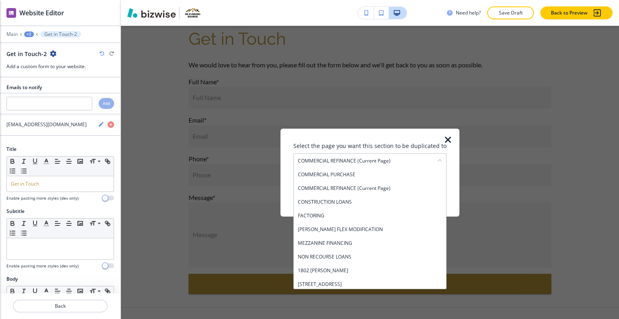
click at [352, 199] on h4 "CONSTRUCTION LOANS" at bounding box center [370, 201] width 144 height 7
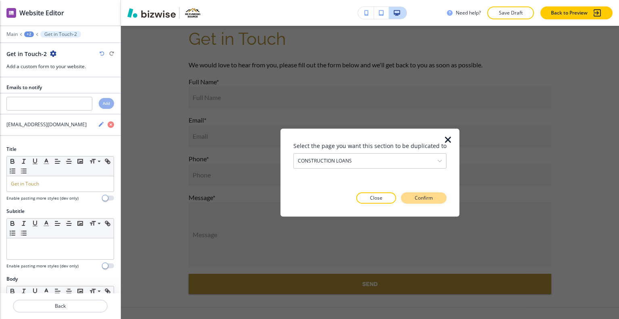
click at [424, 201] on button "Confirm" at bounding box center [424, 197] width 46 height 11
click at [424, 198] on p "Take me there" at bounding box center [417, 197] width 33 height 7
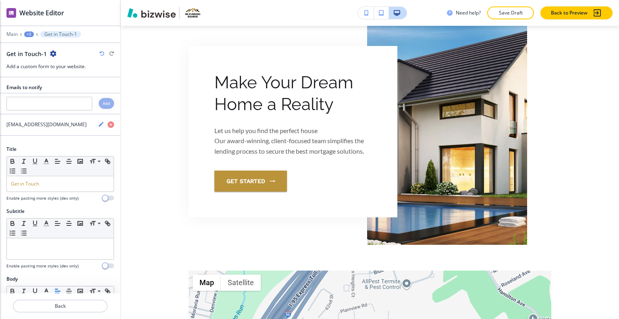
scroll to position [0, 0]
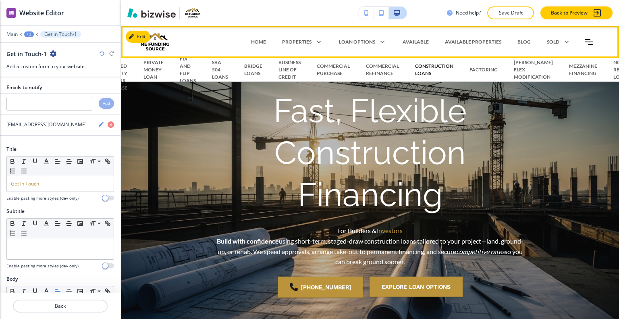
click at [432, 71] on p "CONSTRUCTION LOANS" at bounding box center [434, 70] width 38 height 15
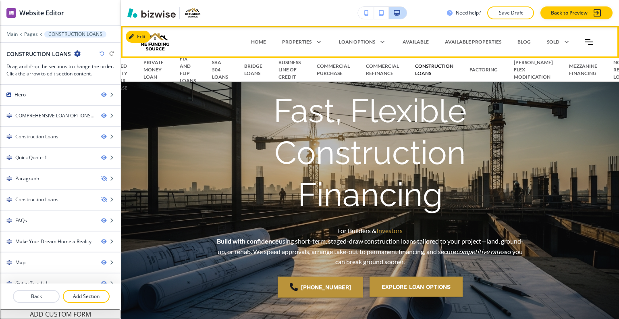
click at [434, 70] on p "CONSTRUCTION LOANS" at bounding box center [434, 70] width 38 height 15
click at [378, 43] on icon at bounding box center [380, 41] width 11 height 11
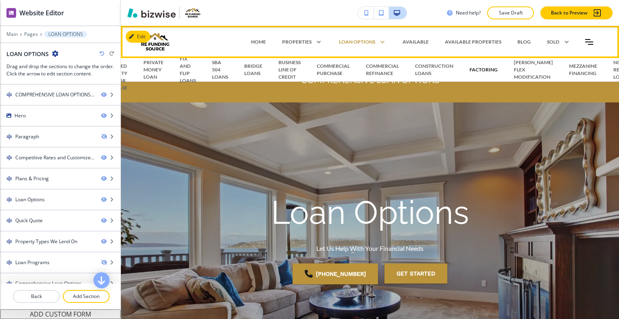
click at [491, 72] on p "FACTORING" at bounding box center [484, 69] width 28 height 7
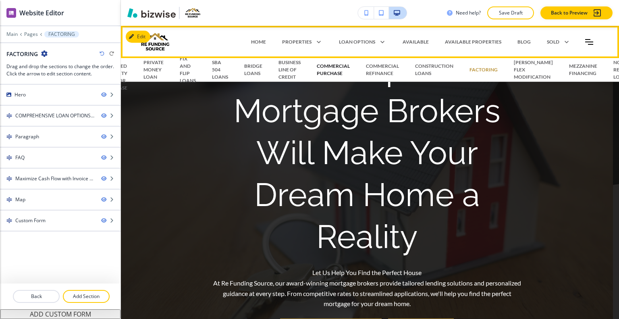
click at [329, 72] on p "COMMERCIAL PURCHASE" at bounding box center [333, 70] width 33 height 15
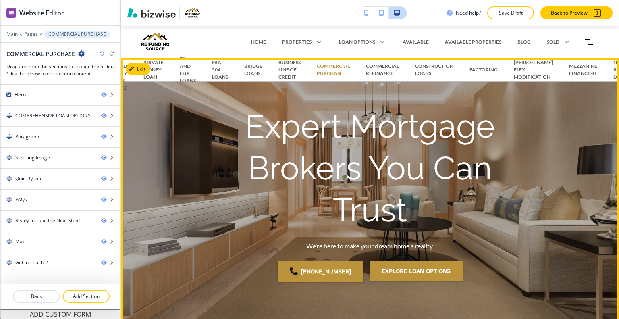
click at [142, 129] on div "Expert Mortgage Brokers You Can Trust We’re here to make your dream home a real…" at bounding box center [370, 198] width 498 height 255
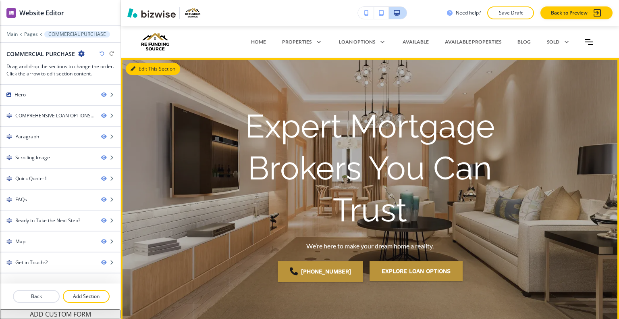
click at [141, 68] on button "Edit This Section" at bounding box center [153, 69] width 54 height 12
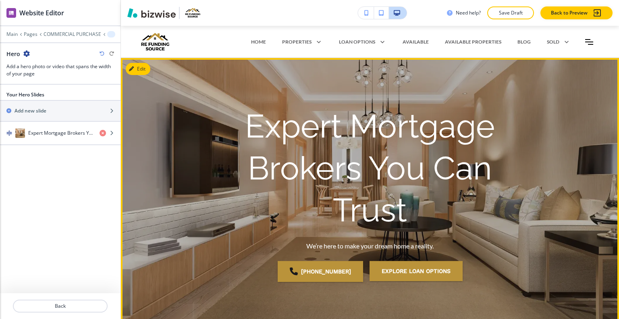
scroll to position [32, 0]
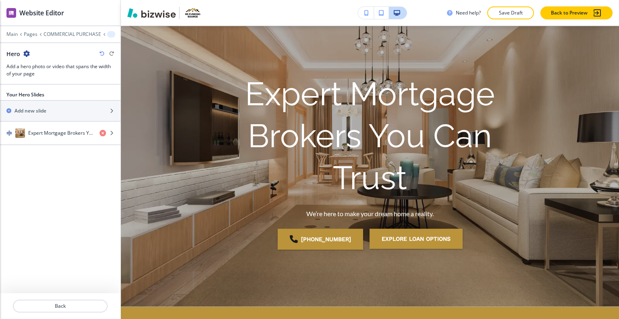
click at [30, 54] on div "Hero" at bounding box center [60, 54] width 108 height 8
click at [29, 54] on div "Hero" at bounding box center [60, 54] width 108 height 8
click at [27, 53] on icon "button" at bounding box center [26, 53] width 6 height 6
click at [40, 83] on p "Duplicate Section" at bounding box center [48, 81] width 41 height 7
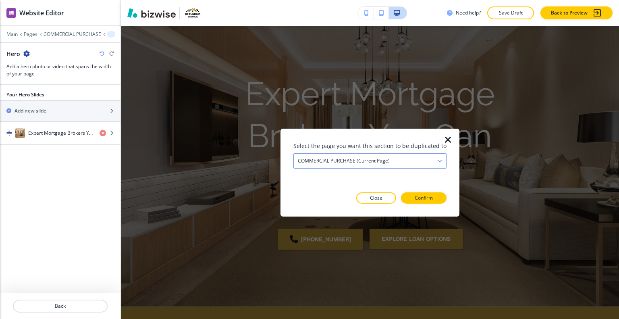
click at [358, 159] on h4 "COMMERCIAL PURCHASE (current page)" at bounding box center [344, 160] width 92 height 7
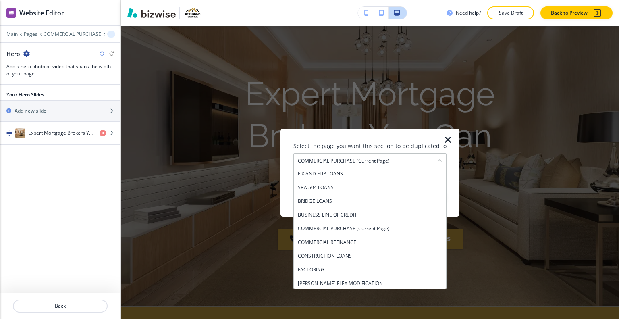
click at [353, 269] on h4 "FACTORING" at bounding box center [370, 269] width 144 height 7
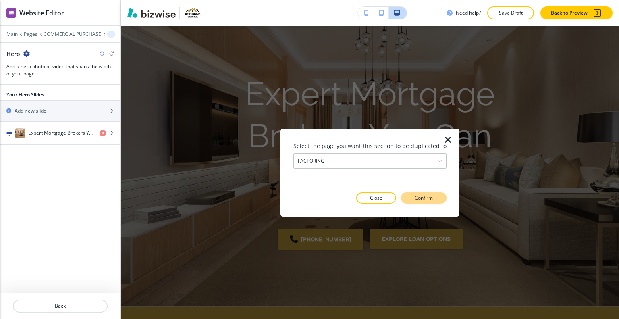
click at [422, 194] on p "Confirm" at bounding box center [424, 197] width 18 height 7
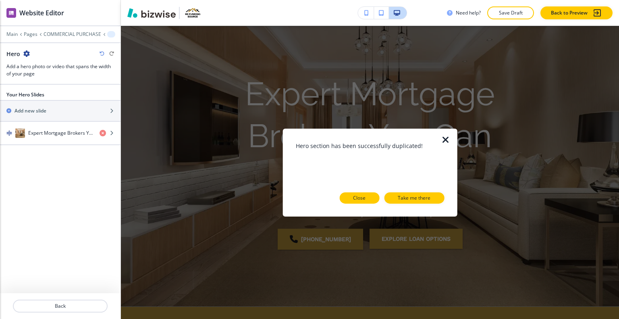
click at [367, 198] on button "Close" at bounding box center [360, 197] width 40 height 11
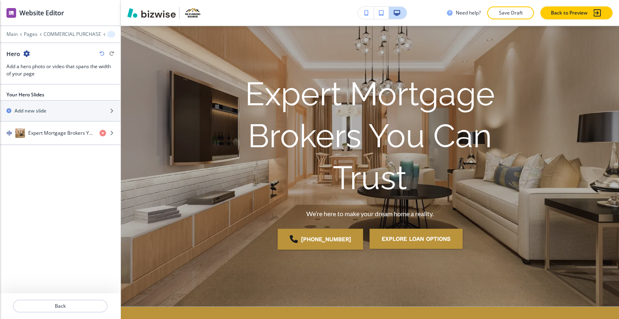
click at [27, 50] on icon "button" at bounding box center [26, 53] width 6 height 6
click at [43, 80] on p "Duplicate Section" at bounding box center [48, 81] width 41 height 7
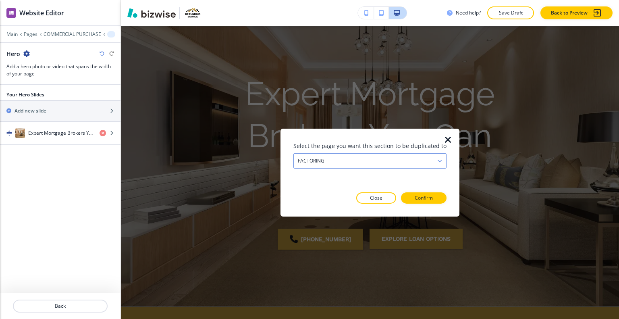
click at [383, 159] on div "FACTORING" at bounding box center [370, 160] width 152 height 15
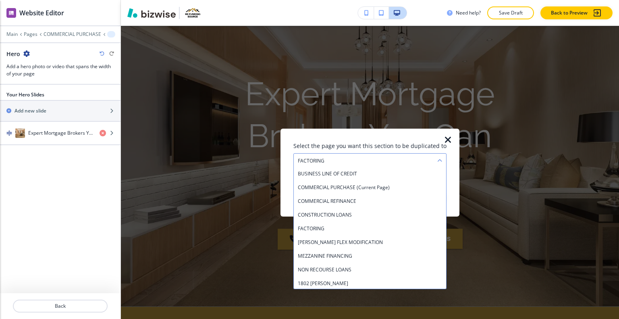
scroll to position [165, 0]
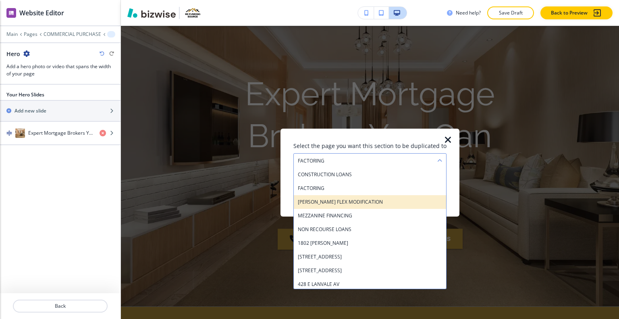
click at [363, 201] on h4 "[PERSON_NAME] FLEX MODIFICATION" at bounding box center [370, 201] width 144 height 7
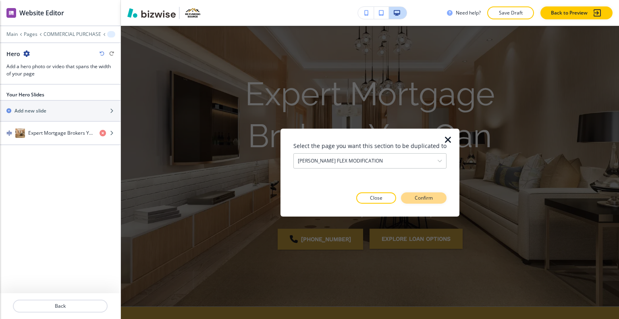
click at [432, 201] on button "Confirm" at bounding box center [424, 197] width 46 height 11
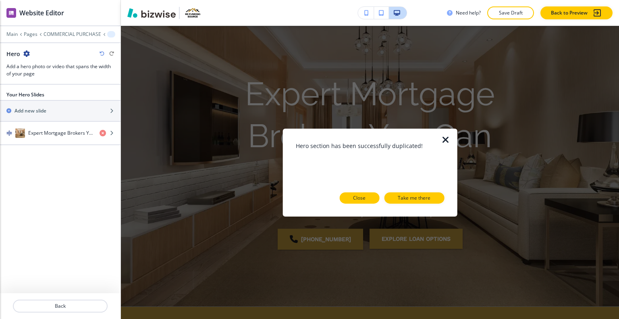
click at [367, 192] on div "Hero section has been successfully duplicated! Close Take me there" at bounding box center [370, 172] width 149 height 62
click at [367, 195] on button "Close" at bounding box center [360, 197] width 40 height 11
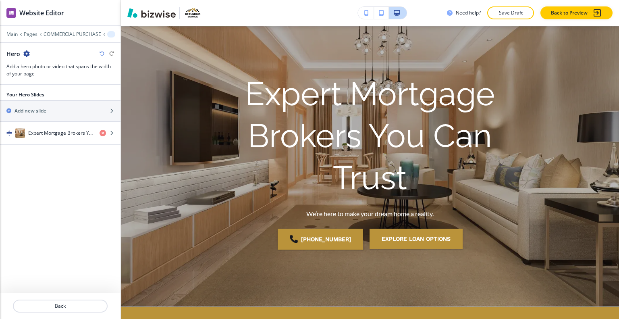
click at [25, 53] on icon "button" at bounding box center [26, 53] width 6 height 6
click at [39, 78] on p "Duplicate Section" at bounding box center [48, 81] width 41 height 7
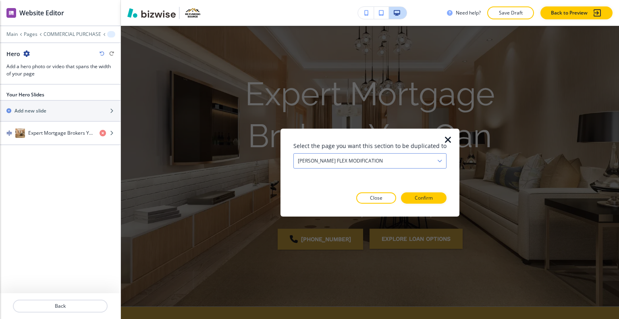
click at [363, 156] on div "[PERSON_NAME] FLEX MODIFICATION" at bounding box center [370, 160] width 152 height 15
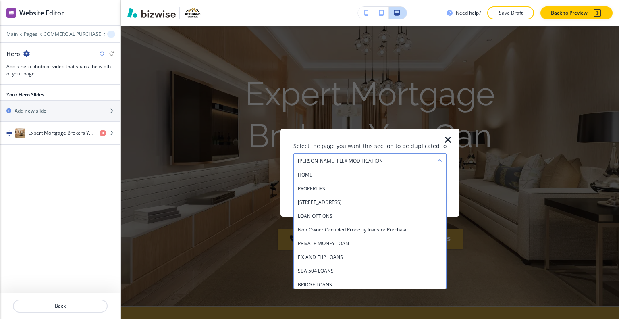
scroll to position [138, 0]
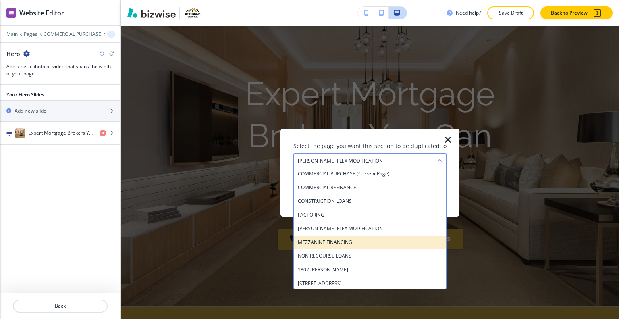
click at [362, 243] on h4 "MEZZANINE FINANCING" at bounding box center [370, 241] width 144 height 7
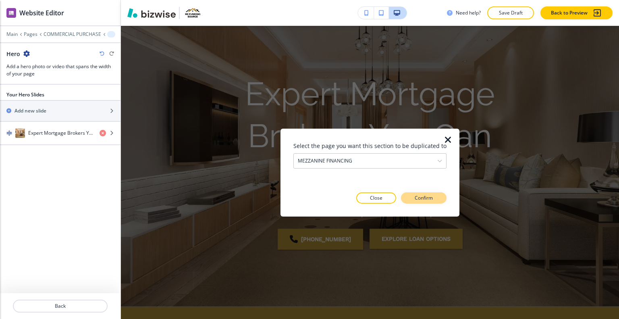
drag, startPoint x: 426, startPoint y: 188, endPoint x: 426, endPoint y: 193, distance: 4.8
click at [426, 193] on div "Select the page you want this section to be duplicated to MEZZANINE FINANCING H…" at bounding box center [370, 172] width 153 height 62
click at [426, 199] on p "Confirm" at bounding box center [424, 197] width 18 height 7
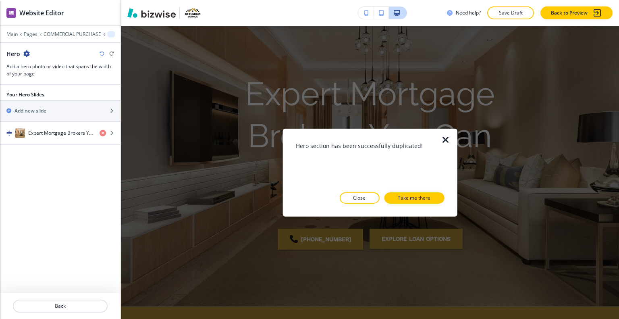
click at [361, 198] on p "Close" at bounding box center [359, 197] width 13 height 7
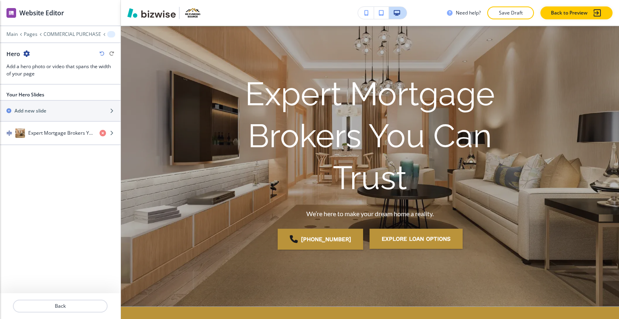
click at [28, 52] on icon "button" at bounding box center [26, 53] width 6 height 6
click at [41, 83] on p "Duplicate Section" at bounding box center [48, 81] width 41 height 7
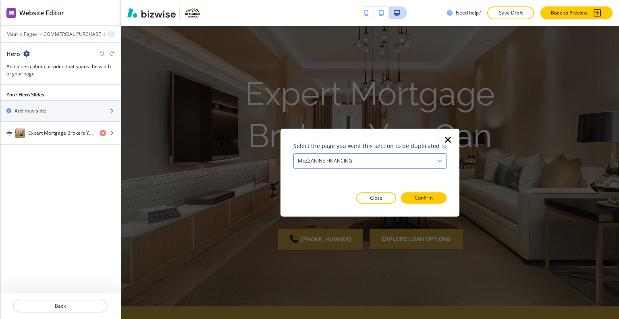
click at [414, 157] on div "MEZZANINE FINANCING" at bounding box center [370, 160] width 152 height 15
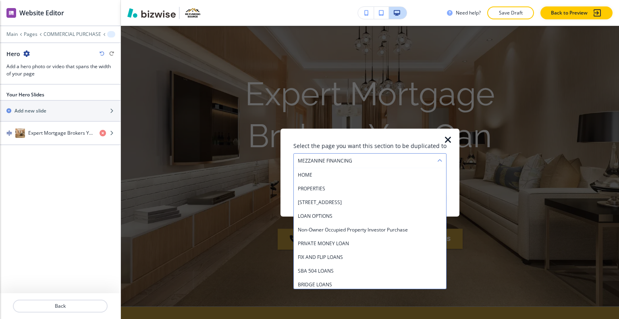
scroll to position [152, 0]
click at [365, 240] on h4 "NON RECOURSE LOANS" at bounding box center [370, 241] width 144 height 7
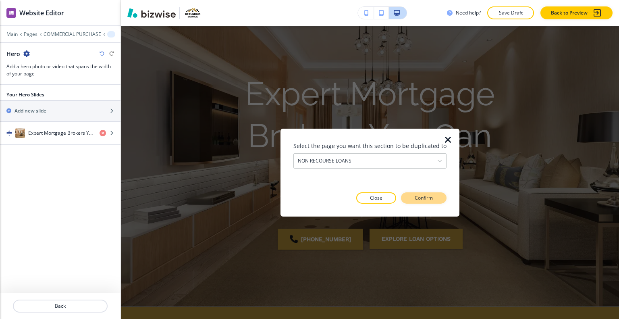
click at [423, 197] on p "Confirm" at bounding box center [424, 197] width 18 height 7
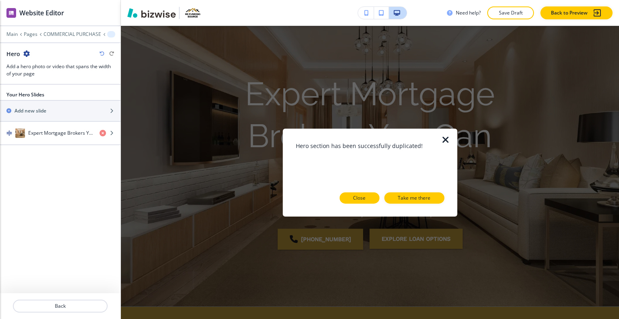
click at [370, 196] on button "Close" at bounding box center [360, 197] width 40 height 11
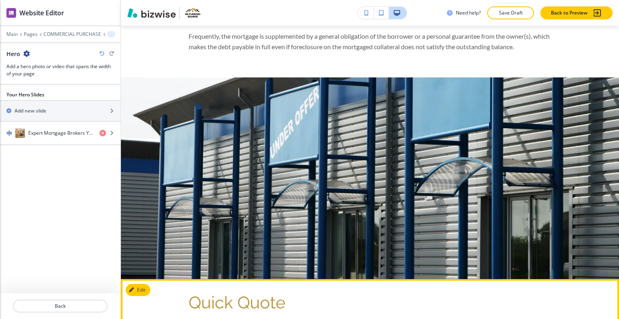
scroll to position [726, 0]
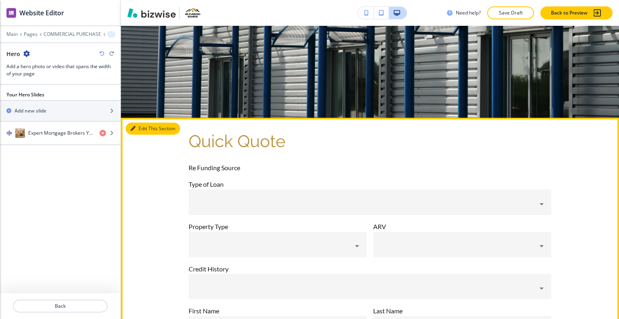
click at [137, 127] on button "Edit This Section" at bounding box center [153, 129] width 54 height 12
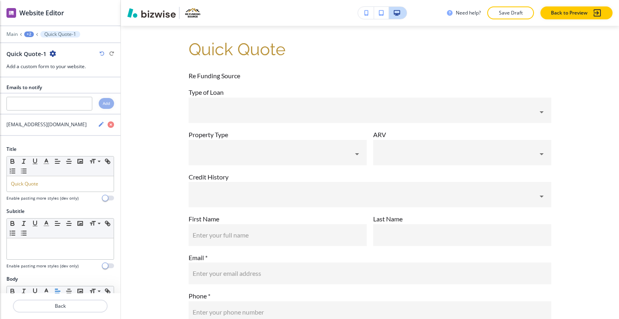
click at [54, 54] on icon "button" at bounding box center [53, 53] width 6 height 6
click at [69, 82] on p "Duplicate Section" at bounding box center [74, 81] width 41 height 7
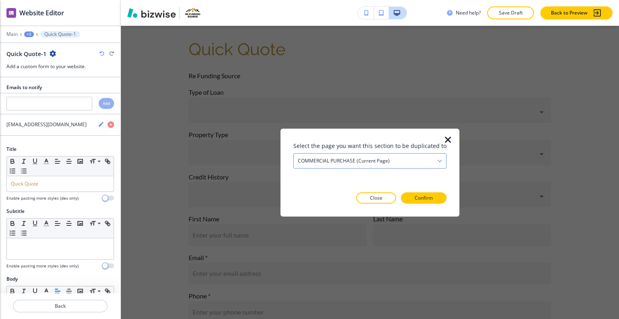
click at [340, 162] on h4 "COMMERCIAL PURCHASE (current page)" at bounding box center [344, 160] width 92 height 7
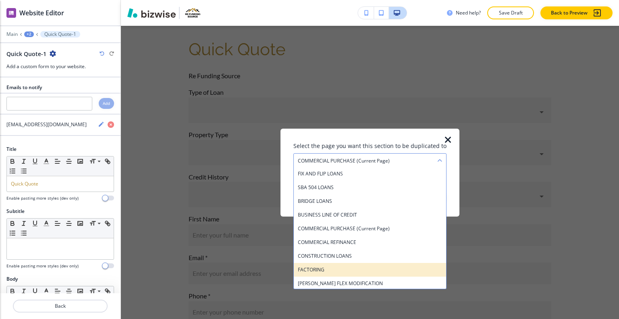
scroll to position [124, 0]
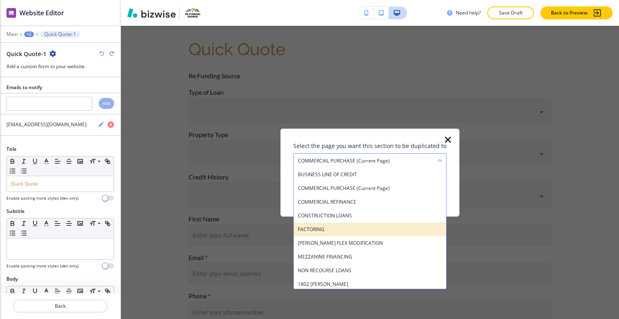
click at [345, 229] on h4 "FACTORING" at bounding box center [370, 228] width 144 height 7
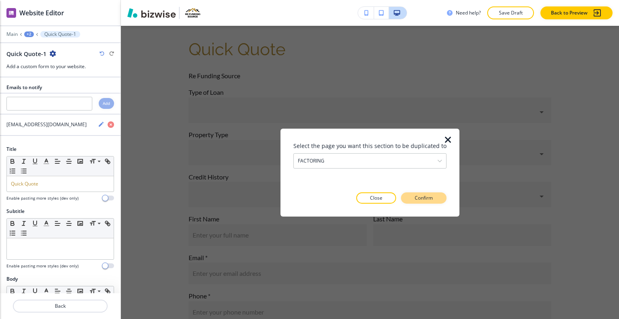
click at [419, 194] on p "Confirm" at bounding box center [424, 197] width 18 height 7
click at [368, 197] on button "Close" at bounding box center [362, 197] width 40 height 11
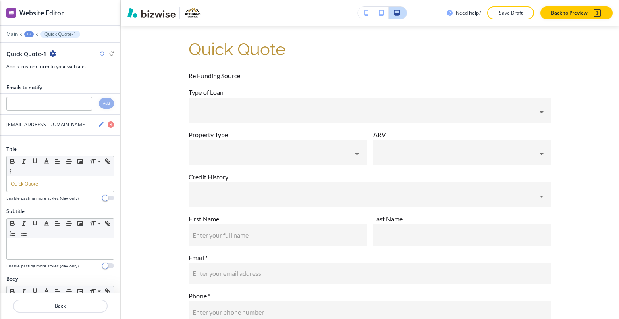
click at [51, 54] on icon "button" at bounding box center [53, 53] width 6 height 6
click at [65, 79] on button "Duplicate Section" at bounding box center [75, 81] width 52 height 14
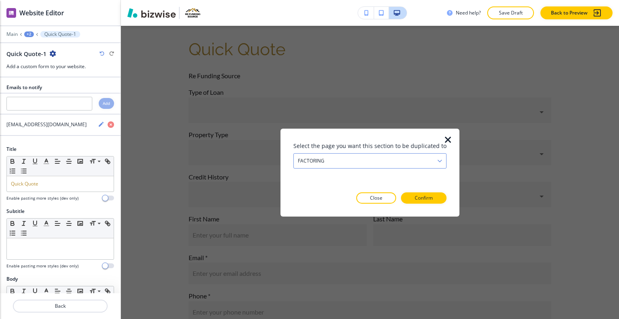
click at [389, 156] on div "FACTORING" at bounding box center [370, 160] width 152 height 15
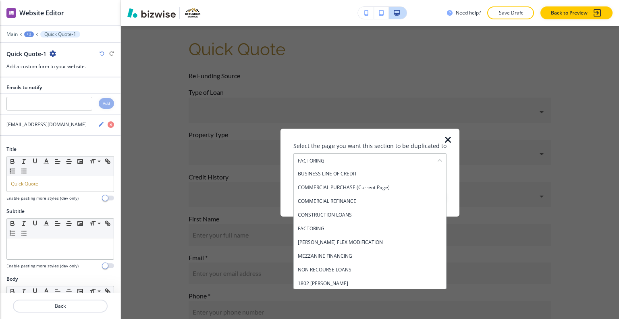
click at [386, 231] on h4 "FACTORING" at bounding box center [370, 228] width 144 height 7
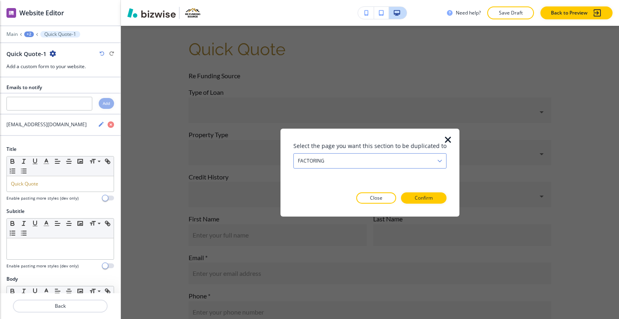
drag, startPoint x: 348, startPoint y: 154, endPoint x: 348, endPoint y: 159, distance: 5.6
click at [348, 154] on div "FACTORING" at bounding box center [370, 160] width 152 height 15
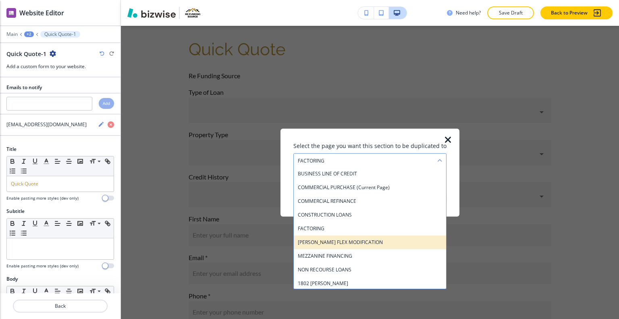
click at [357, 238] on div "[PERSON_NAME] FLEX MODIFICATION" at bounding box center [370, 242] width 152 height 14
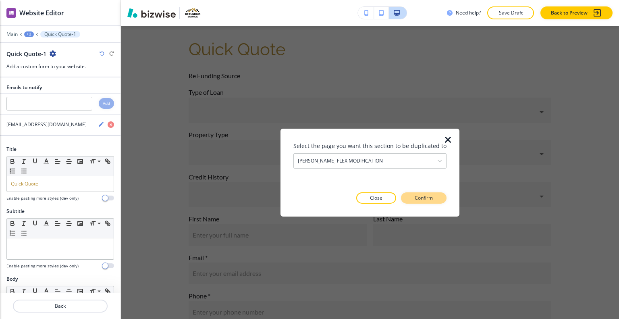
click at [422, 202] on button "Confirm" at bounding box center [424, 197] width 46 height 11
click at [369, 198] on button "Close" at bounding box center [362, 197] width 40 height 11
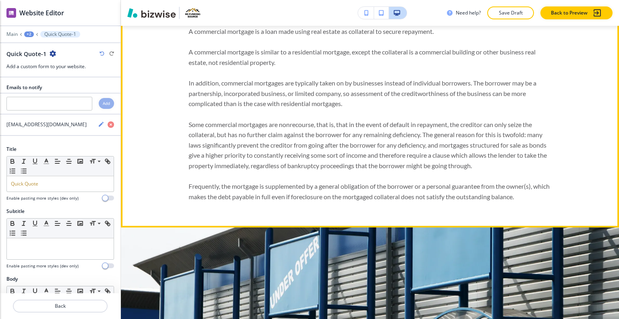
scroll to position [374, 0]
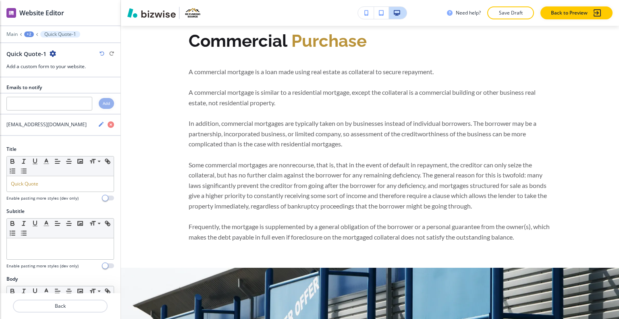
click at [11, 31] on div "Main +2 Quick Quote-1" at bounding box center [60, 34] width 108 height 6
click at [16, 33] on p "Main" at bounding box center [11, 34] width 11 height 6
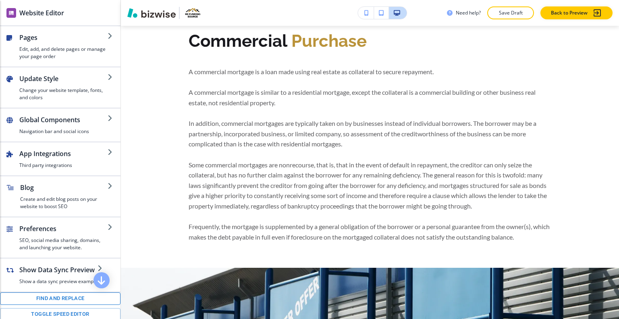
scroll to position [108, 0]
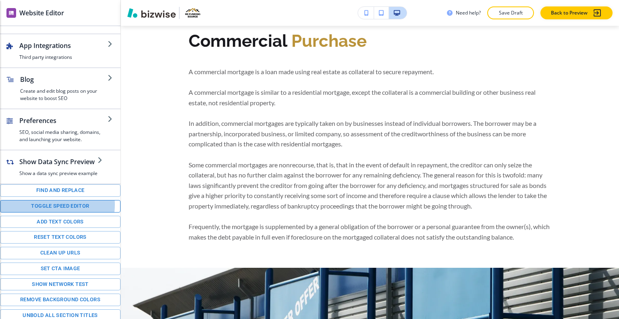
click at [46, 203] on button "Toggle speed editor" at bounding box center [60, 206] width 121 height 13
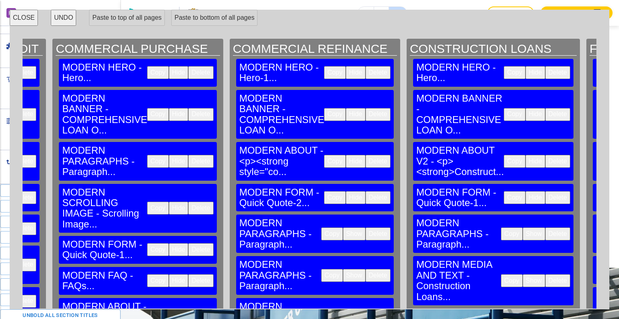
scroll to position [40, 1809]
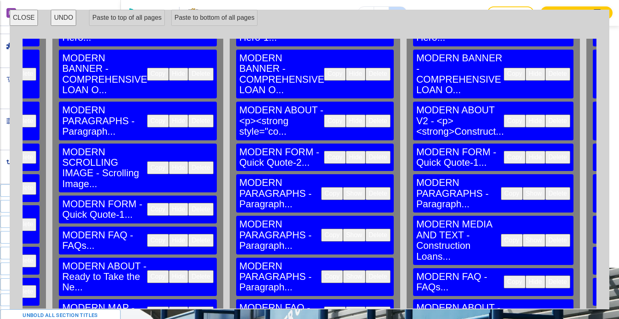
click at [504, 151] on button "Copy" at bounding box center [514, 157] width 21 height 13
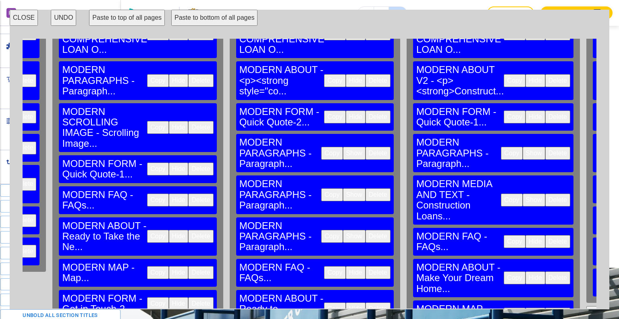
scroll to position [121, 1809]
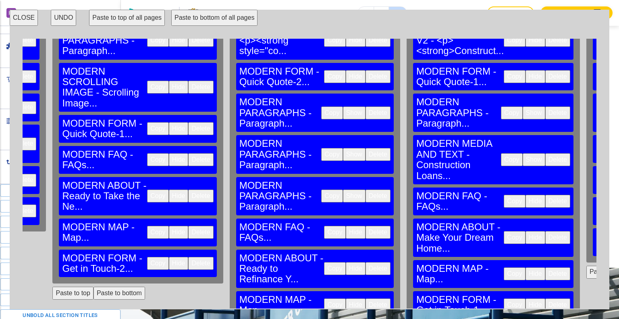
click at [504, 298] on button "Copy" at bounding box center [514, 304] width 21 height 13
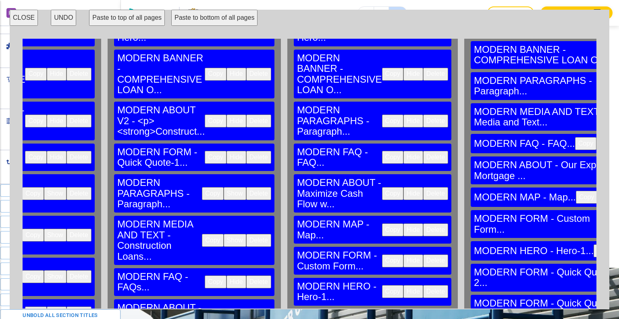
scroll to position [81, 2108]
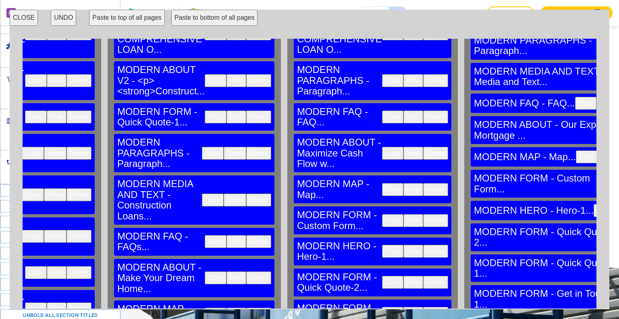
click at [619, 262] on button "Copy" at bounding box center [629, 268] width 21 height 13
click at [619, 293] on button "Copy" at bounding box center [629, 299] width 21 height 13
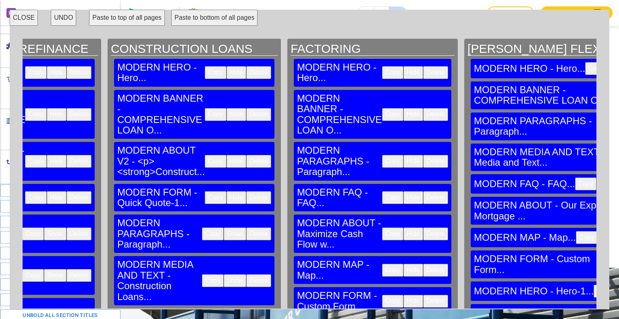
scroll to position [121, 2108]
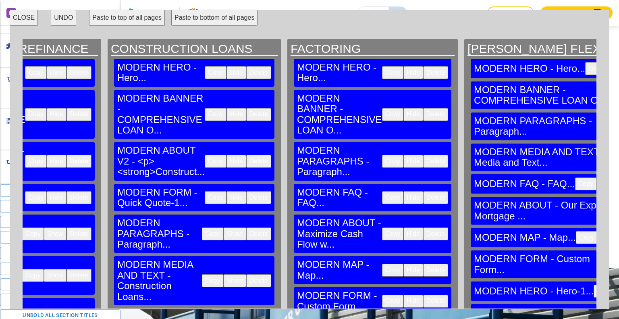
click at [32, 16] on button "CLOSE" at bounding box center [24, 18] width 28 height 16
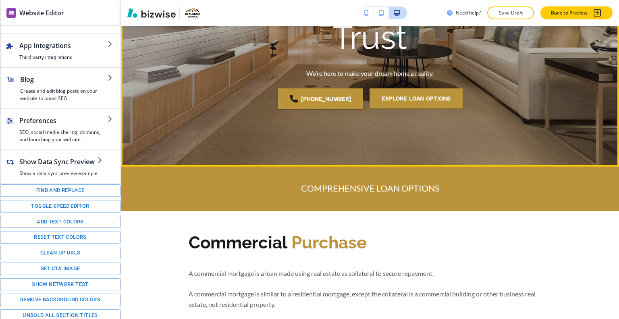
scroll to position [0, 0]
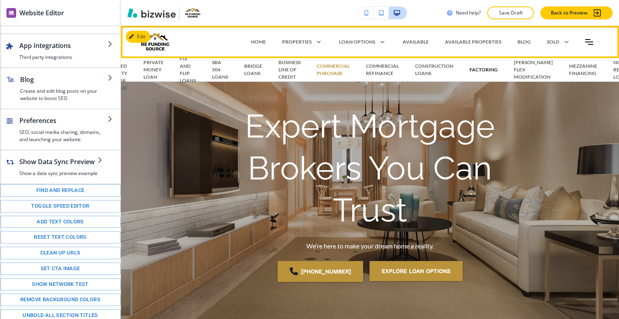
click at [481, 71] on p "FACTORING" at bounding box center [484, 69] width 28 height 7
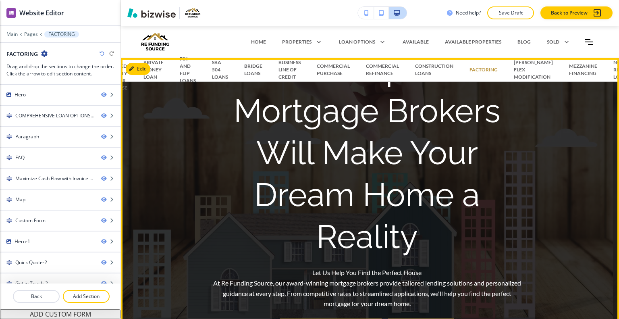
click at [469, 198] on h1 "Our Expert Mortgage Brokers Will Make Your Dream Home a Reality" at bounding box center [368, 153] width 310 height 210
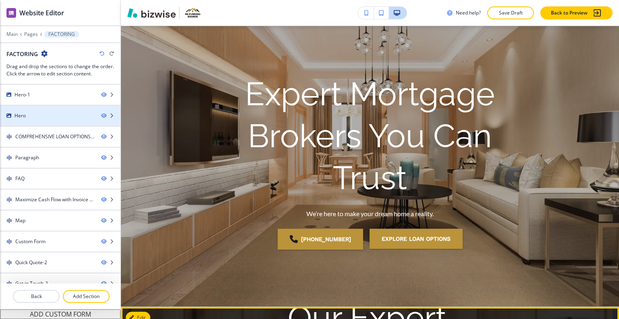
click at [54, 115] on div "Hero" at bounding box center [47, 115] width 95 height 7
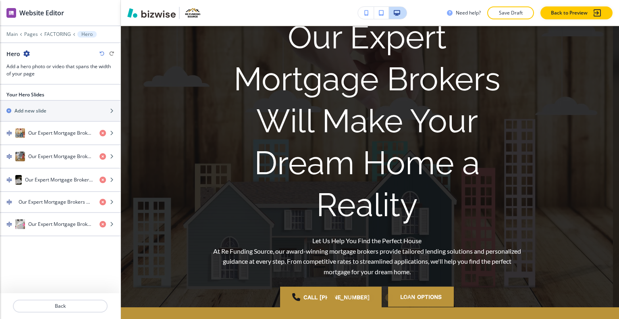
click at [27, 56] on icon "button" at bounding box center [26, 53] width 6 height 6
click at [45, 96] on p "Delete Section" at bounding box center [48, 95] width 41 height 7
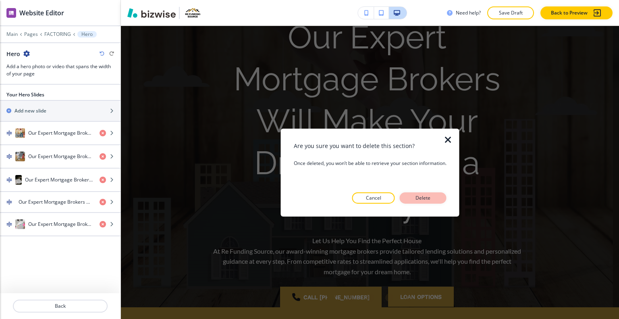
click at [416, 199] on p "Delete" at bounding box center [423, 197] width 19 height 7
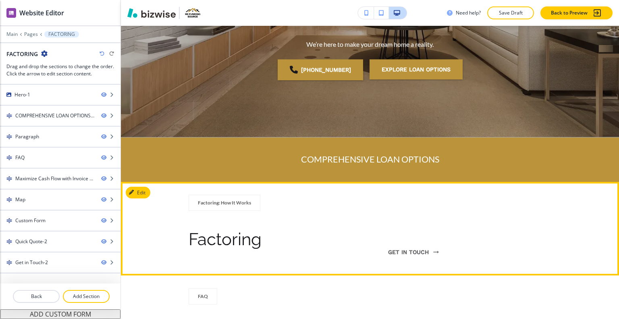
scroll to position [242, 0]
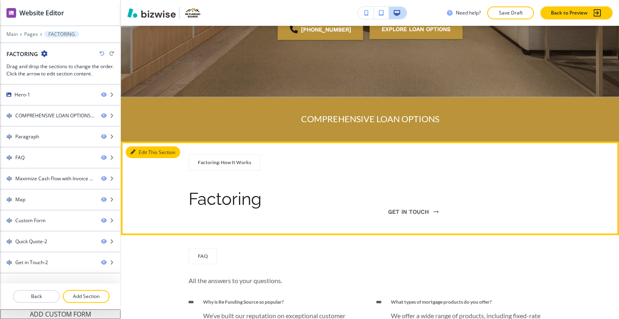
click at [143, 153] on button "Edit This Section" at bounding box center [153, 152] width 54 height 12
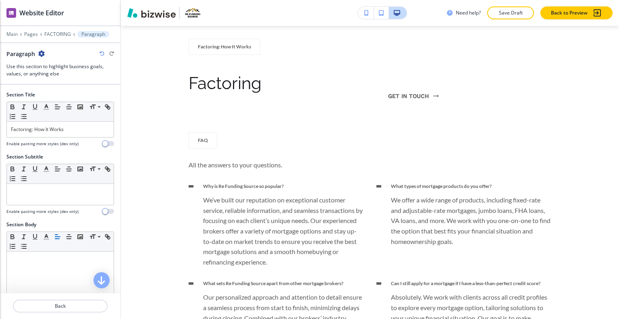
scroll to position [148, 0]
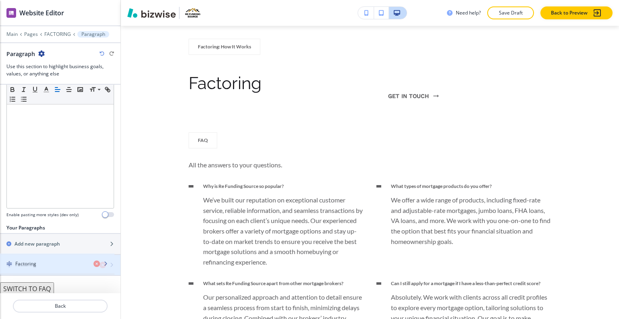
click at [50, 262] on div "Factoring" at bounding box center [46, 264] width 93 height 7
click at [50, 261] on div "Factoring" at bounding box center [46, 264] width 93 height 7
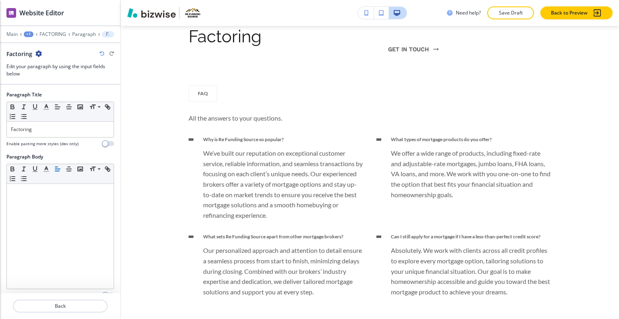
scroll to position [118, 0]
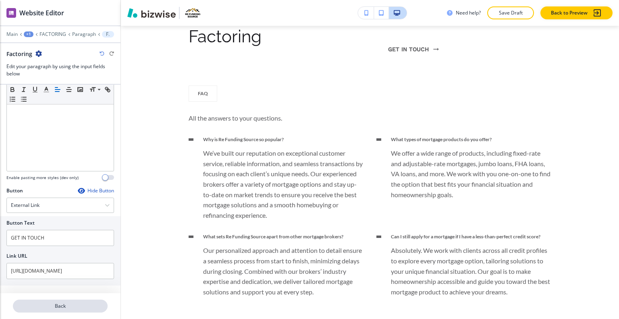
click at [50, 309] on p "Back" at bounding box center [60, 305] width 93 height 7
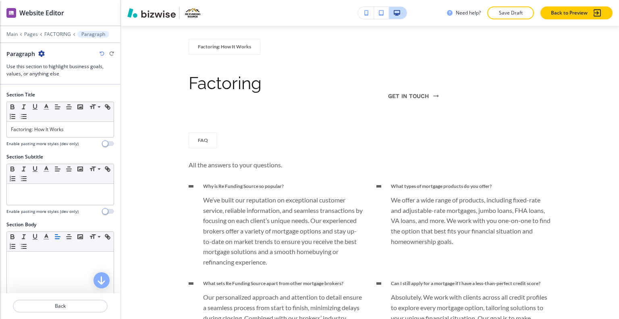
scroll to position [148, 0]
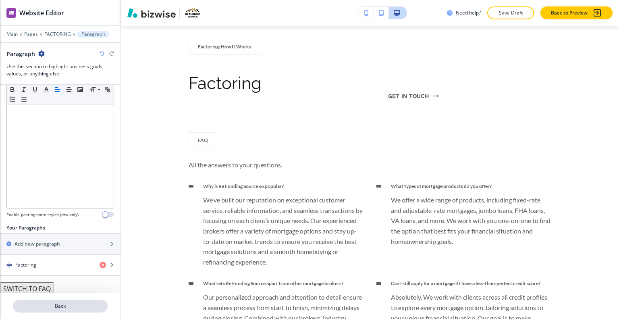
click at [55, 307] on p "Back" at bounding box center [60, 305] width 93 height 7
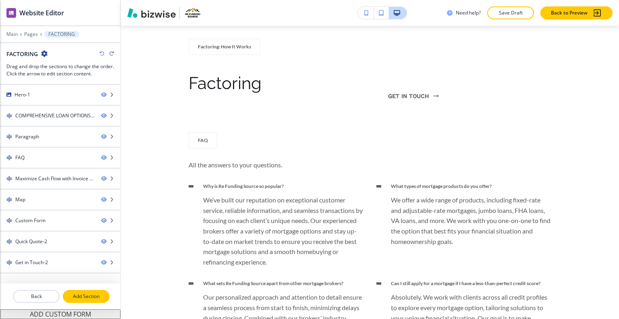
click at [85, 298] on p "Add Section" at bounding box center [86, 296] width 45 height 7
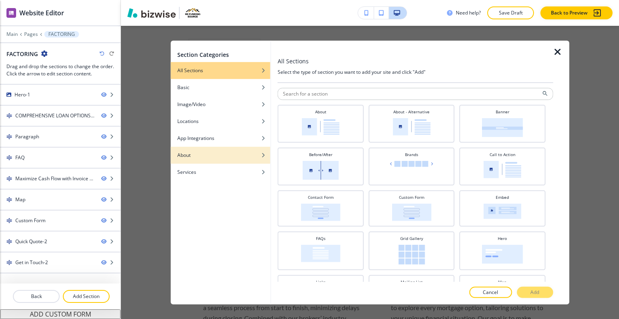
click at [213, 158] on button "About" at bounding box center [221, 154] width 100 height 17
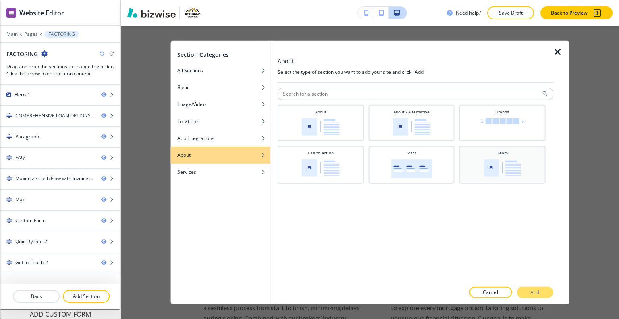
click at [532, 172] on div "Team" at bounding box center [503, 164] width 78 height 28
click at [539, 292] on p "Add" at bounding box center [535, 292] width 9 height 7
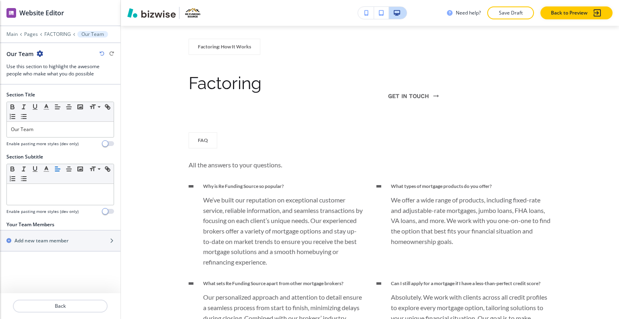
scroll to position [2031, 0]
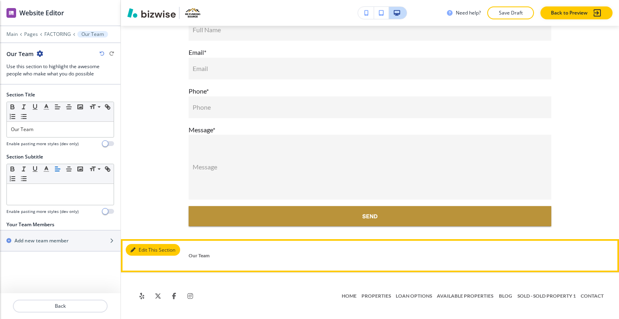
click at [145, 253] on button "Edit This Section" at bounding box center [153, 250] width 54 height 12
click at [138, 248] on button "Edit This Section" at bounding box center [153, 250] width 54 height 12
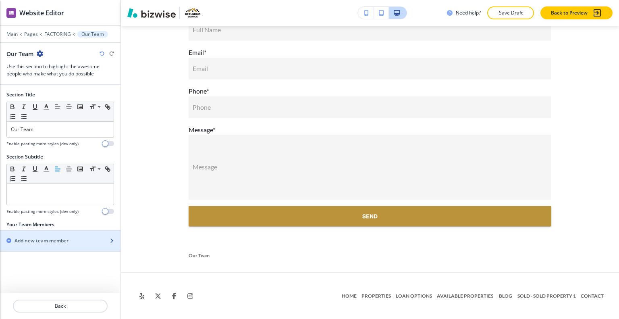
click at [42, 238] on h2 "Add new team member" at bounding box center [42, 240] width 54 height 7
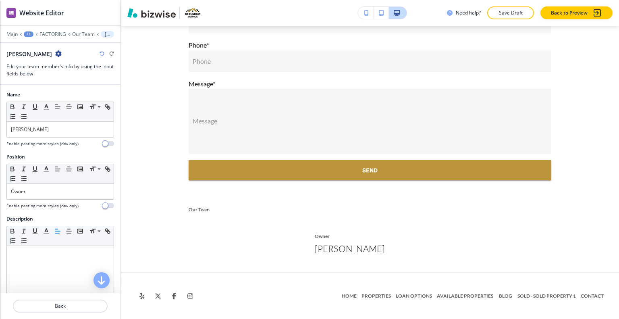
scroll to position [142, 0]
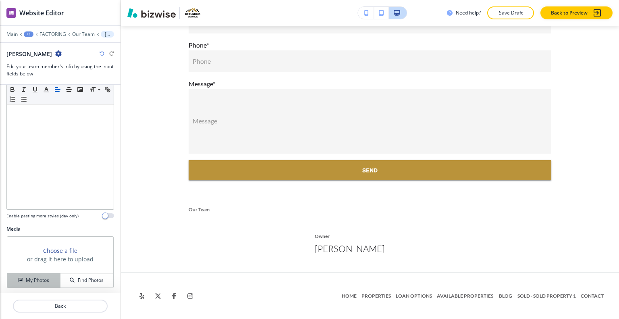
click at [38, 281] on h4 "My Photos" at bounding box center [37, 280] width 23 height 7
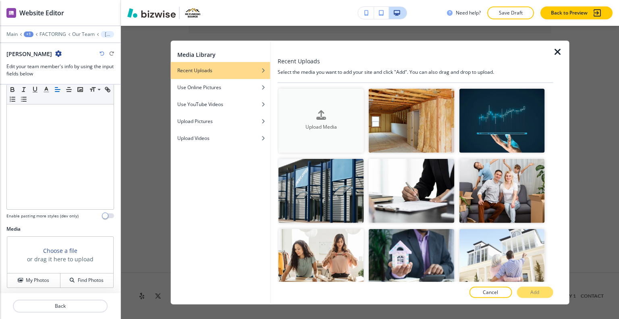
click at [295, 128] on h4 "Upload Media" at bounding box center [321, 126] width 85 height 7
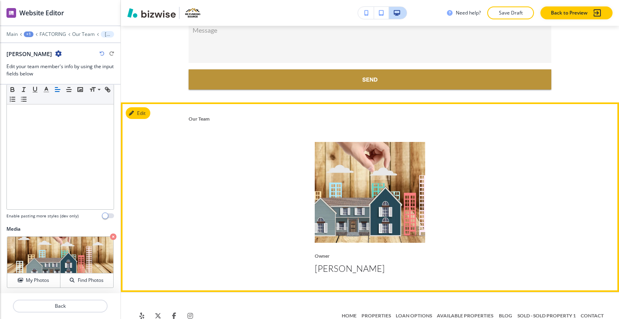
scroll to position [2188, 0]
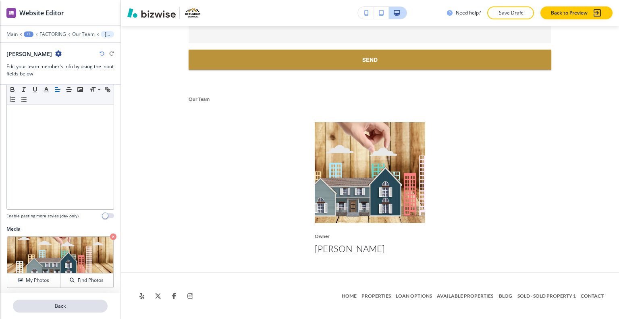
click at [83, 304] on button "Back" at bounding box center [60, 306] width 95 height 13
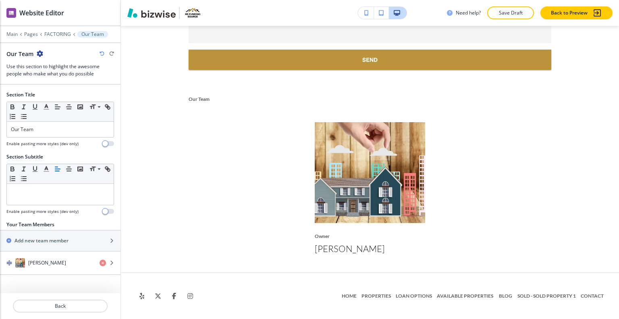
click at [38, 54] on icon "button" at bounding box center [40, 53] width 6 height 6
click at [69, 100] on button "Delete Section" at bounding box center [63, 95] width 52 height 15
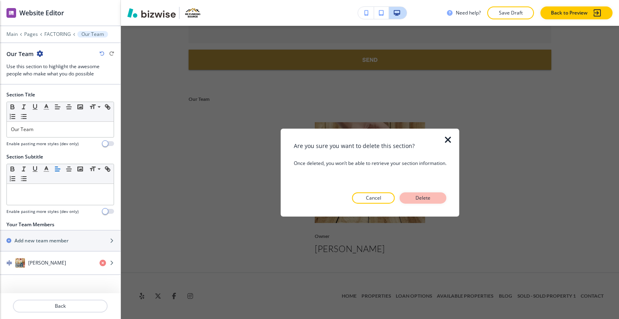
click at [441, 197] on button "Delete" at bounding box center [423, 197] width 47 height 11
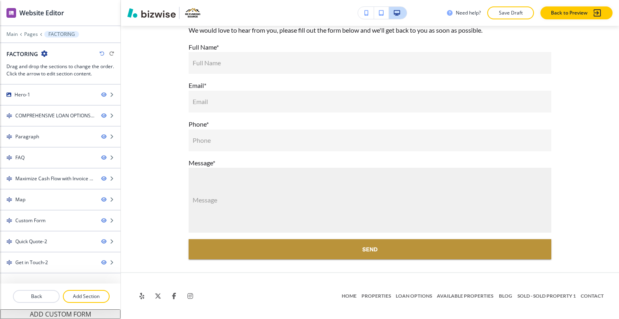
scroll to position [1998, 0]
click at [70, 297] on p "Add Section" at bounding box center [86, 296] width 45 height 7
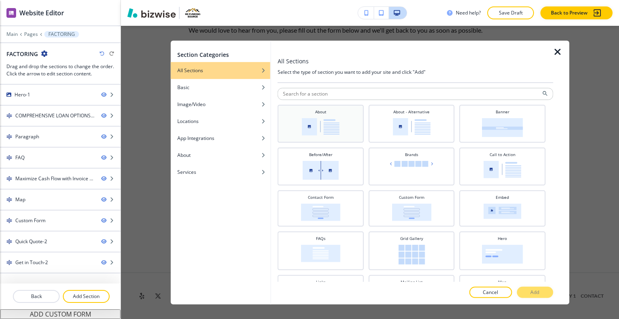
click at [329, 115] on div "About" at bounding box center [321, 122] width 78 height 28
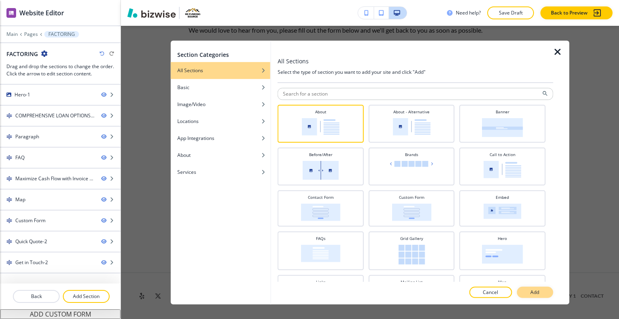
click at [542, 297] on button "Add" at bounding box center [535, 292] width 36 height 11
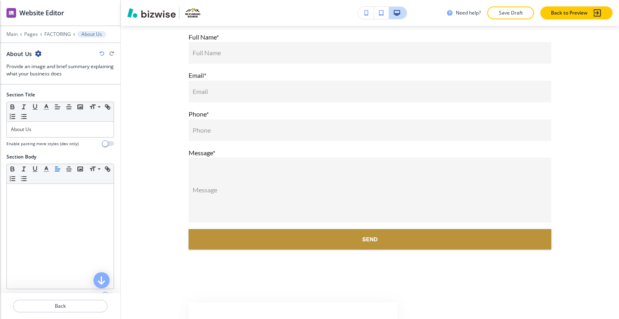
scroll to position [2152, 0]
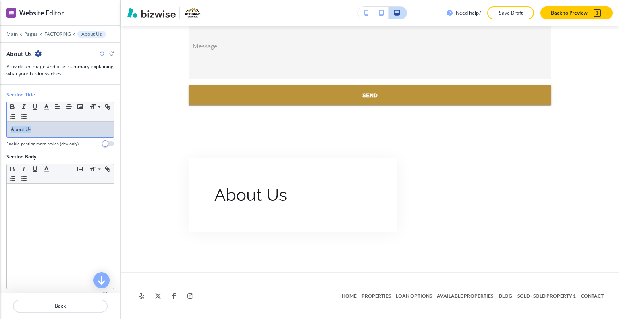
drag, startPoint x: 49, startPoint y: 127, endPoint x: 0, endPoint y: 130, distance: 48.9
click at [0, 130] on div "Section Title Small Normal Large Huge About Us Enable pasting more styles (dev …" at bounding box center [60, 122] width 121 height 62
drag, startPoint x: 6, startPoint y: 131, endPoint x: 40, endPoint y: 125, distance: 34.4
click at [40, 125] on div "About Us" at bounding box center [60, 129] width 107 height 15
click at [40, 126] on p "About Us" at bounding box center [60, 129] width 99 height 7
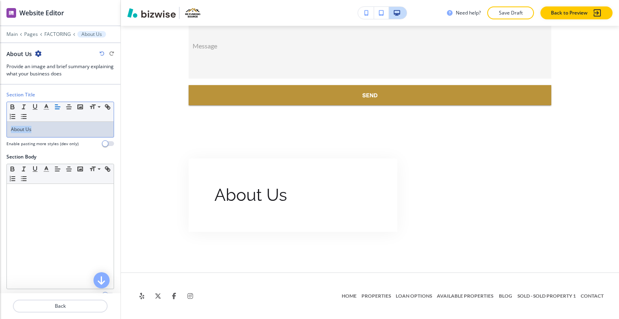
click at [0, 125] on div "Section Title Small Normal Large Huge About Us Enable pasting more styles (dev …" at bounding box center [60, 122] width 121 height 62
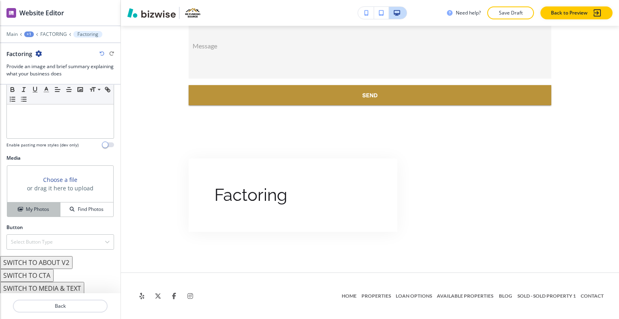
click at [55, 214] on button "My Photos" at bounding box center [33, 209] width 53 height 14
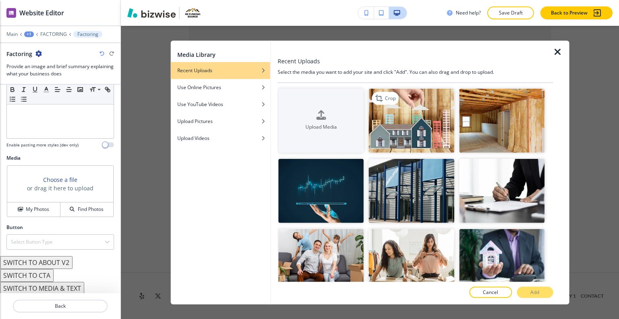
click at [400, 101] on img "button" at bounding box center [411, 120] width 85 height 64
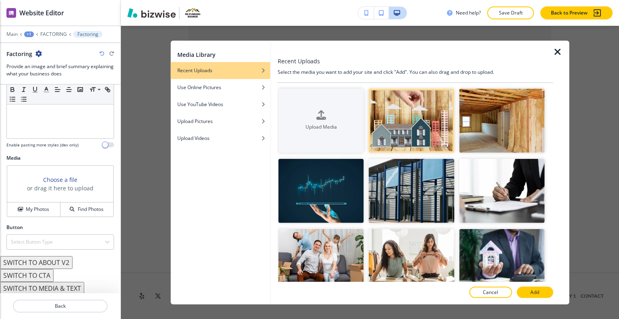
click at [531, 286] on div at bounding box center [416, 284] width 276 height 5
click at [532, 291] on p "Add" at bounding box center [535, 292] width 9 height 7
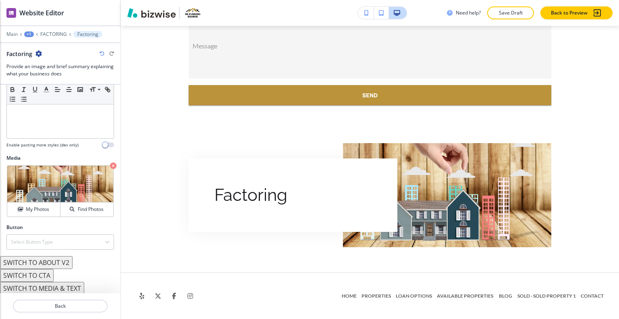
scroll to position [70, 0]
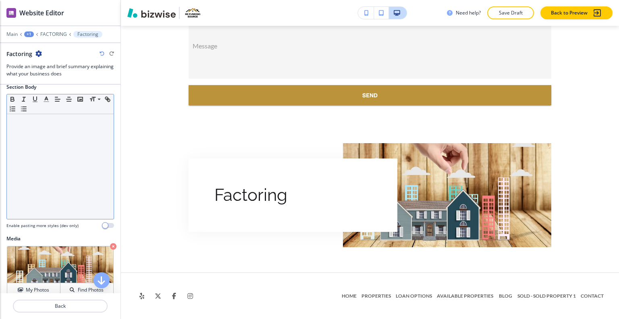
click at [50, 141] on div at bounding box center [60, 166] width 107 height 105
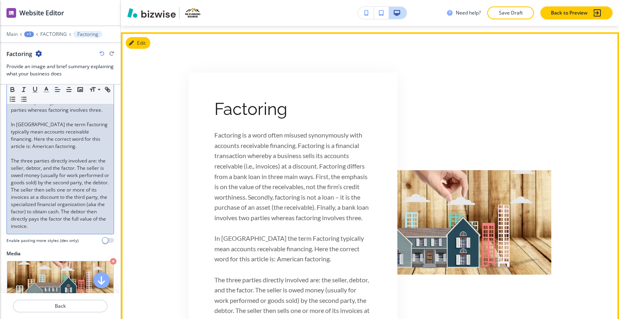
scroll to position [2188, 0]
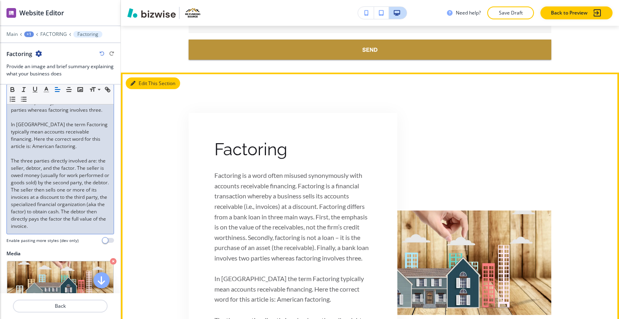
click at [142, 90] on button "Edit This Section" at bounding box center [153, 83] width 54 height 12
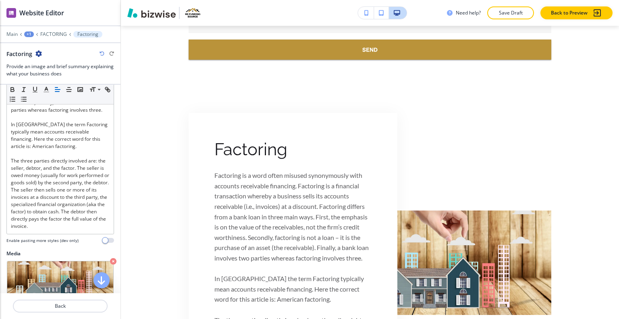
scroll to position [279, 0]
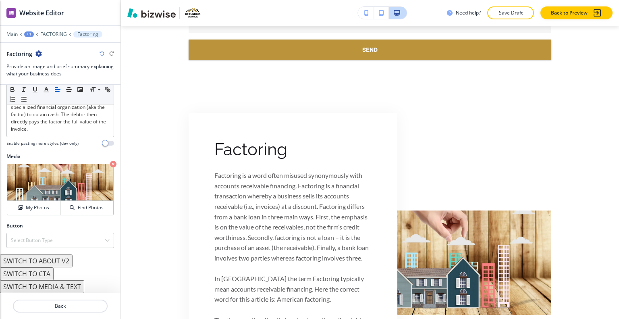
click at [58, 261] on button "SWITCH TO ABOUT V2" at bounding box center [36, 260] width 73 height 13
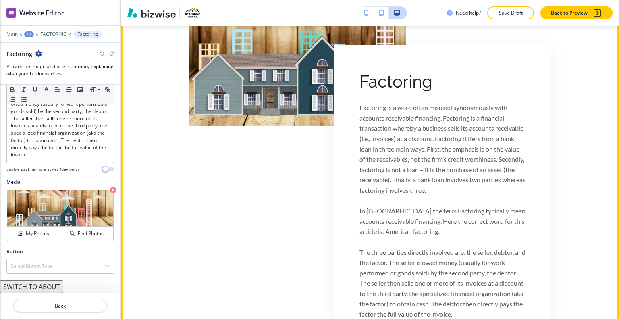
scroll to position [2405, 0]
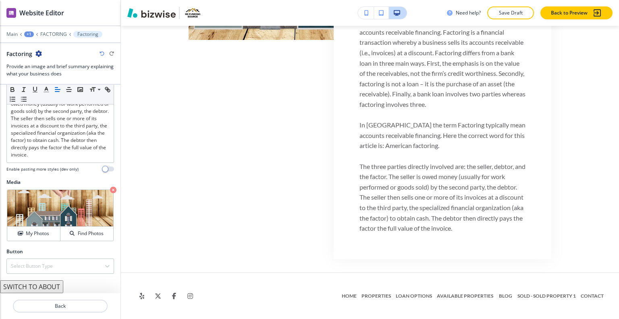
click at [52, 284] on button "SWITCH TO ABOUT" at bounding box center [31, 286] width 63 height 13
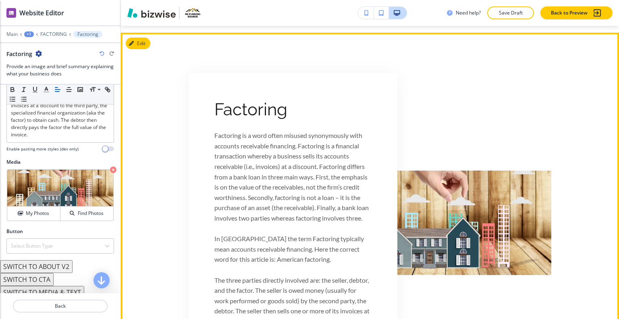
scroll to position [2188, 0]
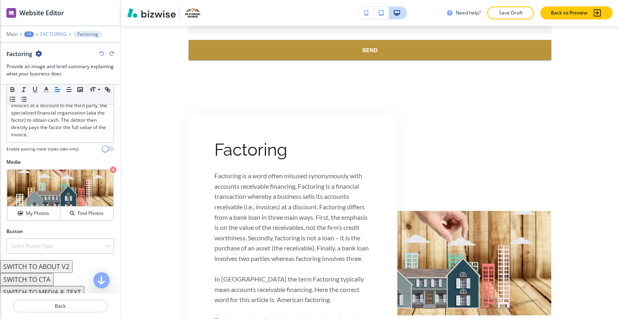
click at [52, 33] on p "FACTORING" at bounding box center [53, 34] width 27 height 6
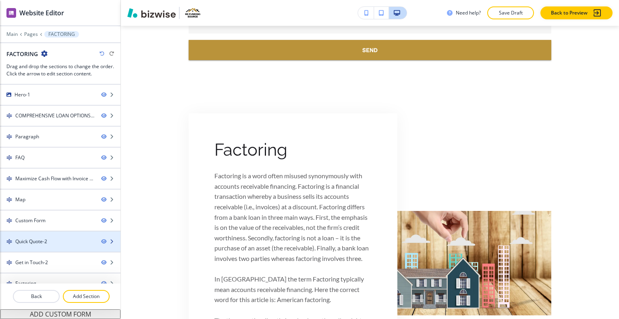
scroll to position [8, 0]
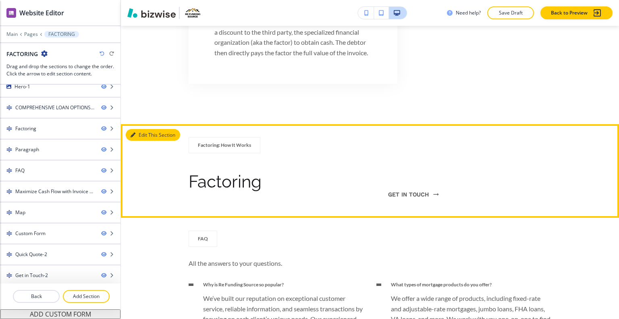
click at [144, 141] on button "Edit This Section" at bounding box center [153, 135] width 54 height 12
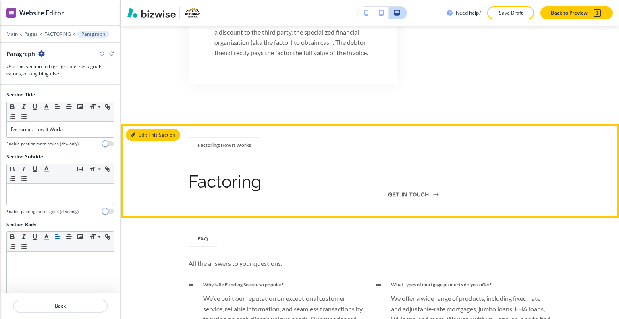
scroll to position [749, 0]
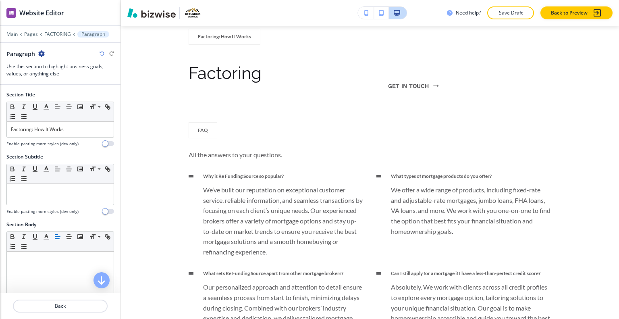
click at [43, 53] on icon "button" at bounding box center [41, 53] width 6 height 6
click at [79, 96] on p "Delete Section" at bounding box center [63, 95] width 41 height 7
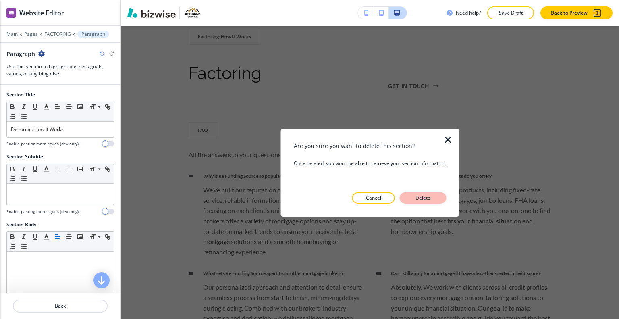
click at [431, 195] on p "Delete" at bounding box center [423, 197] width 19 height 7
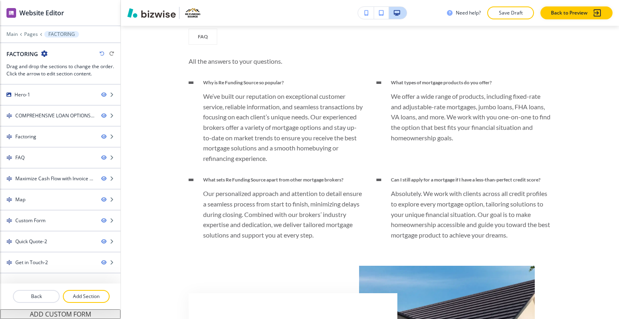
scroll to position [708, 0]
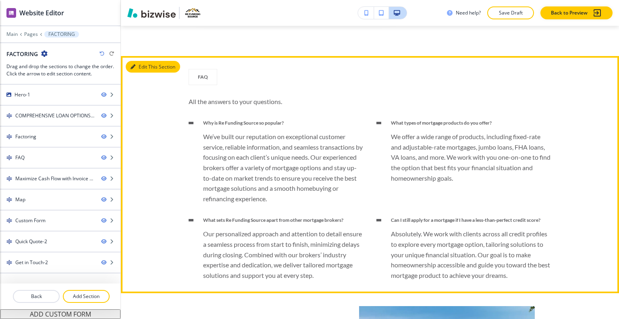
click at [140, 83] on div "FAQ All the answers to your questions. Why is Re Funding Source so popular? We’…" at bounding box center [370, 175] width 498 height 212
click at [140, 73] on button "Edit This Section" at bounding box center [153, 67] width 54 height 12
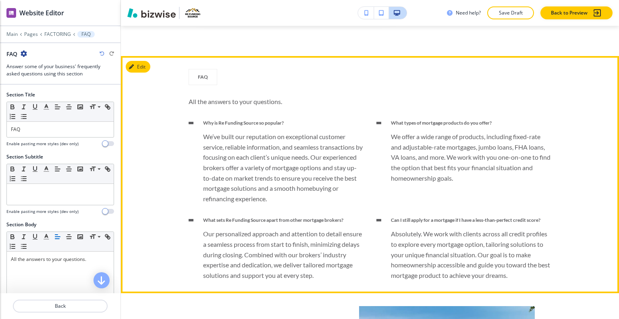
scroll to position [749, 0]
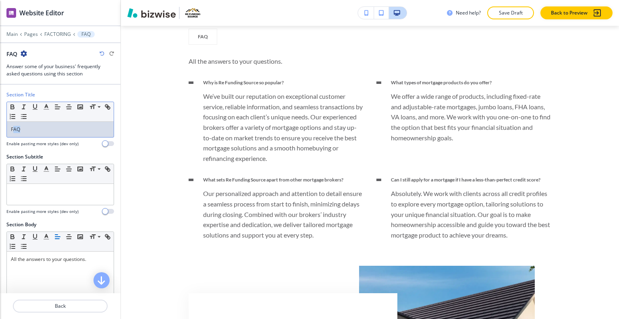
drag, startPoint x: 63, startPoint y: 136, endPoint x: 13, endPoint y: 132, distance: 50.1
click at [13, 132] on div "FAQ" at bounding box center [60, 129] width 107 height 15
click at [19, 127] on p "FAQ" at bounding box center [60, 129] width 99 height 7
click at [23, 126] on p "FAQ" at bounding box center [60, 129] width 99 height 7
drag, startPoint x: 27, startPoint y: 125, endPoint x: 6, endPoint y: 127, distance: 21.5
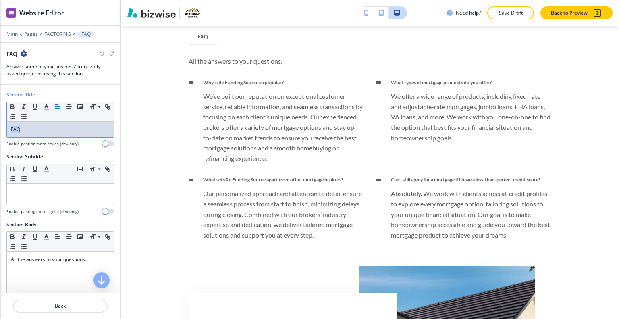
click at [0, 128] on div "Section Title Small Normal Large Huge FAQ Enable pasting more styles (dev only)" at bounding box center [60, 122] width 121 height 62
copy p "FAQ"
drag, startPoint x: 31, startPoint y: 132, endPoint x: 0, endPoint y: 132, distance: 30.7
click at [0, 132] on div "Section Title Small Normal Large Huge FAQ Enable pasting more styles (dev only)" at bounding box center [60, 122] width 121 height 62
click at [41, 104] on button "button" at bounding box center [46, 107] width 11 height 10
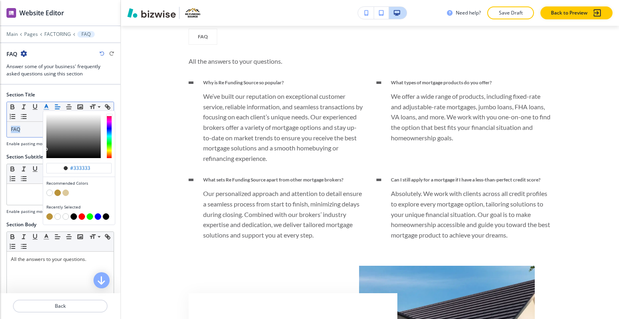
click at [58, 192] on button "button" at bounding box center [57, 193] width 6 height 6
type input "#ba933a"
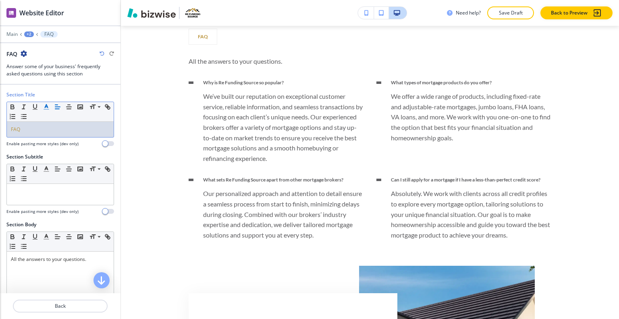
copy p "FAQ"
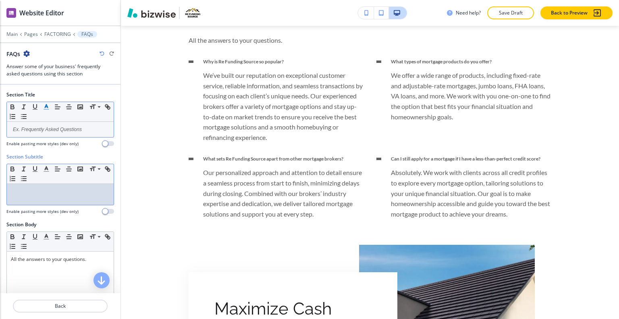
drag, startPoint x: 27, startPoint y: 205, endPoint x: 24, endPoint y: 191, distance: 14.4
click at [24, 191] on p at bounding box center [60, 191] width 99 height 7
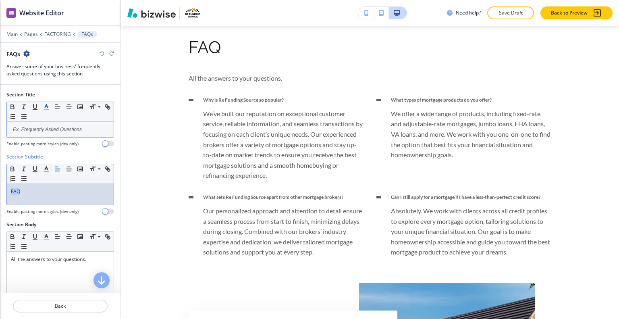
click at [0, 196] on div "Section Subtitle Small Normal Large Huge FAQ Enable pasting more styles (dev on…" at bounding box center [60, 187] width 121 height 68
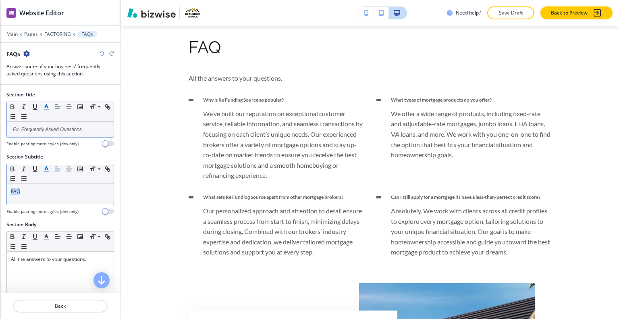
click at [43, 170] on icon "button" at bounding box center [46, 168] width 7 height 7
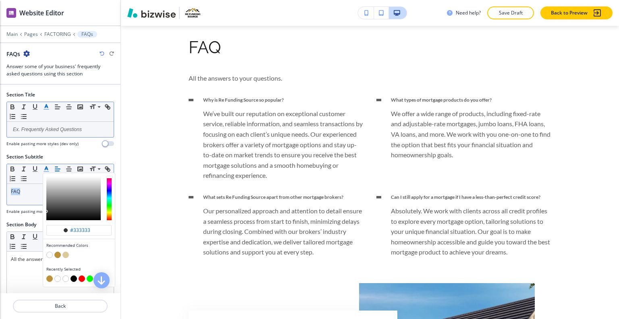
click at [56, 257] on div "button" at bounding box center [78, 256] width 65 height 8
click at [58, 253] on button "button" at bounding box center [57, 255] width 6 height 6
type input "#ba933a"
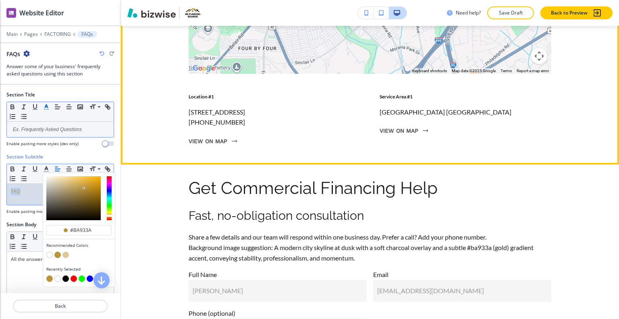
scroll to position [1515, 0]
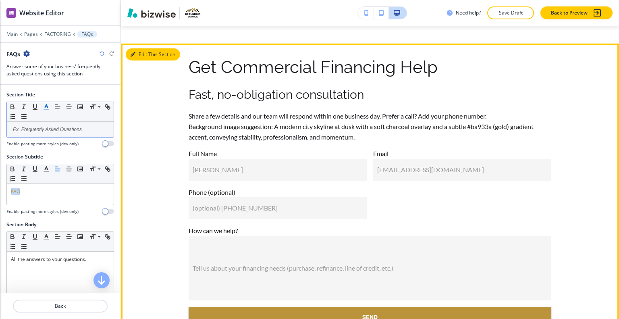
click at [136, 60] on button "Edit This Section" at bounding box center [153, 54] width 54 height 12
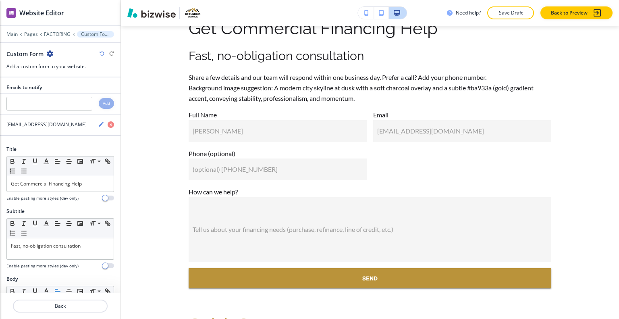
click at [52, 53] on icon "button" at bounding box center [50, 53] width 6 height 6
click at [68, 96] on p "Delete Section" at bounding box center [72, 95] width 41 height 7
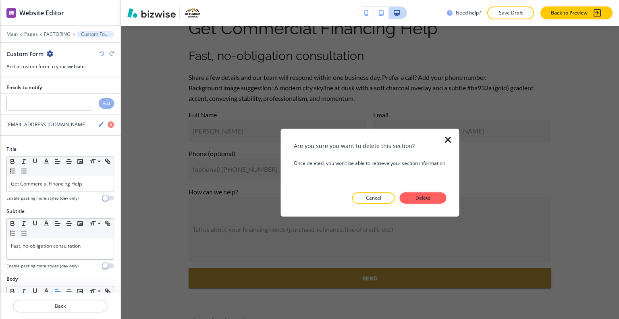
click at [438, 206] on div at bounding box center [370, 210] width 153 height 13
click at [429, 196] on p "Delete" at bounding box center [423, 197] width 19 height 7
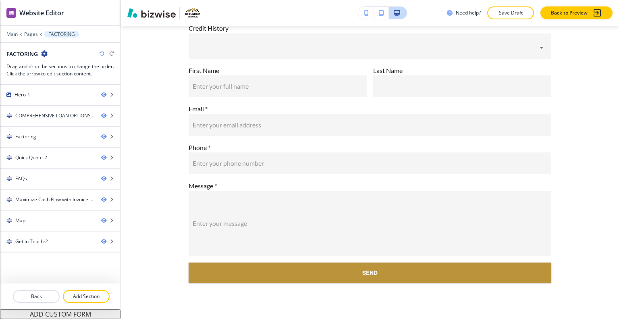
scroll to position [0, 0]
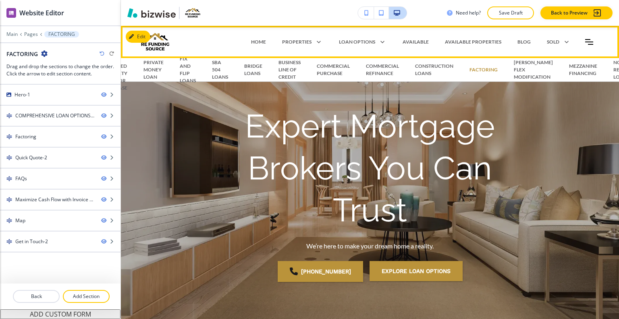
click at [384, 40] on div "LOAN OPTIONS Non-Owner Occupied Property Investor Purchase PRIVATE MONEY LOAN F…" at bounding box center [363, 41] width 64 height 11
click at [528, 65] on p "[PERSON_NAME] FLEX MODIFICATION" at bounding box center [533, 70] width 39 height 22
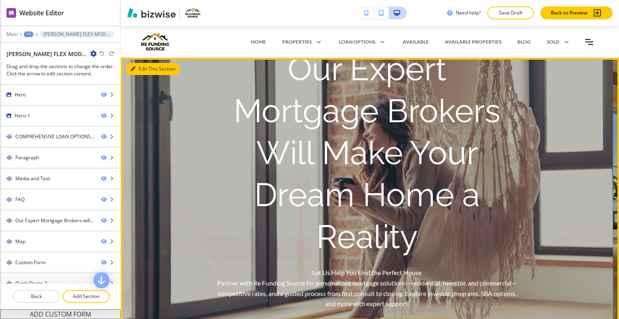
click at [147, 68] on button "Edit This Section" at bounding box center [153, 69] width 54 height 12
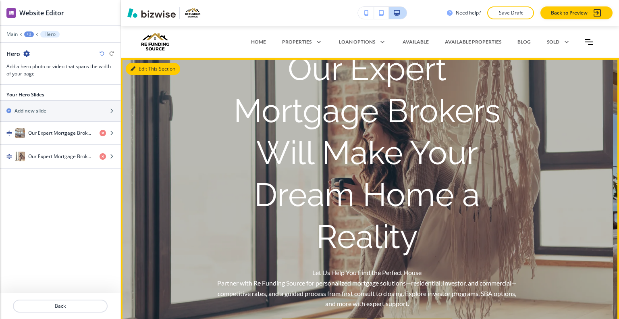
scroll to position [32, 0]
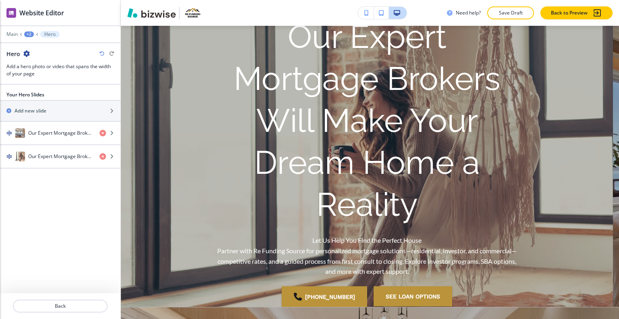
click at [27, 54] on icon "button" at bounding box center [26, 53] width 6 height 6
click at [44, 98] on p "Delete Section" at bounding box center [48, 95] width 41 height 7
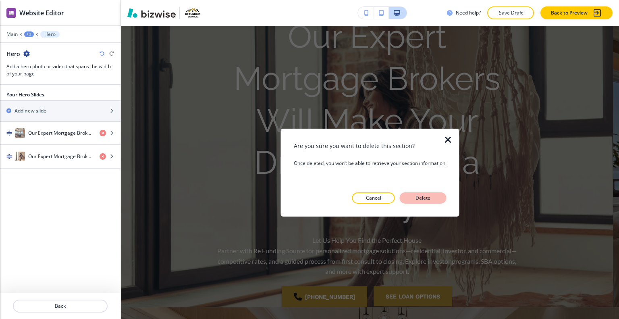
click at [442, 201] on button "Delete" at bounding box center [423, 197] width 47 height 11
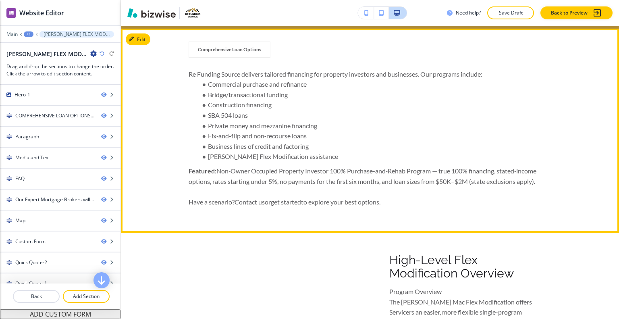
scroll to position [274, 0]
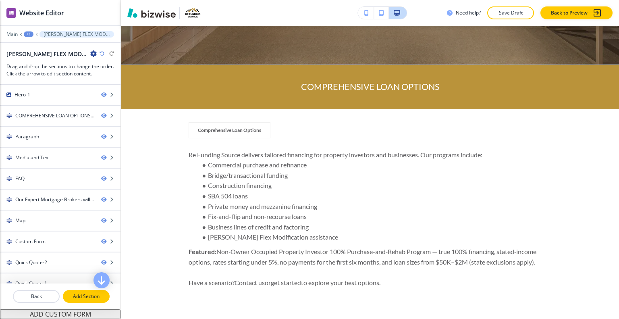
click at [90, 296] on p "Add Section" at bounding box center [86, 296] width 45 height 7
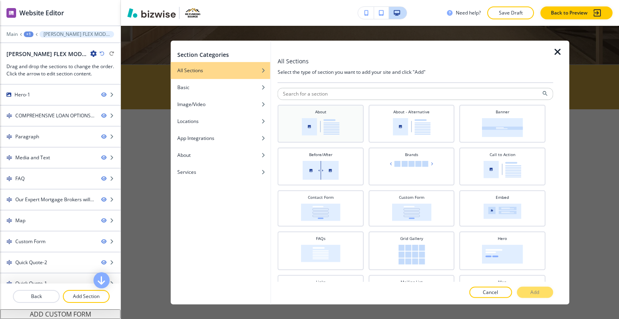
click at [305, 119] on img at bounding box center [321, 126] width 38 height 17
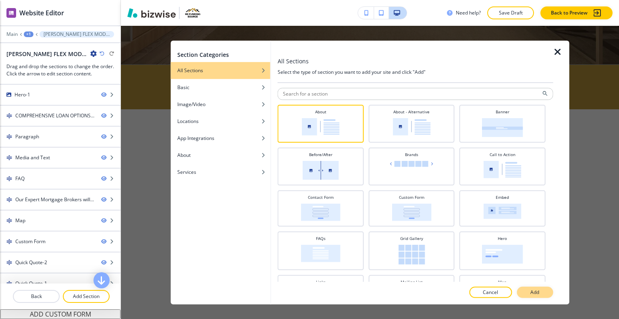
click at [539, 295] on p "Add" at bounding box center [535, 292] width 9 height 7
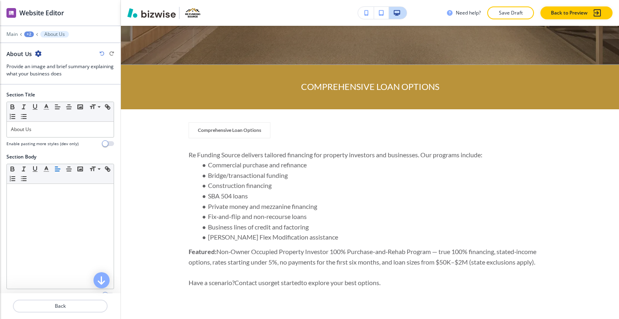
scroll to position [3585, 0]
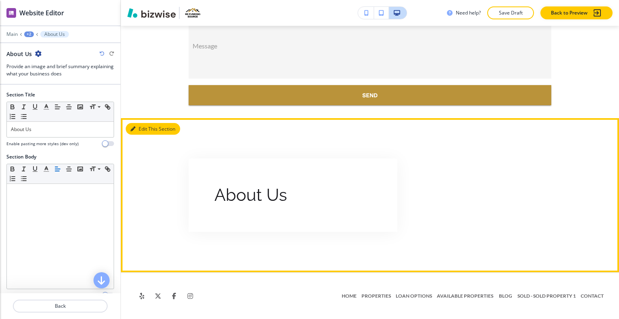
click at [144, 129] on button "Edit This Section" at bounding box center [153, 129] width 54 height 12
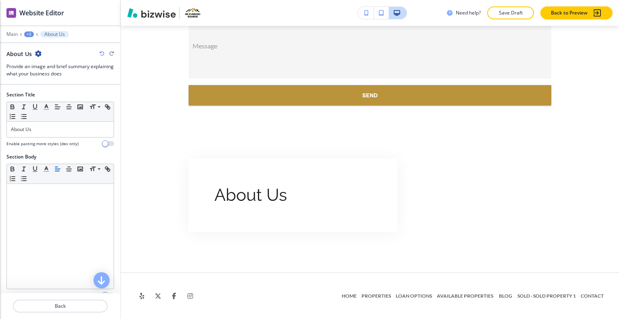
scroll to position [150, 0]
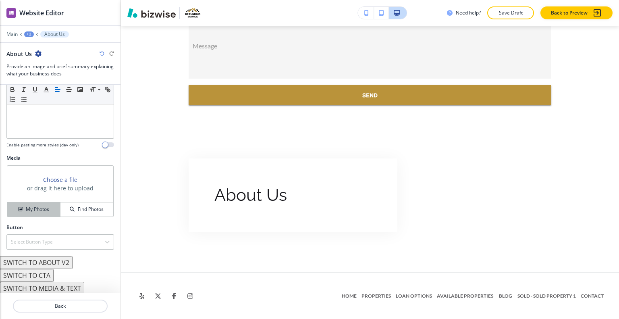
click at [44, 208] on h4 "My Photos" at bounding box center [37, 209] width 23 height 7
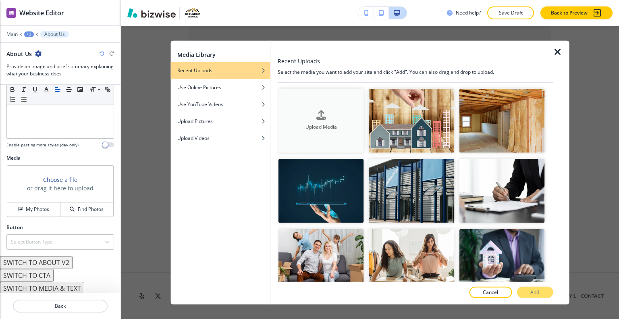
click at [287, 123] on h4 "Upload Media" at bounding box center [321, 126] width 85 height 7
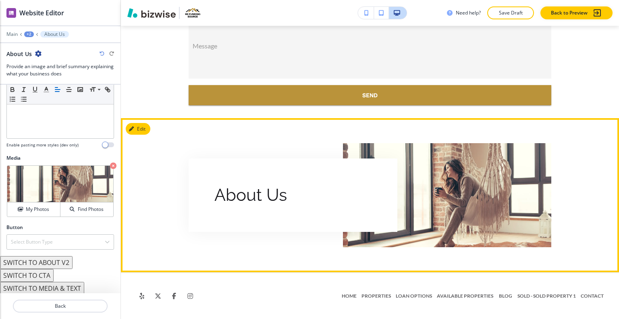
click at [144, 128] on button "Edit" at bounding box center [138, 129] width 25 height 12
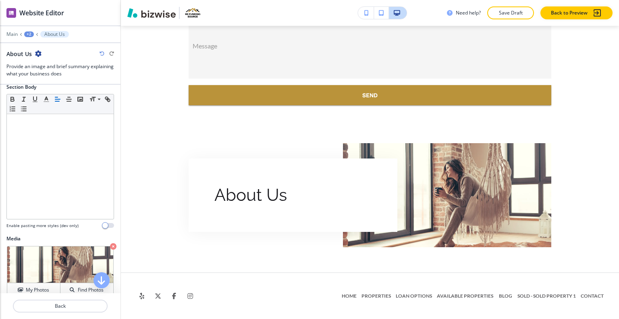
scroll to position [0, 0]
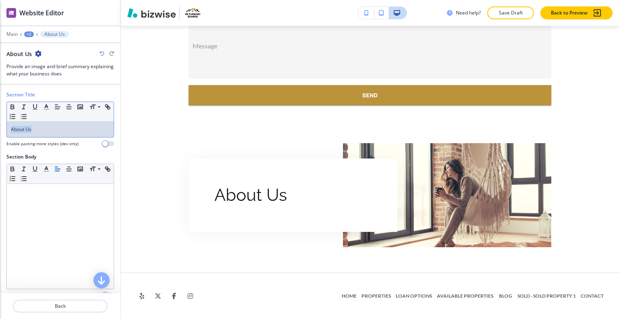
drag, startPoint x: 40, startPoint y: 122, endPoint x: 1, endPoint y: 122, distance: 39.5
click at [0, 122] on div "Section Title Small Normal Large Huge About Us Enable pasting more styles (dev …" at bounding box center [60, 122] width 121 height 62
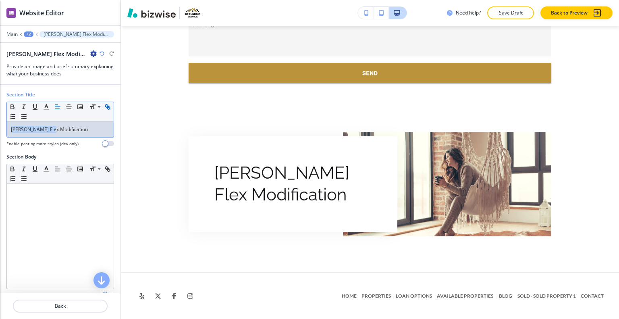
drag, startPoint x: 51, startPoint y: 128, endPoint x: 15, endPoint y: 114, distance: 38.8
click at [2, 127] on div "Section Title Small Normal Large Huge [PERSON_NAME] Flex Modification Enable pa…" at bounding box center [60, 122] width 121 height 62
click at [50, 107] on icon "button" at bounding box center [46, 106] width 7 height 7
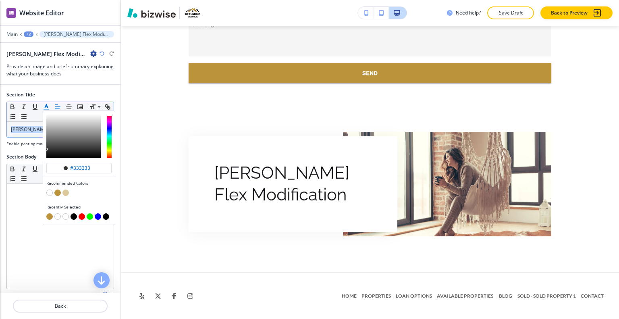
click at [58, 192] on button "button" at bounding box center [57, 193] width 6 height 6
type input "#ba933a"
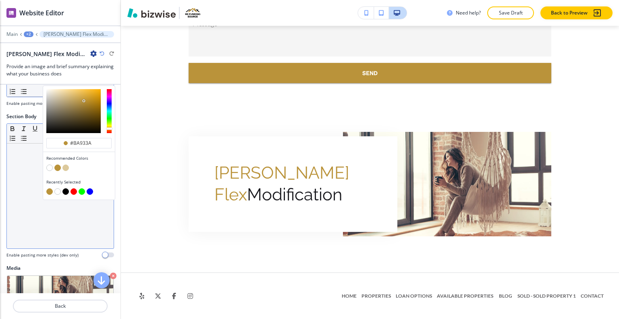
scroll to position [81, 0]
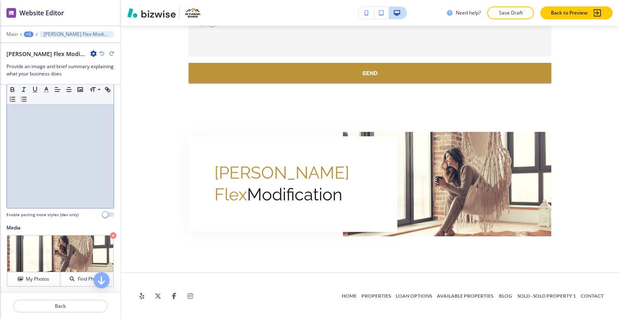
click at [50, 188] on div at bounding box center [60, 155] width 107 height 105
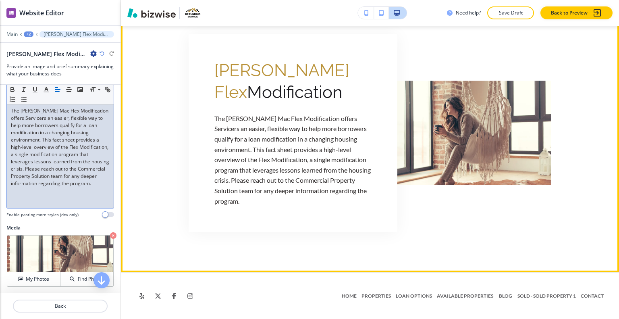
scroll to position [3618, 0]
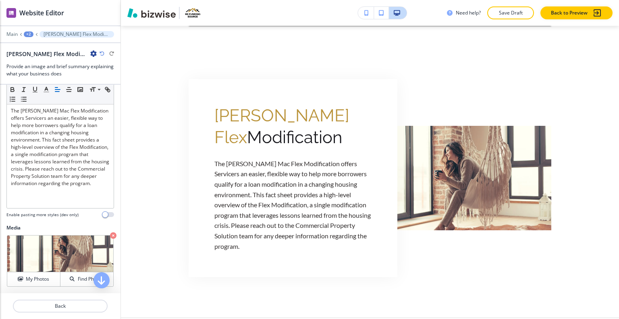
click at [28, 33] on div "+2" at bounding box center [29, 34] width 10 height 6
click at [40, 62] on p "[PERSON_NAME] FLEX MODIFICATION" at bounding box center [49, 61] width 41 height 7
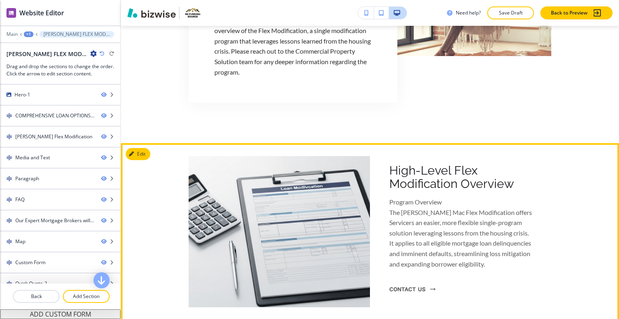
scroll to position [600, 0]
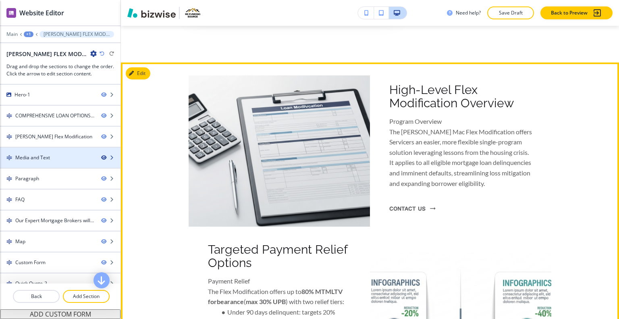
click at [101, 156] on icon "button" at bounding box center [103, 157] width 5 height 5
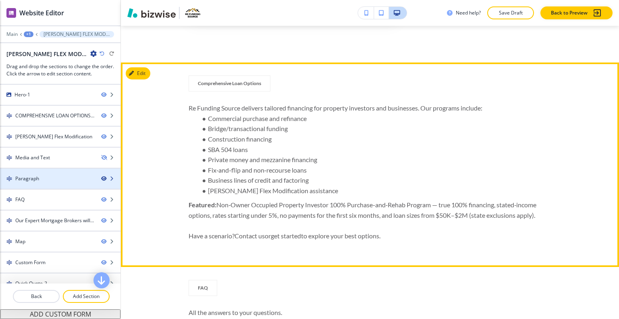
click at [101, 177] on icon "button" at bounding box center [103, 178] width 5 height 5
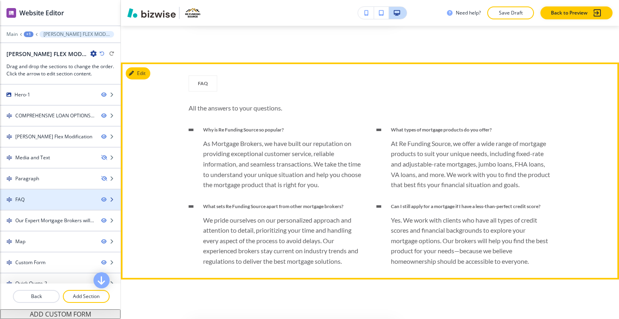
click at [71, 197] on div "FAQ" at bounding box center [47, 199] width 95 height 7
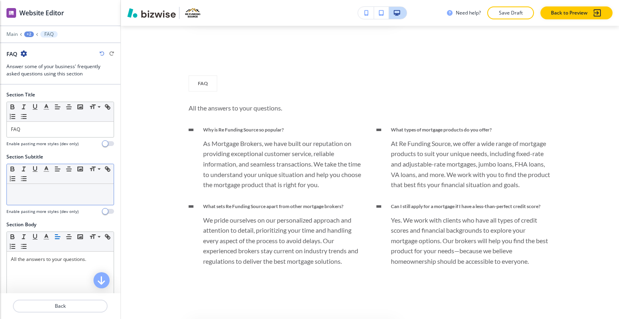
scroll to position [626, 0]
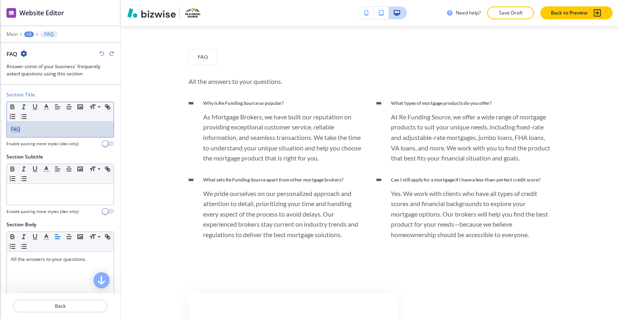
drag, startPoint x: 21, startPoint y: 129, endPoint x: 0, endPoint y: 121, distance: 22.3
click at [0, 121] on div "Section Title Small Normal Large Huge FAQ Enable pasting more styles (dev only)" at bounding box center [60, 122] width 121 height 62
copy p "FAQ"
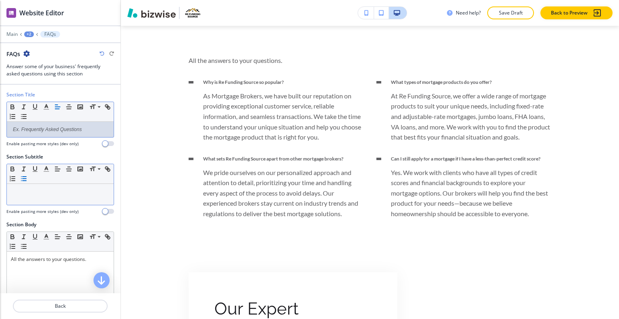
drag, startPoint x: 32, startPoint y: 174, endPoint x: 31, endPoint y: 179, distance: 5.7
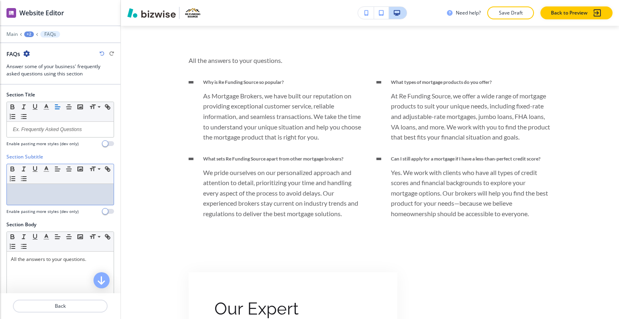
drag, startPoint x: 31, startPoint y: 179, endPoint x: 24, endPoint y: 195, distance: 17.1
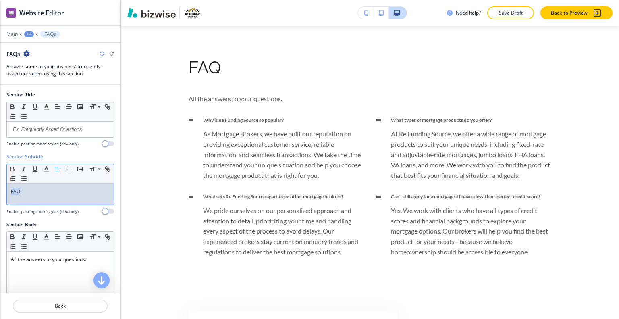
drag, startPoint x: 19, startPoint y: 190, endPoint x: 5, endPoint y: 184, distance: 14.8
click at [0, 188] on div "Section Subtitle Small Normal Large Huge FAQ Enable pasting more styles (dev on…" at bounding box center [60, 187] width 121 height 68
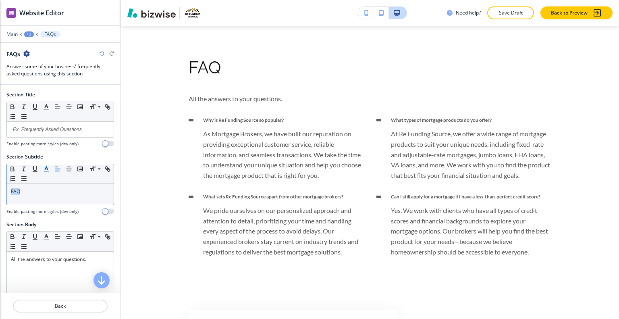
click at [44, 167] on icon "button" at bounding box center [46, 168] width 7 height 7
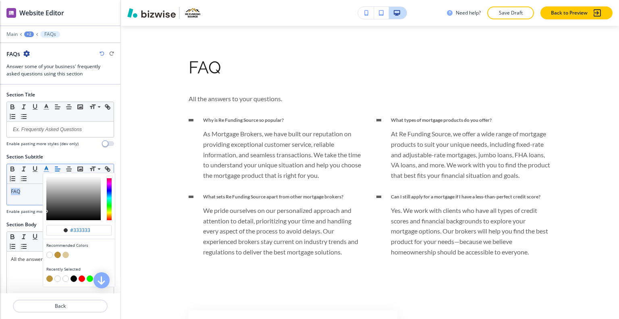
click at [57, 254] on button "button" at bounding box center [57, 255] width 6 height 6
type input "#ba933a"
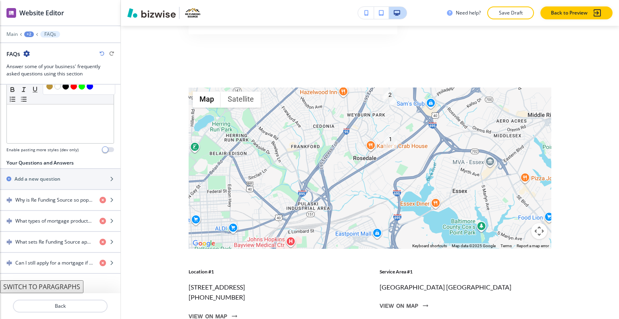
scroll to position [211, 0]
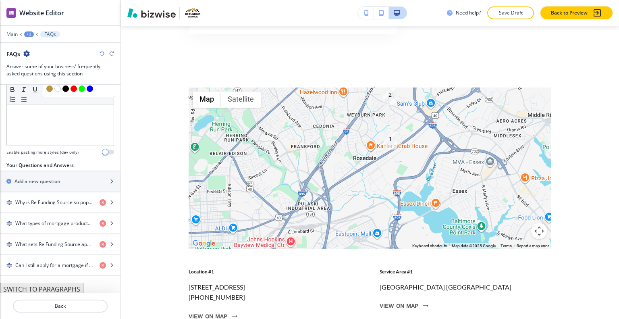
click at [27, 38] on div at bounding box center [60, 40] width 121 height 5
click at [27, 35] on div "+2" at bounding box center [29, 34] width 10 height 6
click at [35, 56] on button "[PERSON_NAME] FLEX MODIFICATION" at bounding box center [50, 61] width 52 height 15
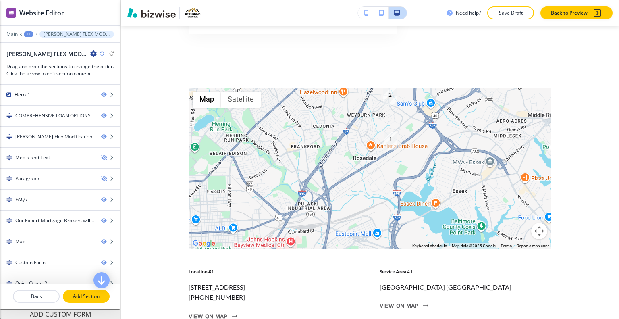
click at [90, 296] on p "Add Section" at bounding box center [86, 296] width 45 height 7
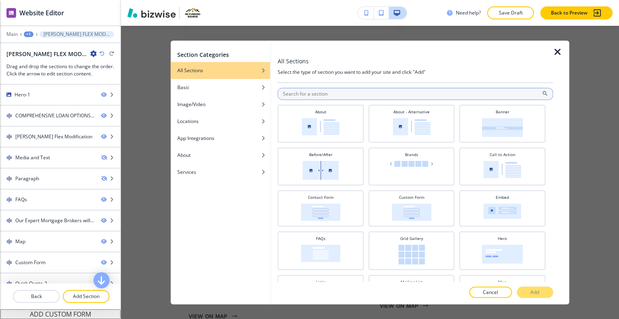
click at [337, 100] on div "About About - Alternative Banner Before/After Brands Call to Action Contact For…" at bounding box center [416, 284] width 276 height 402
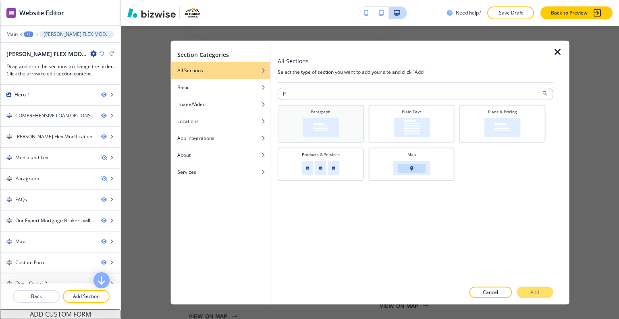
type input "P"
click at [340, 114] on div "Paragraph" at bounding box center [321, 122] width 78 height 28
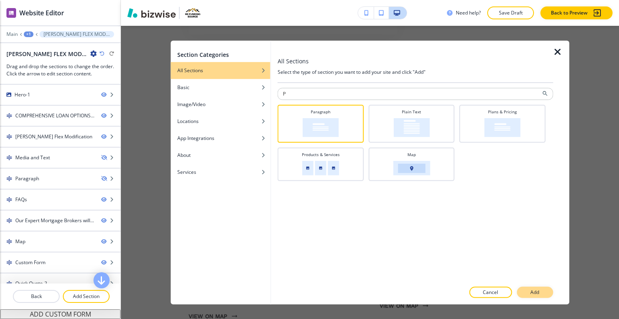
click at [530, 287] on button "Add" at bounding box center [535, 292] width 36 height 11
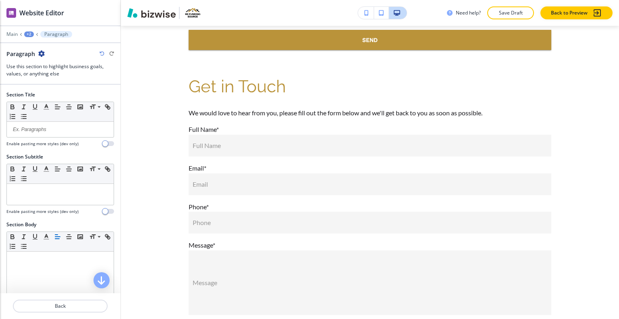
scroll to position [2681, 0]
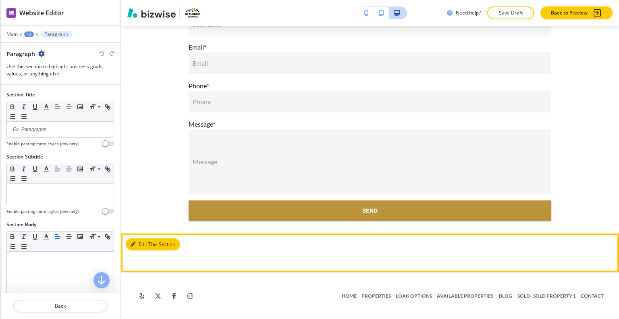
click at [140, 245] on button "Edit This Section" at bounding box center [153, 244] width 54 height 12
click at [144, 250] on button "Edit This Section" at bounding box center [153, 244] width 54 height 12
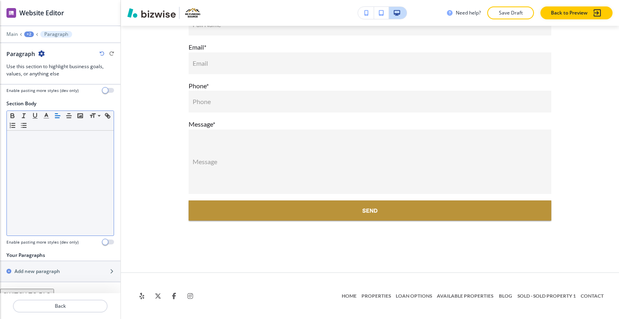
scroll to position [127, 0]
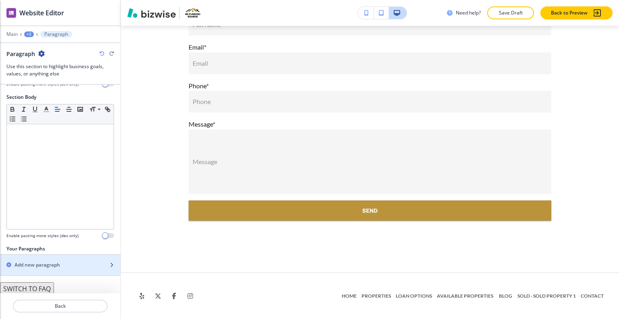
click at [42, 266] on h2 "Add new paragraph" at bounding box center [38, 264] width 46 height 7
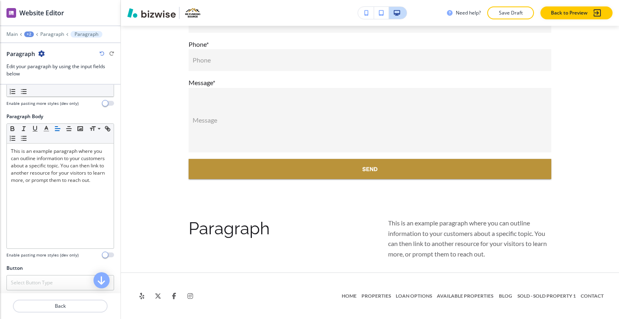
scroll to position [0, 0]
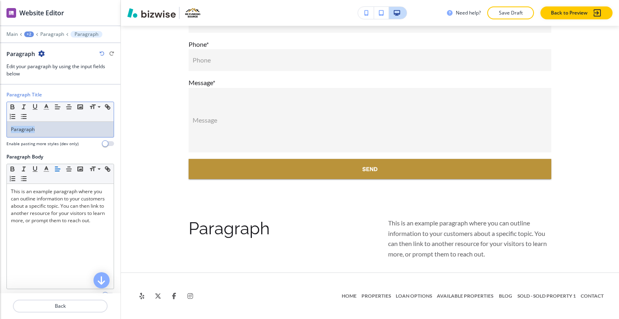
drag, startPoint x: 53, startPoint y: 128, endPoint x: 42, endPoint y: 121, distance: 13.8
click at [1, 121] on div "Paragraph Title Small Normal Large Huge Paragraph Enable pasting more styles (d…" at bounding box center [60, 122] width 121 height 62
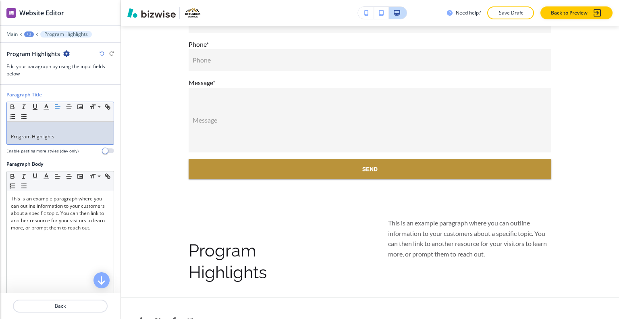
click at [14, 137] on p "Program Highlights" at bounding box center [60, 136] width 99 height 7
click at [11, 137] on p "Program Highlights" at bounding box center [60, 136] width 99 height 7
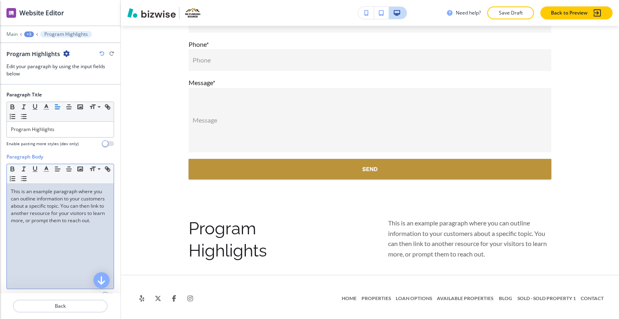
click at [67, 206] on p "This is an example paragraph where you can outline information to your customer…" at bounding box center [60, 206] width 99 height 36
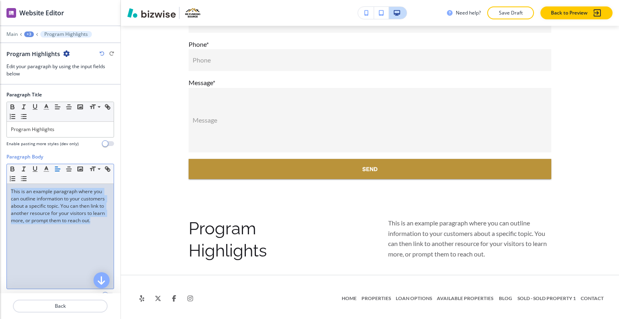
drag, startPoint x: 58, startPoint y: 249, endPoint x: 15, endPoint y: 199, distance: 66.3
click at [0, 166] on div "Paragraph Body Small Normal Large Huge This is an example paragraph where you c…" at bounding box center [60, 229] width 121 height 152
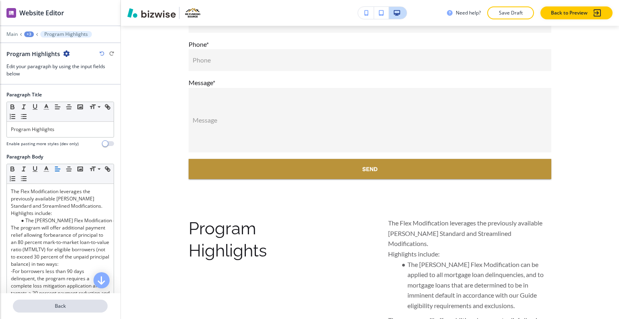
click at [81, 309] on p "Back" at bounding box center [60, 305] width 93 height 7
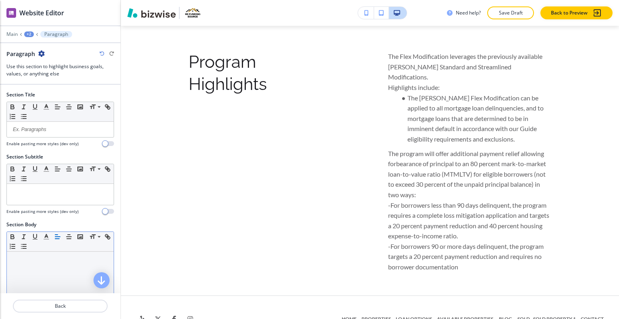
scroll to position [148, 0]
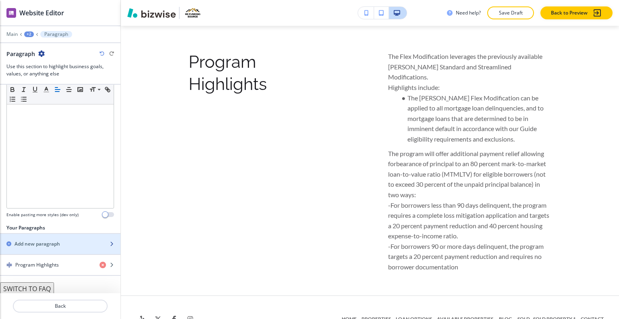
click at [54, 248] on div "button" at bounding box center [60, 251] width 121 height 6
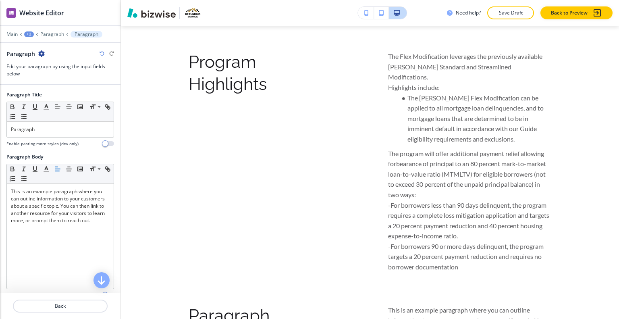
scroll to position [2975, 0]
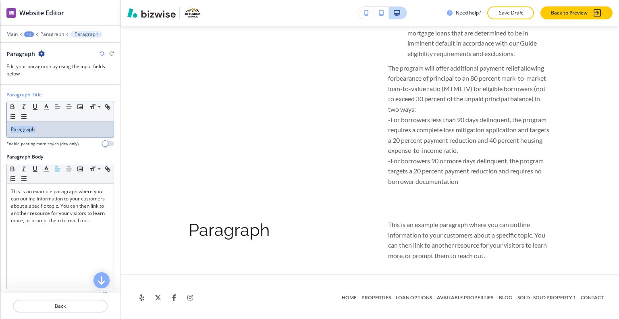
drag, startPoint x: 44, startPoint y: 132, endPoint x: 0, endPoint y: 123, distance: 44.5
click at [0, 124] on div "Paragraph Title Small Normal Large Huge Paragraph Enable pasting more styles (d…" at bounding box center [60, 122] width 121 height 62
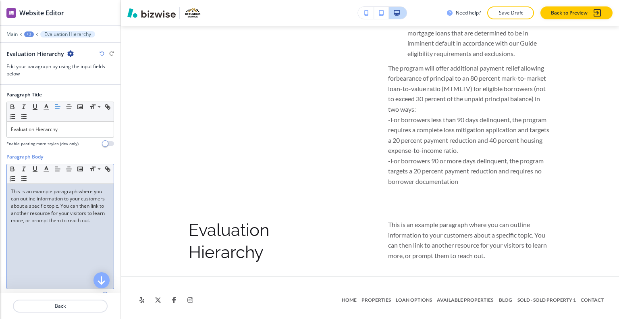
click at [63, 232] on div "This is an example paragraph where you can outline information to your customer…" at bounding box center [60, 236] width 107 height 105
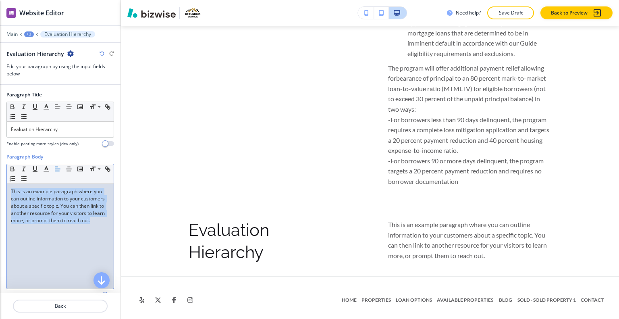
drag, startPoint x: 53, startPoint y: 227, endPoint x: 4, endPoint y: 188, distance: 62.0
click at [0, 186] on div "Paragraph Body Small Normal Large Huge This is an example paragraph where you c…" at bounding box center [60, 229] width 121 height 152
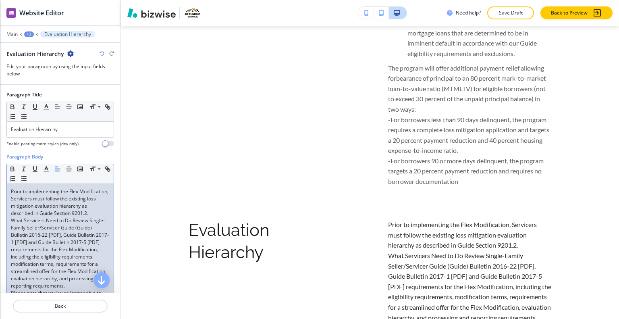
scroll to position [0, 0]
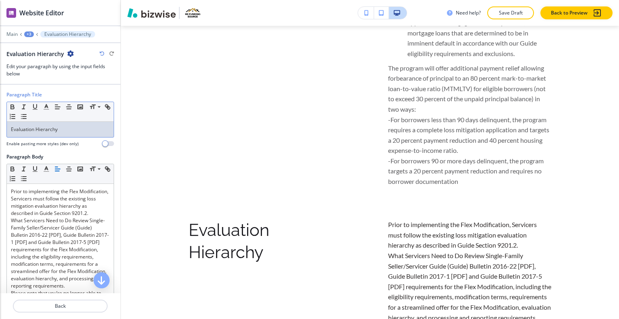
click at [71, 132] on p "Evaluation Hierarchy" at bounding box center [60, 129] width 99 height 7
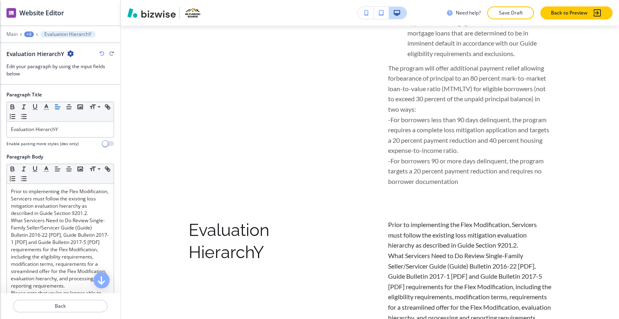
click at [28, 33] on div "+3" at bounding box center [29, 34] width 10 height 6
click at [50, 72] on p "Paragraph" at bounding box center [49, 75] width 41 height 7
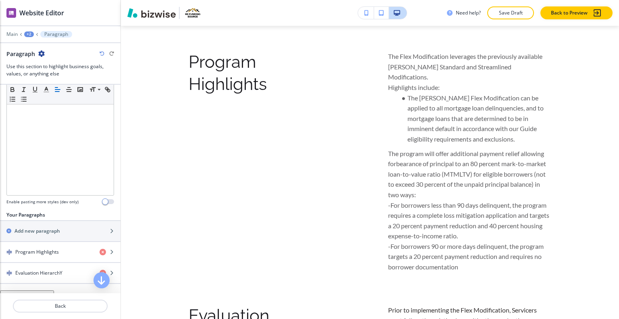
scroll to position [169, 0]
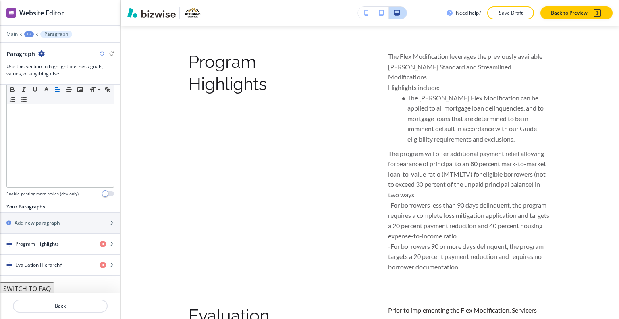
click at [29, 32] on div "+2" at bounding box center [29, 34] width 10 height 6
click at [40, 65] on button "[PERSON_NAME] FLEX MODIFICATION" at bounding box center [50, 61] width 52 height 15
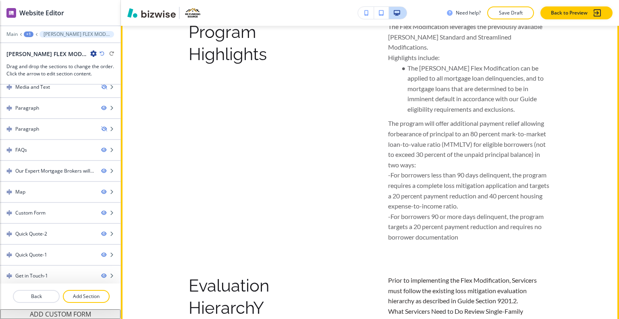
scroll to position [626, 0]
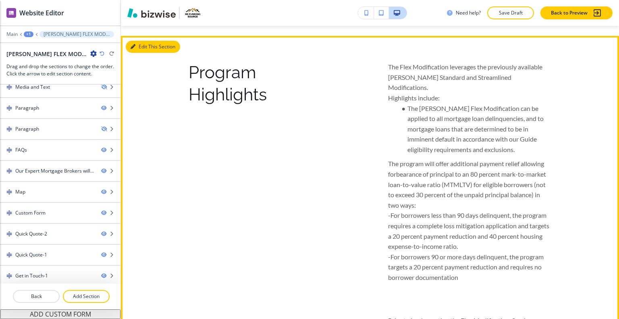
drag, startPoint x: 144, startPoint y: 35, endPoint x: 129, endPoint y: 48, distance: 20.3
click at [144, 41] on button "Edit This Section" at bounding box center [153, 47] width 54 height 12
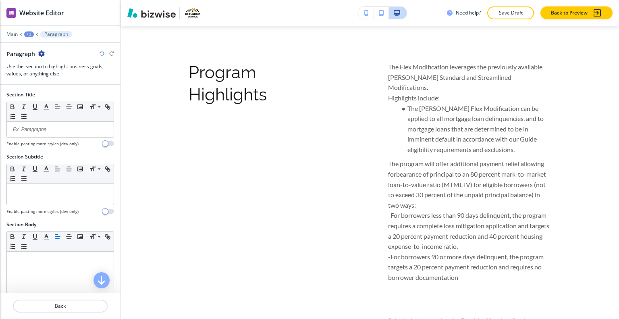
scroll to position [161, 0]
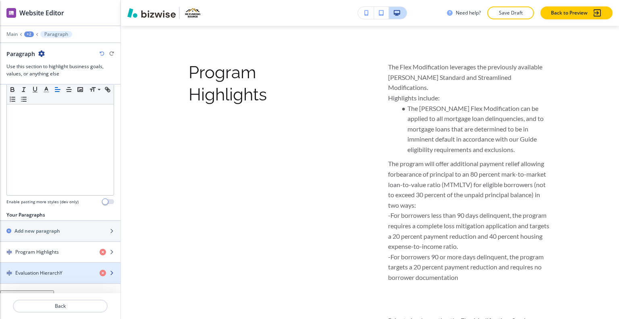
click at [48, 272] on h4 "Evaluation HierarchY" at bounding box center [38, 272] width 47 height 7
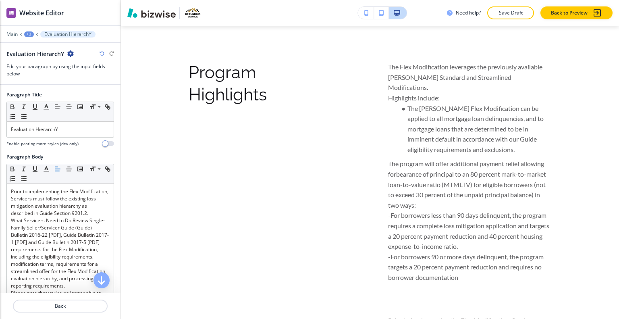
scroll to position [905, 0]
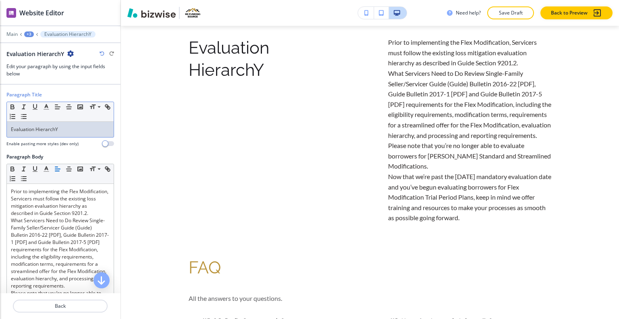
click at [66, 131] on p "Evaluation HierarchY" at bounding box center [60, 129] width 99 height 7
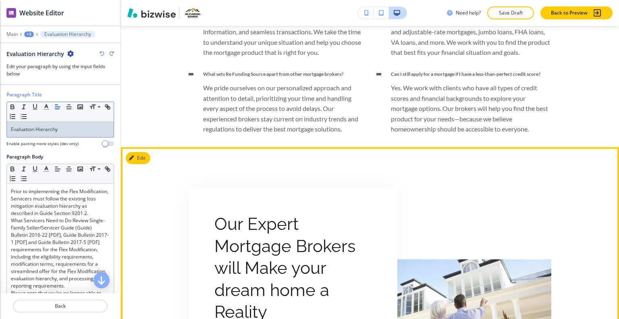
scroll to position [1348, 0]
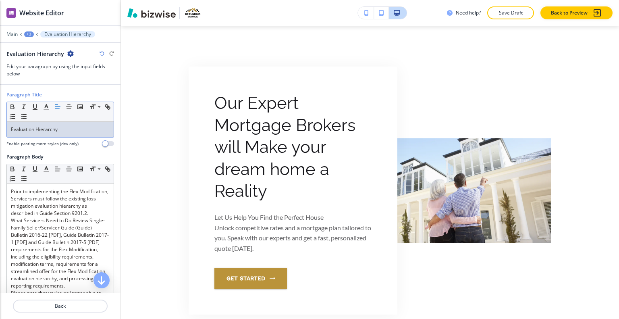
click at [34, 34] on div "Main +3 Evaluation Hierarchy" at bounding box center [60, 34] width 108 height 6
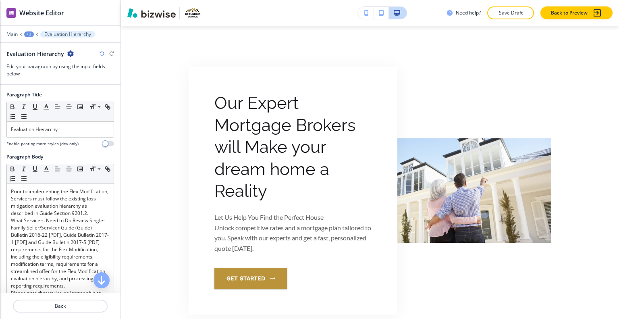
click at [31, 33] on div "+3" at bounding box center [29, 34] width 10 height 6
click at [36, 75] on p "Paragraph" at bounding box center [49, 75] width 41 height 7
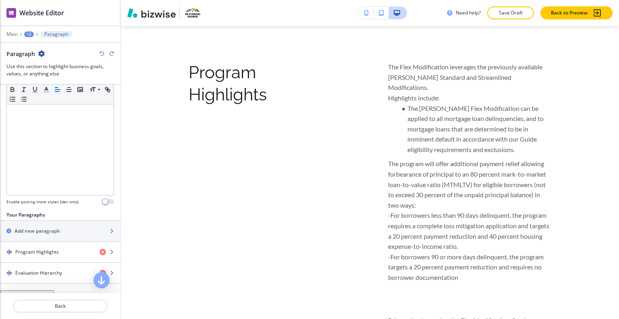
scroll to position [169, 0]
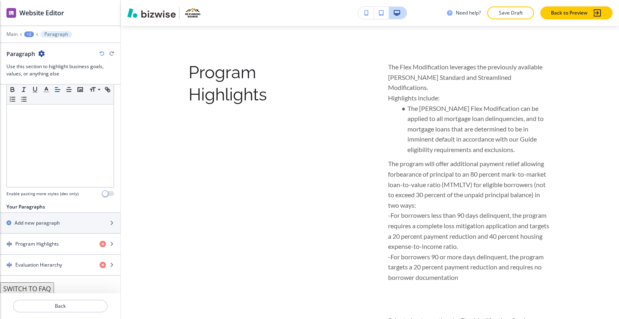
click at [28, 38] on div at bounding box center [60, 40] width 121 height 5
click at [29, 33] on div "+2" at bounding box center [29, 34] width 10 height 6
click at [42, 59] on p "[PERSON_NAME] FLEX MODIFICATION" at bounding box center [49, 61] width 41 height 7
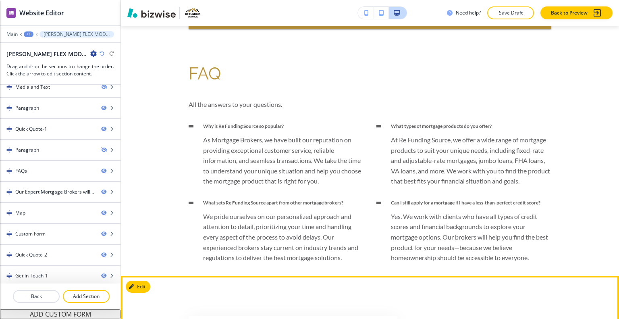
scroll to position [1678, 0]
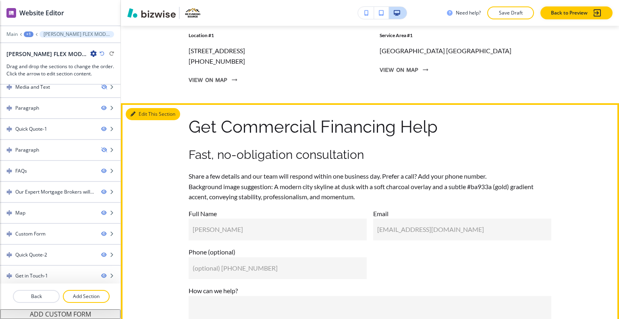
click at [144, 120] on button "Edit This Section" at bounding box center [153, 114] width 54 height 12
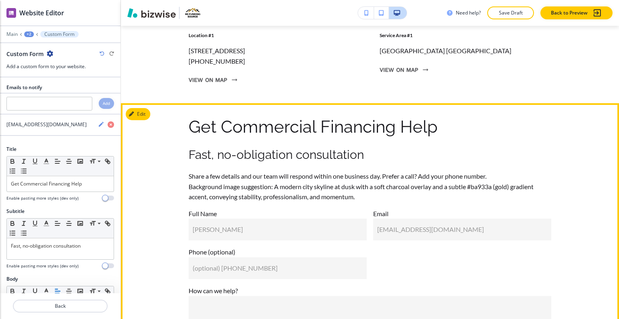
scroll to position [2370, 0]
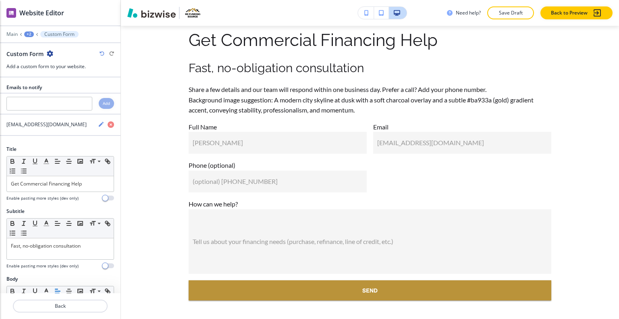
click at [51, 52] on icon "button" at bounding box center [50, 53] width 6 height 6
click at [77, 92] on button "Delete Section" at bounding box center [72, 95] width 52 height 15
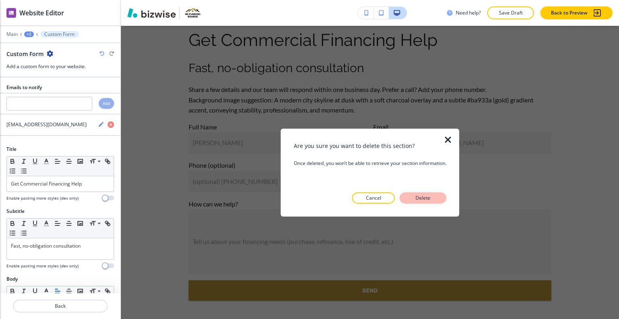
click at [418, 201] on p "Delete" at bounding box center [423, 197] width 19 height 7
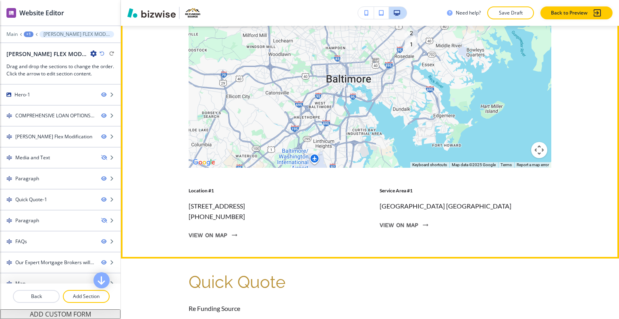
scroll to position [1966, 0]
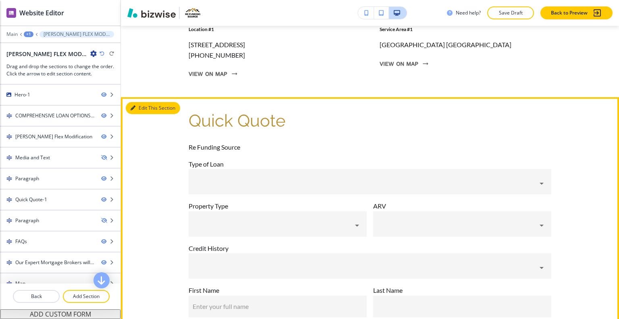
click at [141, 114] on button "Edit This Section" at bounding box center [153, 108] width 54 height 12
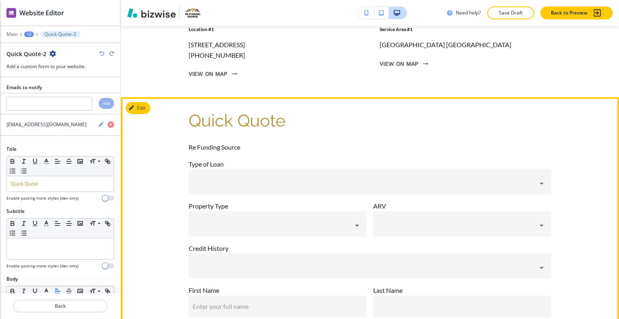
scroll to position [2370, 0]
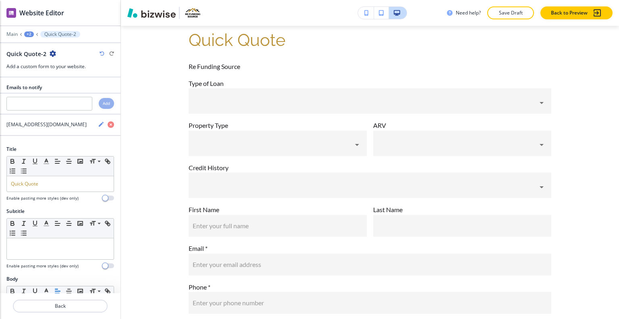
click at [53, 56] on icon "button" at bounding box center [53, 53] width 6 height 6
drag, startPoint x: 69, startPoint y: 94, endPoint x: 111, endPoint y: 102, distance: 42.6
click at [69, 94] on p "Delete Section" at bounding box center [74, 95] width 41 height 7
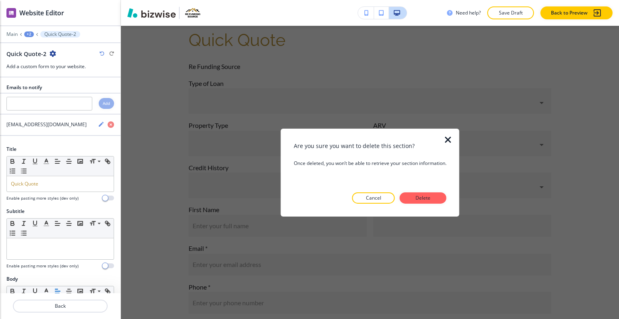
click at [442, 200] on button "Delete" at bounding box center [423, 197] width 47 height 11
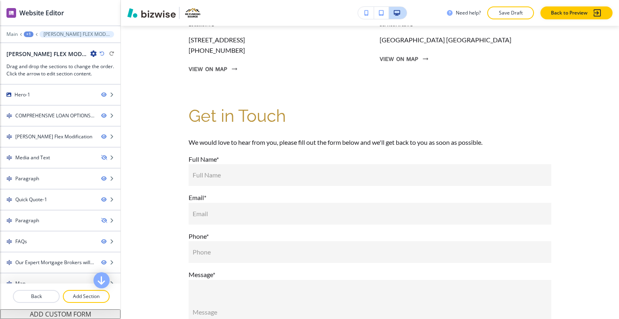
scroll to position [0, 0]
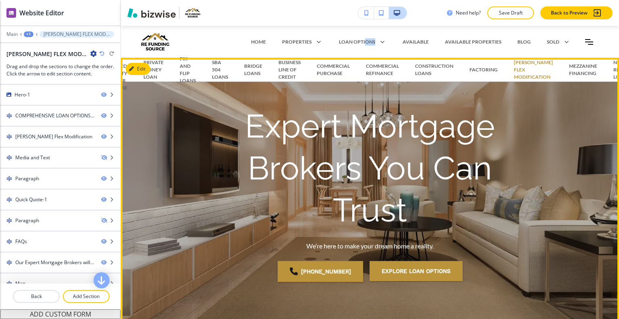
drag, startPoint x: 361, startPoint y: 42, endPoint x: 568, endPoint y: 81, distance: 210.6
click at [395, 48] on div "LOAN OPTIONS Non-Owner Occupied Property Investor Purchase PRIVATE MONEY LOAN F…" at bounding box center [363, 41] width 64 height 11
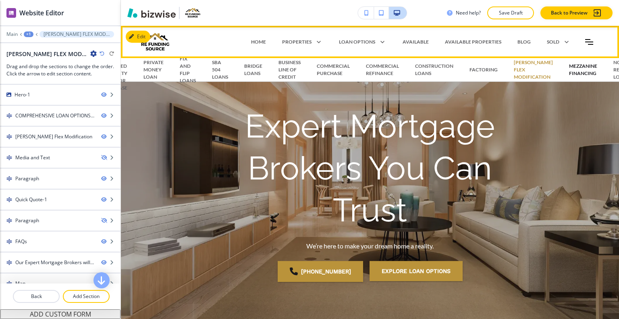
click at [576, 71] on p "MEZZANINE FINANCING" at bounding box center [583, 70] width 28 height 15
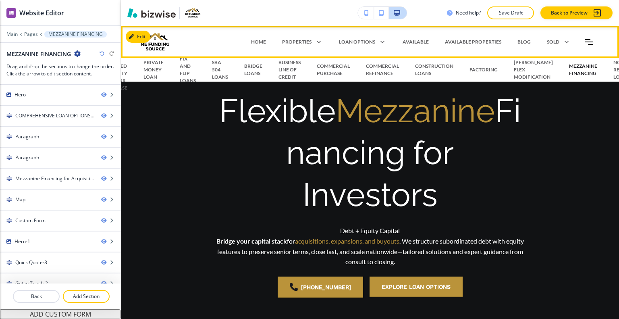
click at [578, 70] on p "MEZZANINE FINANCING" at bounding box center [583, 70] width 28 height 15
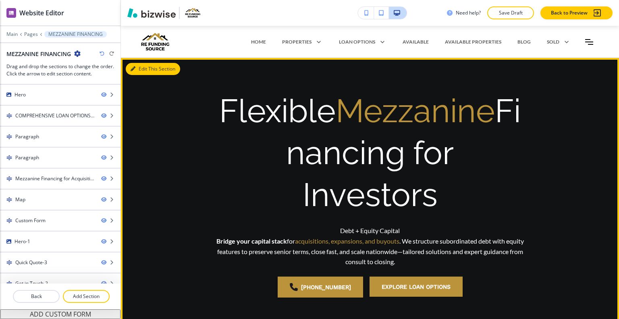
click at [138, 72] on button "Edit This Section" at bounding box center [153, 69] width 54 height 12
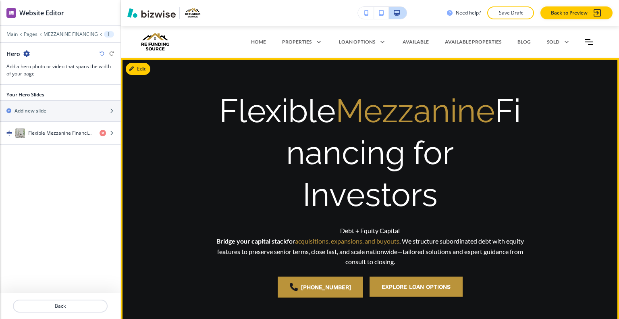
scroll to position [32, 0]
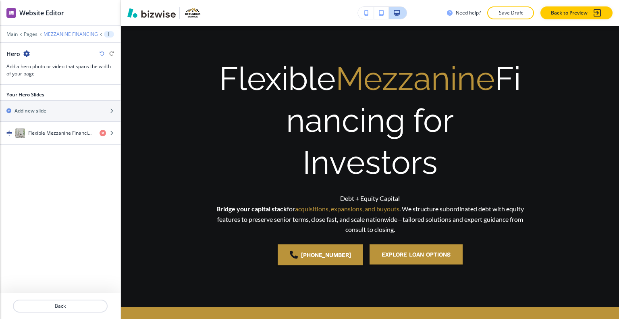
click at [61, 34] on p "MEZZANINE FINANCING" at bounding box center [71, 34] width 54 height 6
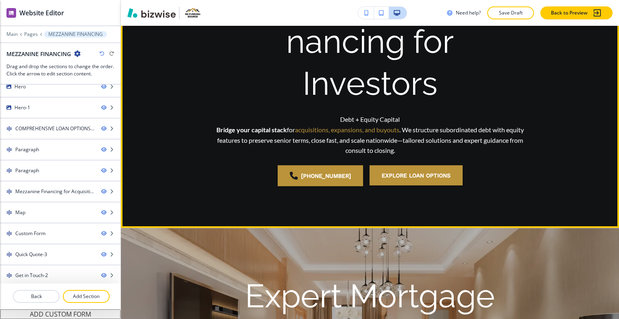
scroll to position [0, 0]
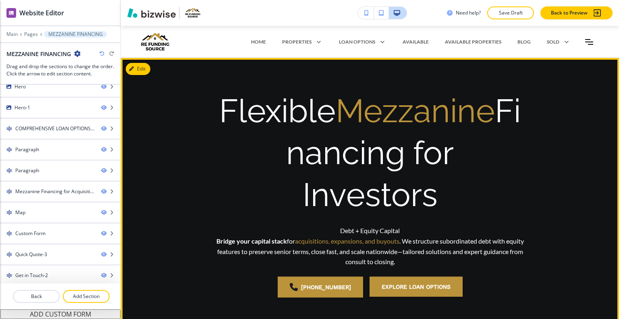
drag, startPoint x: 440, startPoint y: 197, endPoint x: 249, endPoint y: 108, distance: 211.3
click at [224, 102] on h1 "Flexible Mezzanine Financing for Investors" at bounding box center [370, 153] width 310 height 126
copy h1 "Flexible Mezzanine Financing for Investors"
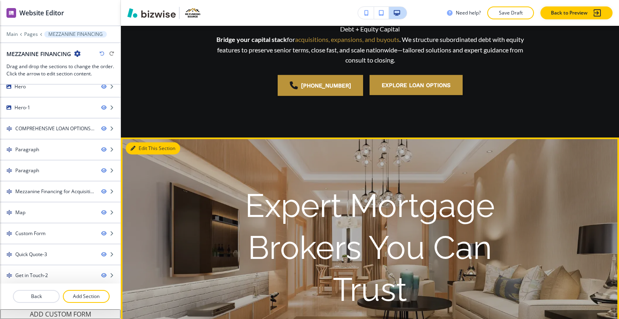
click at [148, 145] on button "Edit This Section" at bounding box center [153, 148] width 54 height 12
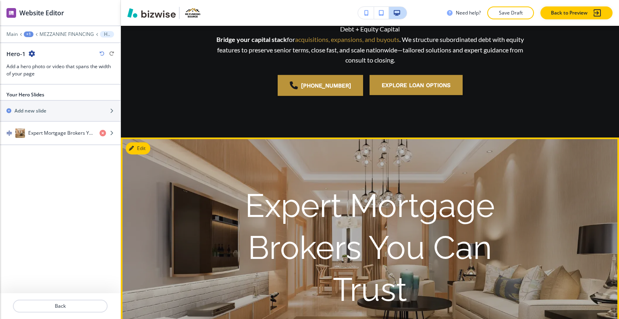
scroll to position [313, 0]
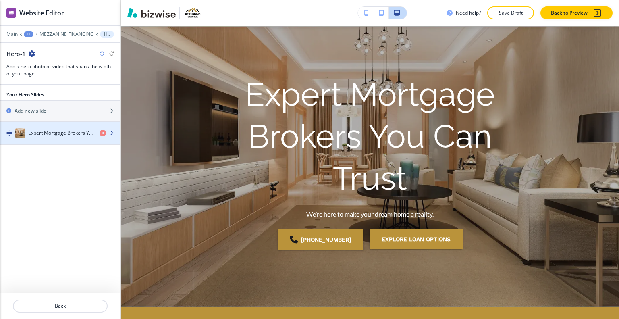
click at [44, 131] on h4 "Expert Mortgage Brokers You Can Trust" at bounding box center [60, 132] width 65 height 7
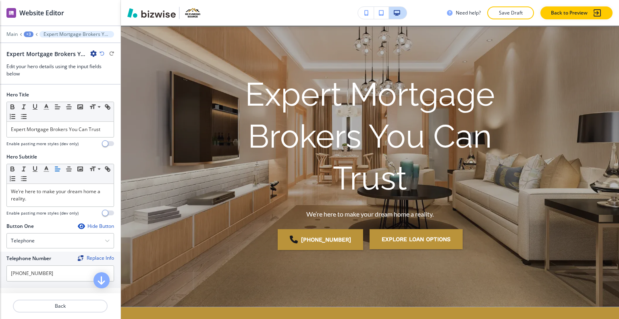
scroll to position [361, 0]
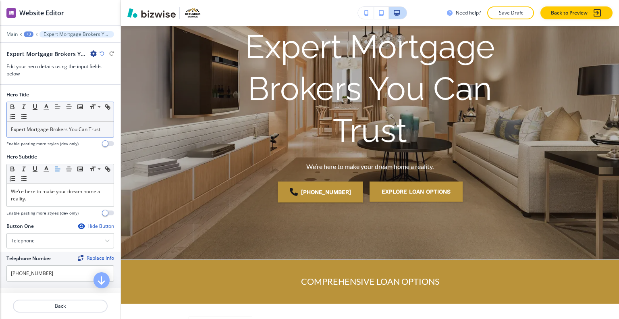
click at [84, 130] on p "Expert Mortgage Brokers You Can Trust" at bounding box center [60, 129] width 99 height 7
drag, startPoint x: 105, startPoint y: 129, endPoint x: 19, endPoint y: 129, distance: 85.5
click at [4, 125] on div "Hero Title Small Normal Large Huge Expert Mortgage Brokers You Can Trust Enable…" at bounding box center [60, 122] width 121 height 62
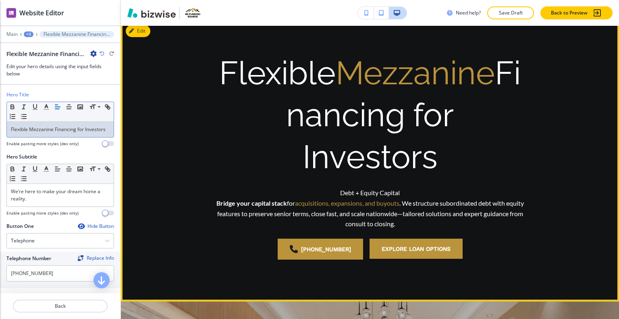
scroll to position [0, 0]
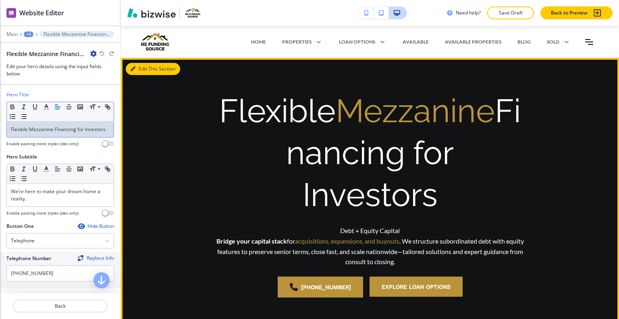
click at [145, 67] on button "Edit This Section" at bounding box center [153, 69] width 54 height 12
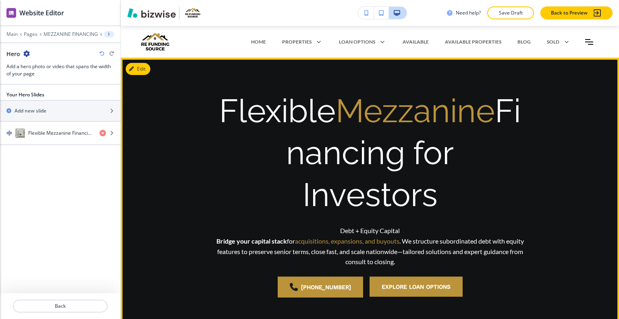
scroll to position [32, 0]
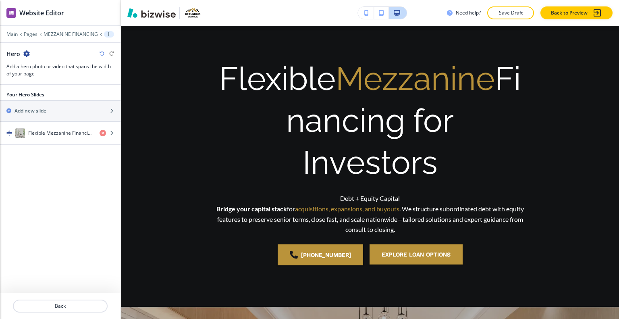
click at [24, 51] on icon "button" at bounding box center [26, 53] width 6 height 6
click at [57, 93] on p "Delete Section" at bounding box center [48, 95] width 41 height 7
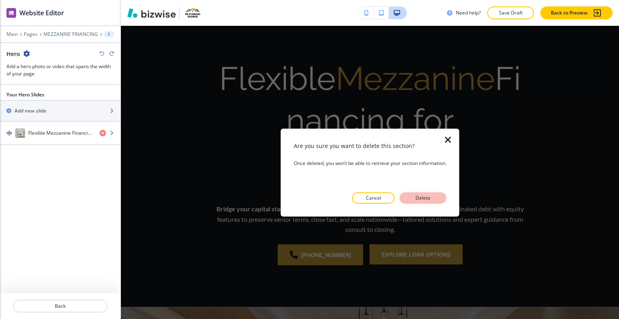
click at [432, 199] on p "Delete" at bounding box center [423, 197] width 19 height 7
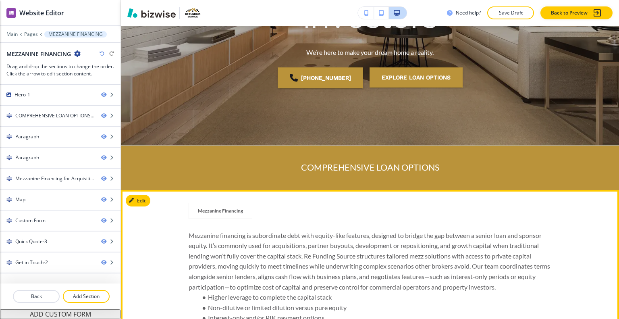
scroll to position [274, 0]
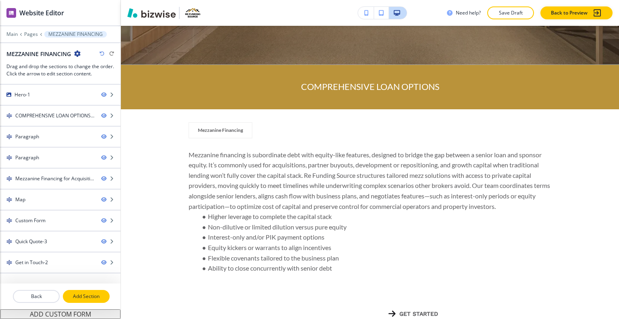
click at [96, 296] on p "Add Section" at bounding box center [86, 296] width 45 height 7
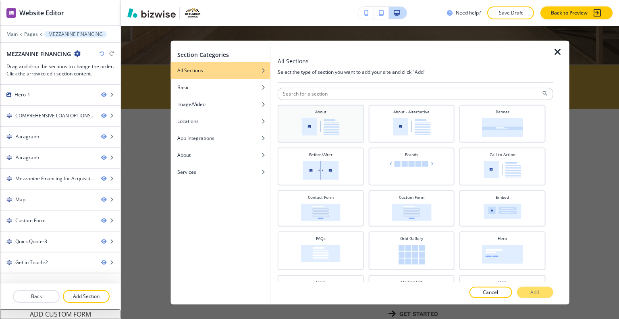
drag, startPoint x: 329, startPoint y: 116, endPoint x: 345, endPoint y: 124, distance: 18.0
click at [329, 116] on div "About" at bounding box center [321, 122] width 78 height 28
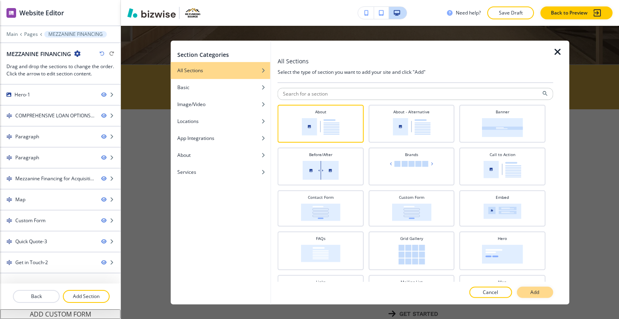
click at [542, 295] on button "Add" at bounding box center [535, 292] width 36 height 11
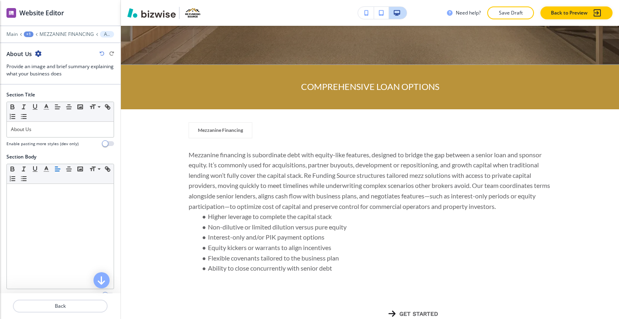
scroll to position [2230, 0]
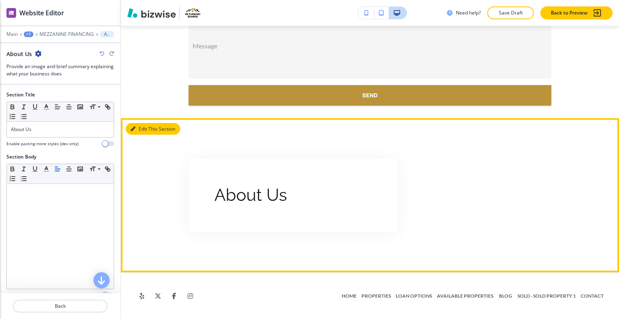
click at [142, 133] on button "Edit This Section" at bounding box center [153, 129] width 54 height 12
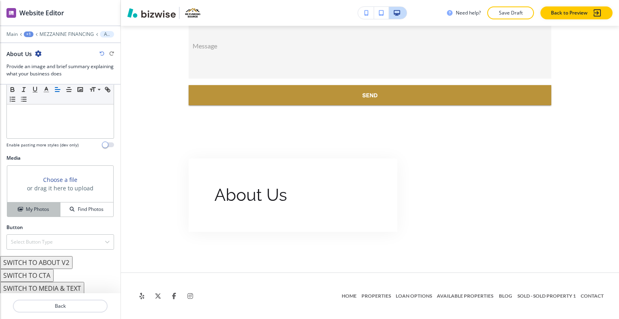
click at [35, 203] on button "My Photos" at bounding box center [33, 209] width 53 height 14
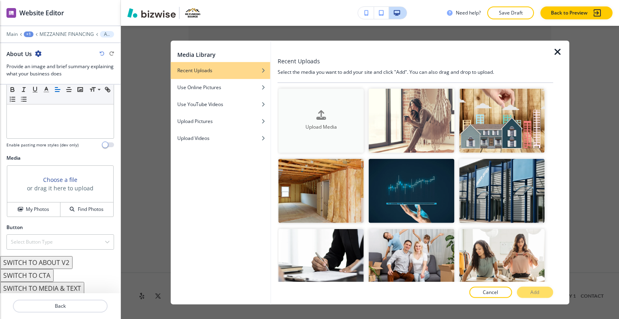
click at [317, 113] on icon "button" at bounding box center [322, 116] width 10 height 10
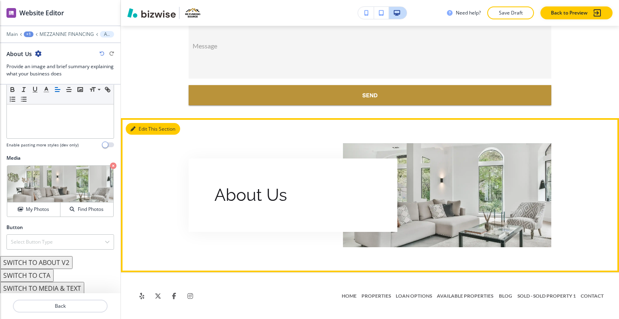
click at [148, 128] on button "Edit This Section" at bounding box center [153, 129] width 54 height 12
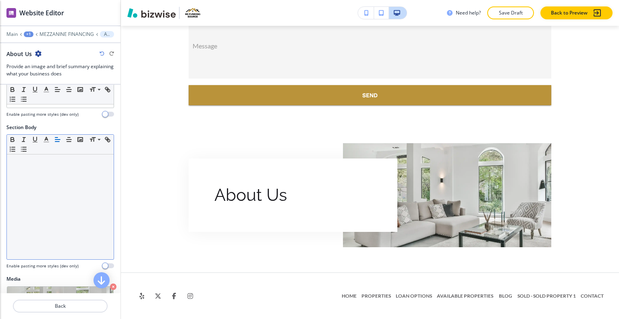
scroll to position [0, 0]
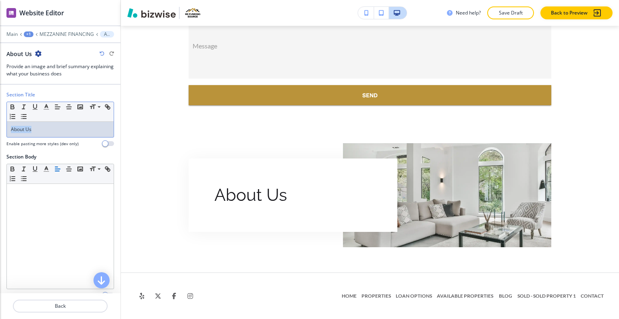
drag, startPoint x: 45, startPoint y: 133, endPoint x: 27, endPoint y: 127, distance: 19.1
click at [0, 124] on div "Section Title Small Normal Large Huge About Us Enable pasting more styles (dev …" at bounding box center [60, 122] width 121 height 62
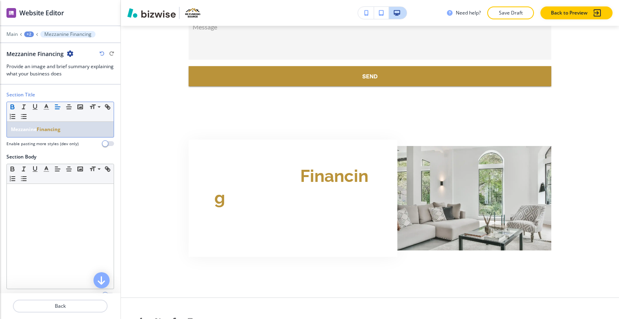
drag, startPoint x: 38, startPoint y: 130, endPoint x: 2, endPoint y: 123, distance: 36.3
click at [1, 123] on div "Section Title Small Normal Large Huge Mezzanine Financing Enable pasting more s…" at bounding box center [60, 122] width 121 height 62
click at [44, 108] on icon "button" at bounding box center [46, 106] width 7 height 7
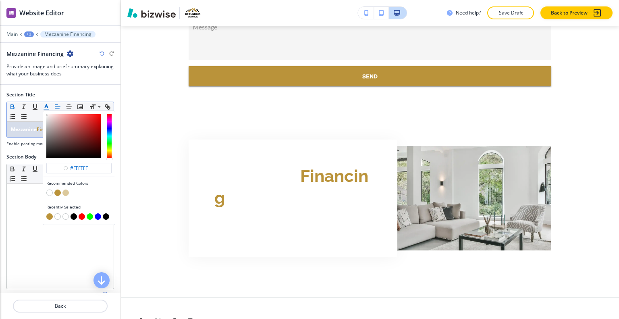
click at [76, 213] on div "button" at bounding box center [78, 217] width 65 height 8
click at [74, 213] on button "button" at bounding box center [74, 216] width 6 height 6
type input "#000000"
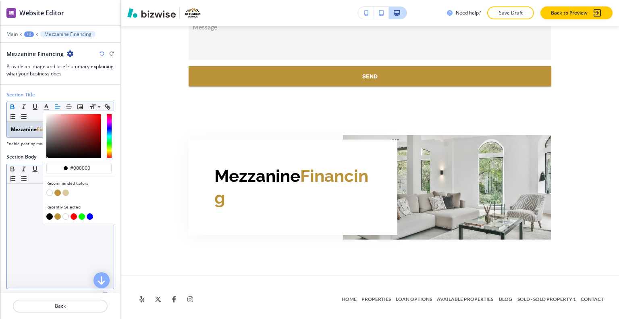
click at [49, 258] on div at bounding box center [60, 236] width 107 height 105
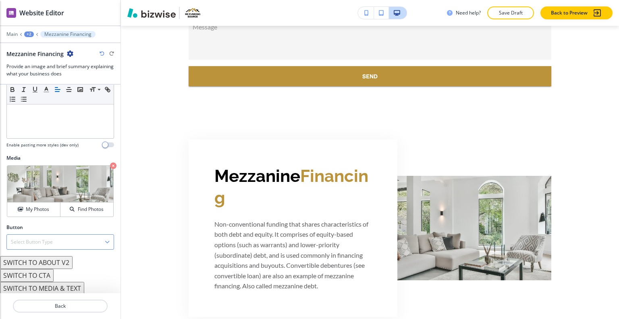
click at [53, 265] on button "SWITCH TO ABOUT V2" at bounding box center [36, 262] width 73 height 13
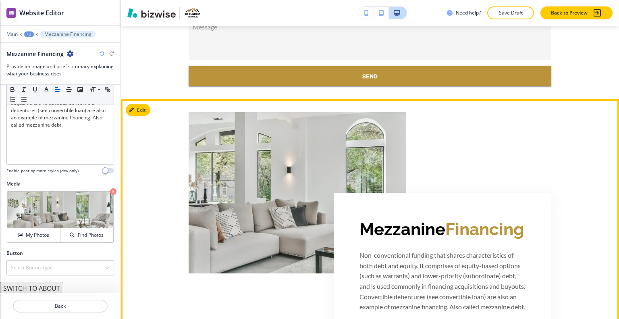
scroll to position [2311, 0]
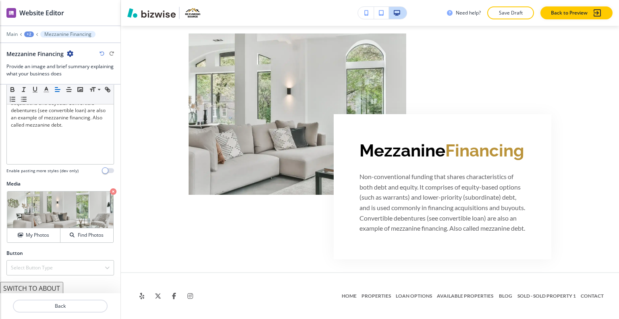
click at [31, 31] on div "+2" at bounding box center [29, 34] width 10 height 6
click at [34, 58] on p "MEZZANINE FINANCING" at bounding box center [49, 61] width 41 height 7
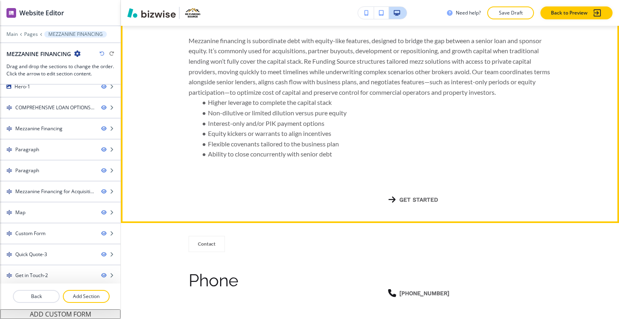
scroll to position [559, 0]
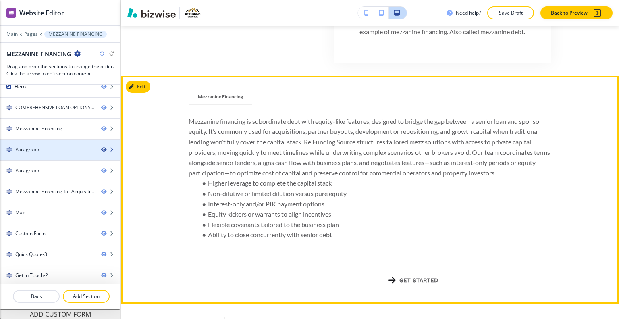
click at [101, 150] on icon "button" at bounding box center [103, 149] width 5 height 5
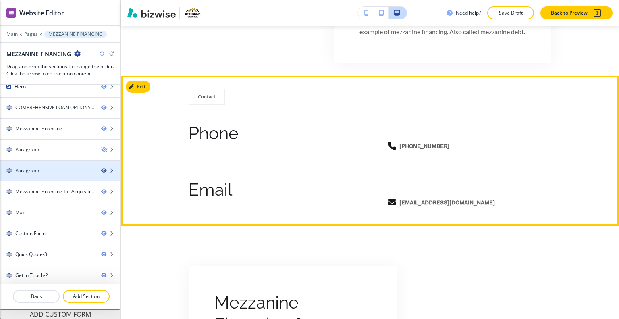
click at [101, 169] on icon "button" at bounding box center [103, 170] width 5 height 5
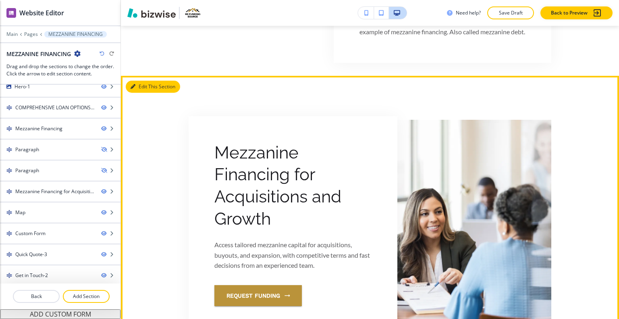
click at [139, 93] on button "Edit This Section" at bounding box center [153, 87] width 54 height 12
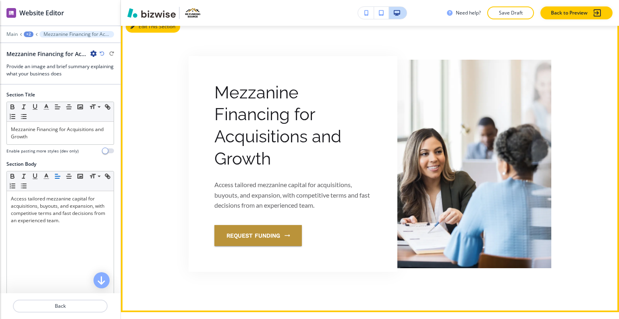
click at [144, 33] on button "Edit This Section" at bounding box center [153, 27] width 54 height 12
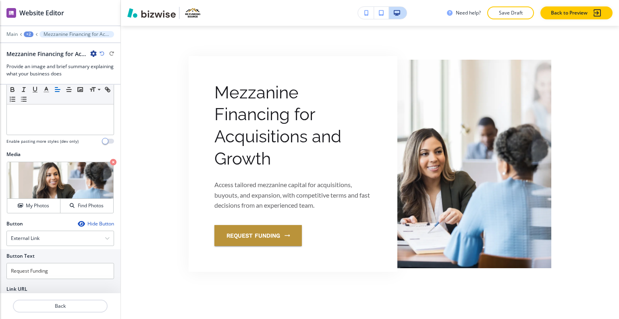
scroll to position [233, 0]
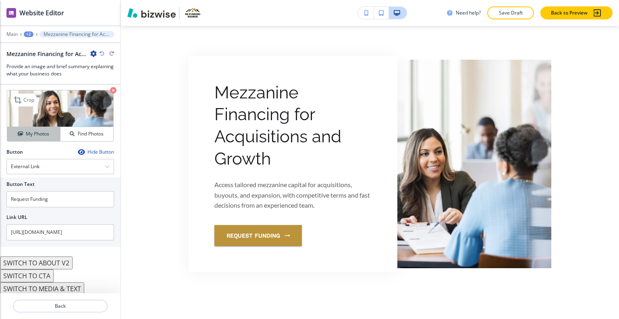
click at [54, 137] on button "My Photos" at bounding box center [33, 134] width 53 height 14
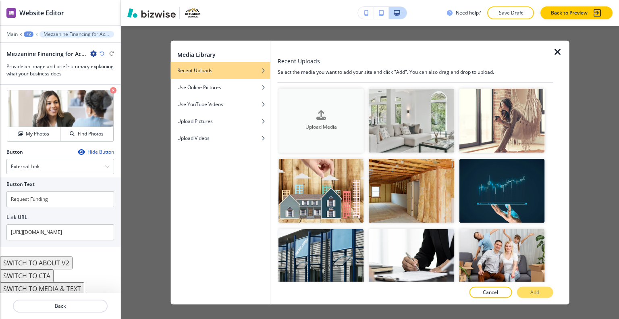
click at [309, 115] on div "Upload Media" at bounding box center [321, 121] width 85 height 21
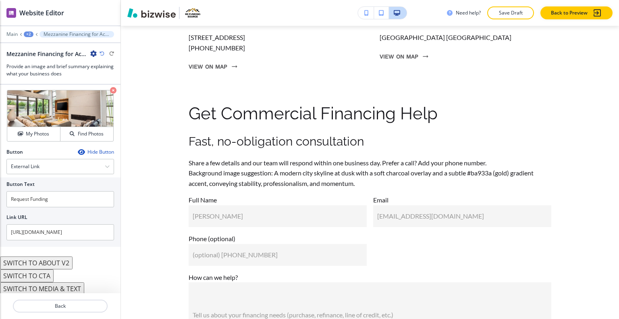
scroll to position [1195, 0]
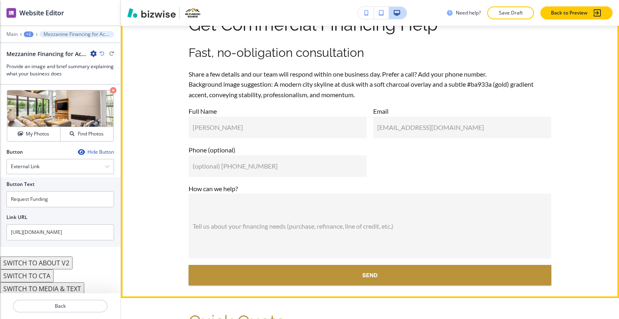
click at [144, 18] on button "Edit This Section" at bounding box center [153, 12] width 54 height 12
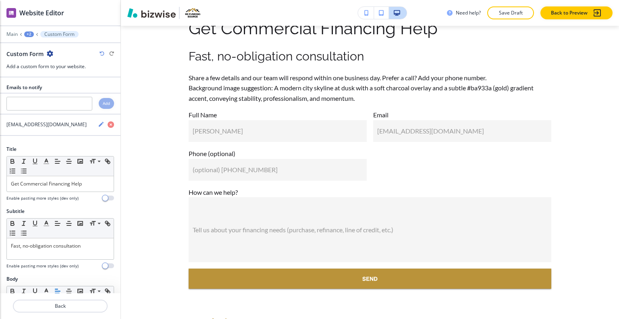
click at [49, 52] on icon "button" at bounding box center [50, 53] width 6 height 6
drag, startPoint x: 68, startPoint y: 98, endPoint x: 119, endPoint y: 97, distance: 50.8
click at [68, 98] on p "Delete Section" at bounding box center [72, 95] width 41 height 7
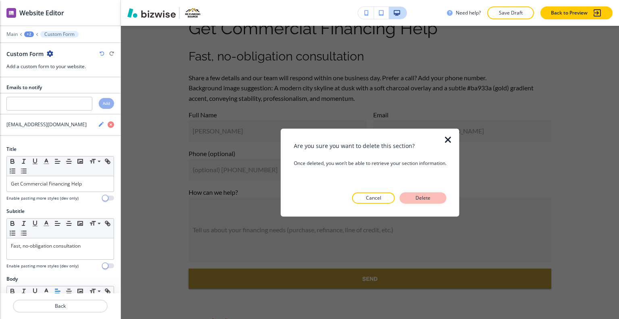
click at [413, 194] on button "Delete" at bounding box center [423, 197] width 47 height 11
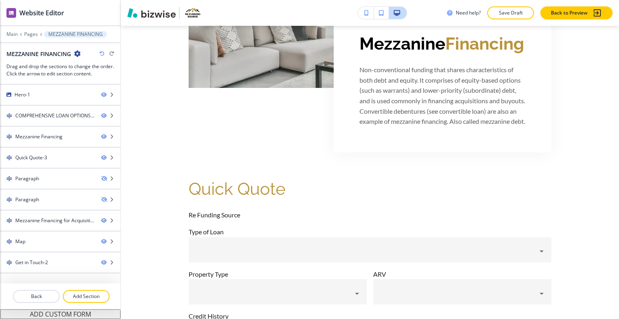
scroll to position [0, 0]
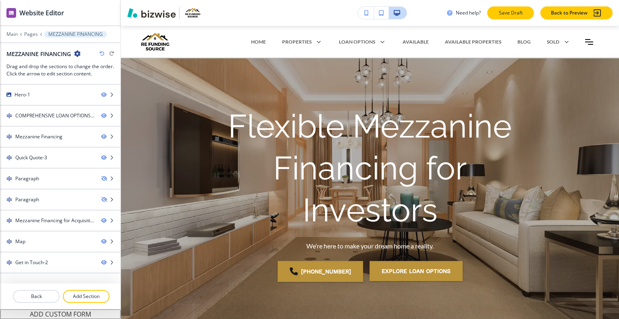
click at [511, 9] on button "Save Draft" at bounding box center [511, 12] width 47 height 13
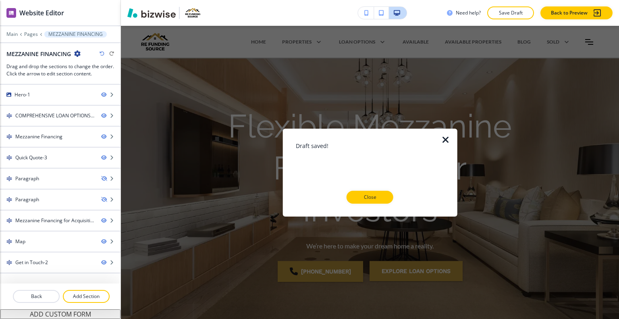
click at [444, 142] on icon "button" at bounding box center [446, 140] width 10 height 10
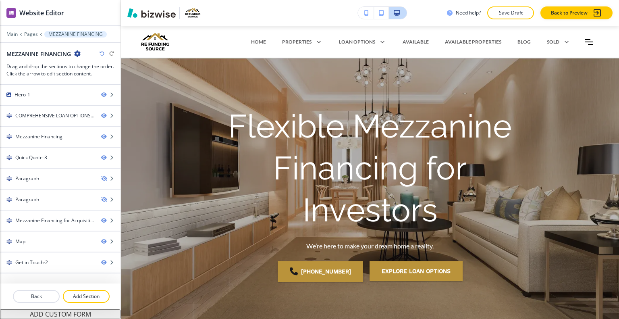
click at [505, 15] on p "Save Draft" at bounding box center [511, 12] width 26 height 7
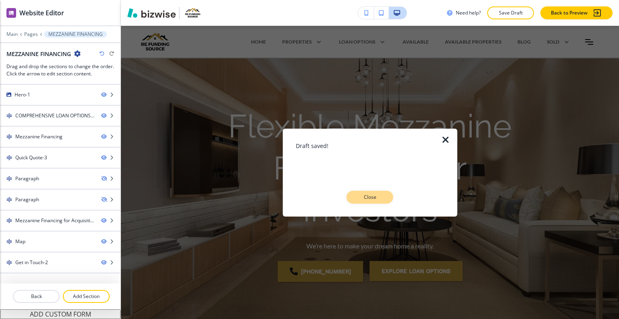
click at [385, 200] on button "Close" at bounding box center [370, 197] width 47 height 13
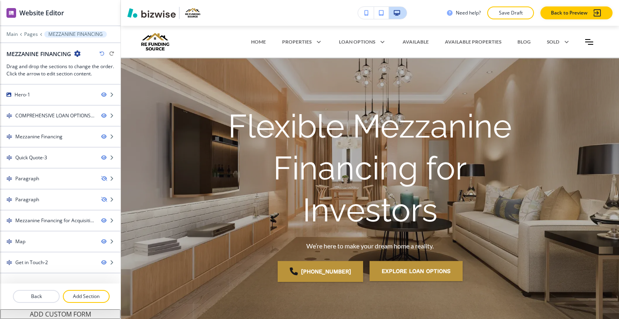
click at [509, 13] on p "Save Draft" at bounding box center [511, 12] width 26 height 7
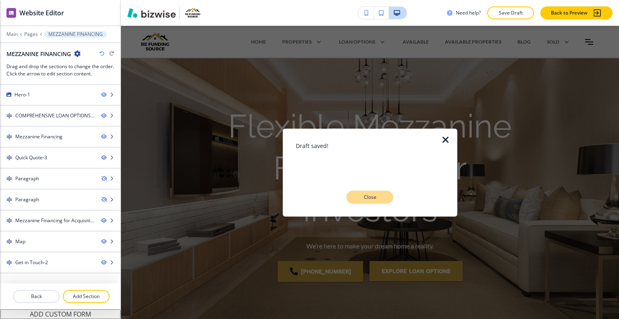
click at [379, 200] on p "Close" at bounding box center [370, 197] width 26 height 7
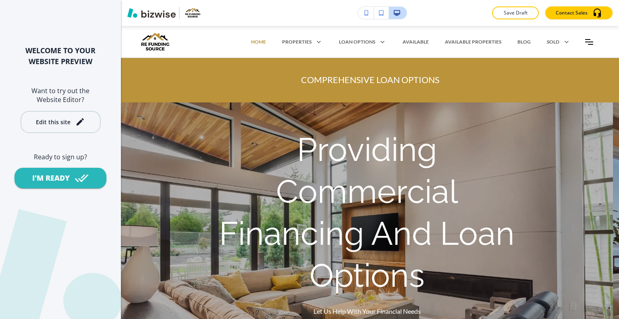
click at [60, 122] on div "Edit this site" at bounding box center [53, 122] width 35 height 6
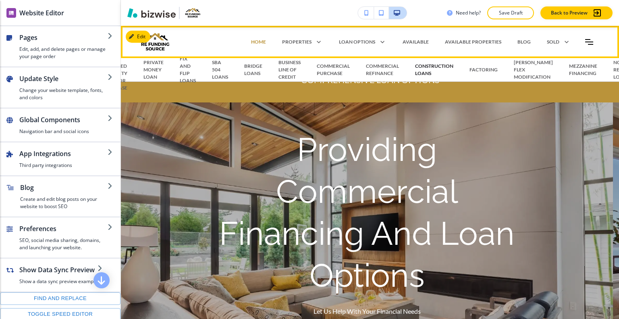
click at [419, 67] on p "CONSTRUCTION LOANS" at bounding box center [434, 70] width 38 height 15
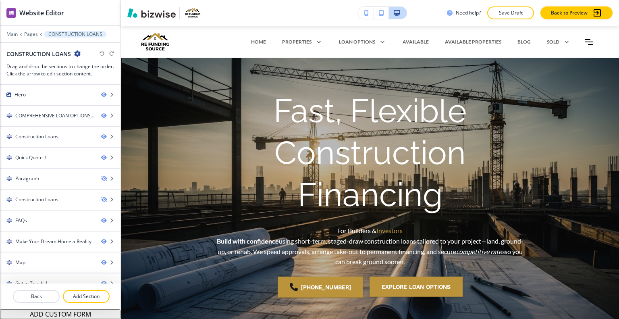
click at [523, 12] on p "Save Draft" at bounding box center [511, 12] width 26 height 7
